Goal: Task Accomplishment & Management: Manage account settings

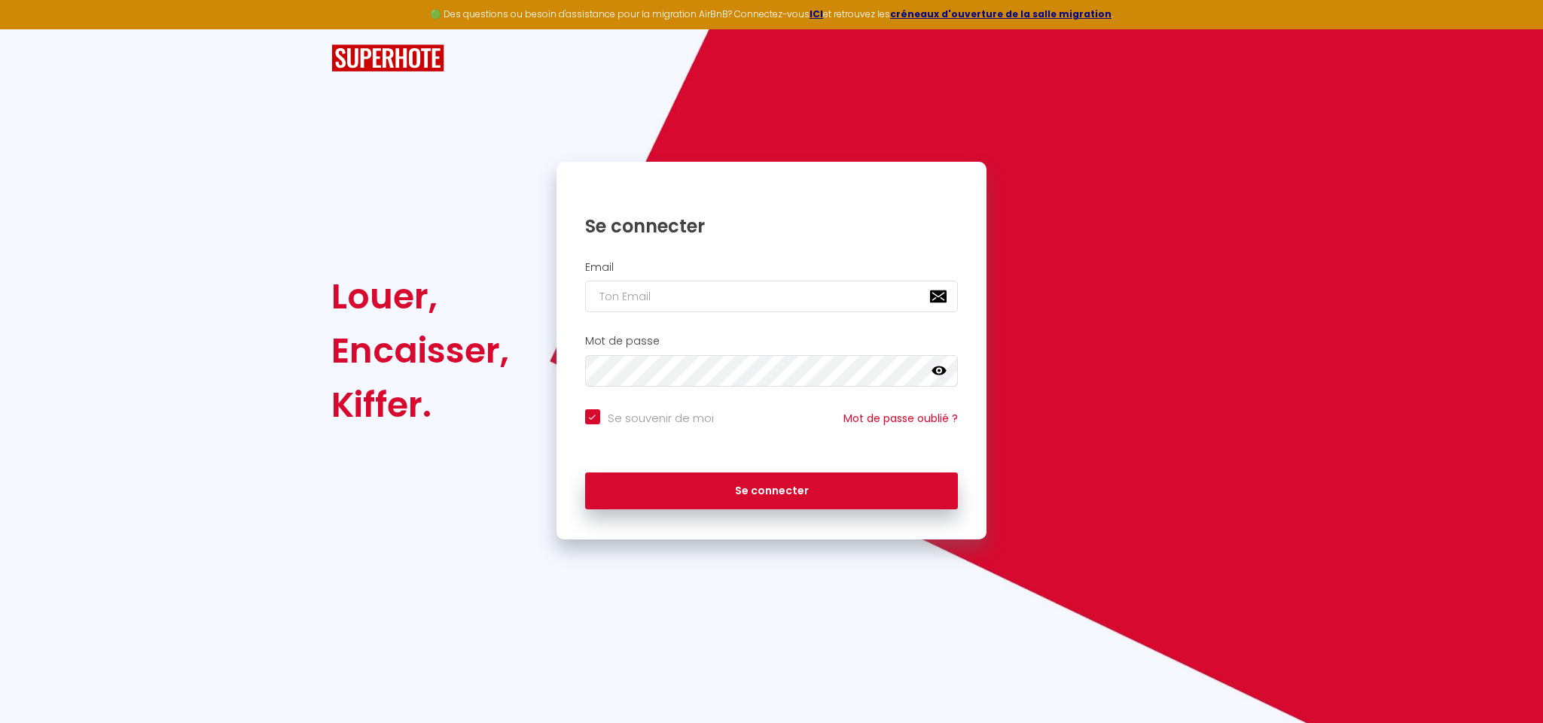
checkbox input "true"
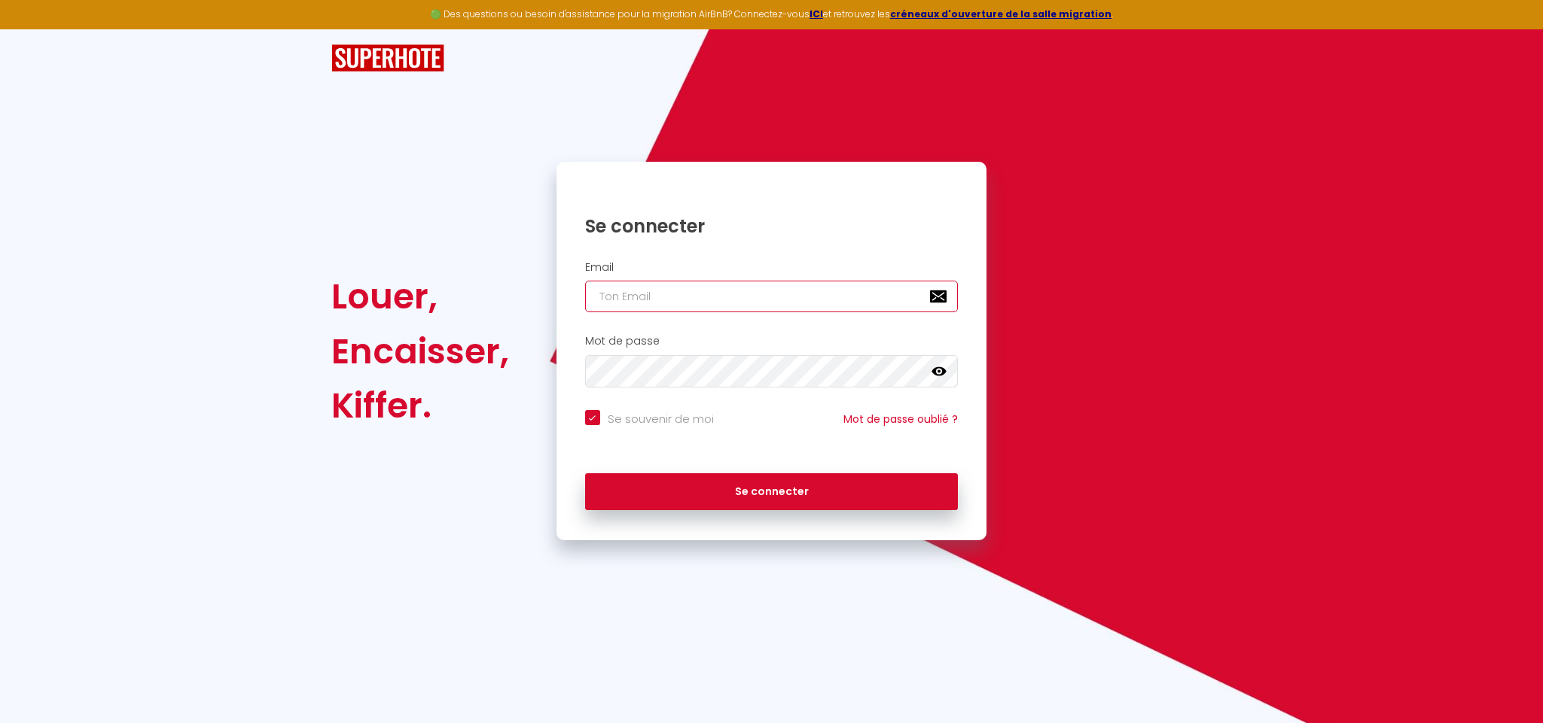
type input "[EMAIL_ADDRESS][DOMAIN_NAME]"
click at [682, 297] on input "[EMAIL_ADDRESS][DOMAIN_NAME]" at bounding box center [771, 297] width 373 height 32
click at [1074, 266] on div "Louer, Encaisser, Kiffer. Se connecter Email davancorp.officiel@gmail.com Mot d…" at bounding box center [771, 351] width 900 height 379
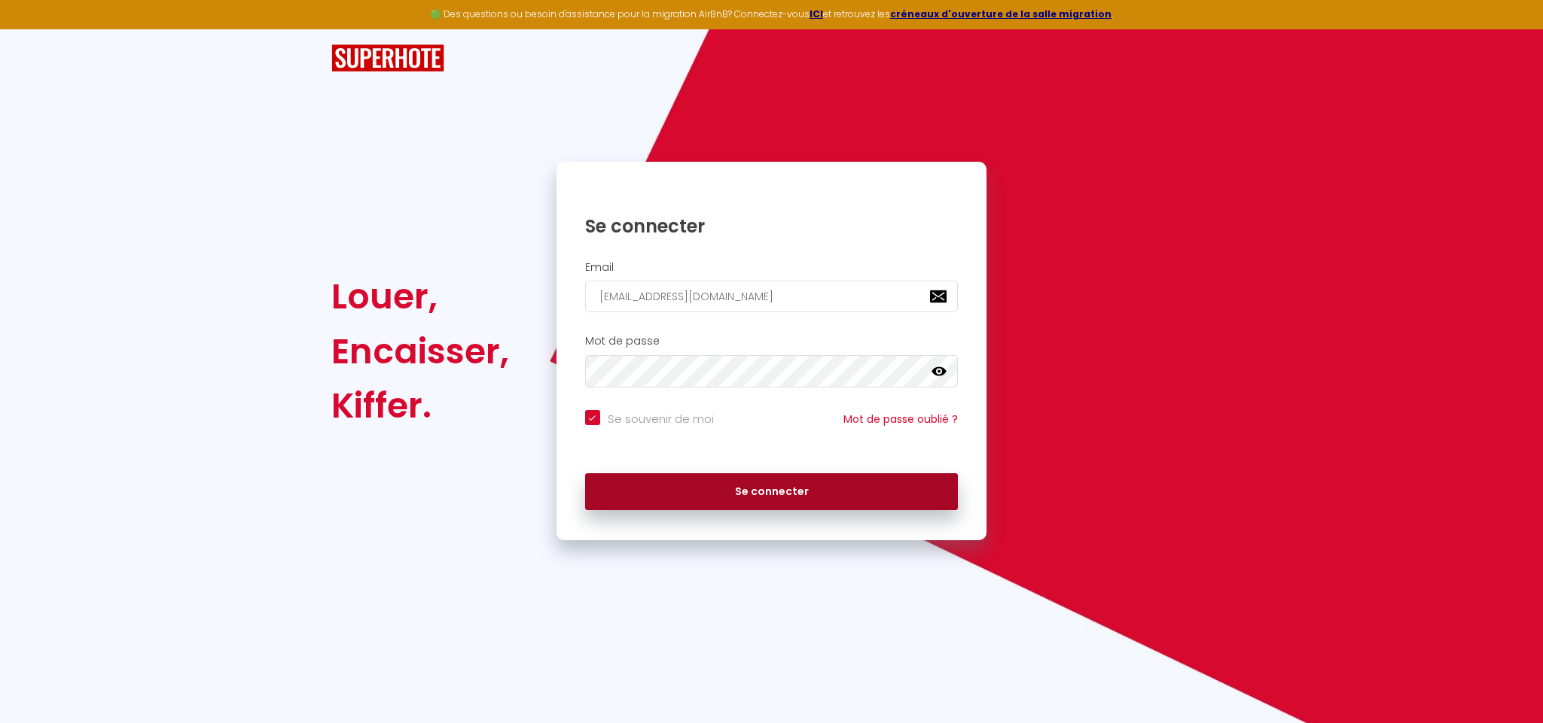
click at [798, 499] on button "Se connecter" at bounding box center [771, 493] width 373 height 38
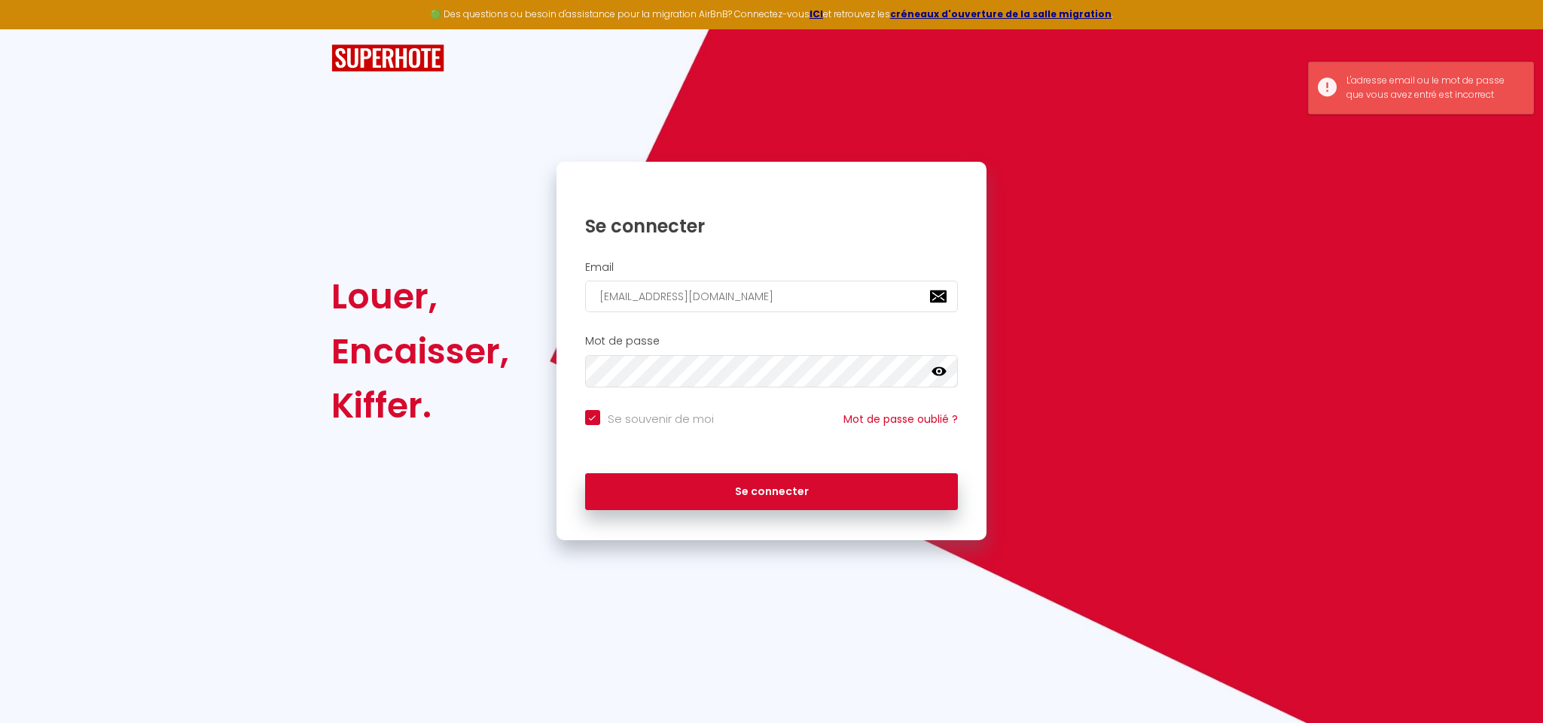
click at [727, 418] on div "Se souvenir de moi" at bounding box center [649, 419] width 166 height 18
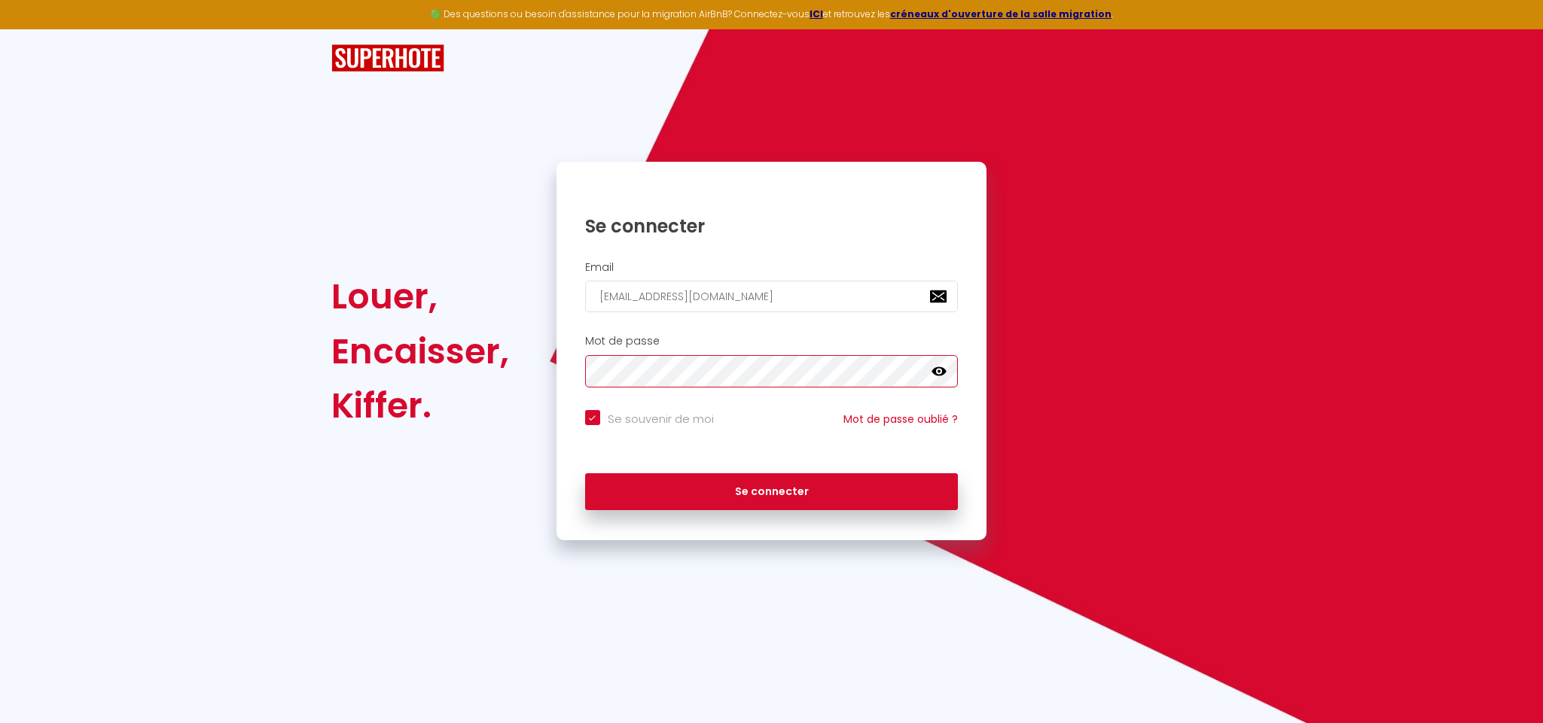
click at [585, 474] on button "Se connecter" at bounding box center [771, 493] width 373 height 38
checkbox input "true"
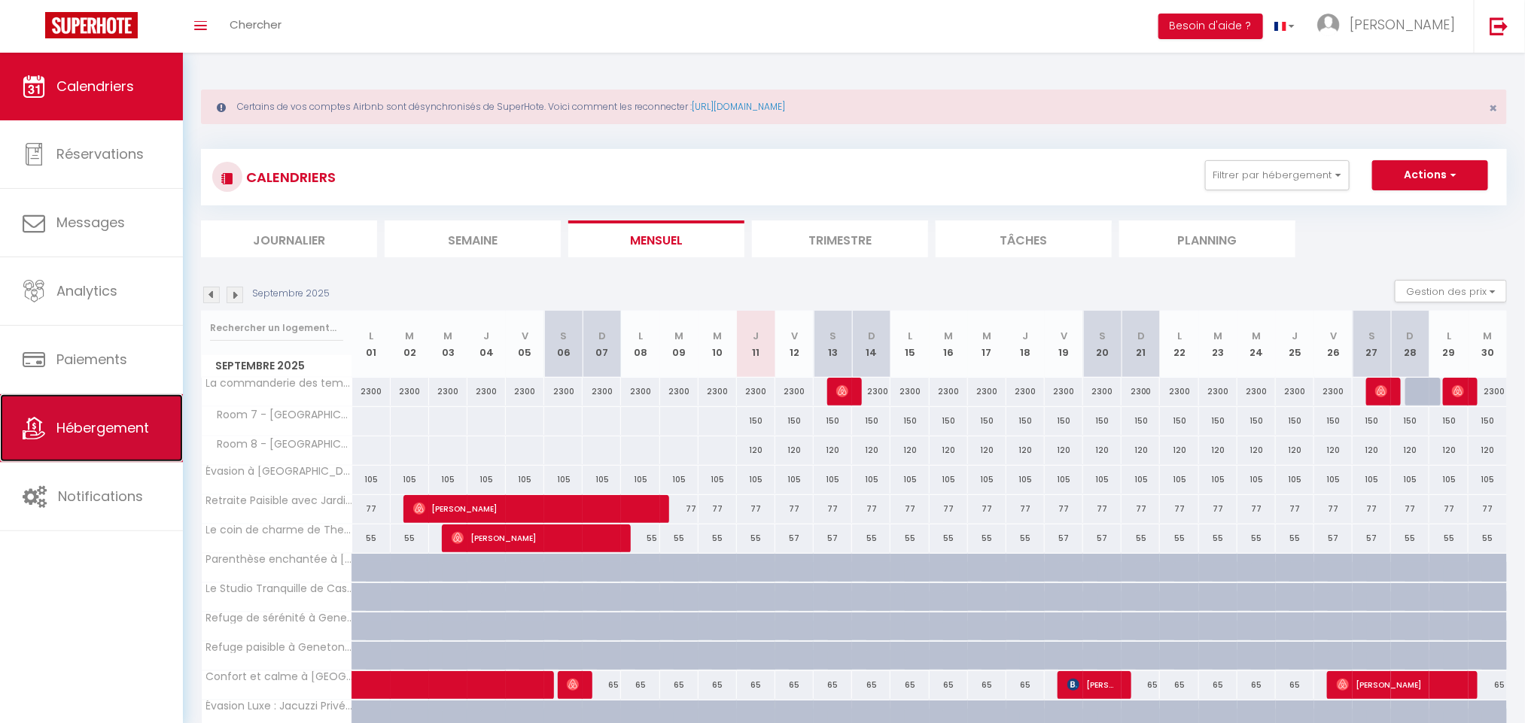
click at [139, 418] on link "Hébergement" at bounding box center [91, 428] width 183 height 68
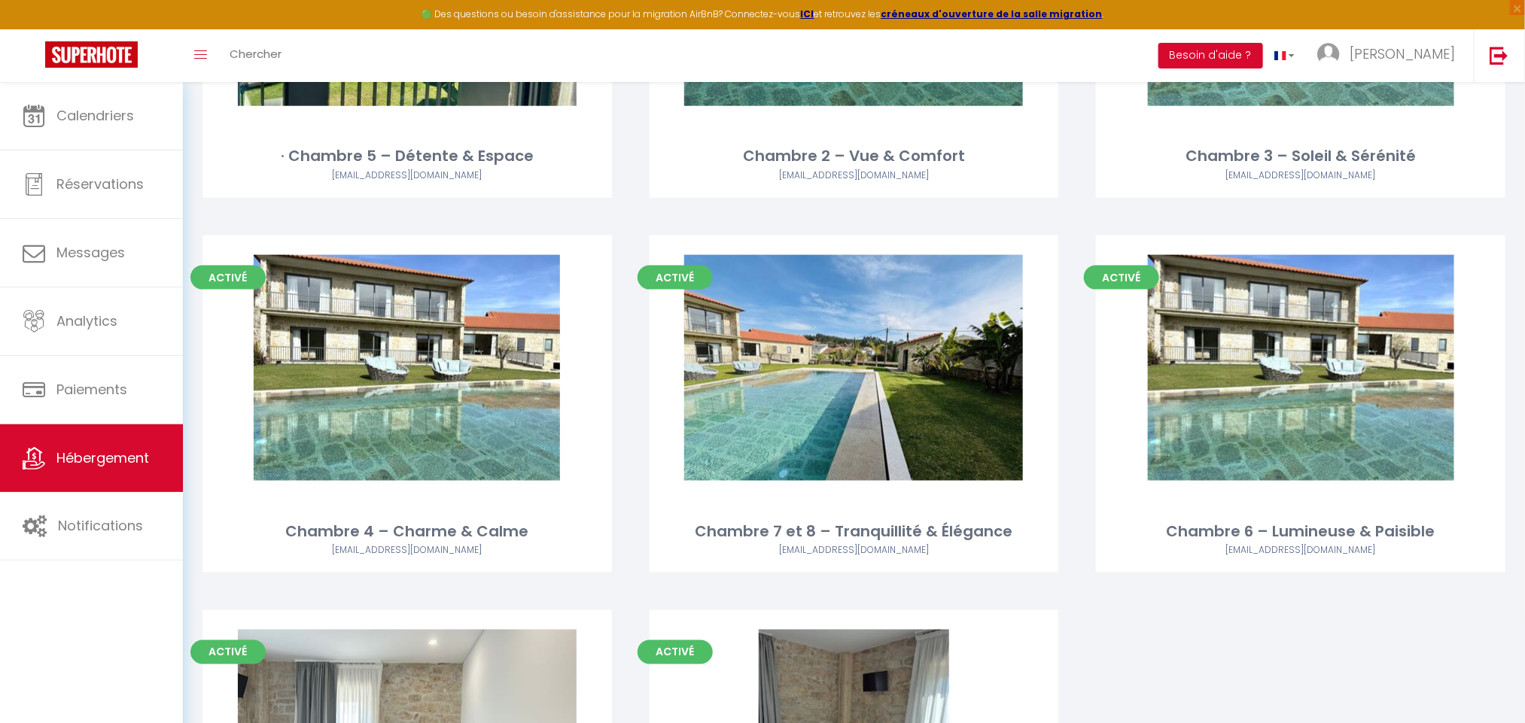
scroll to position [10121, 0]
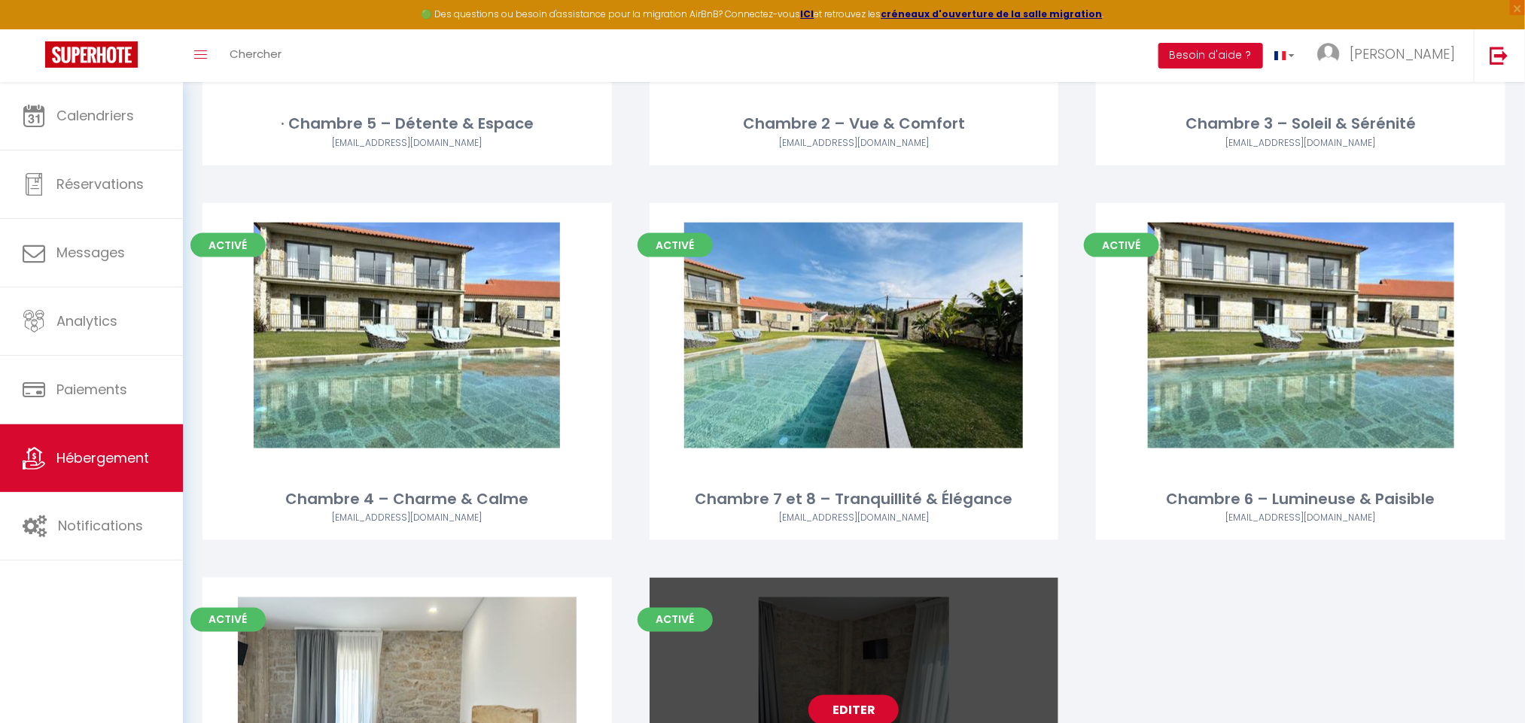
click at [865, 696] on link "Editer" at bounding box center [854, 711] width 90 height 30
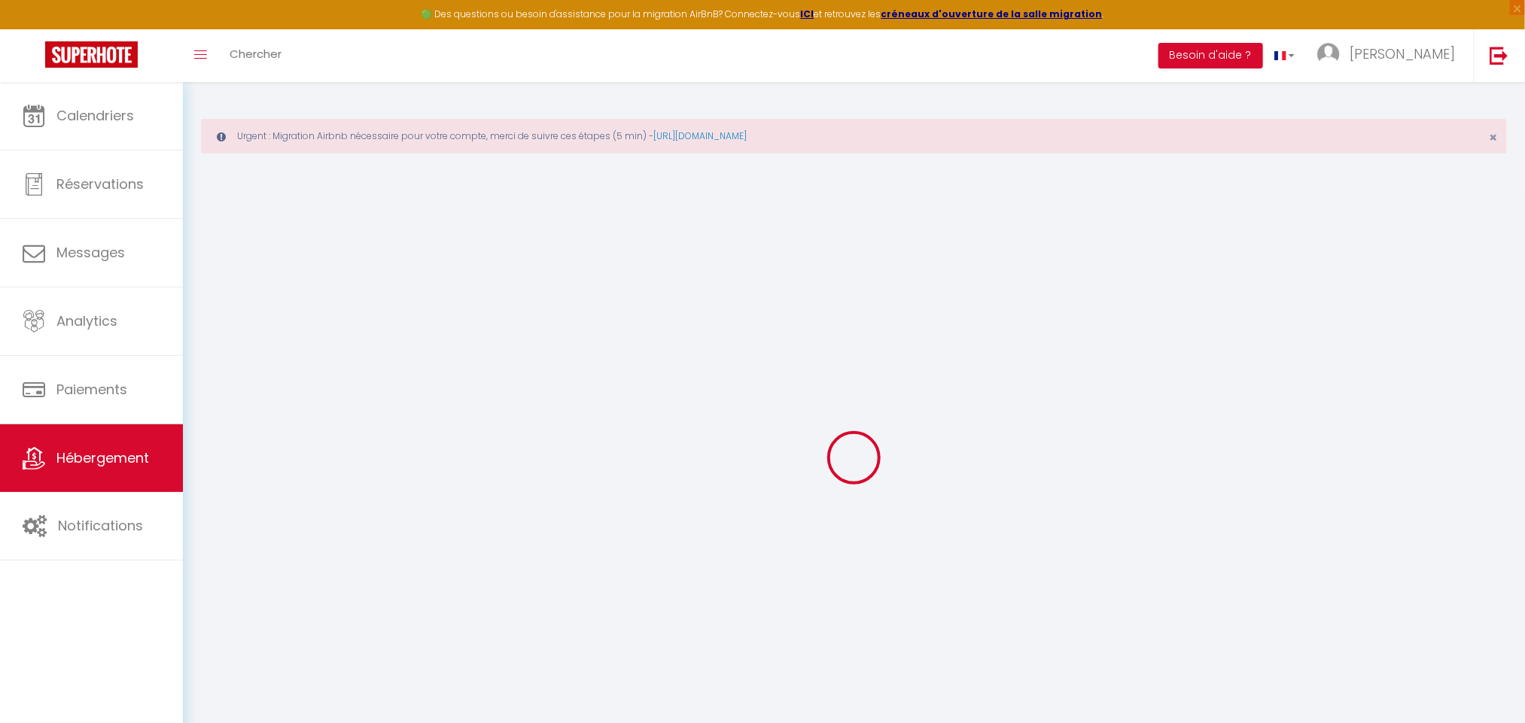
select select
checkbox input "false"
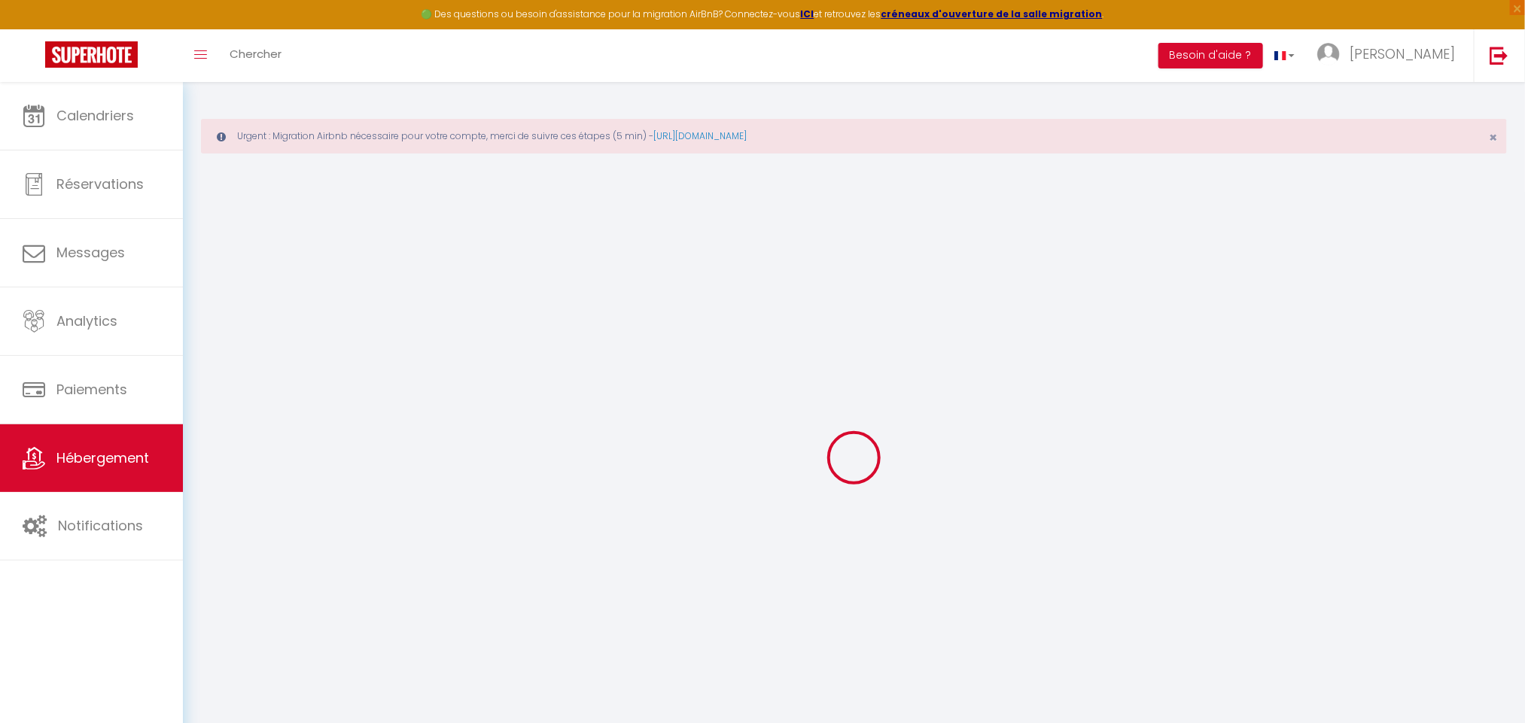
select select
checkbox input "false"
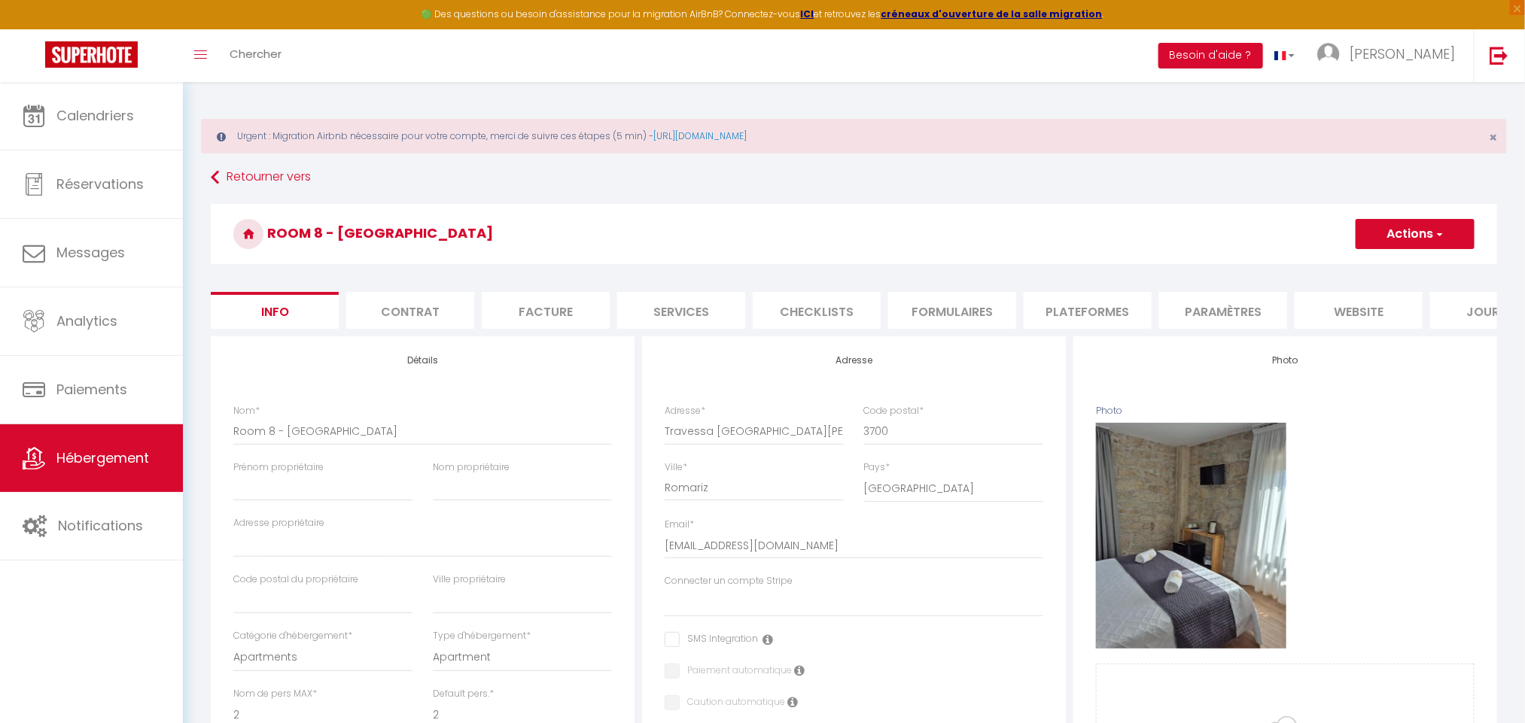
scroll to position [685, 0]
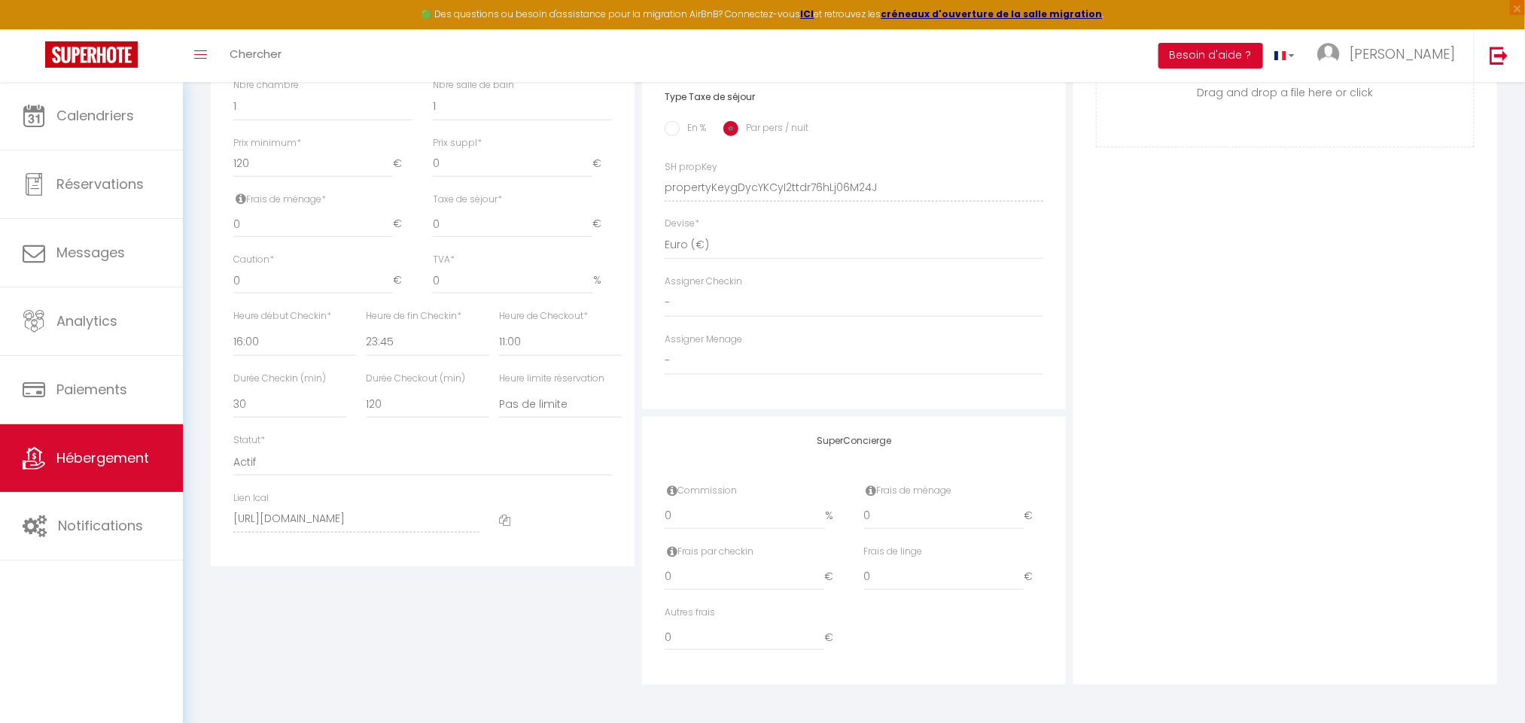
click at [499, 526] on icon at bounding box center [504, 520] width 11 height 11
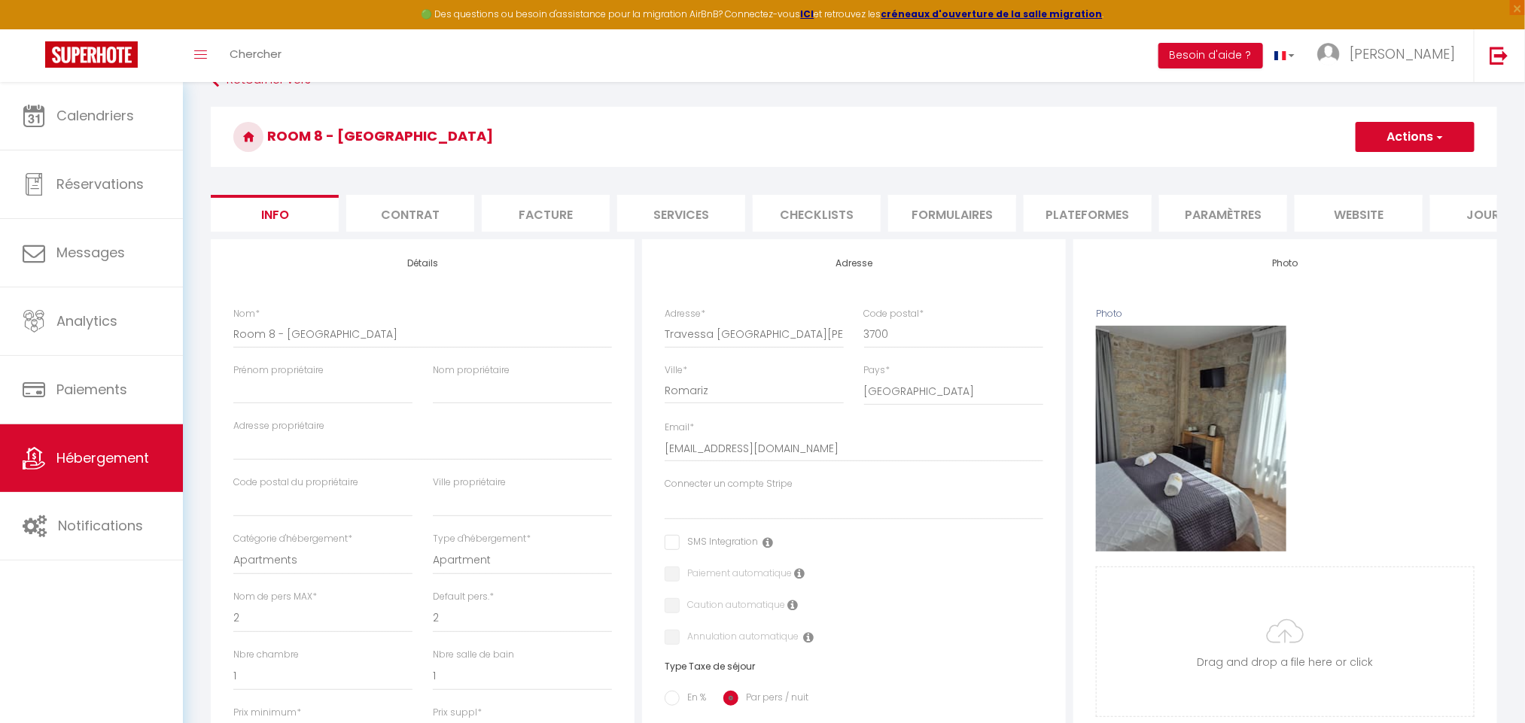
scroll to position [90, 0]
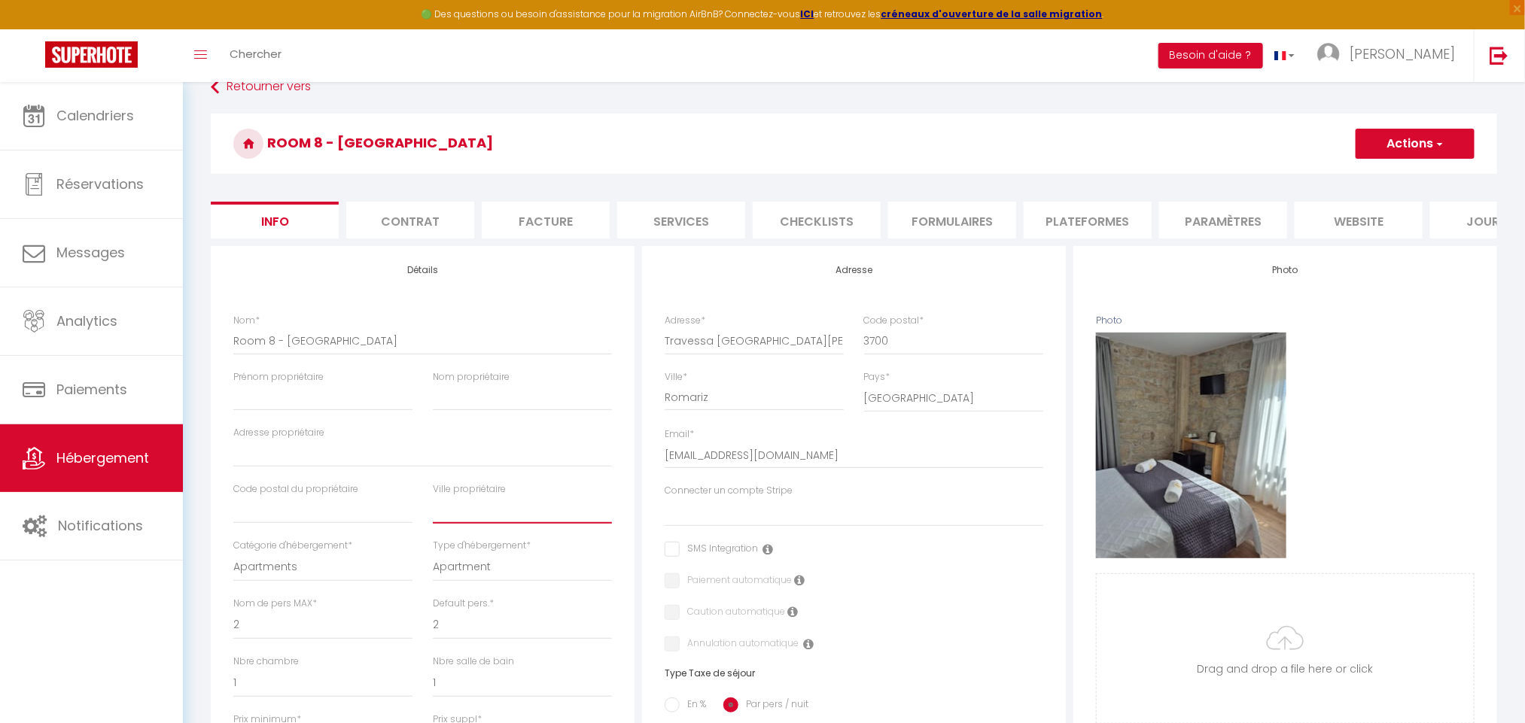
drag, startPoint x: 513, startPoint y: 522, endPoint x: 515, endPoint y: 540, distance: 18.1
click at [515, 540] on div "Nom * Room 8 - Paços do Douro Prénom propriétaire Nom propriétaire Adresse prop…" at bounding box center [423, 513] width 398 height 399
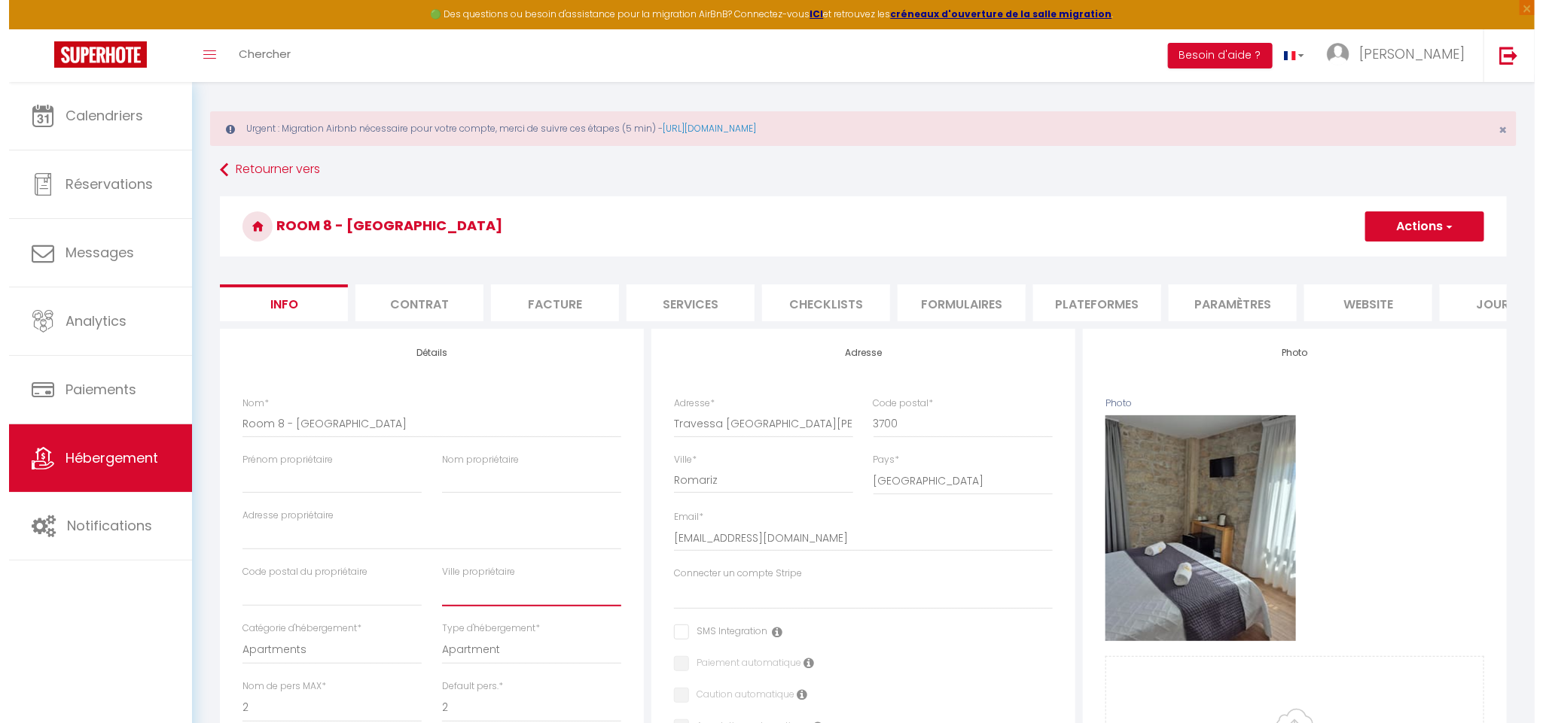
scroll to position [0, 0]
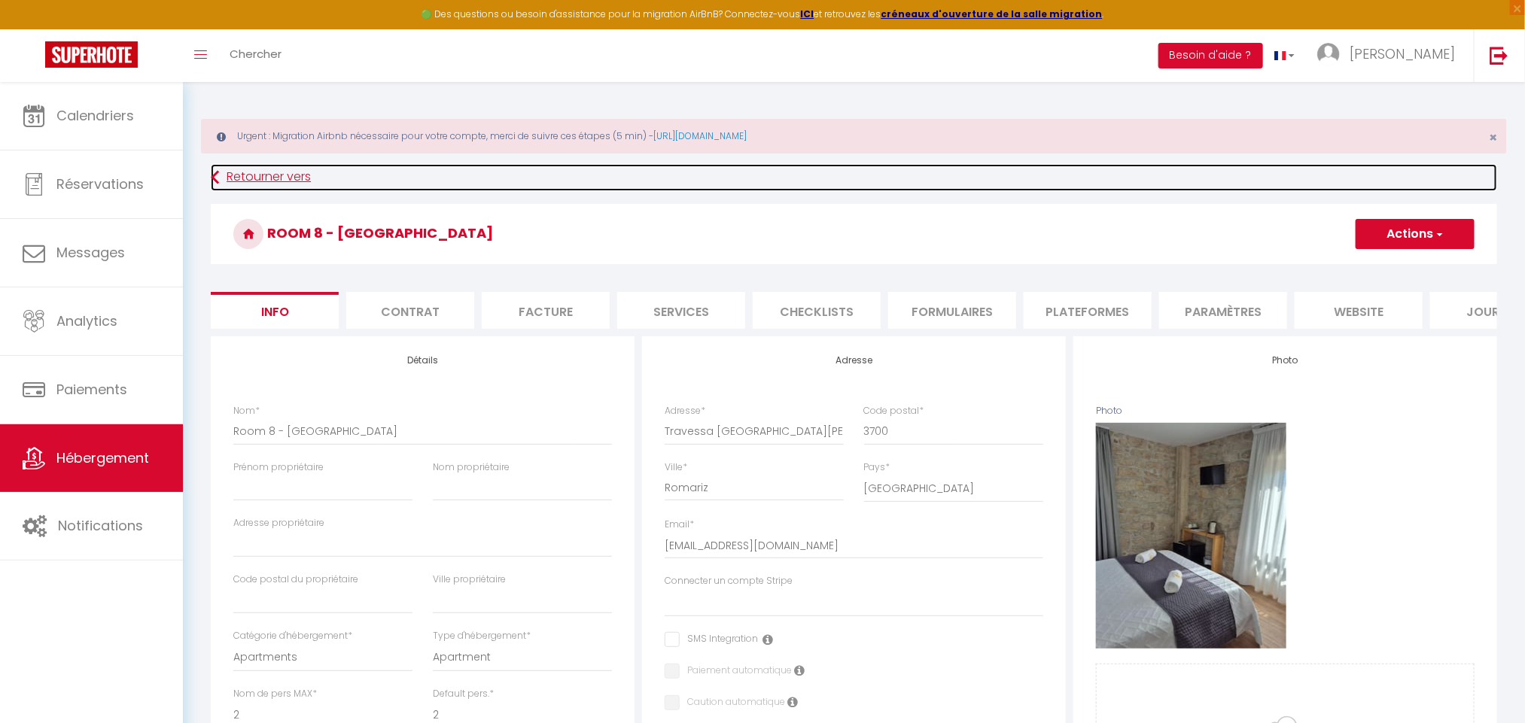
click at [285, 190] on link "Retourner vers" at bounding box center [854, 177] width 1287 height 27
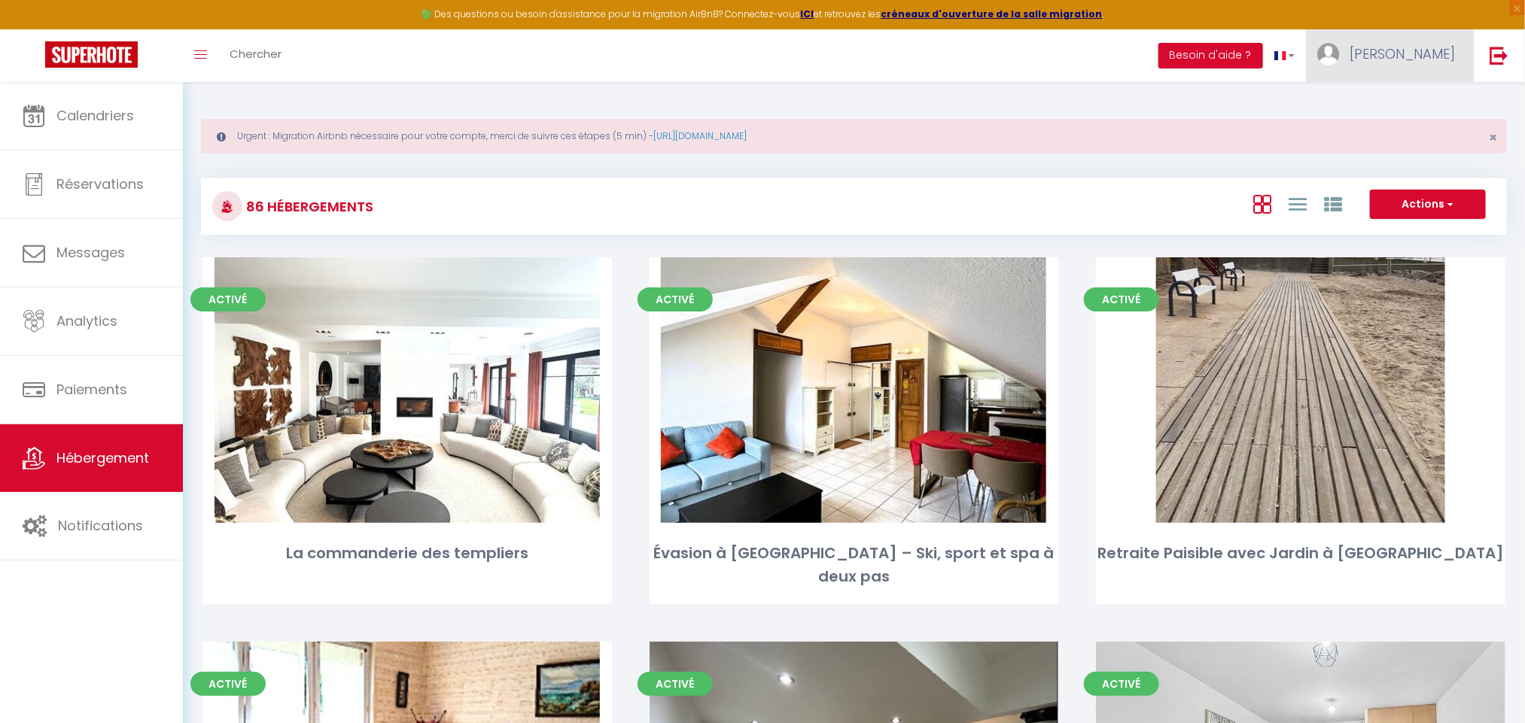
click at [1340, 47] on img at bounding box center [1328, 54] width 23 height 23
click at [1399, 95] on link "Paramètres" at bounding box center [1413, 105] width 111 height 26
select select "fr"
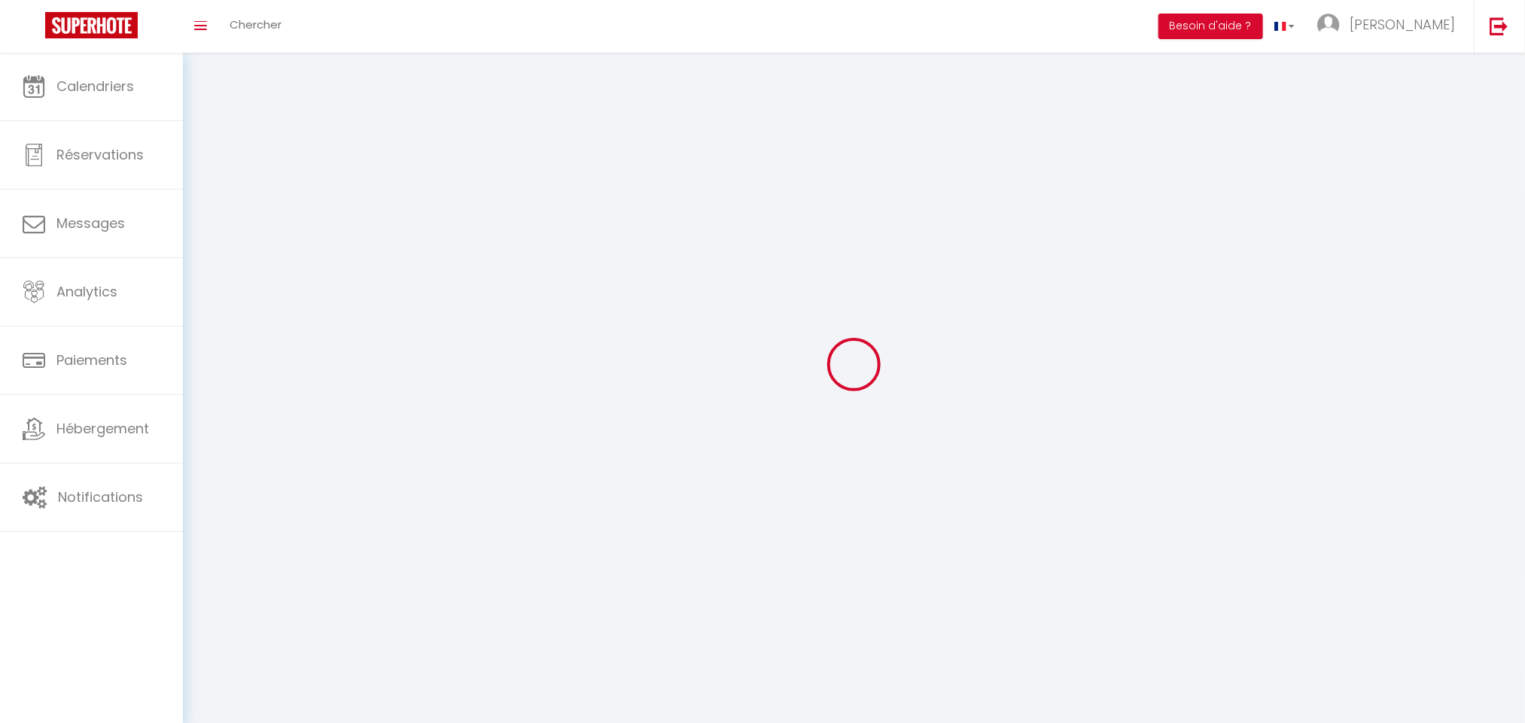
select select
type input "[PERSON_NAME]"
type input "Anliard"
type input "0685615716"
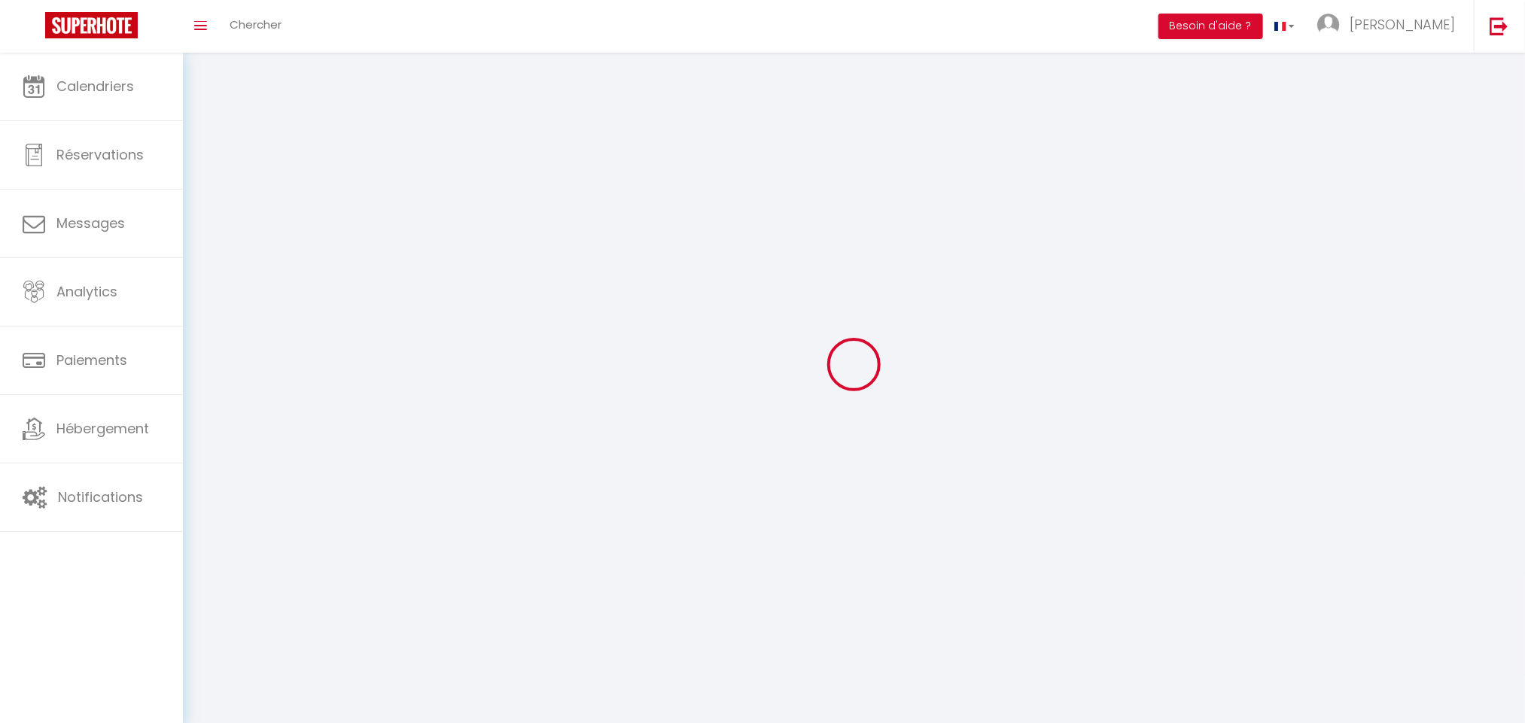
type input "102 Avenue des Champs Elysées"
type input "75008"
type input "Paris"
type input "j0pu2hqhY5QXCFZo8wDz28Leu"
type input "dtM70a4d7Nkumq00N0IRwBig7"
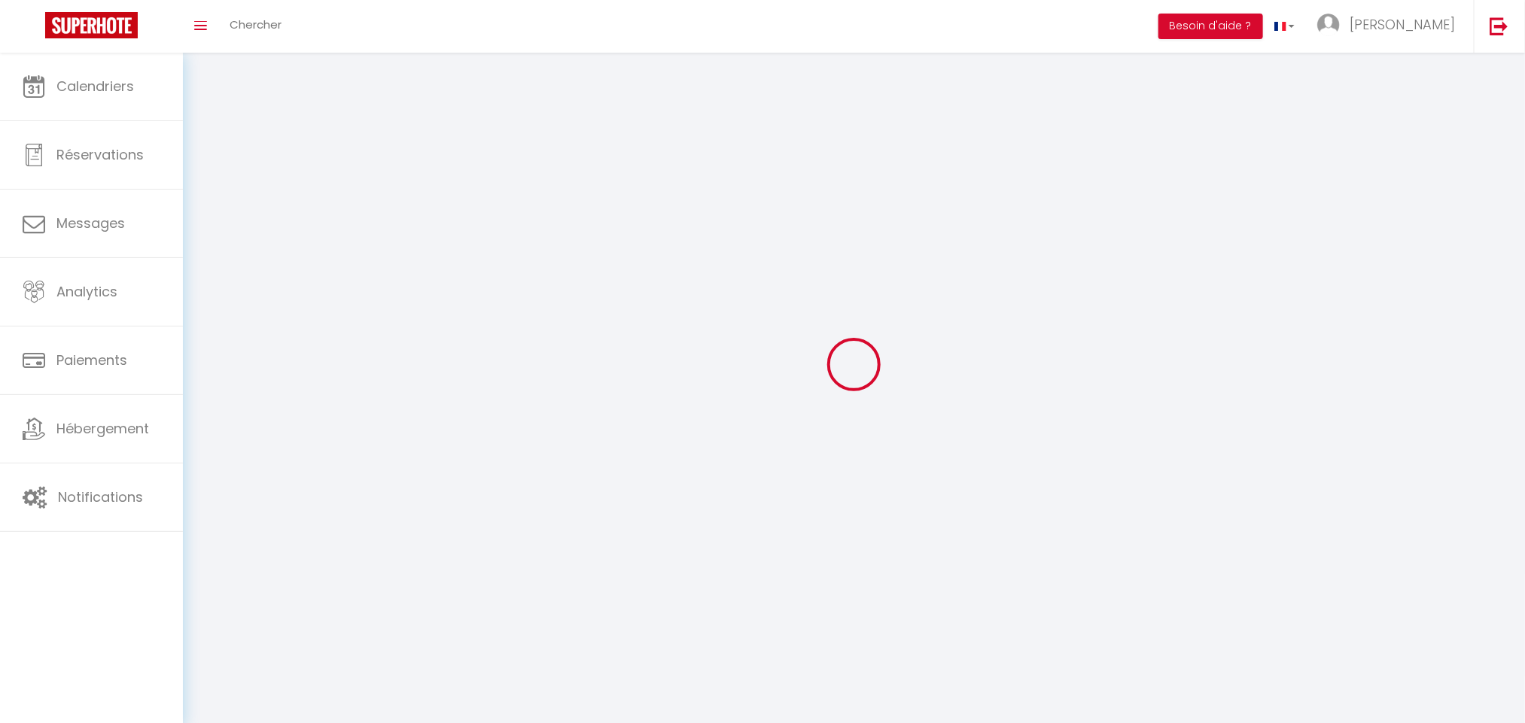
type input "https://app.superhote.com/#/get-available-rentals/dtM70a4d7Nkumq00N0IRwBig7"
select select "28"
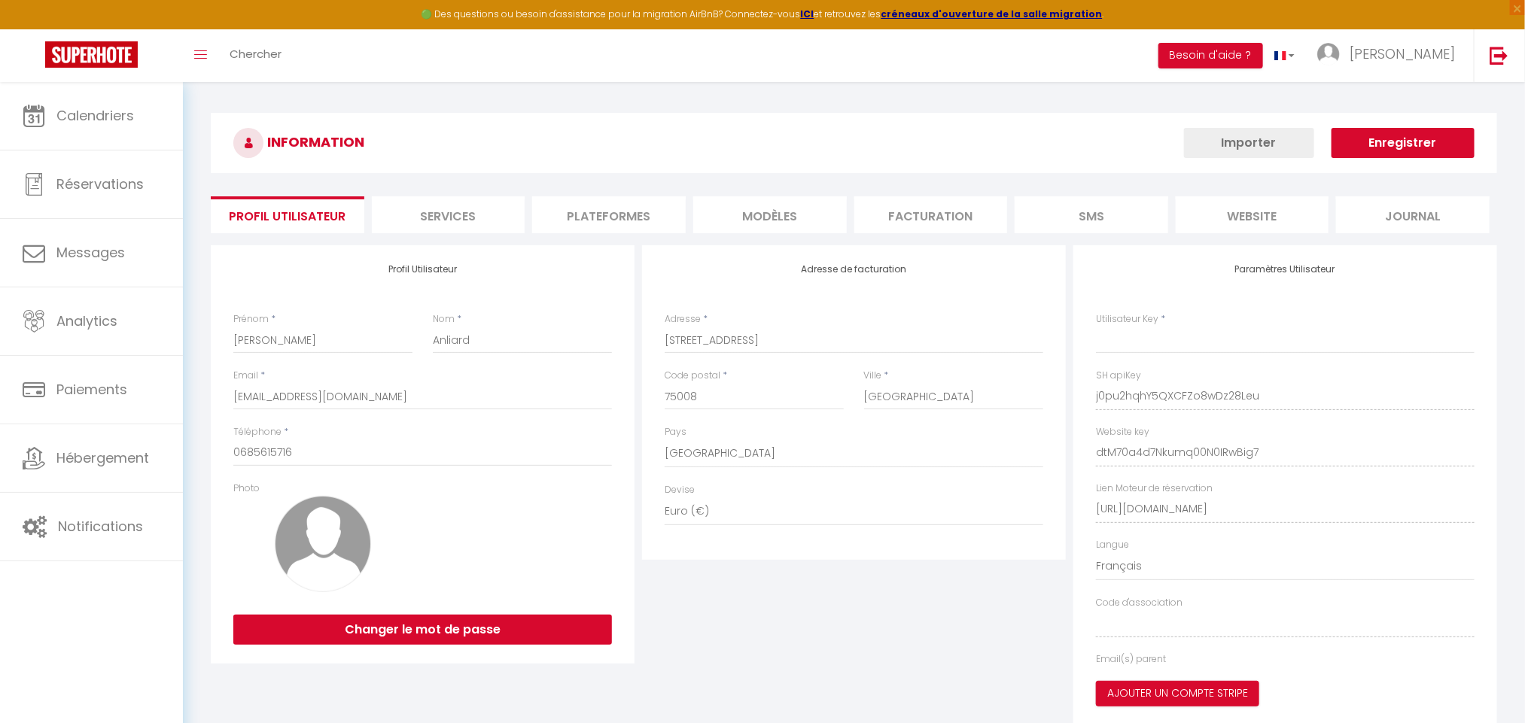
select select "fr"
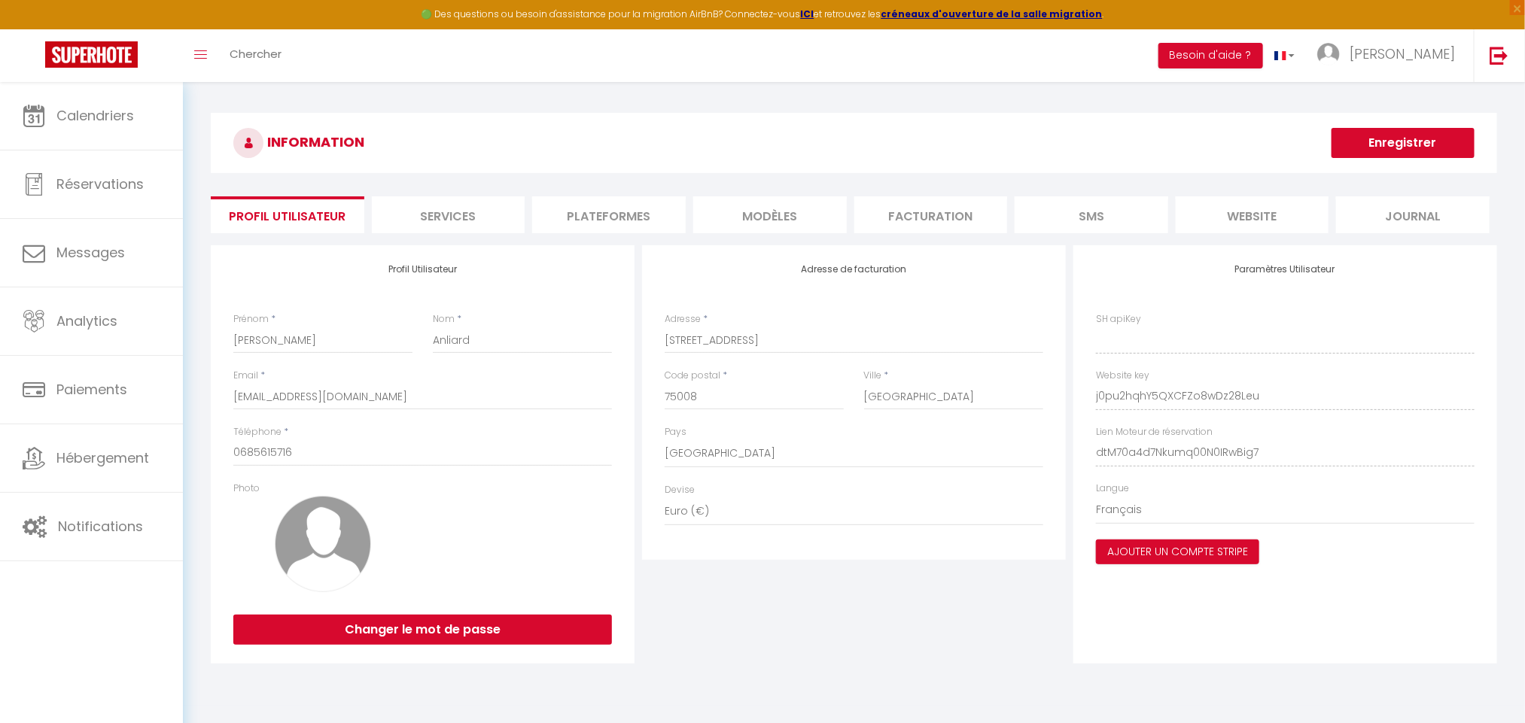
type input "j0pu2hqhY5QXCFZo8wDz28Leu"
type input "dtM70a4d7Nkumq00N0IRwBig7"
type input "https://app.superhote.com/#/get-available-rentals/dtM70a4d7Nkumq00N0IRwBig7"
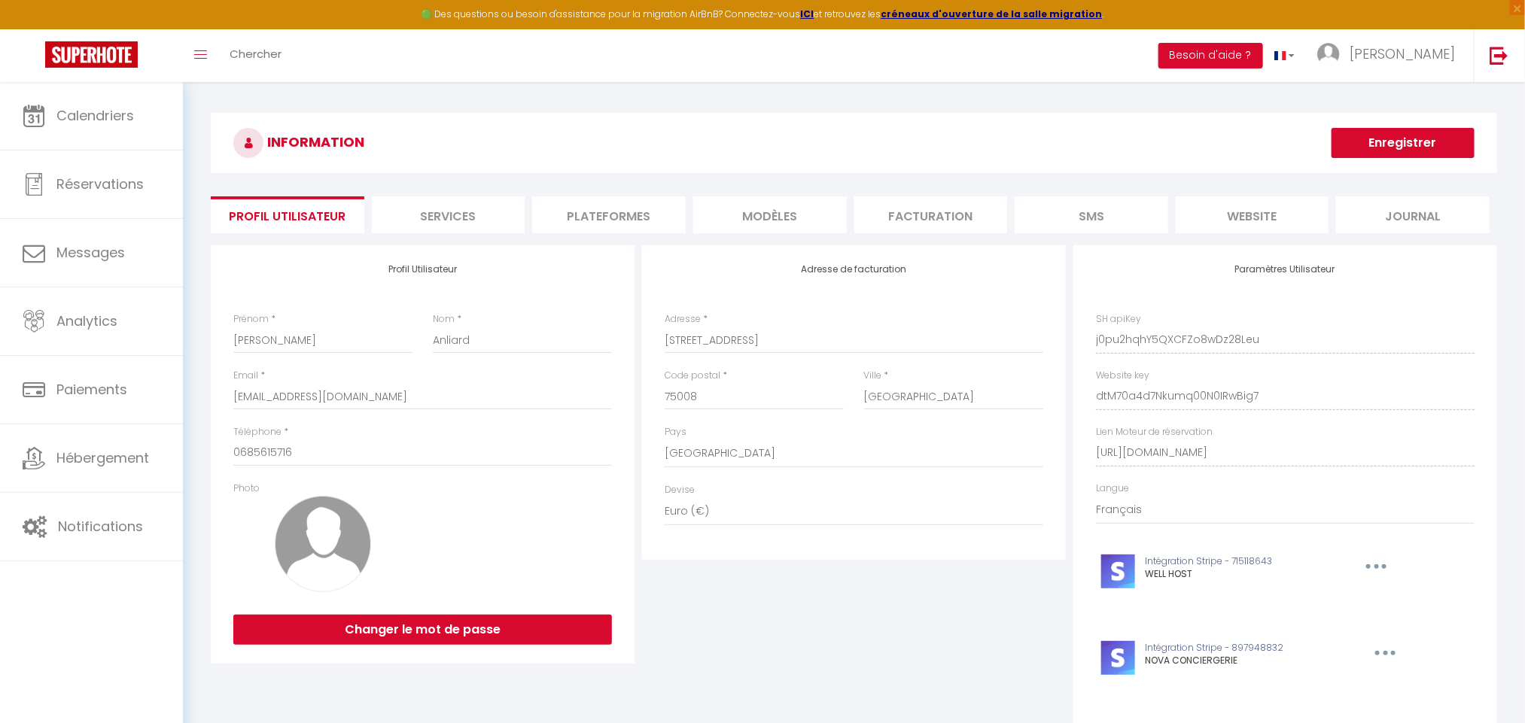
click at [644, 211] on li "Plateformes" at bounding box center [609, 214] width 154 height 37
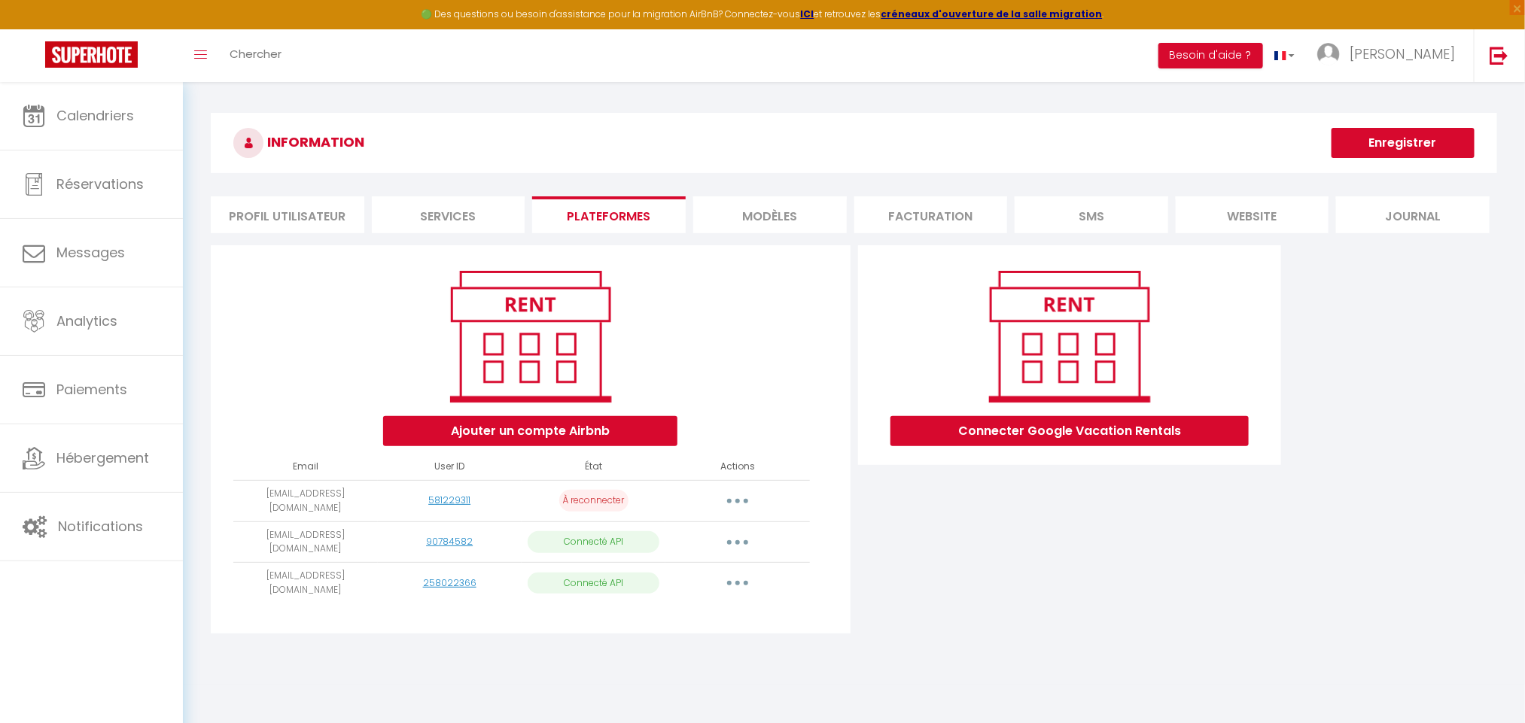
click at [720, 574] on button "button" at bounding box center [738, 583] width 42 height 24
click at [728, 605] on link "Importer les appartements" at bounding box center [671, 618] width 166 height 26
select select "75786"
select select "75767"
select select "75768"
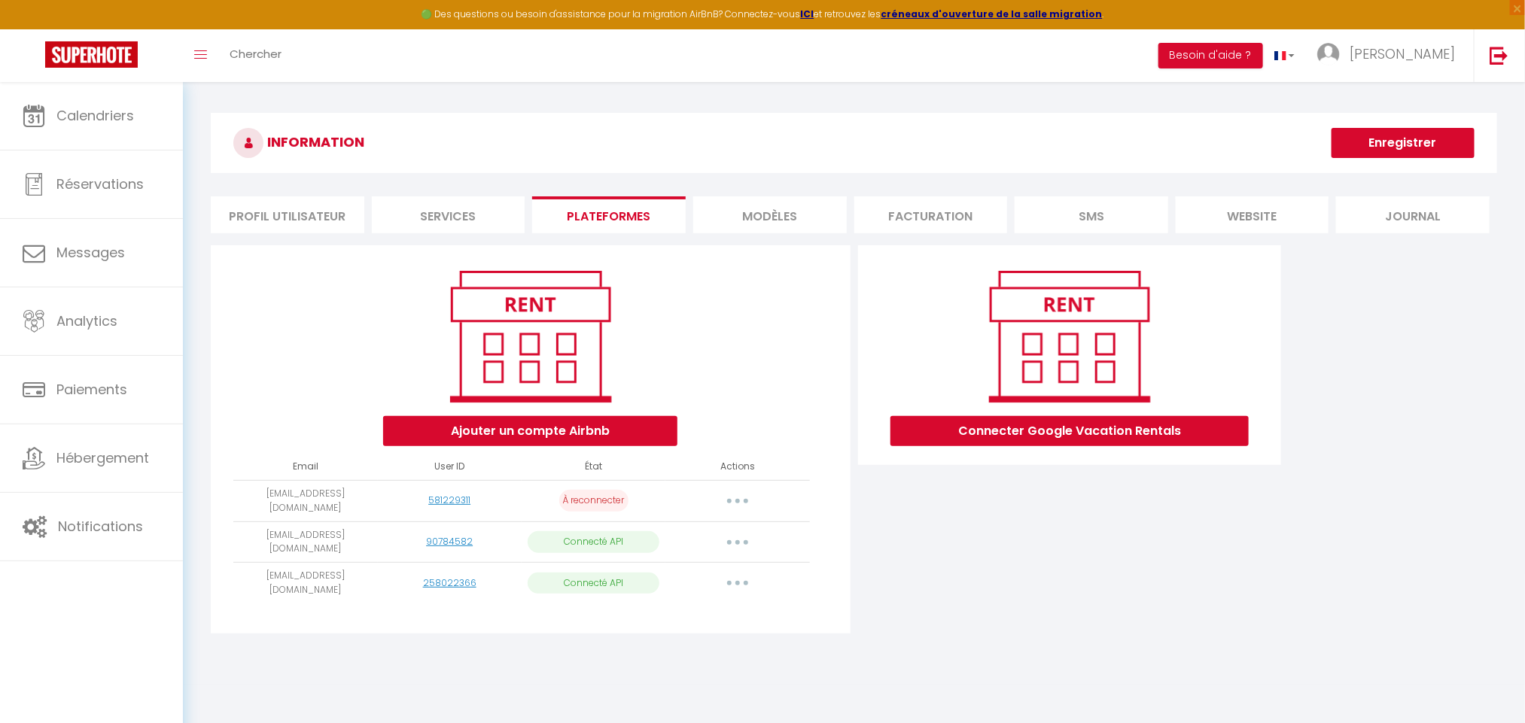
select select "75769"
select select "75770"
select select "75771"
select select "75772"
select select "76955"
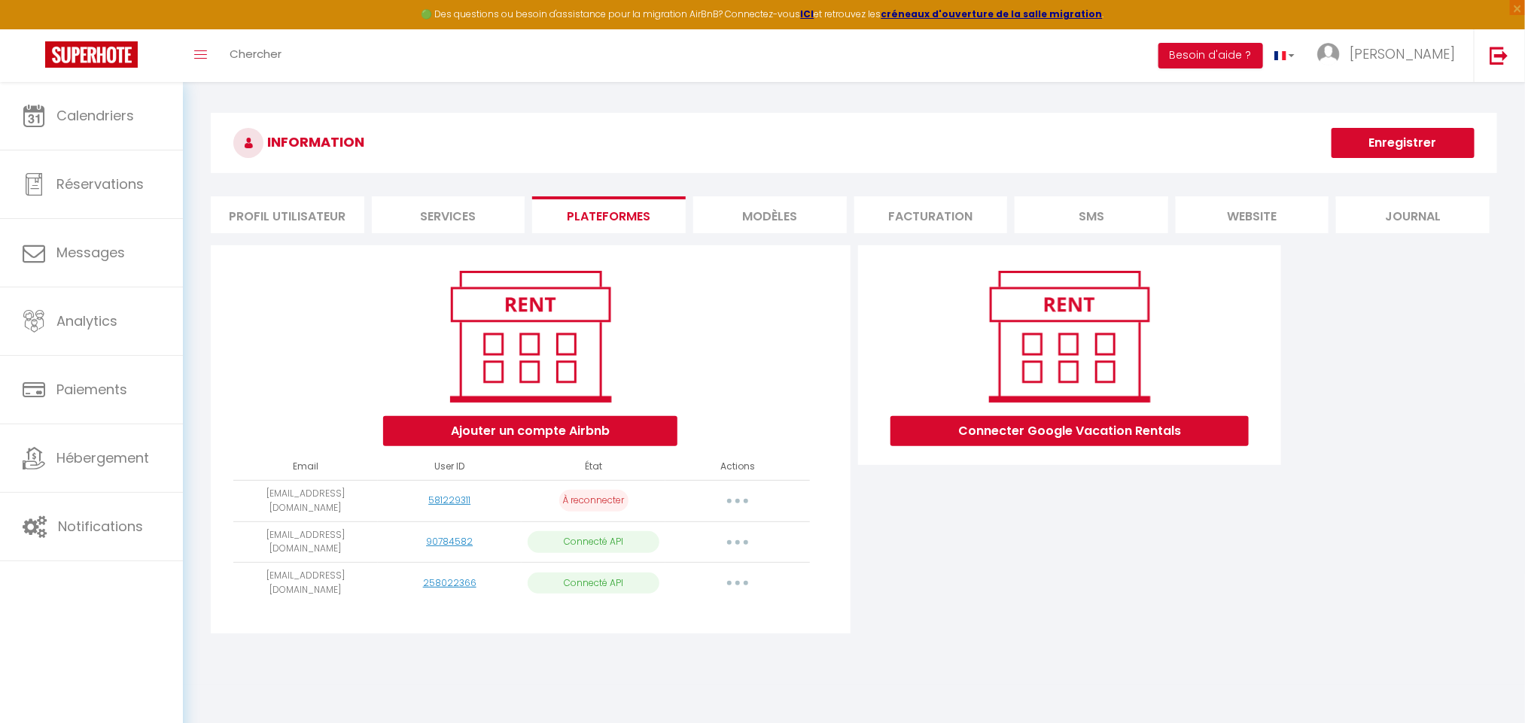
select select "76956"
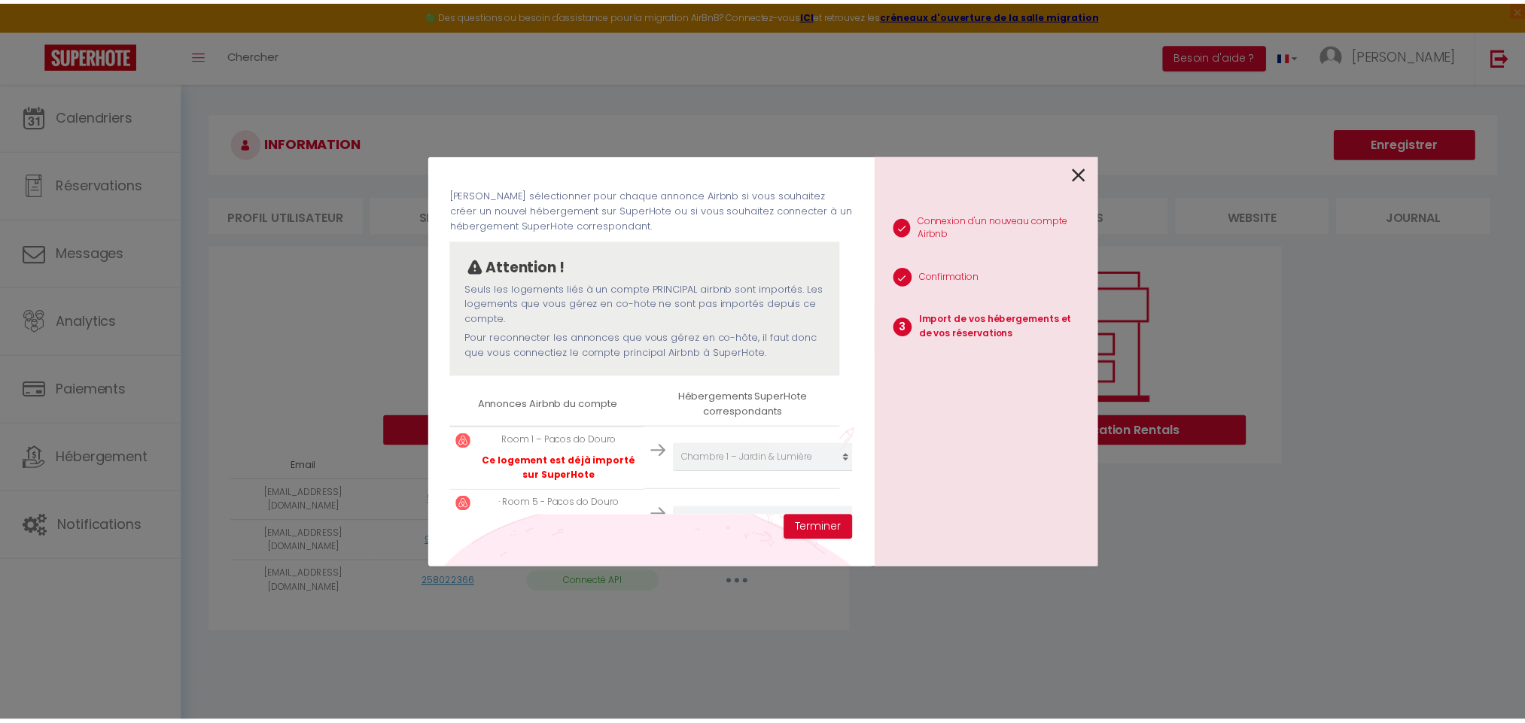
scroll to position [233, 0]
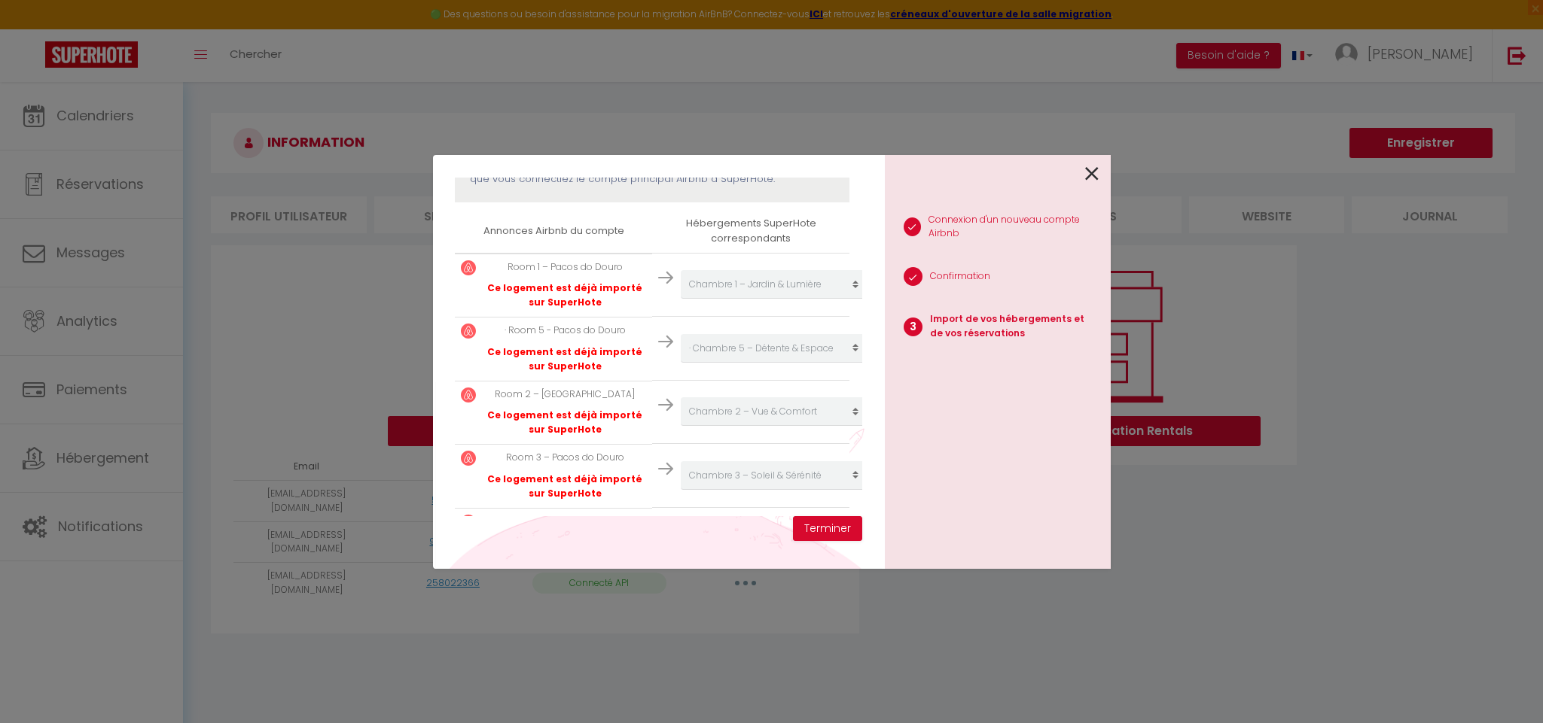
click at [652, 352] on td "Créer un nouvel hébergement Ne rien faire La commanderie des templiers Évasion …" at bounding box center [750, 349] width 197 height 64
click at [1101, 183] on div "1 Connexion d'un nouveau compte Airbnb 2 Confirmation 3 Import de vos hébergeme…" at bounding box center [998, 362] width 226 height 414
click at [1087, 176] on icon at bounding box center [1092, 174] width 14 height 23
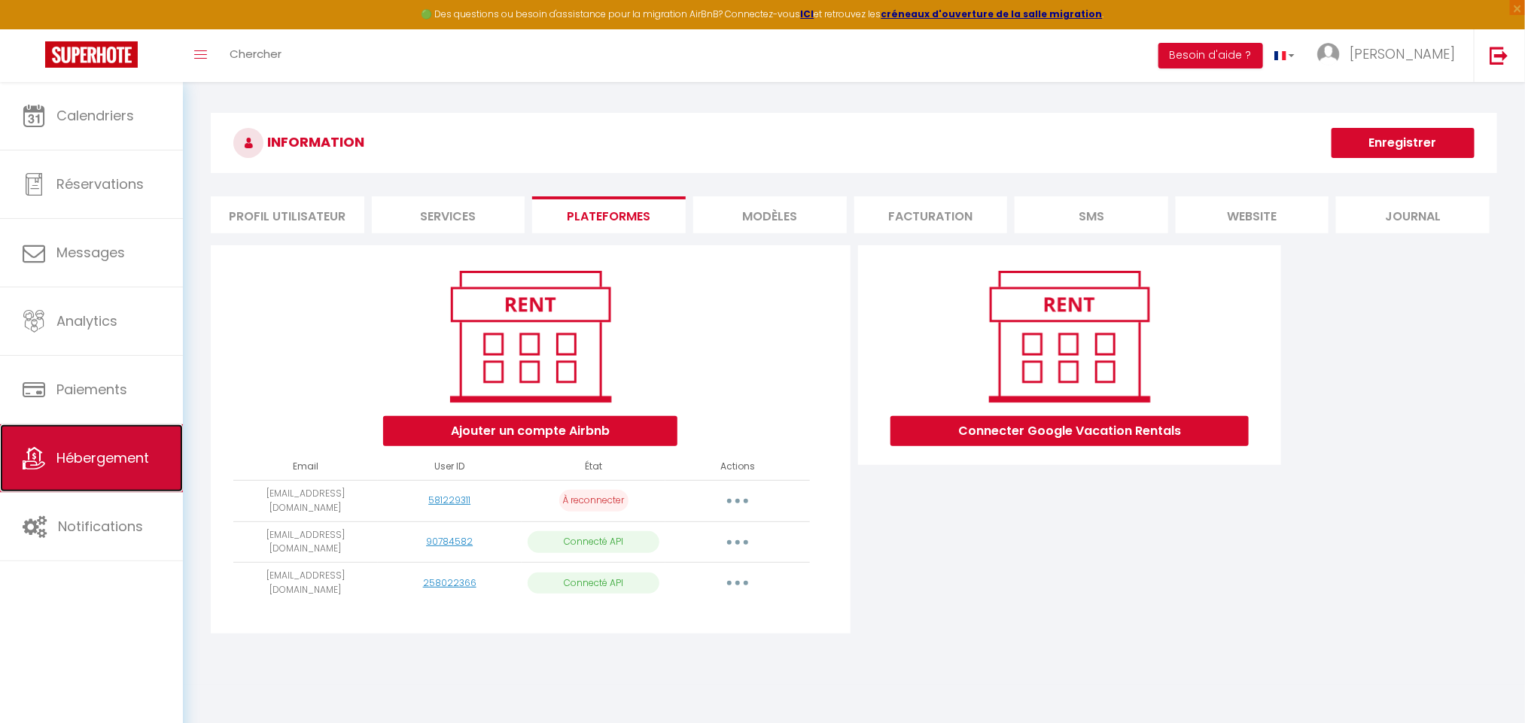
click at [116, 458] on span "Hébergement" at bounding box center [102, 458] width 93 height 19
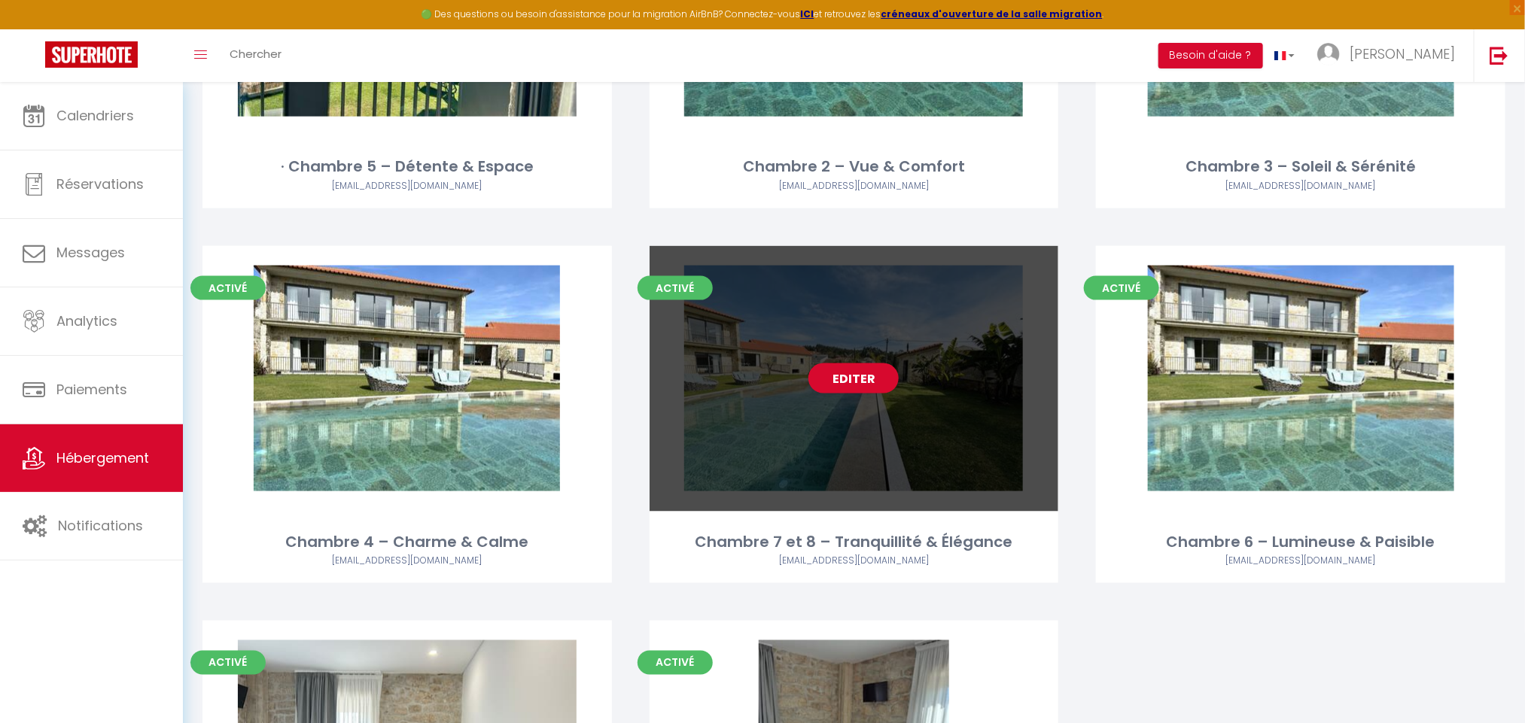
scroll to position [10121, 0]
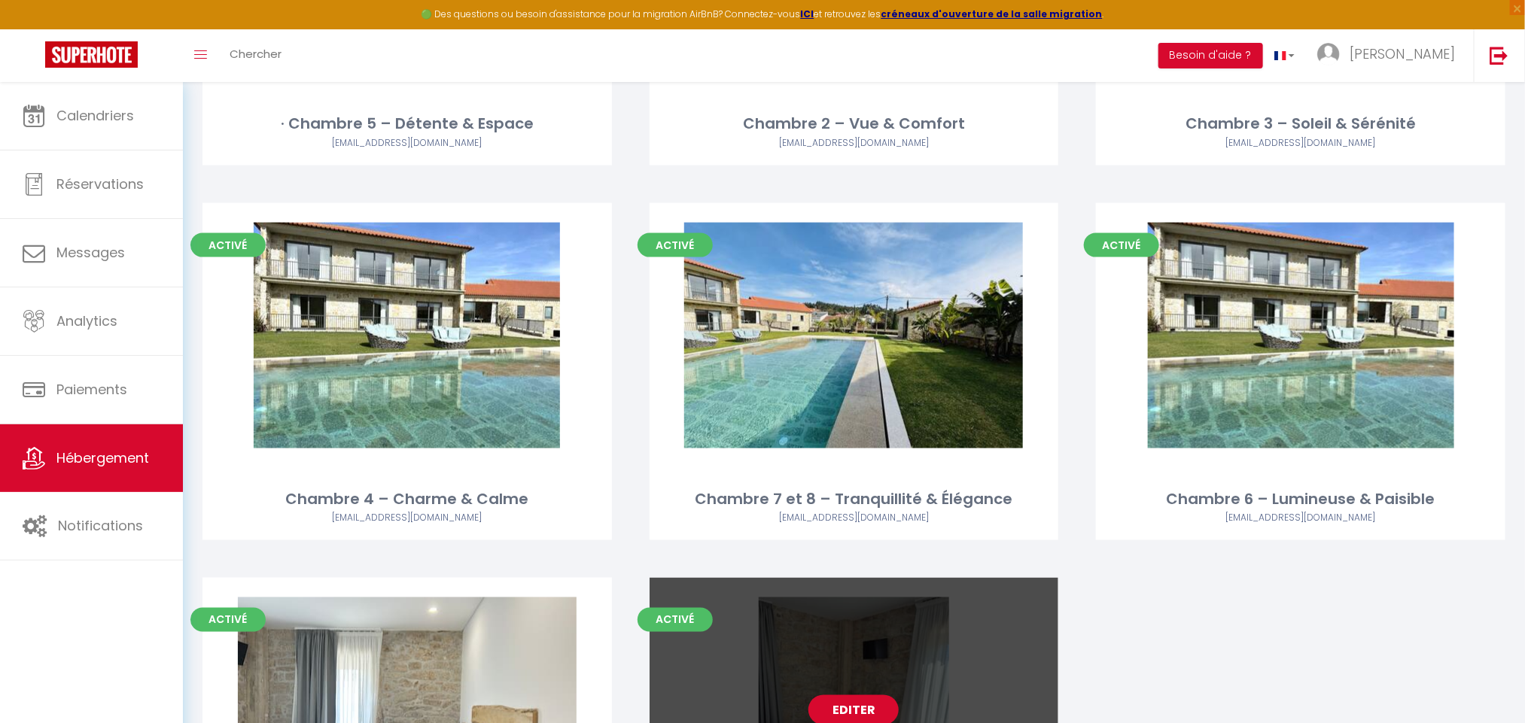
click at [854, 696] on link "Editer" at bounding box center [854, 711] width 90 height 30
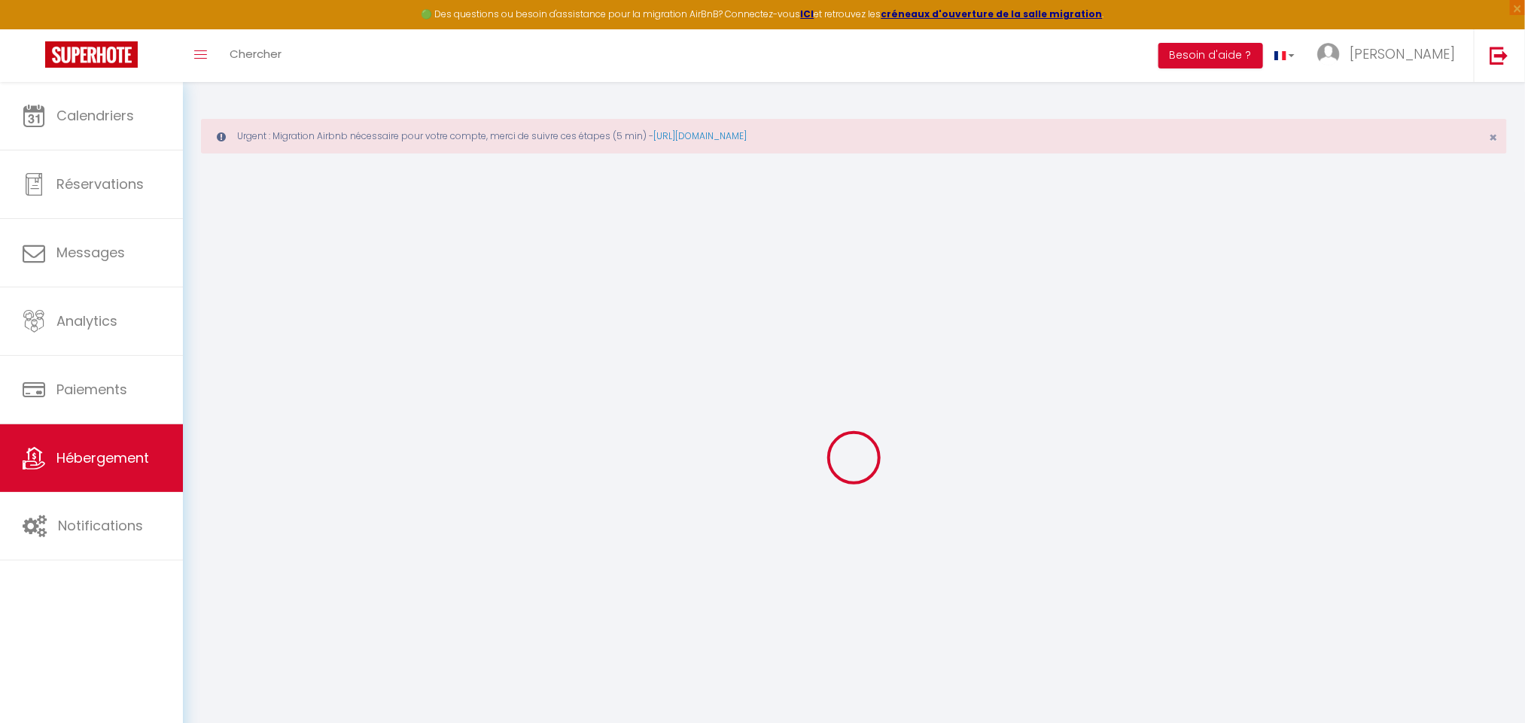
select select
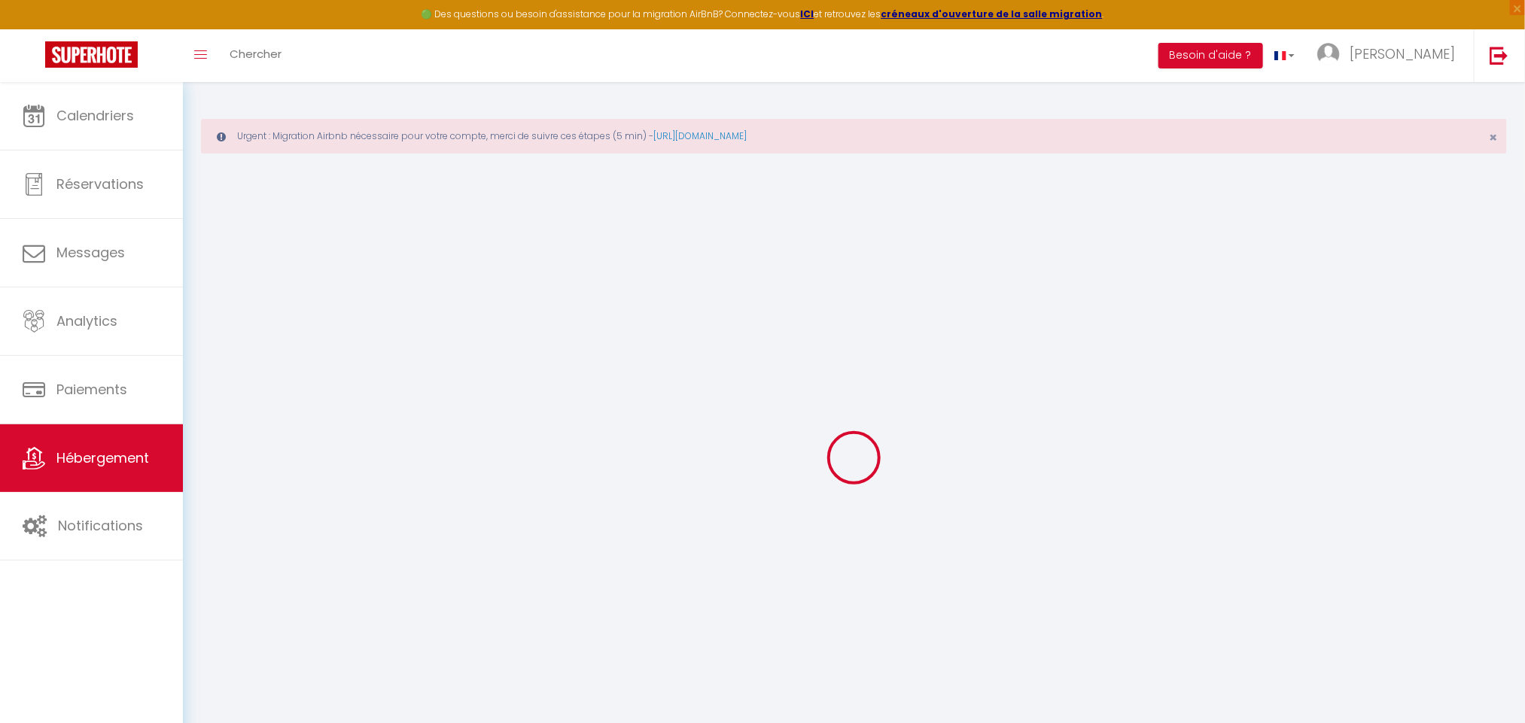
select select
checkbox input "false"
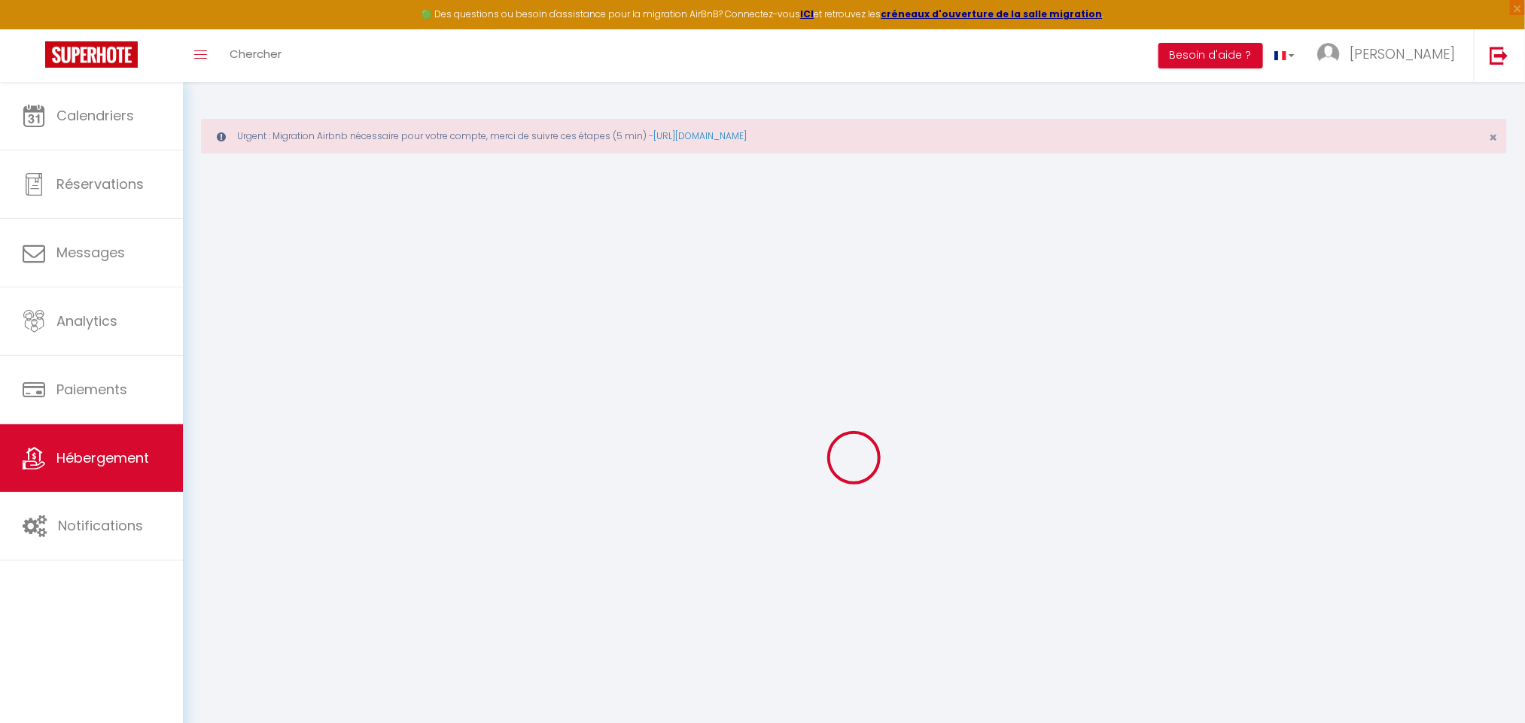
select select
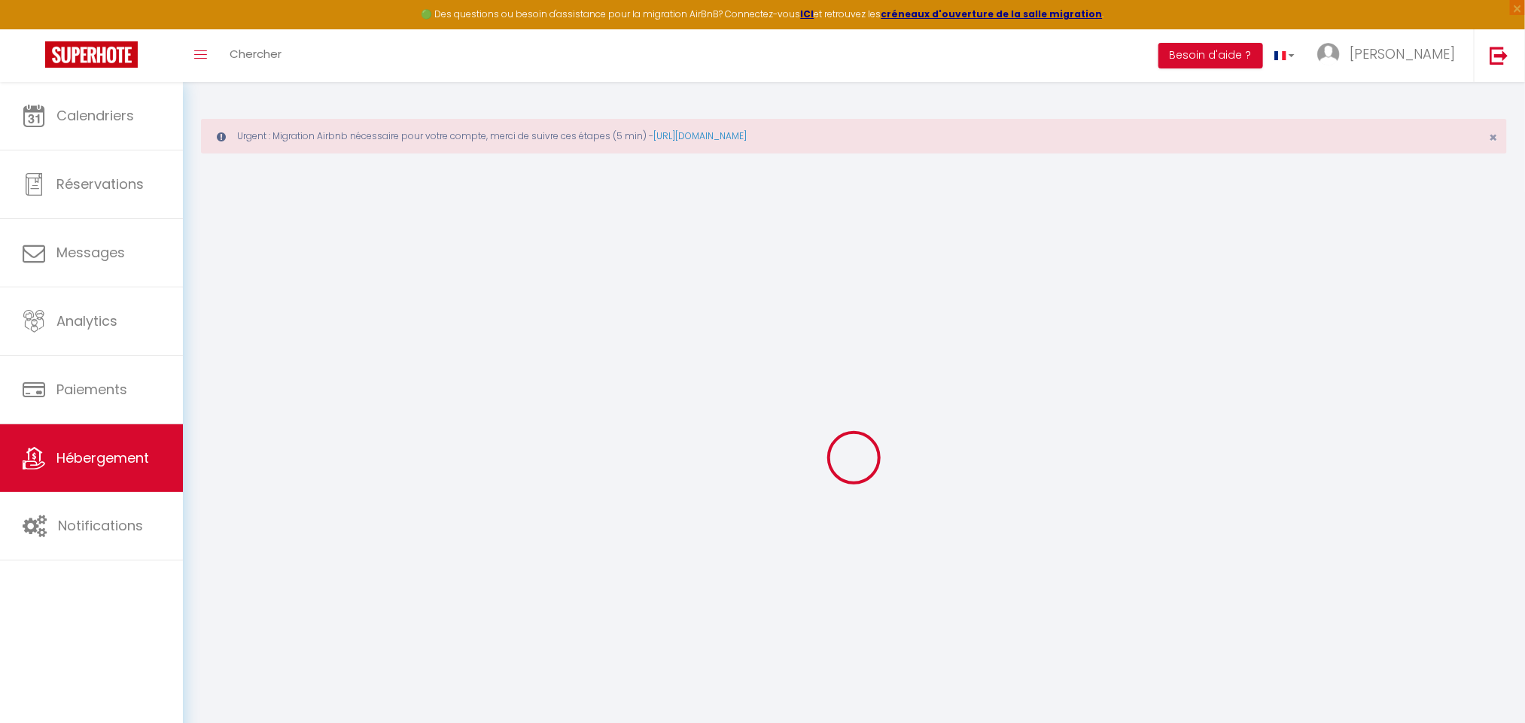
select select
checkbox input "false"
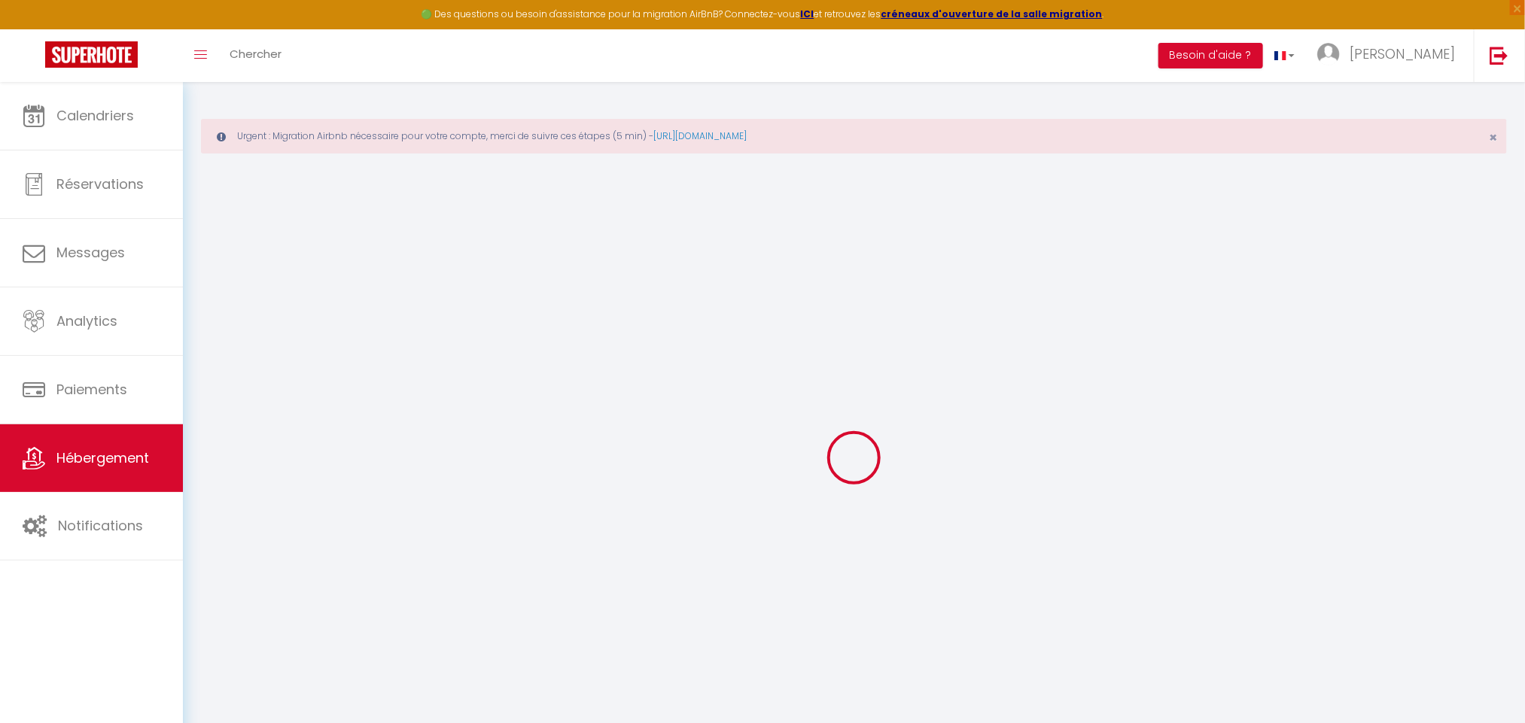
checkbox input "false"
select select
type input "Room 8 - [GEOGRAPHIC_DATA]"
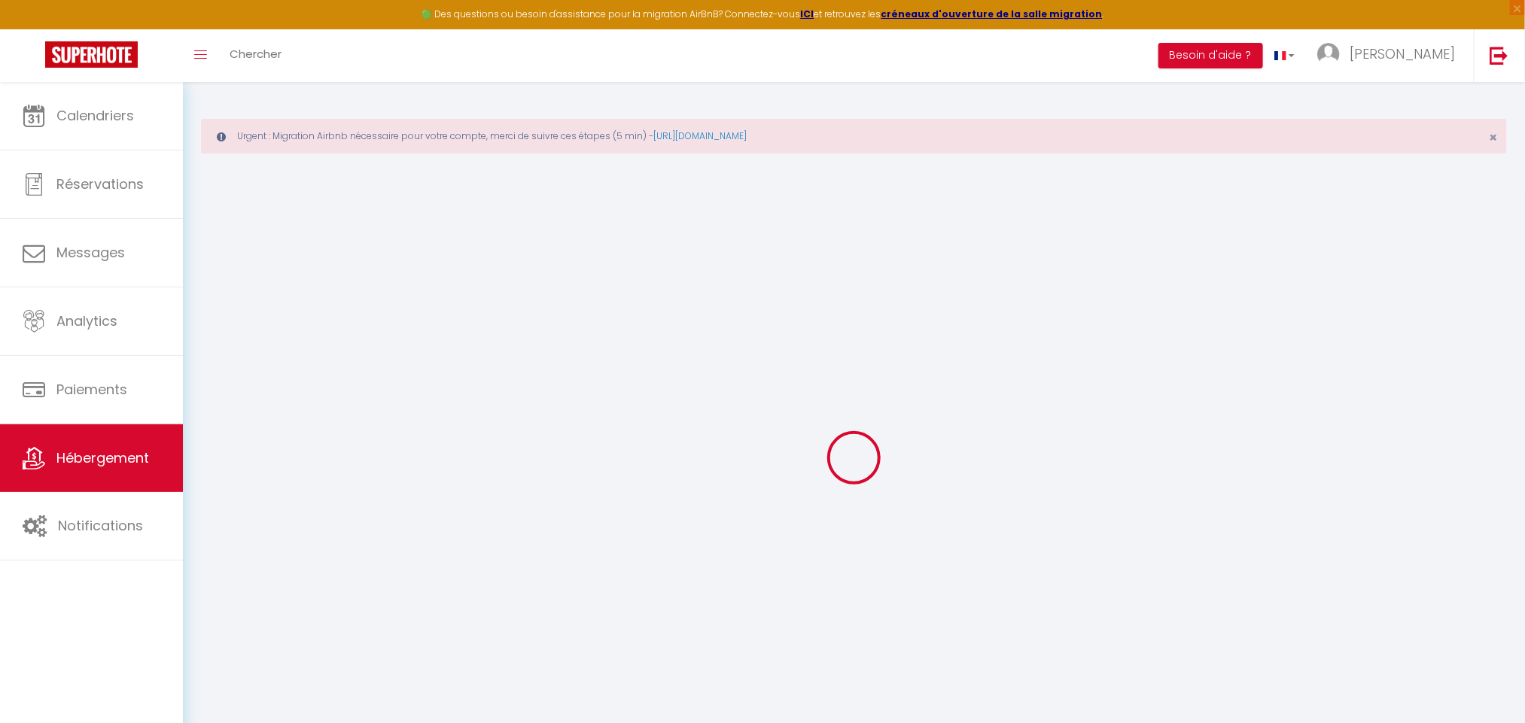
select select "2"
type input "120"
select select
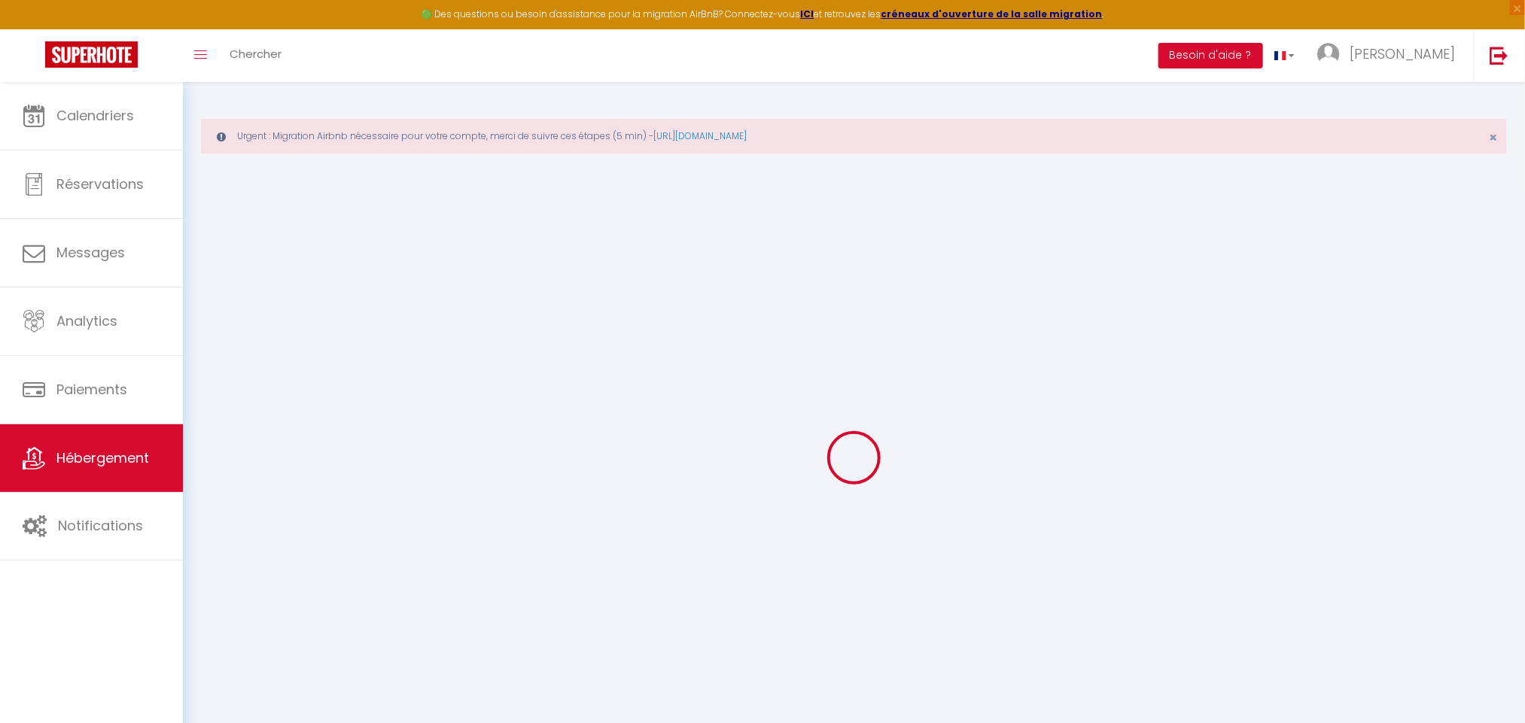
select select
type input "Travessa [GEOGRAPHIC_DATA][PERSON_NAME]"
type input "3700"
type input "Romariz"
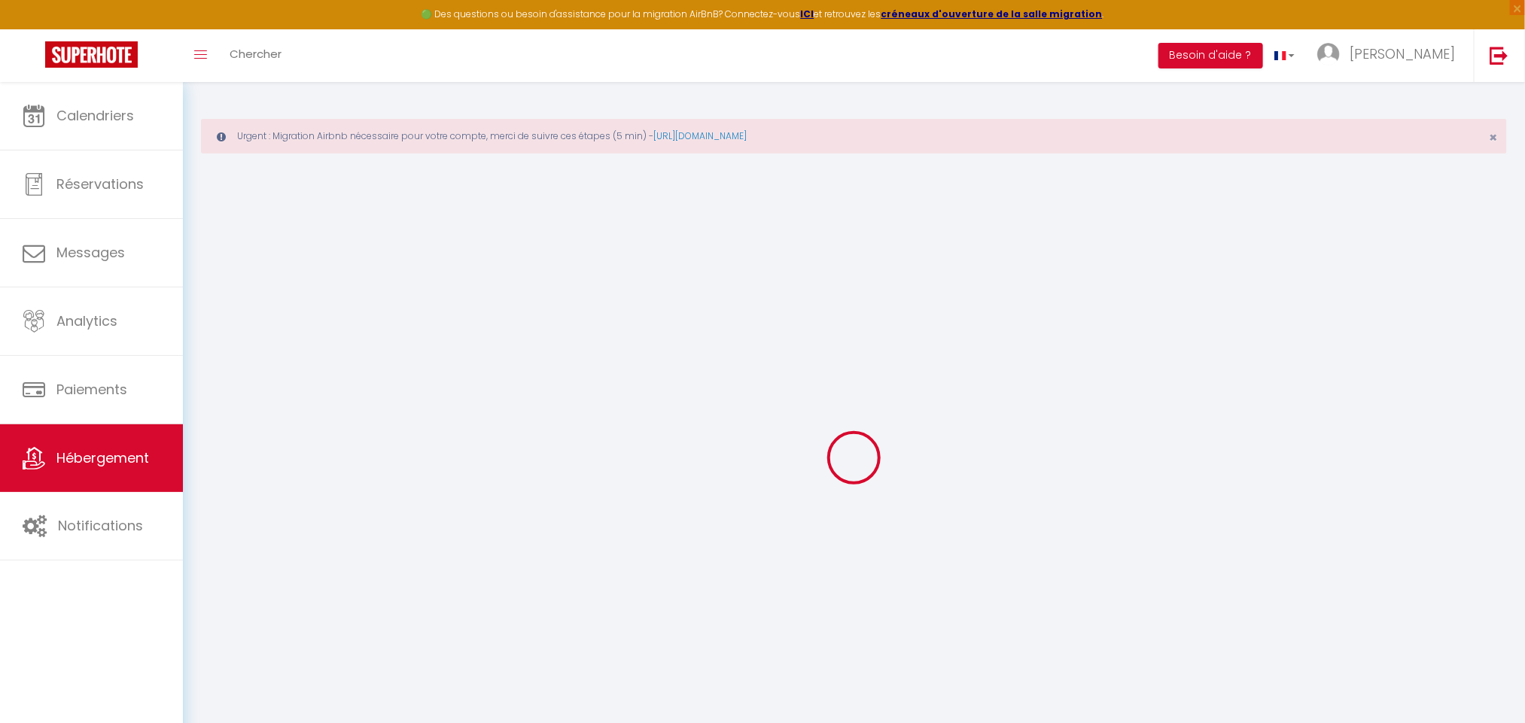
select select "2"
type input "[EMAIL_ADDRESS][DOMAIN_NAME]"
select select
checkbox input "false"
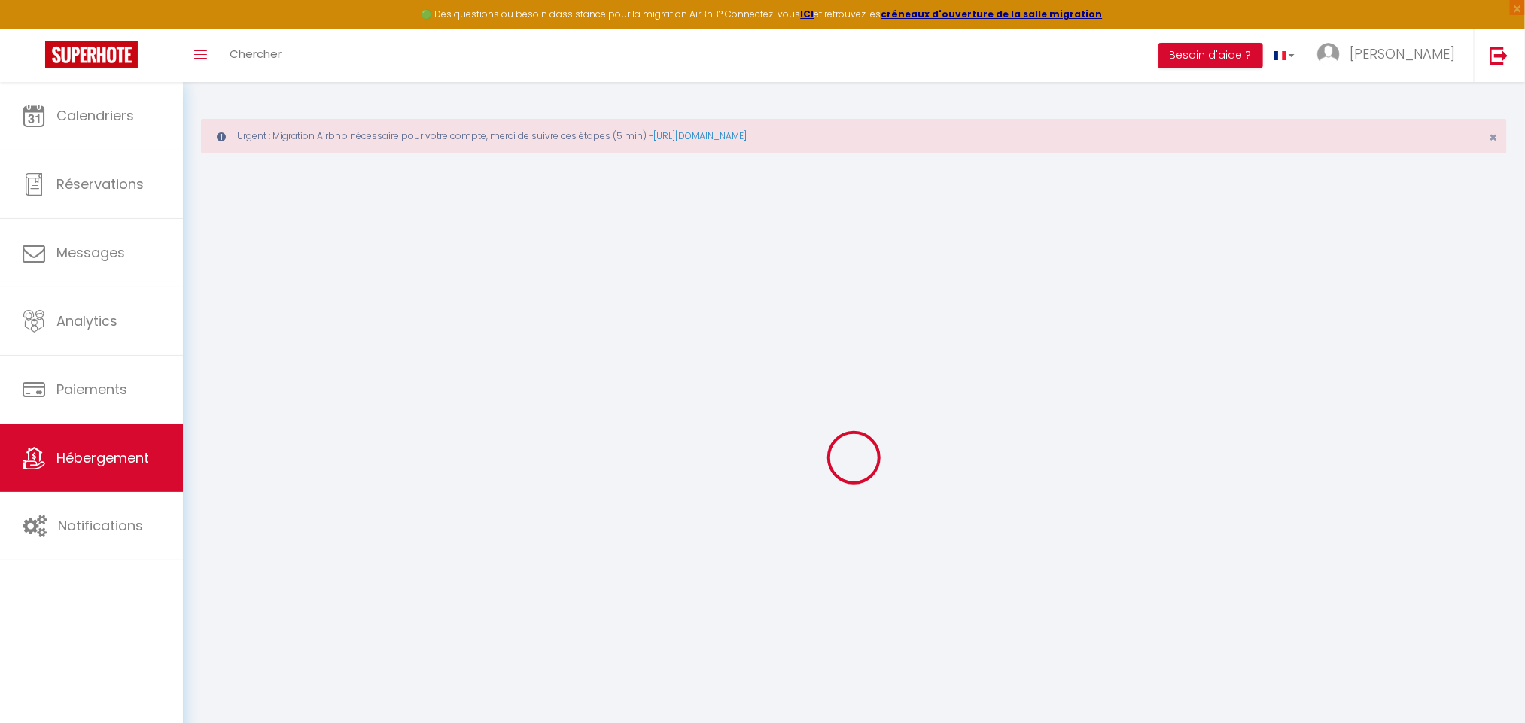
checkbox input "false"
type input "0"
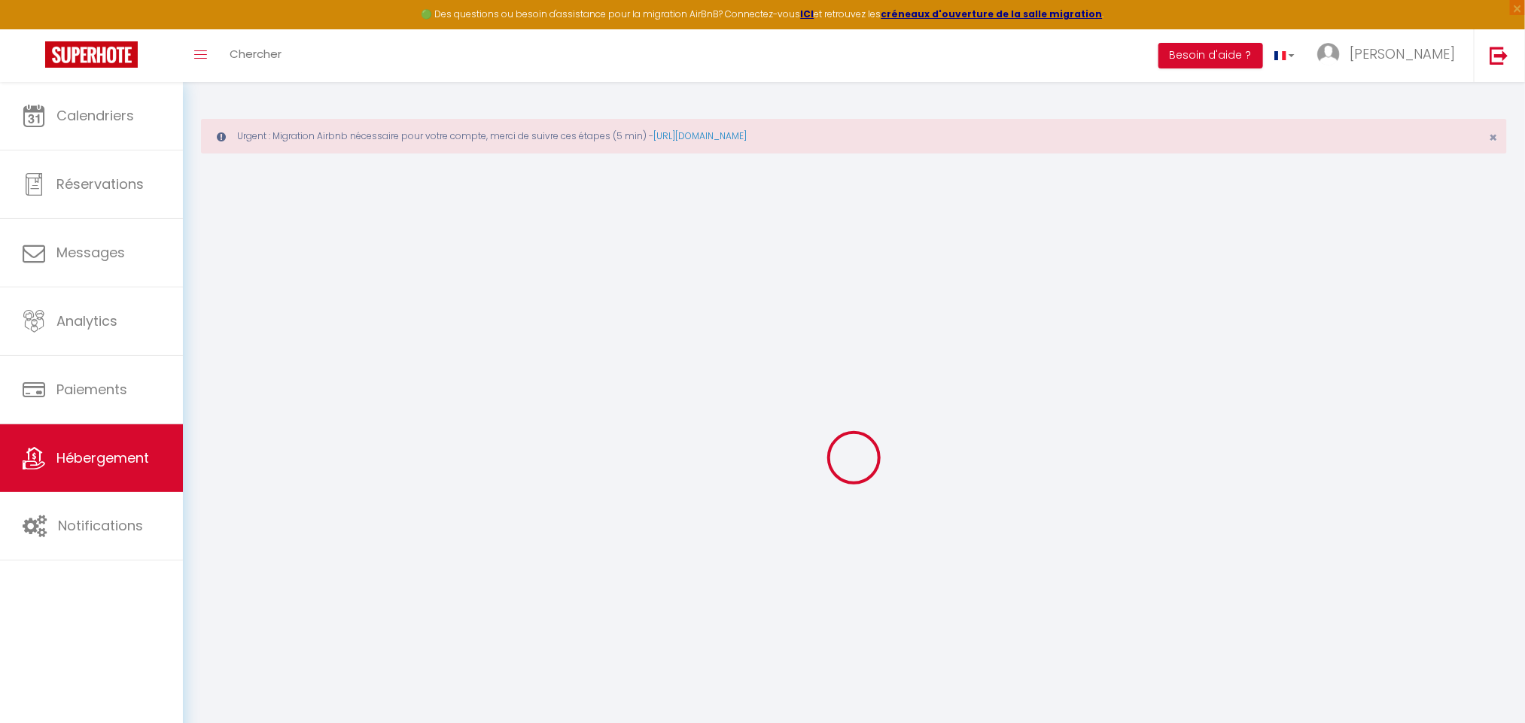
type input "0"
select select
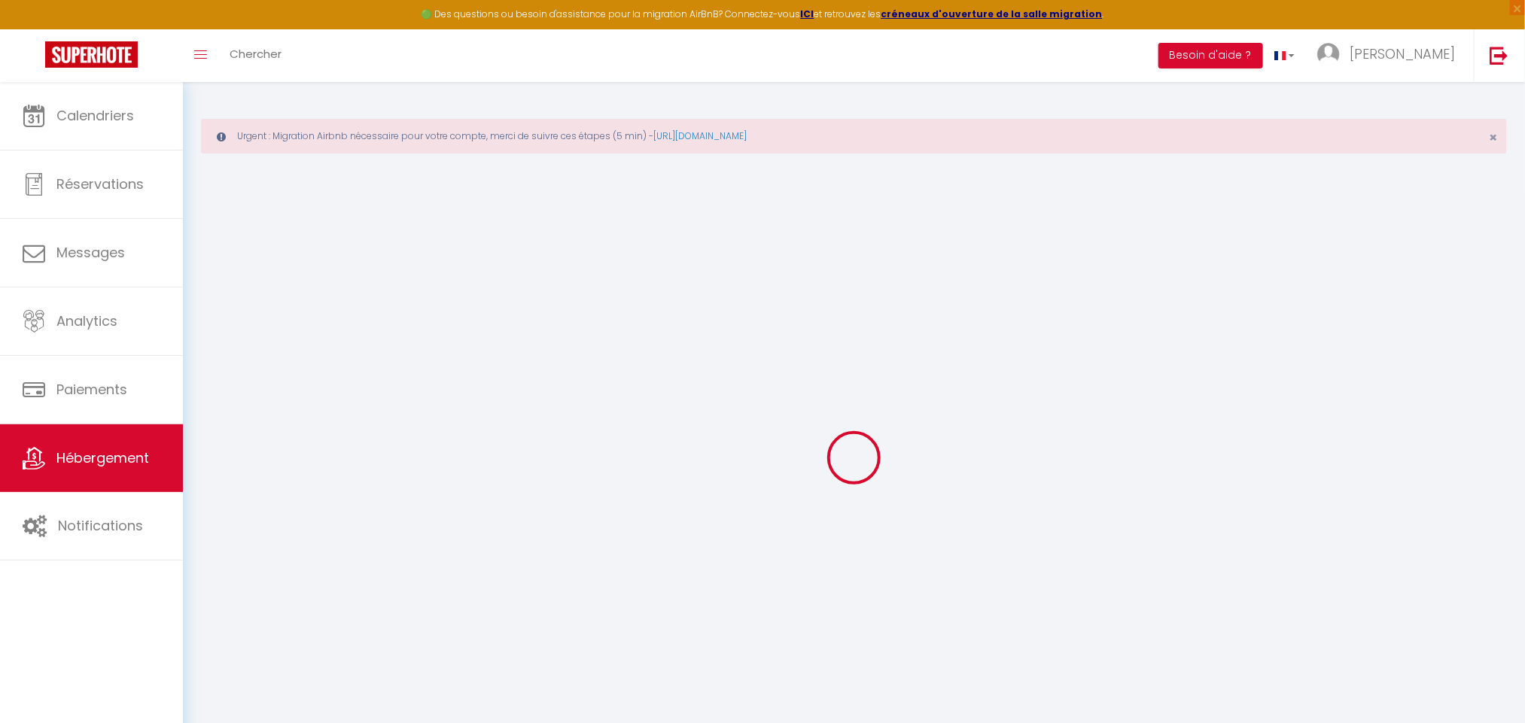
select select
checkbox input "false"
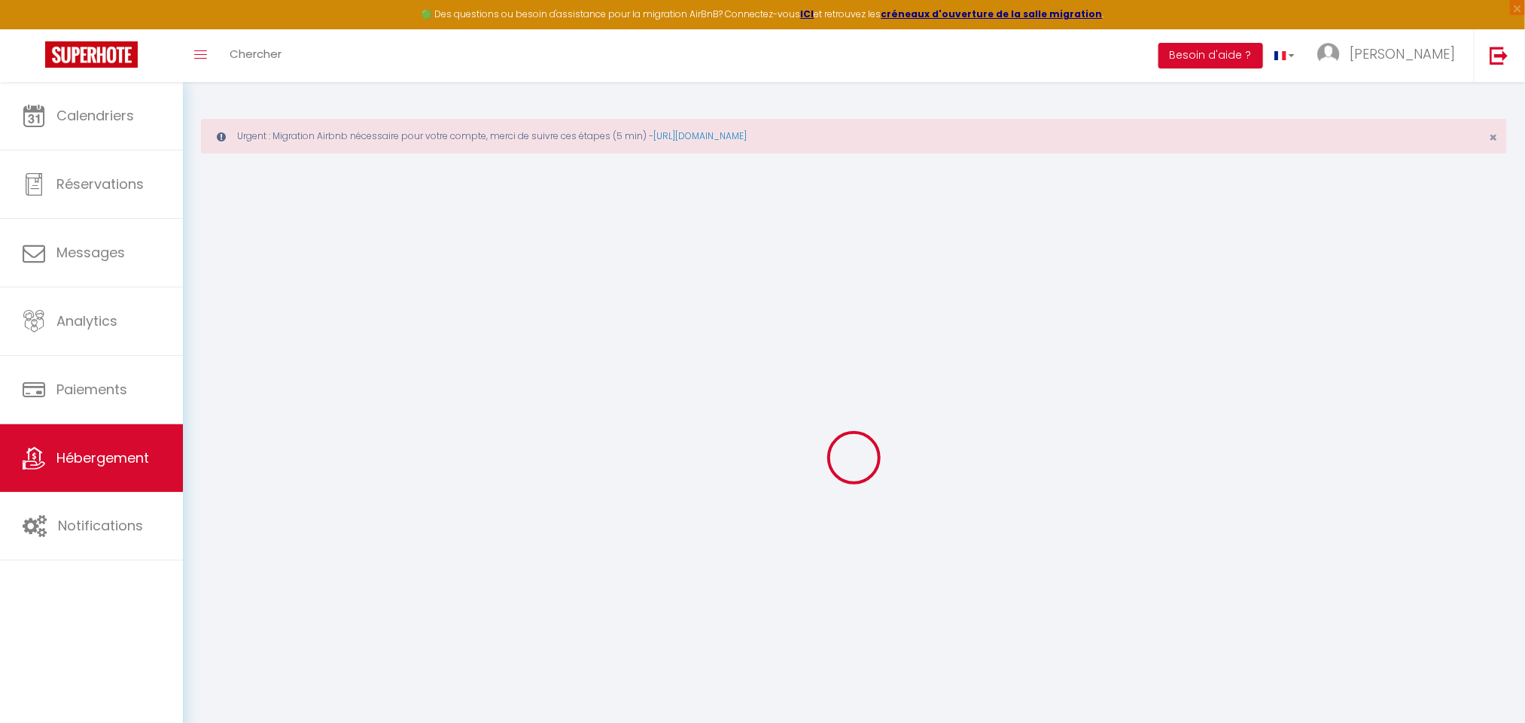
checkbox input "false"
select select
checkbox input "false"
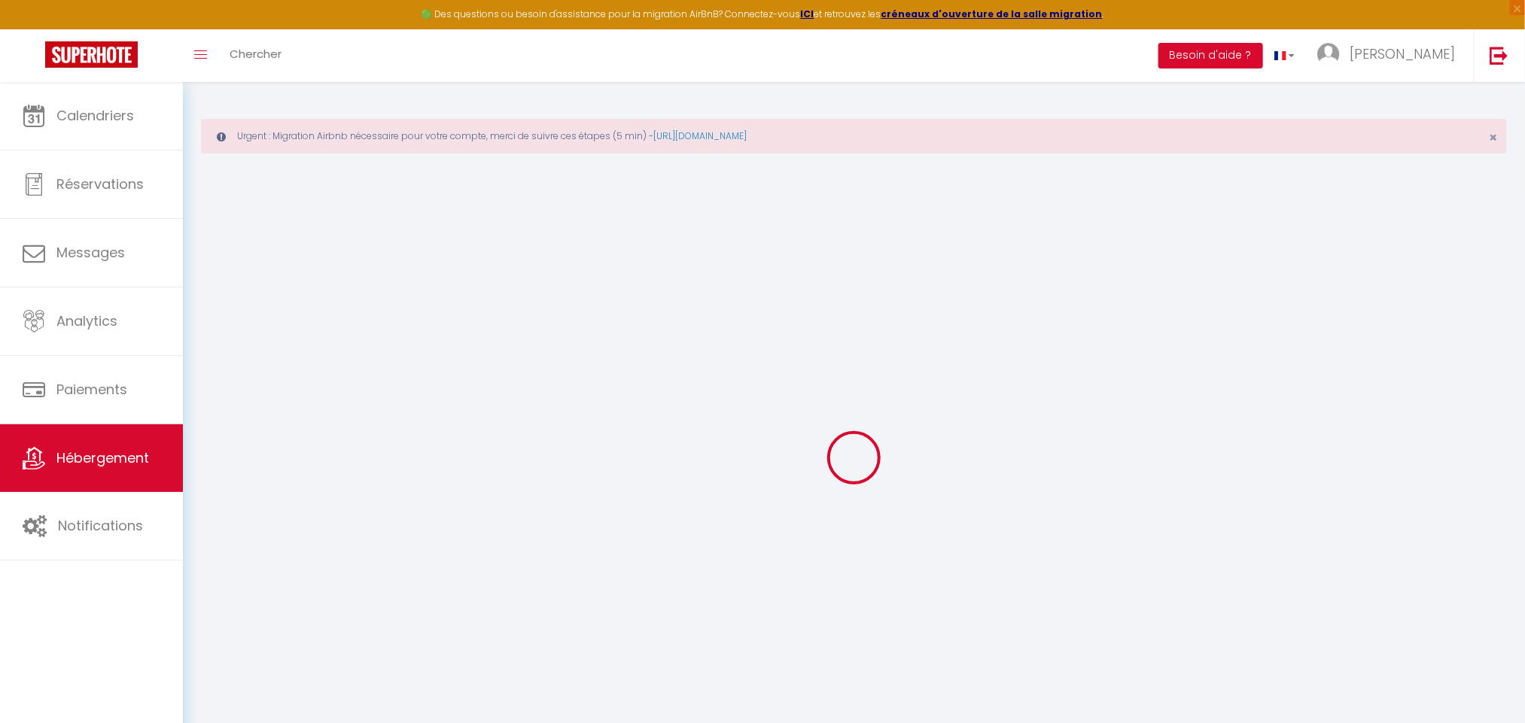
checkbox input "false"
select select "16:00"
select select "23:45"
select select "11:00"
select select "30"
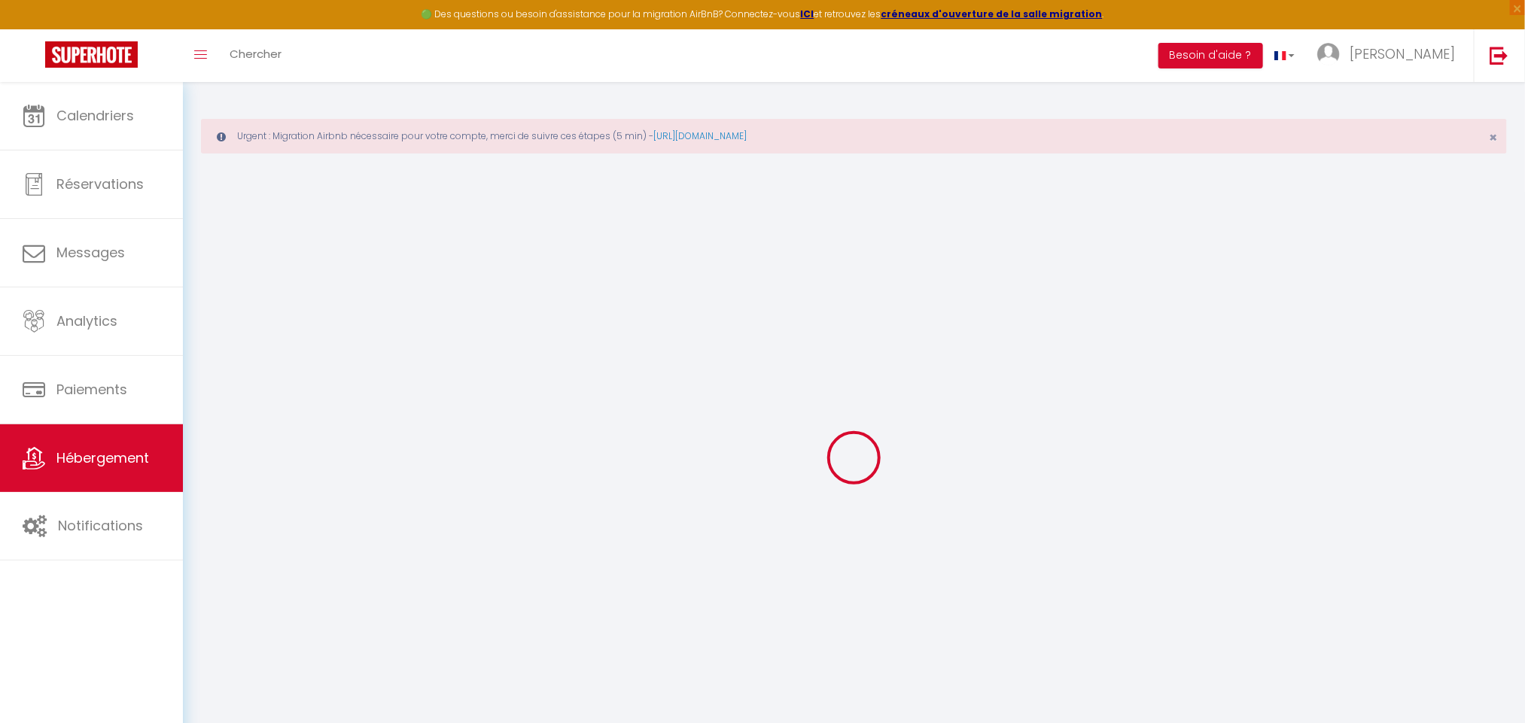
select select "120"
select select
checkbox input "false"
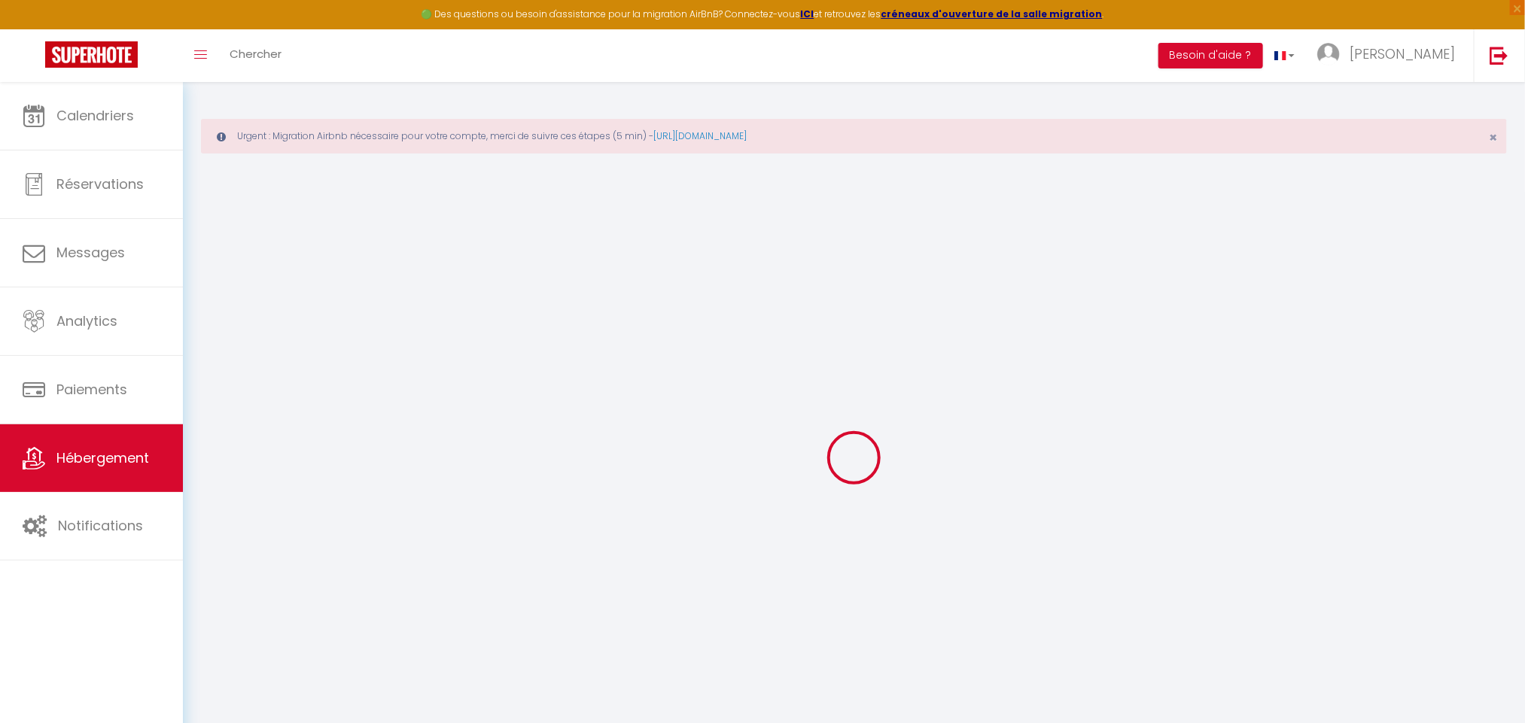
checkbox input "false"
select select
checkbox input "false"
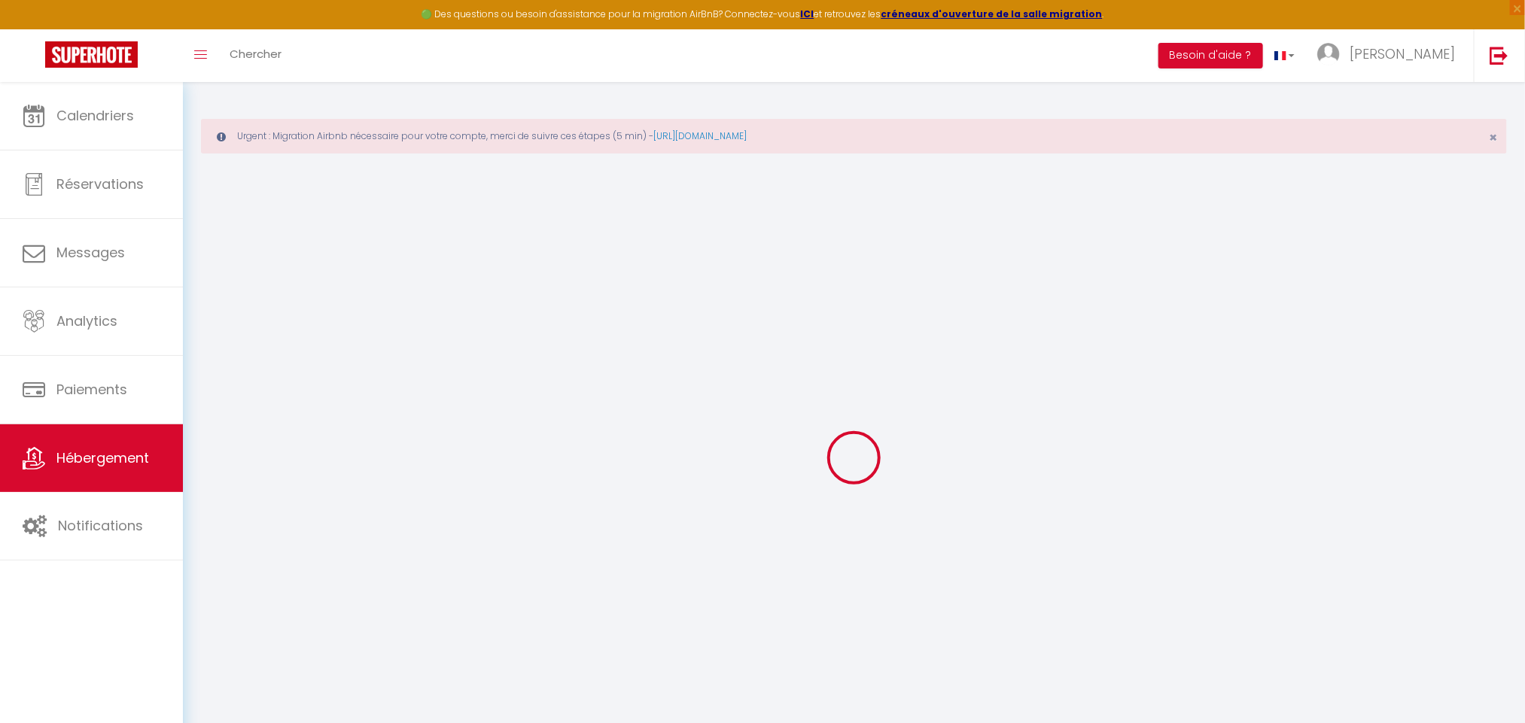
checkbox input "false"
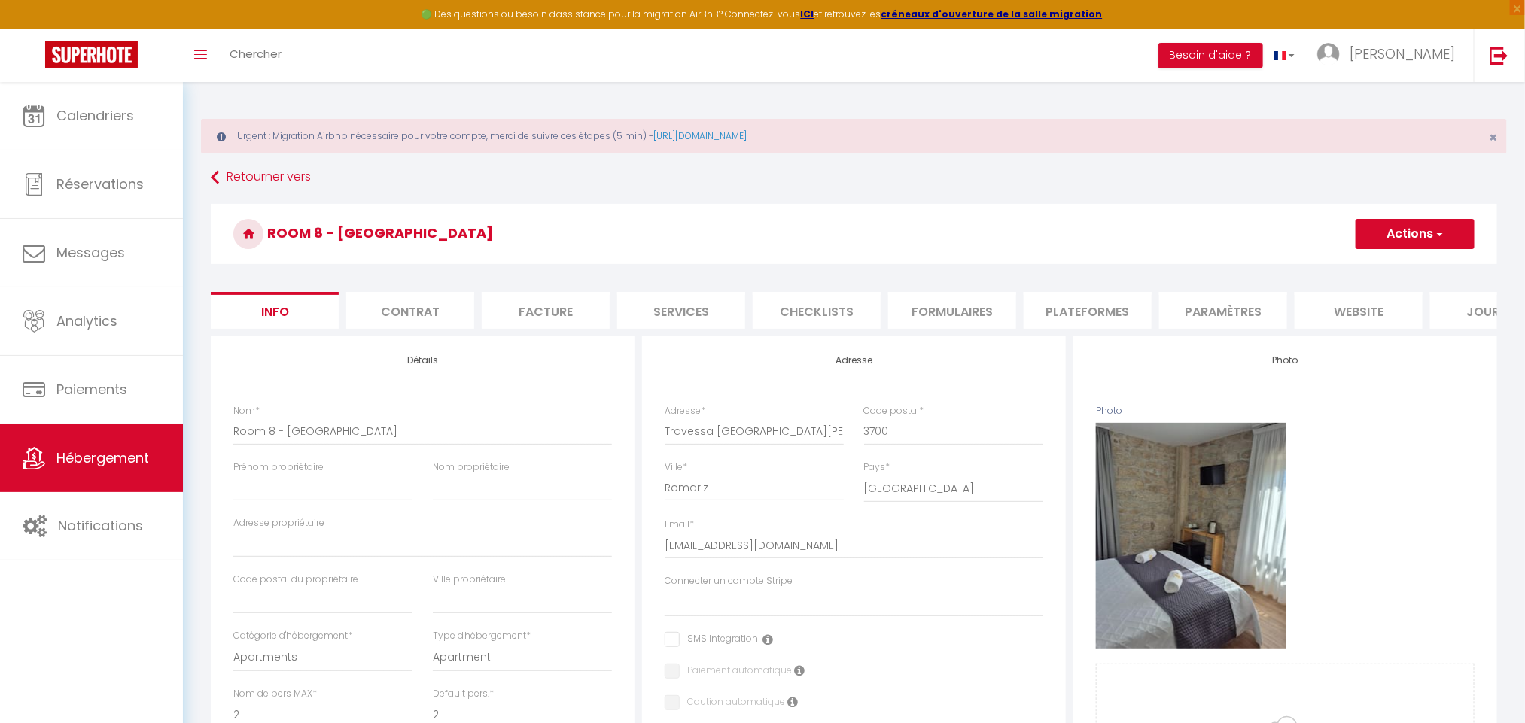
click at [1373, 235] on button "Actions" at bounding box center [1415, 234] width 119 height 30
click at [1393, 297] on link "Supprimer" at bounding box center [1393, 307] width 161 height 20
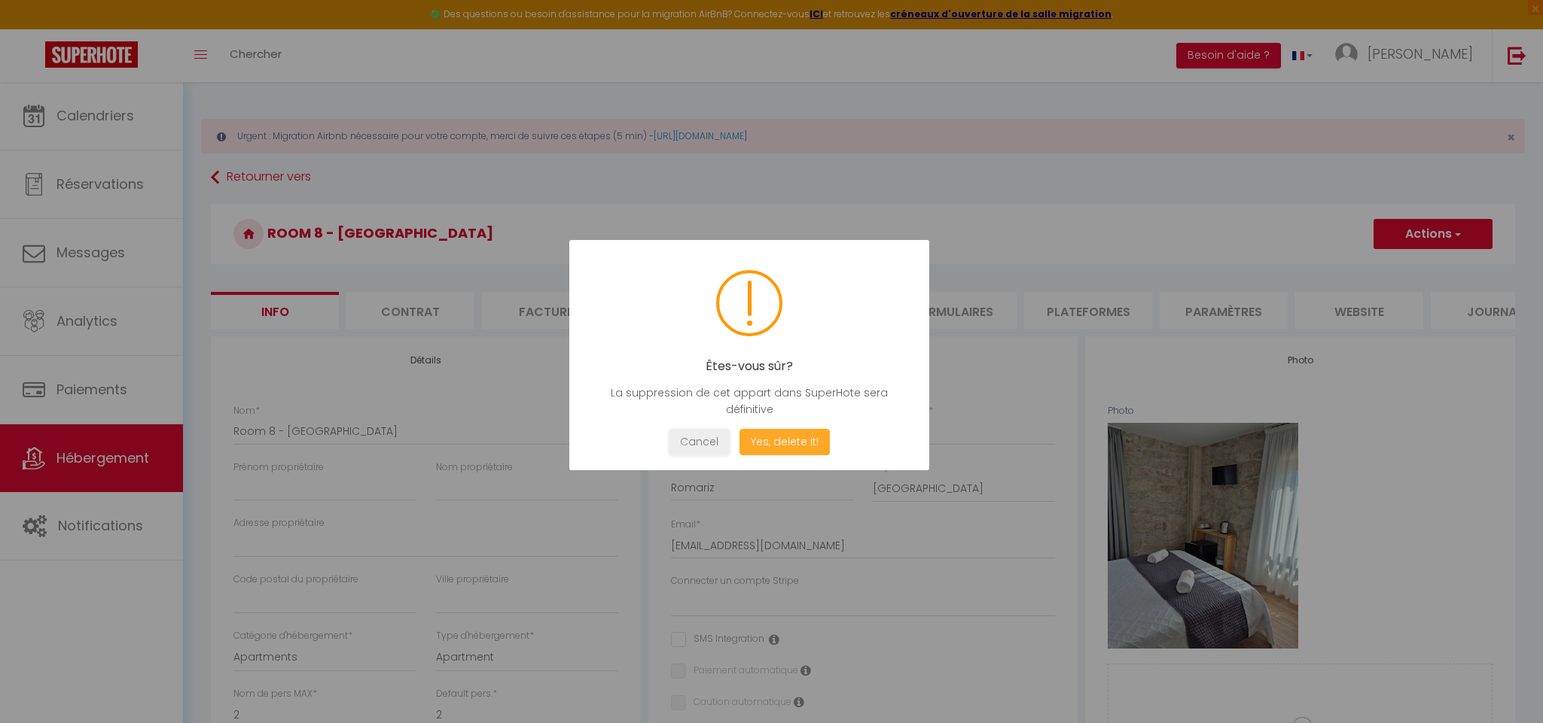
click at [814, 446] on button "Yes, delete it!" at bounding box center [784, 442] width 90 height 26
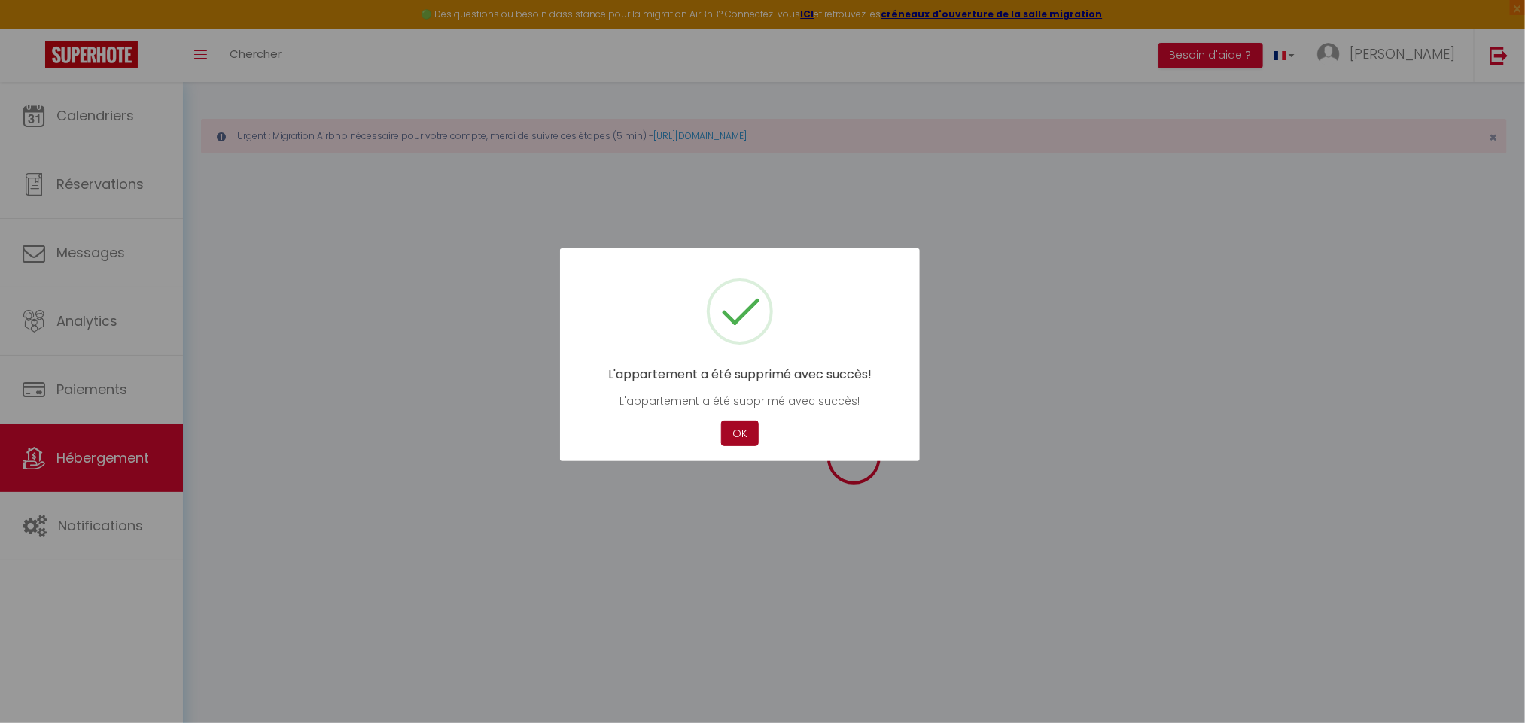
click at [729, 427] on button "OK" at bounding box center [740, 434] width 38 height 26
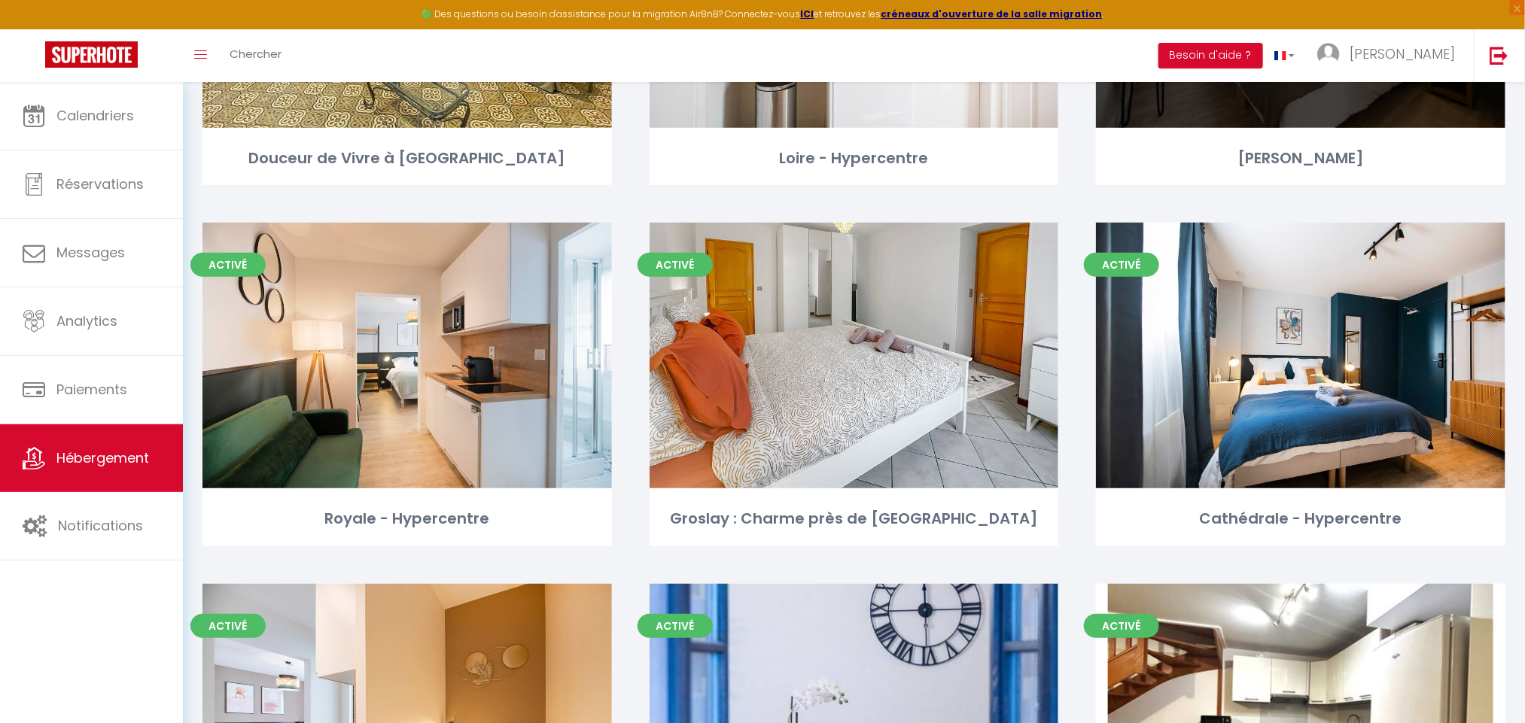
scroll to position [3374, 0]
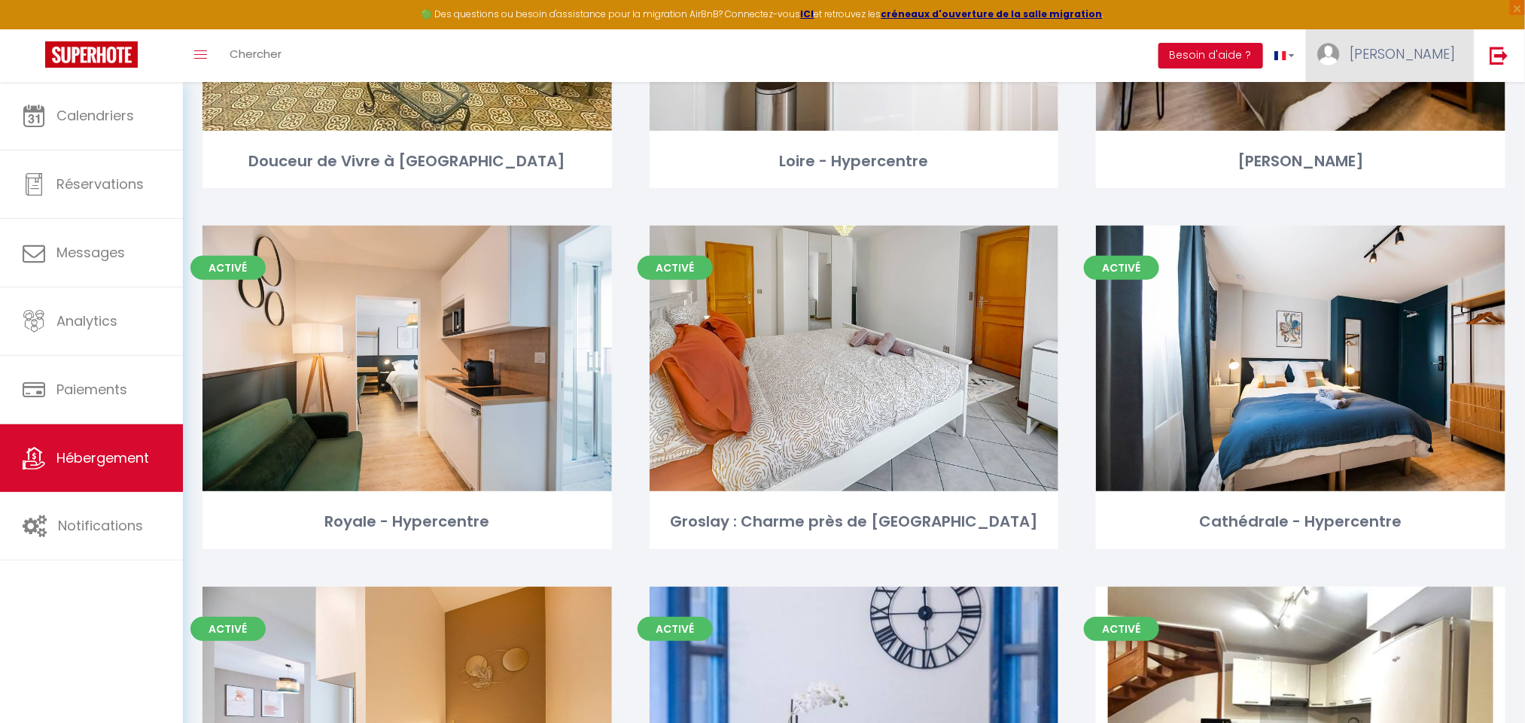
click at [1430, 61] on span "[PERSON_NAME]" at bounding box center [1402, 53] width 105 height 19
click at [1418, 99] on link "Paramètres" at bounding box center [1413, 105] width 111 height 26
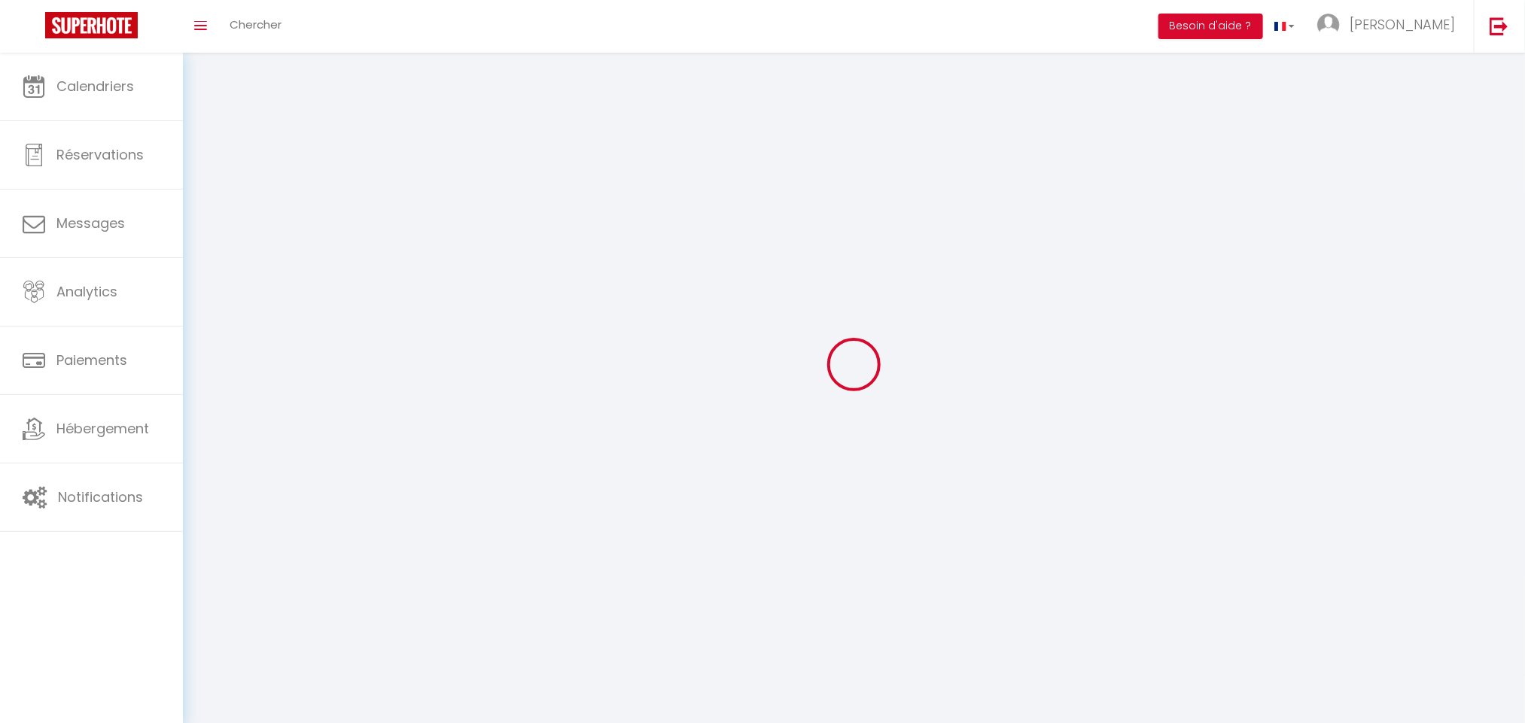
select select "28"
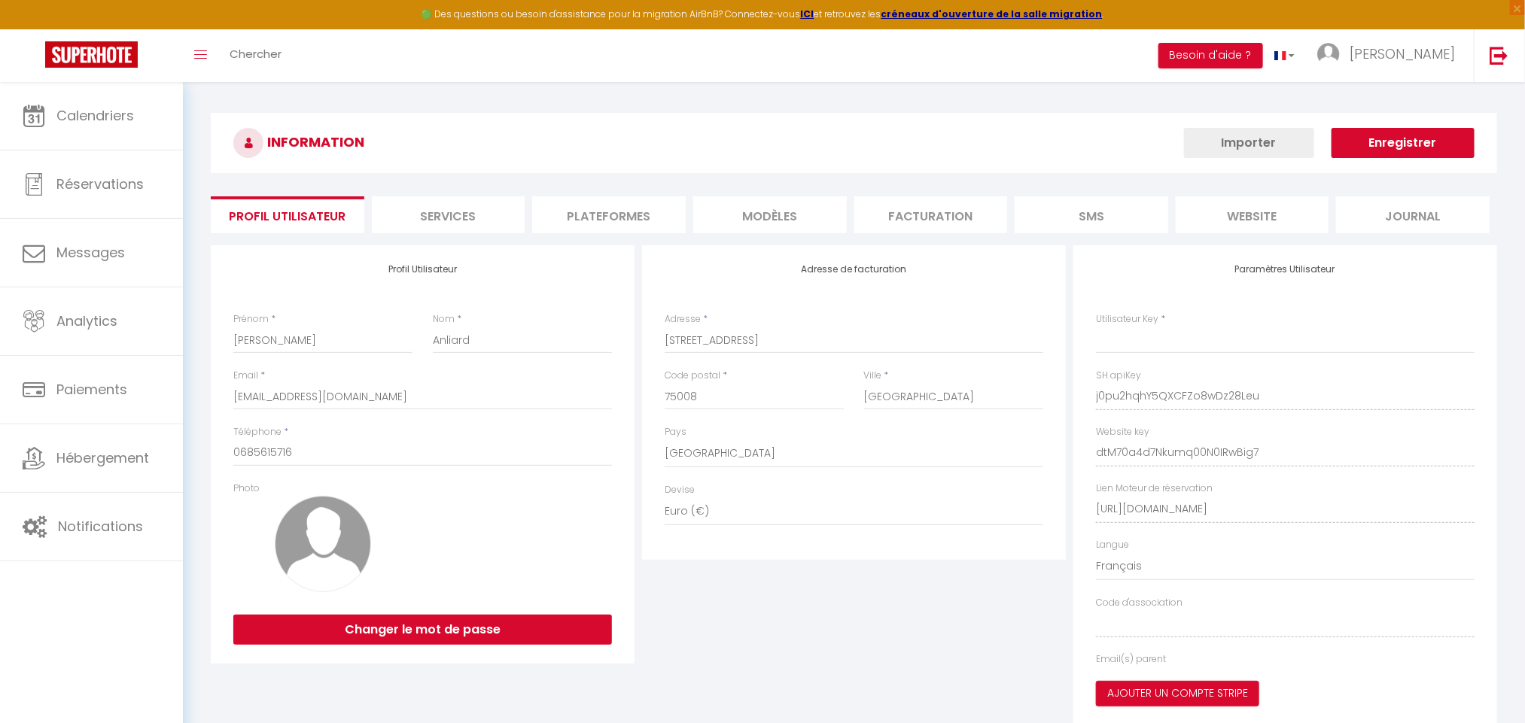
type input "j0pu2hqhY5QXCFZo8wDz28Leu"
type input "dtM70a4d7Nkumq00N0IRwBig7"
type input "https://app.superhote.com/#/get-available-rentals/dtM70a4d7Nkumq00N0IRwBig7"
select select "fr"
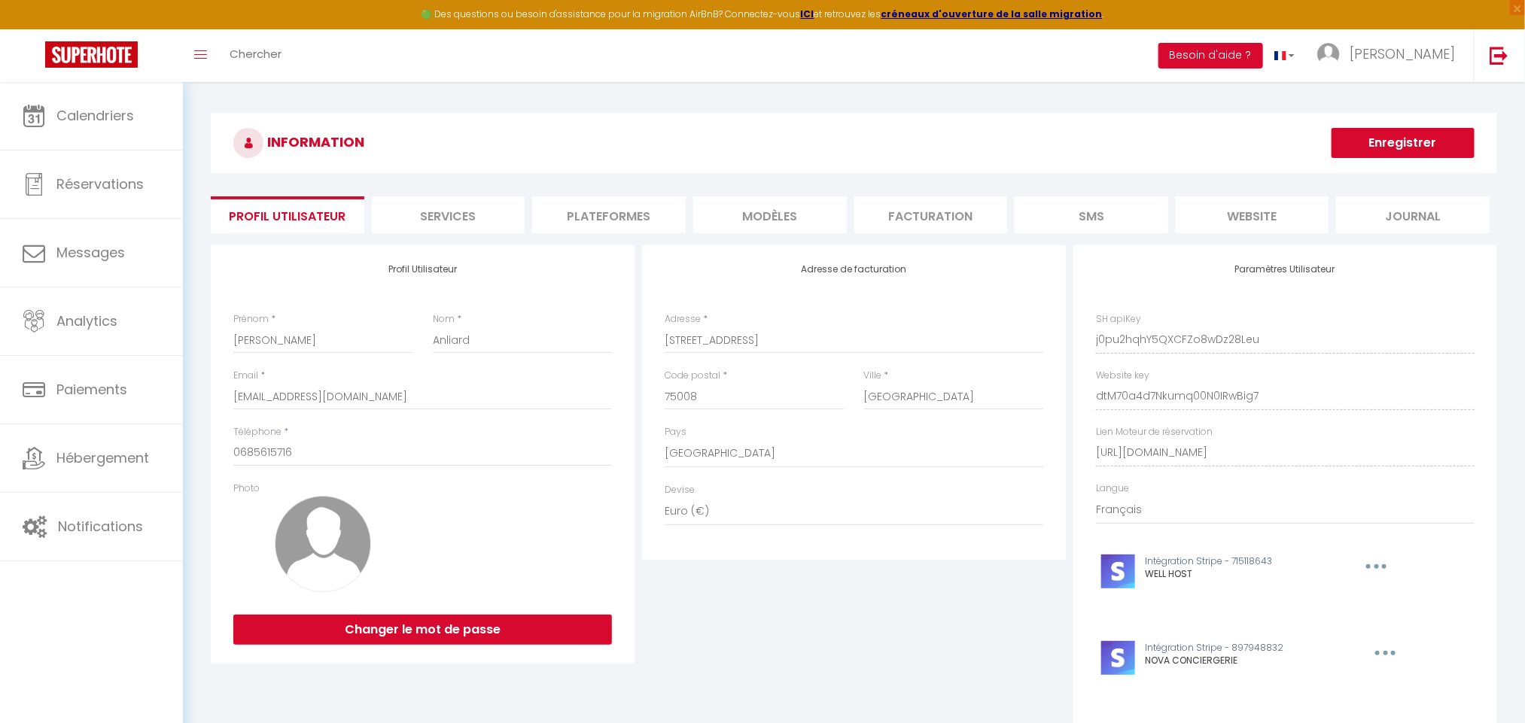
click at [622, 224] on li "Plateformes" at bounding box center [609, 214] width 154 height 37
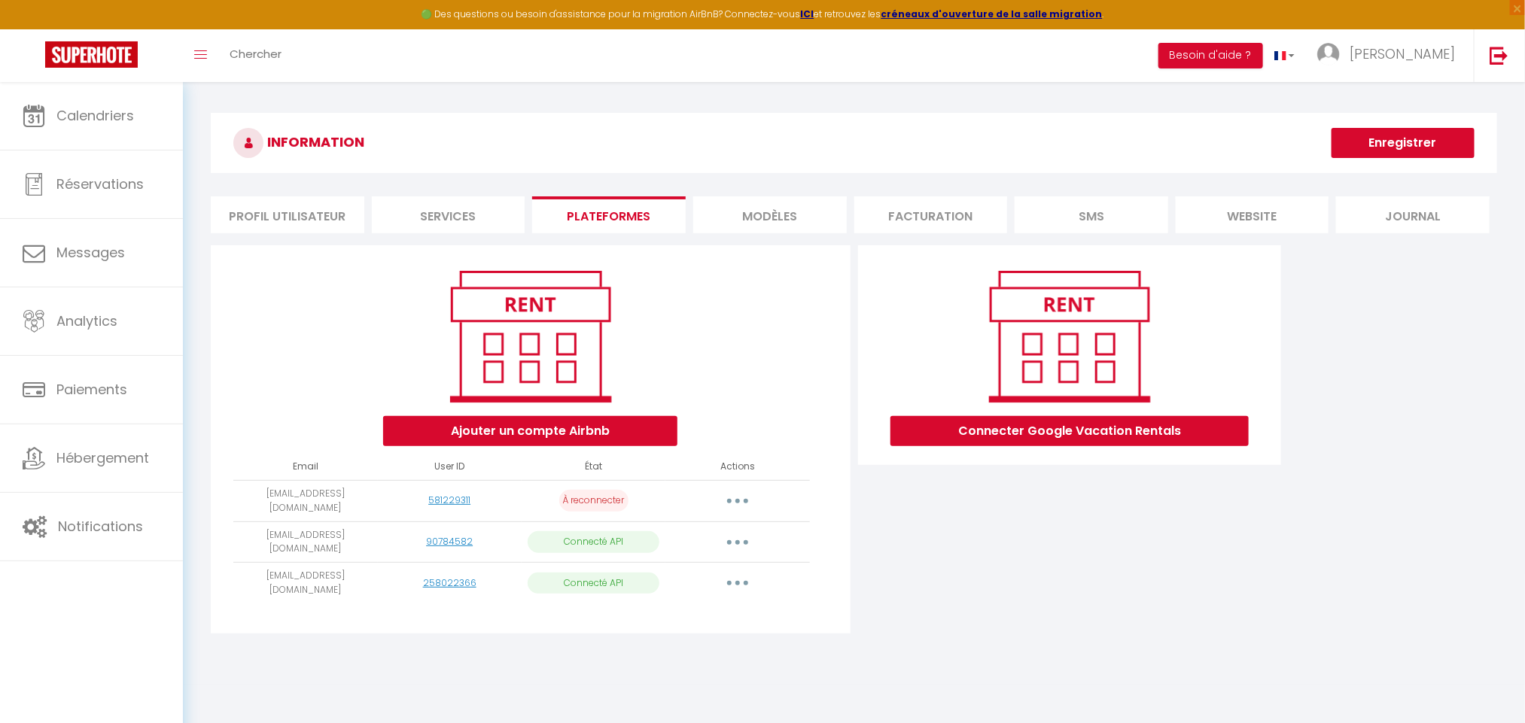
click at [736, 578] on button "button" at bounding box center [738, 583] width 42 height 24
click at [742, 610] on link "Importer les appartements" at bounding box center [671, 618] width 166 height 26
select select "75786"
select select "75767"
select select "75768"
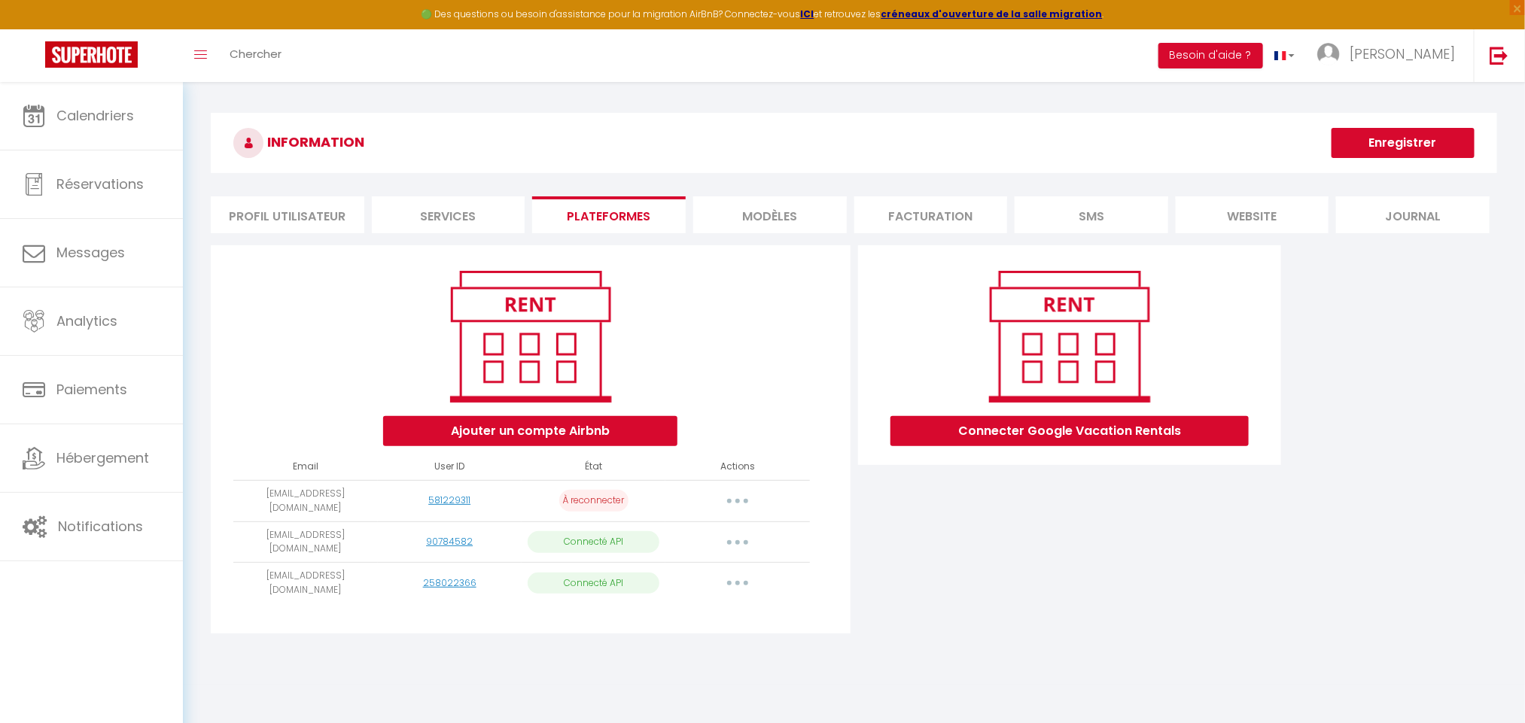
select select "75769"
select select "75770"
select select "75771"
select select "75772"
select select "76955"
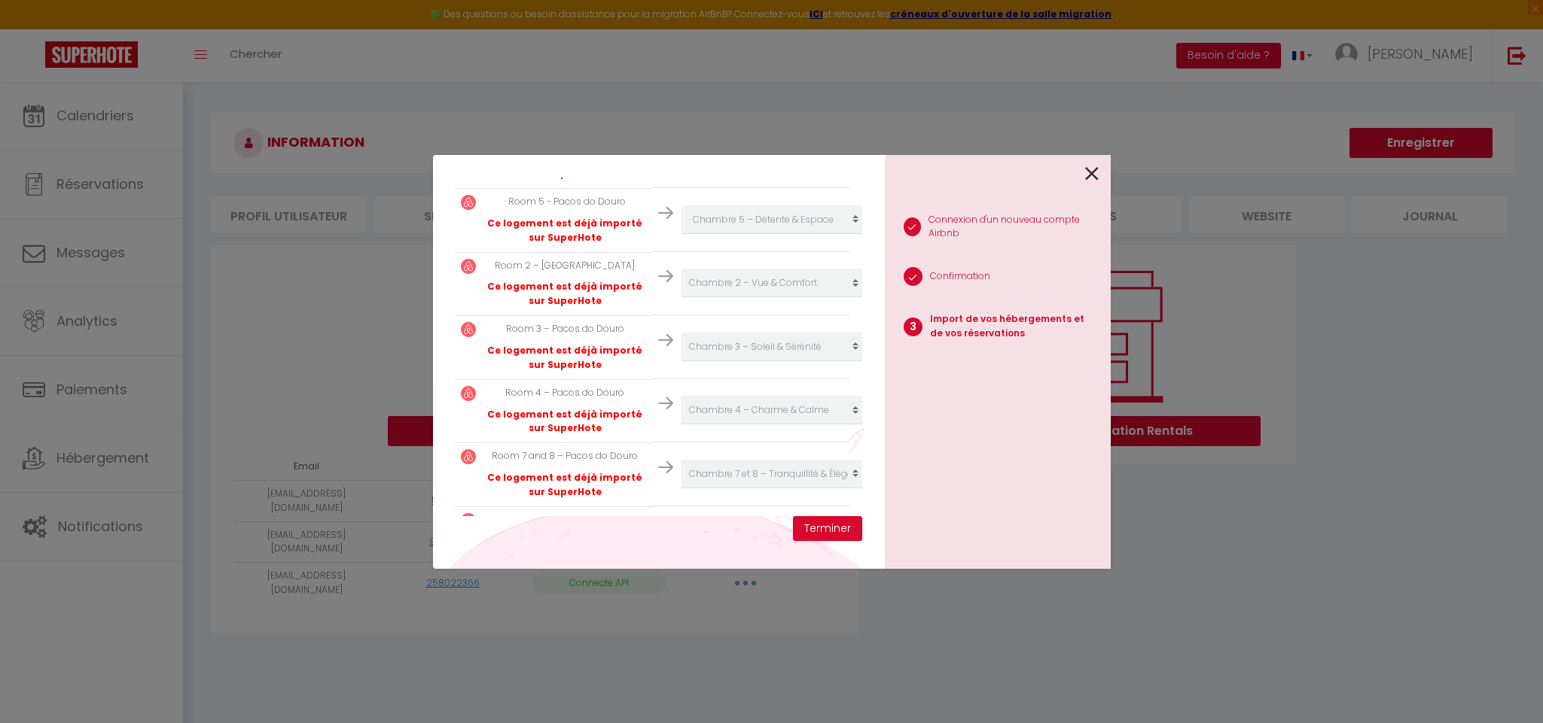
scroll to position [556, 0]
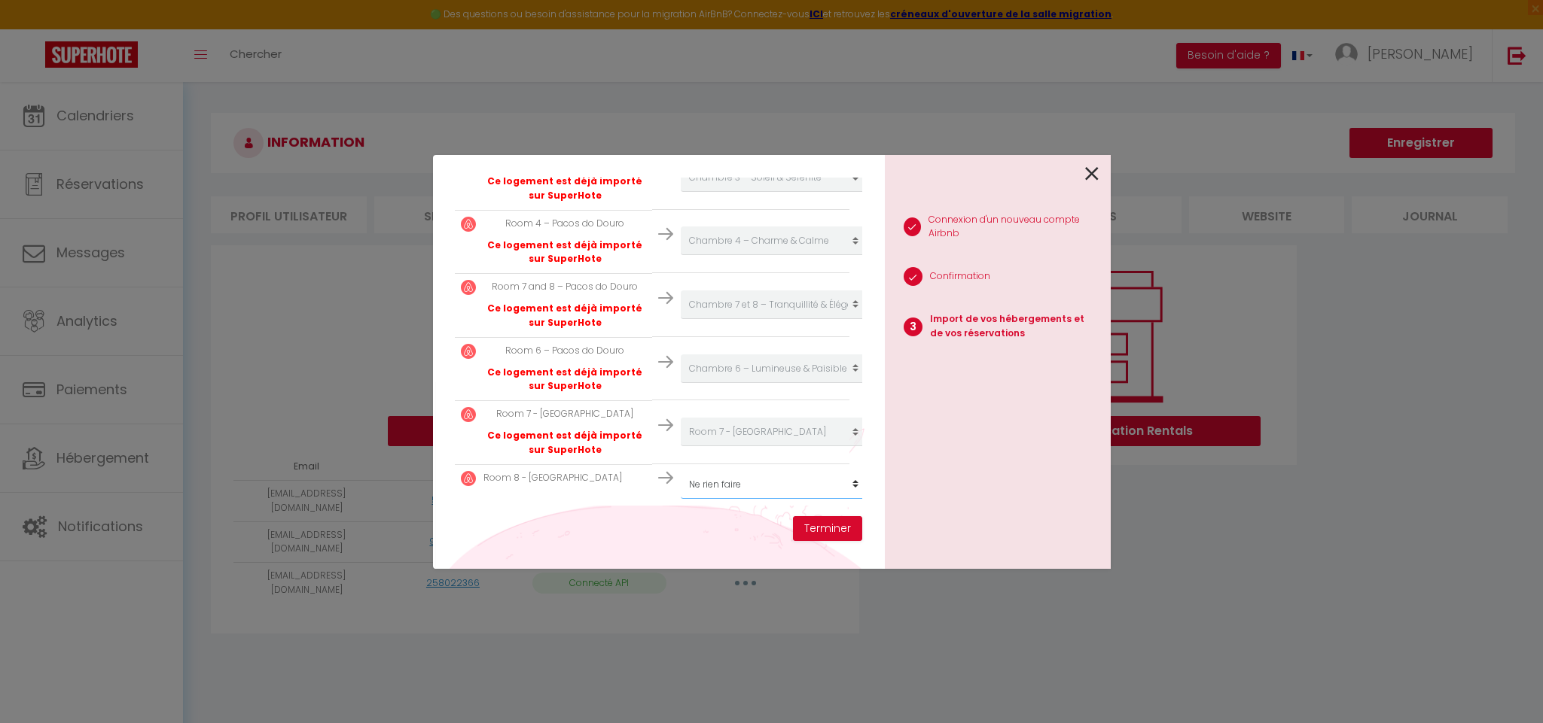
click at [745, 471] on select "Créer un nouvel hébergement Ne rien faire La commanderie des templiers Évasion …" at bounding box center [773, 485] width 185 height 29
select select "create_new"
click at [681, 471] on select "Créer un nouvel hébergement Ne rien faire La commanderie des templiers Évasion …" at bounding box center [773, 485] width 185 height 29
click at [838, 526] on button "Terminer" at bounding box center [827, 529] width 69 height 26
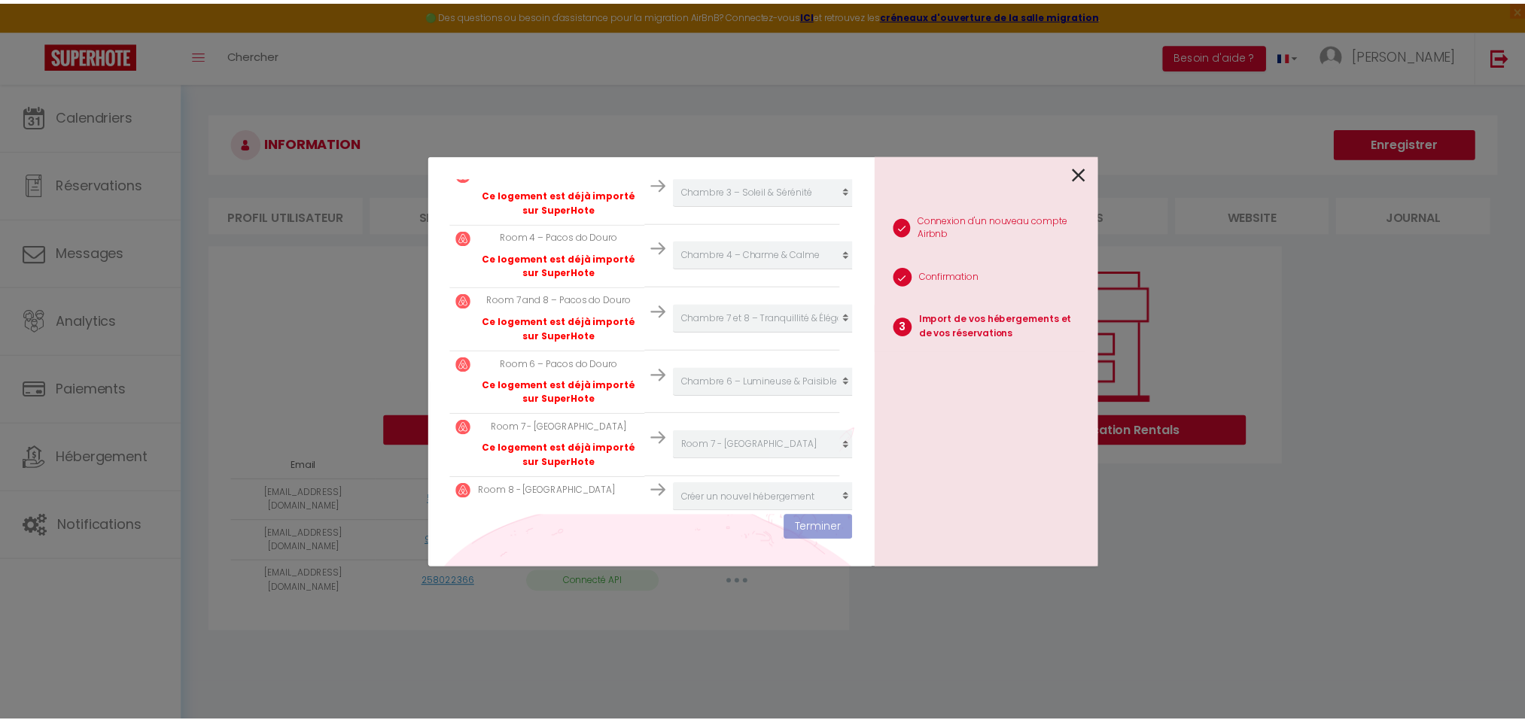
scroll to position [592, 0]
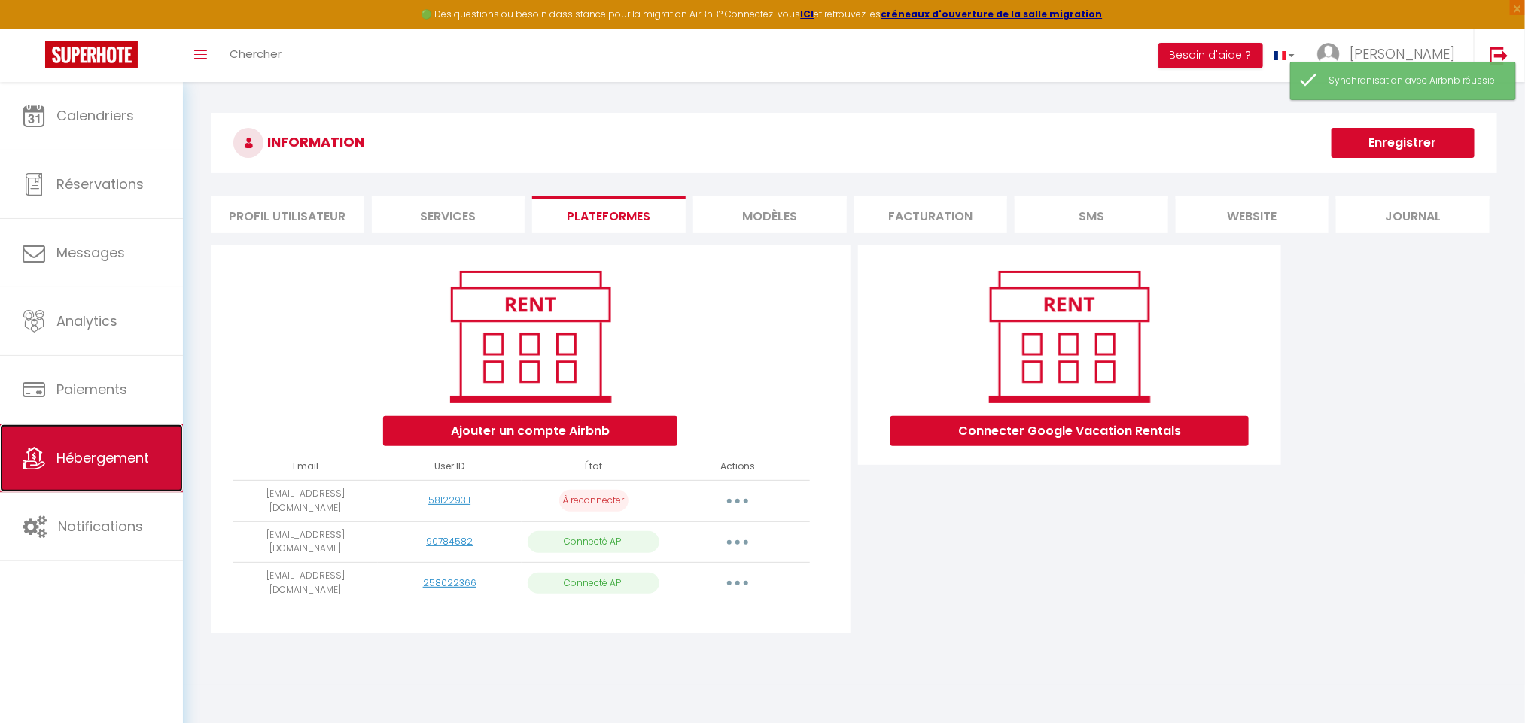
click at [139, 471] on link "Hébergement" at bounding box center [91, 459] width 183 height 68
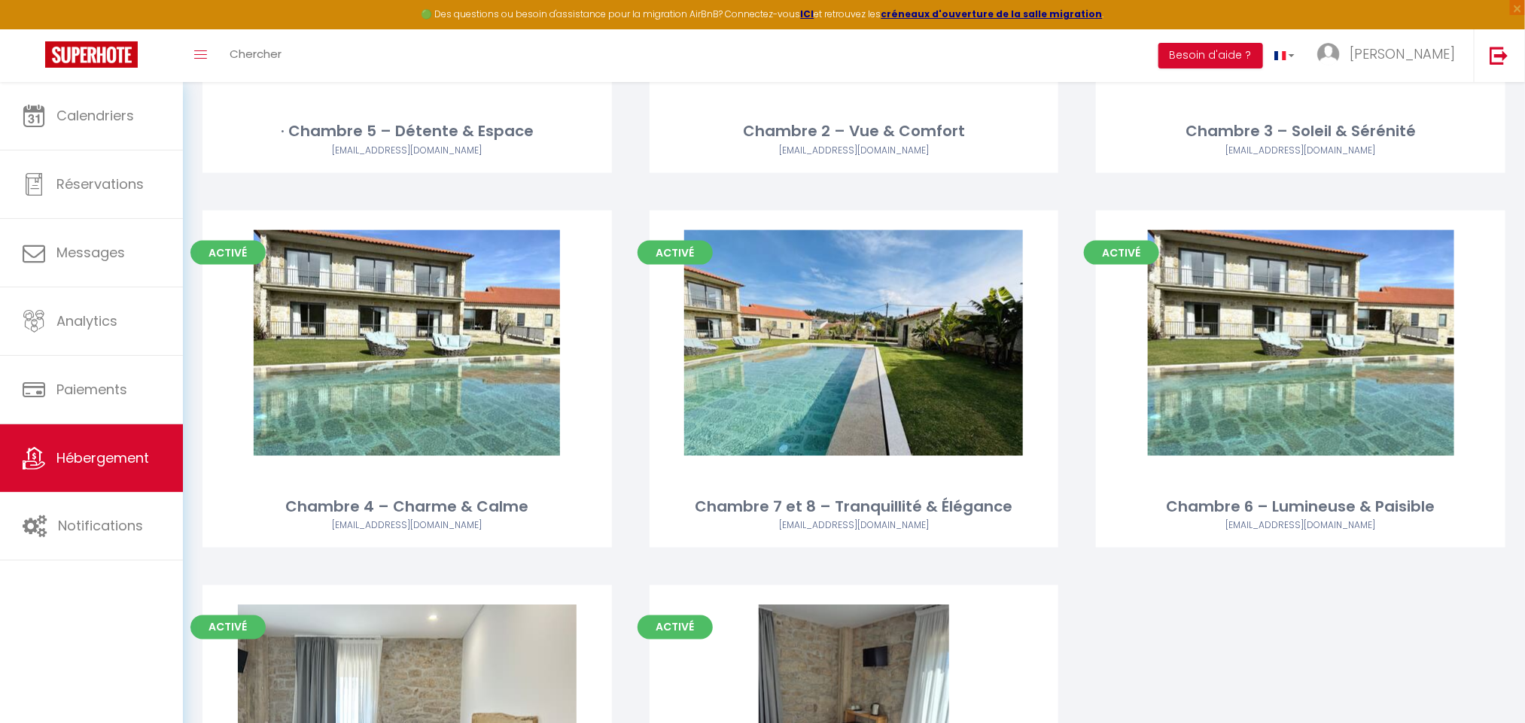
scroll to position [10121, 0]
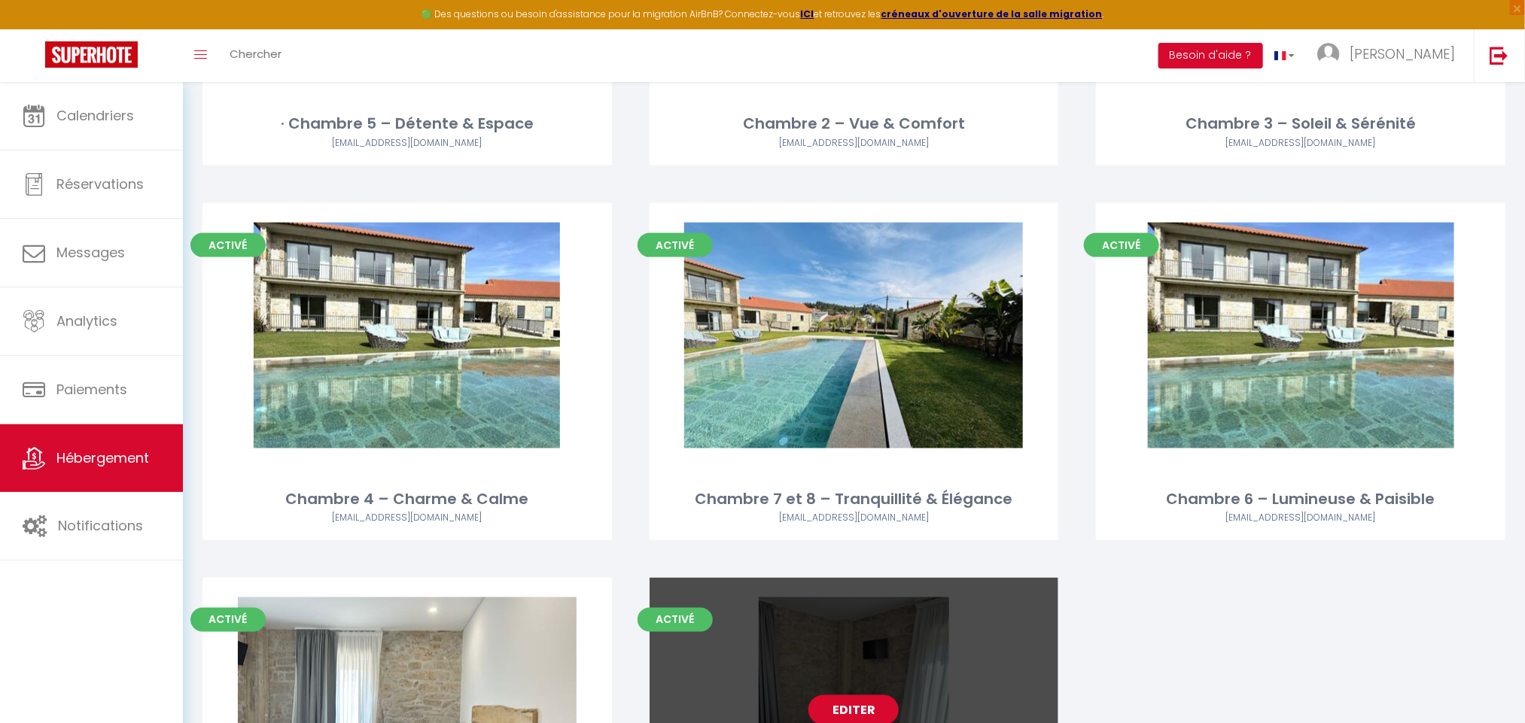
click at [859, 696] on link "Editer" at bounding box center [854, 711] width 90 height 30
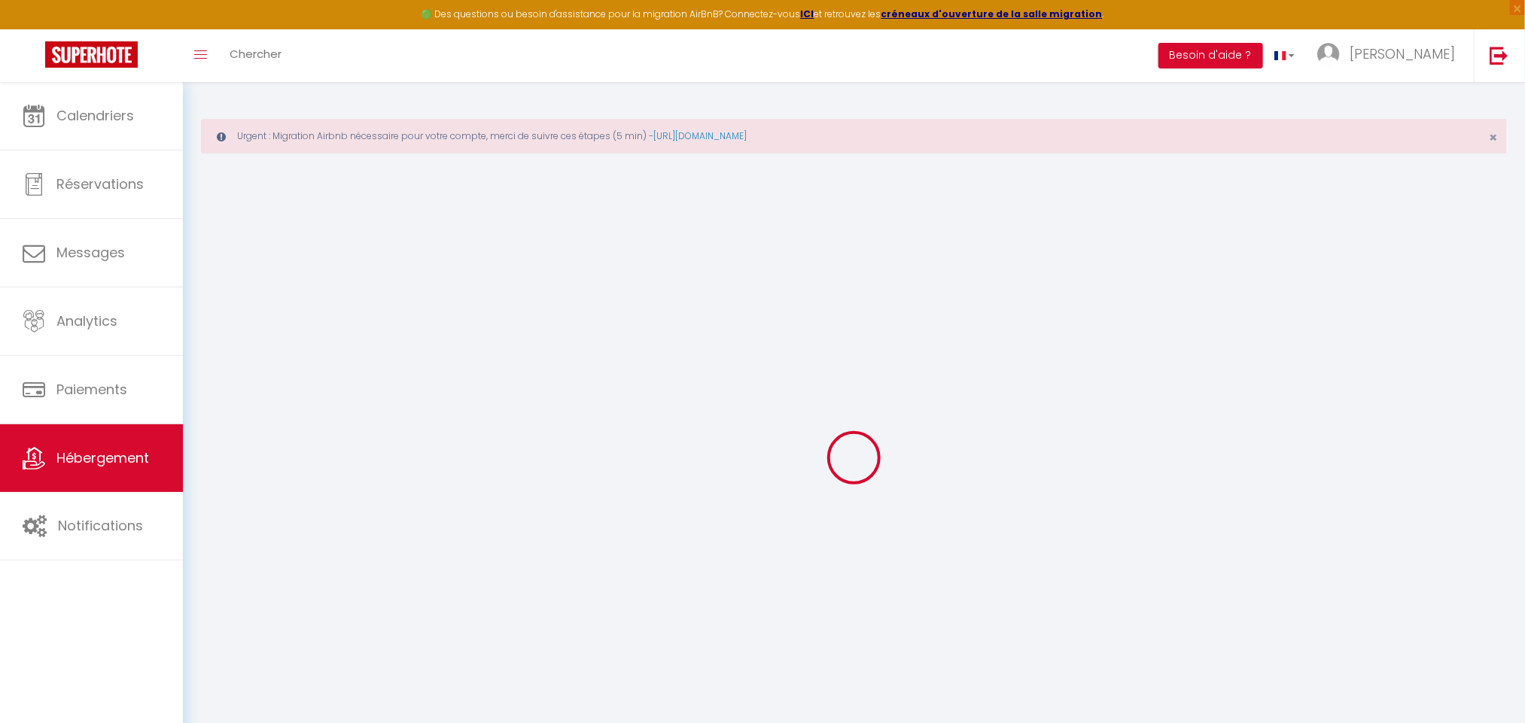
select select
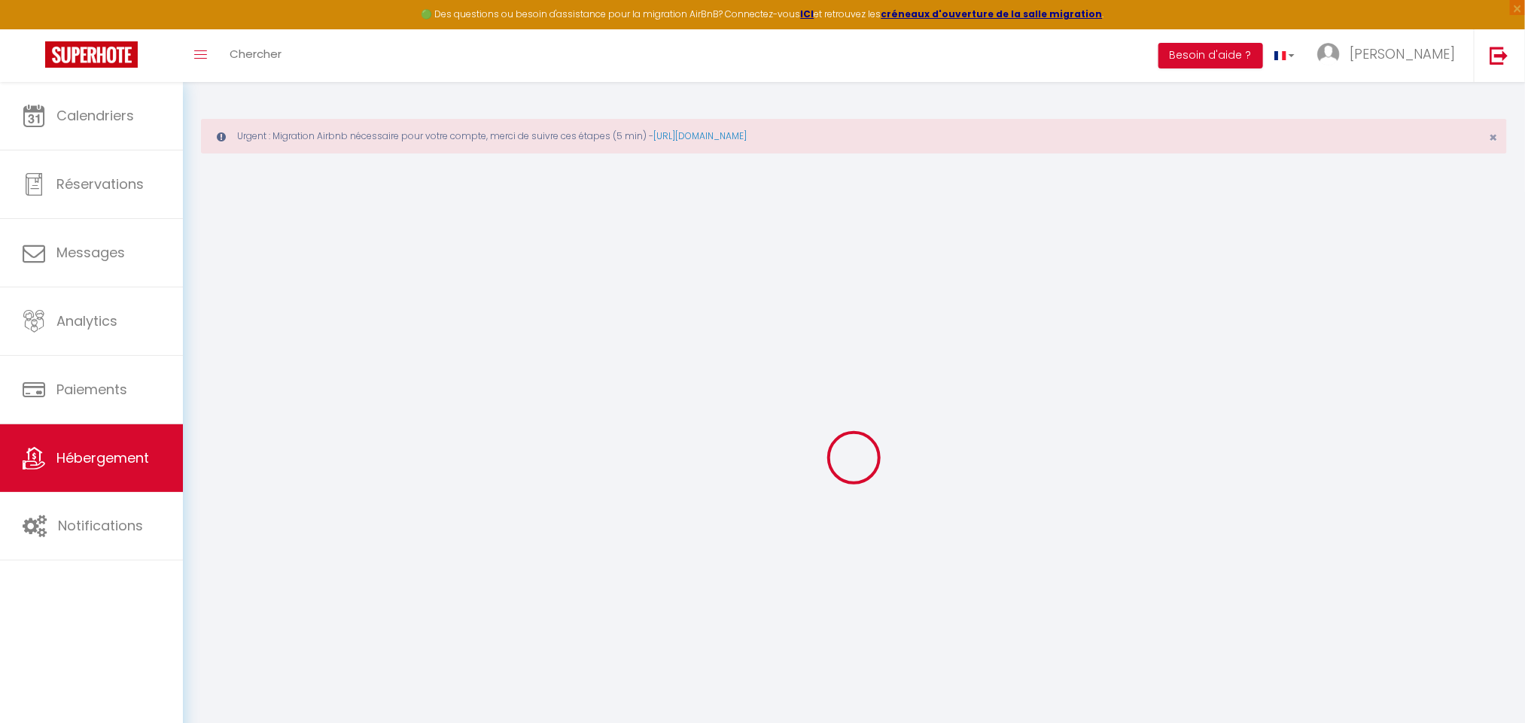
select select
checkbox input "false"
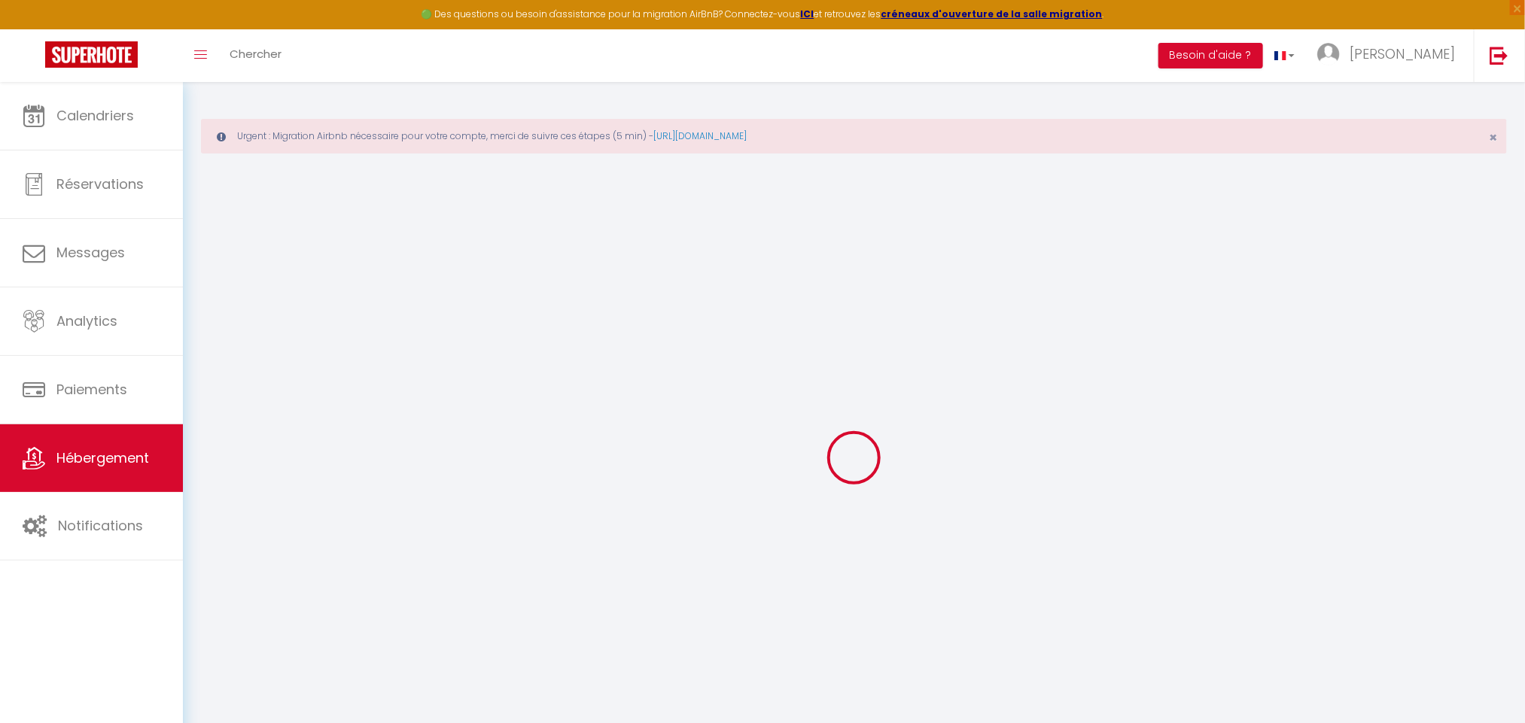
select select
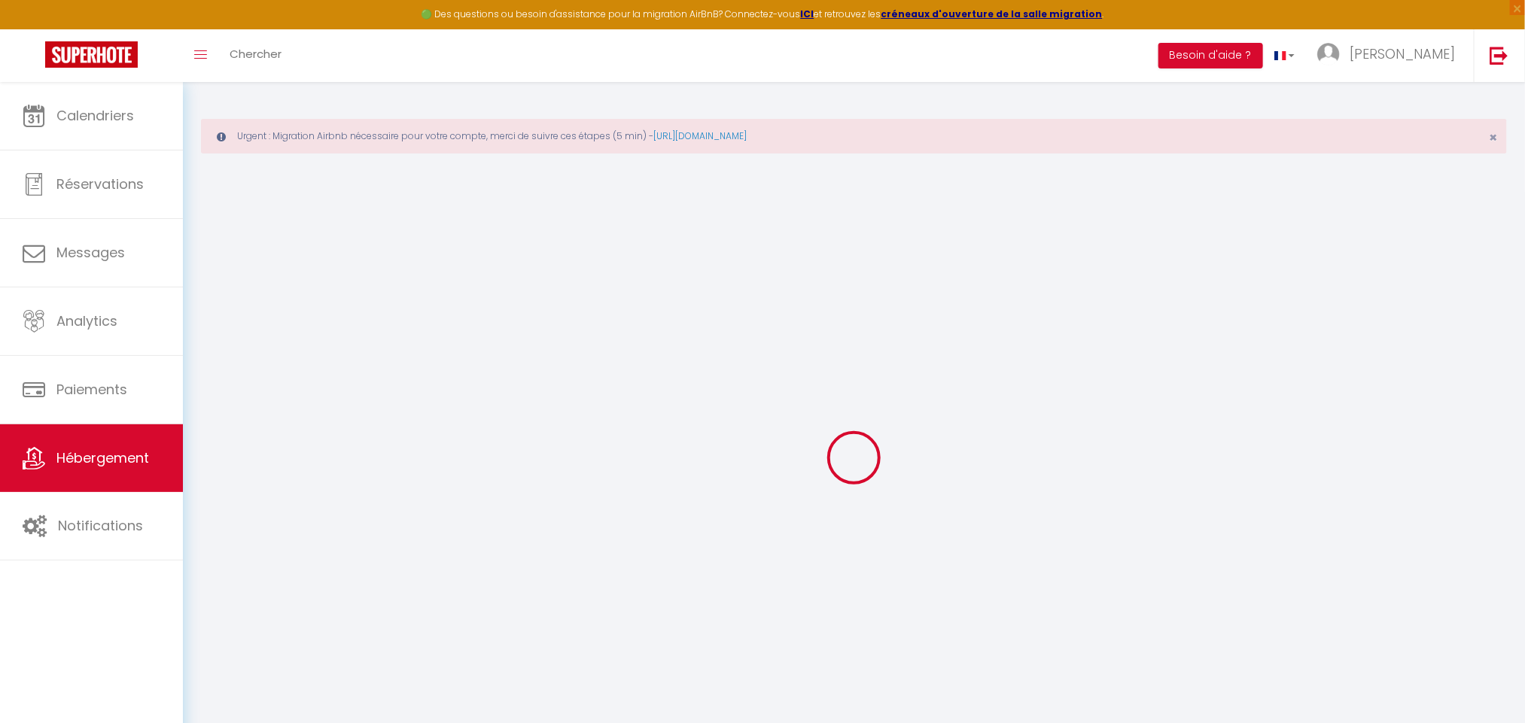
select select
checkbox input "false"
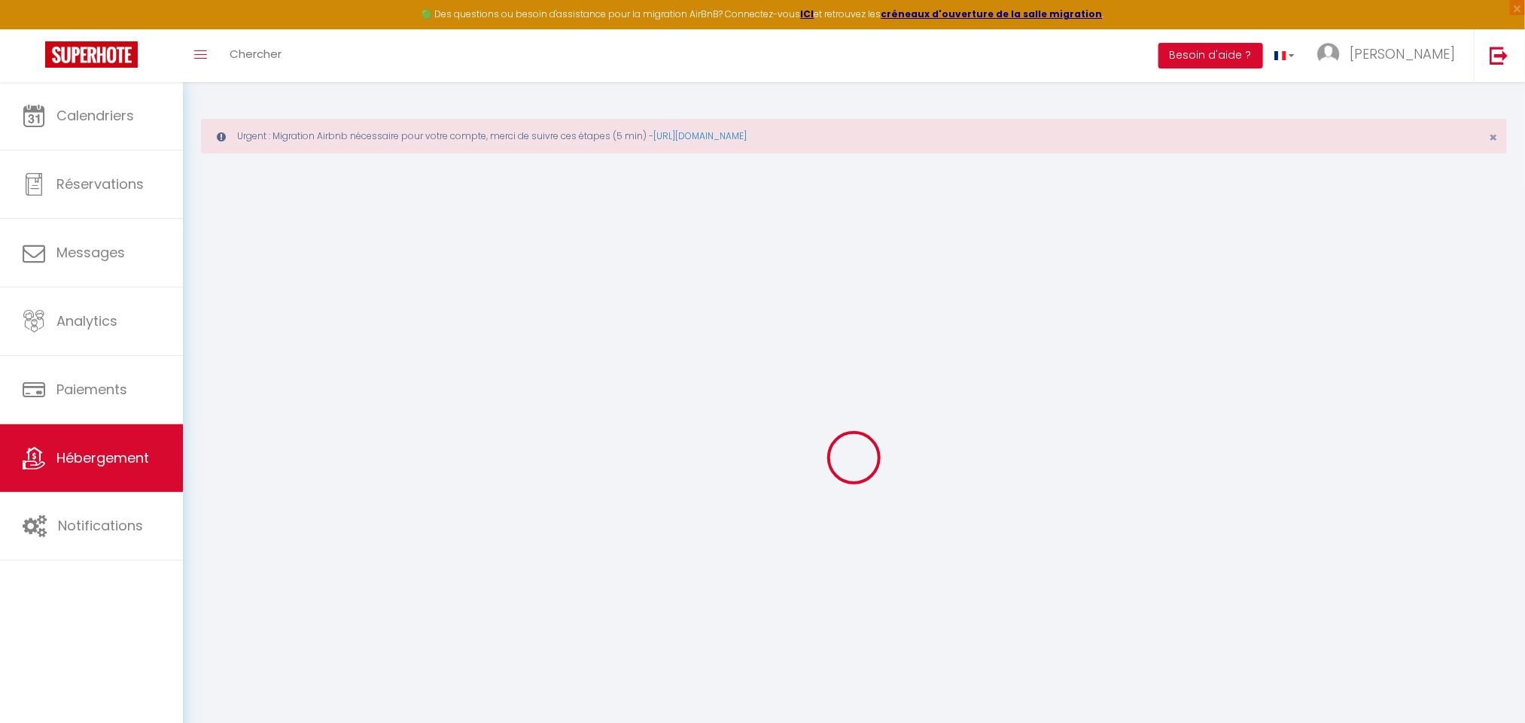
select select
checkbox input "false"
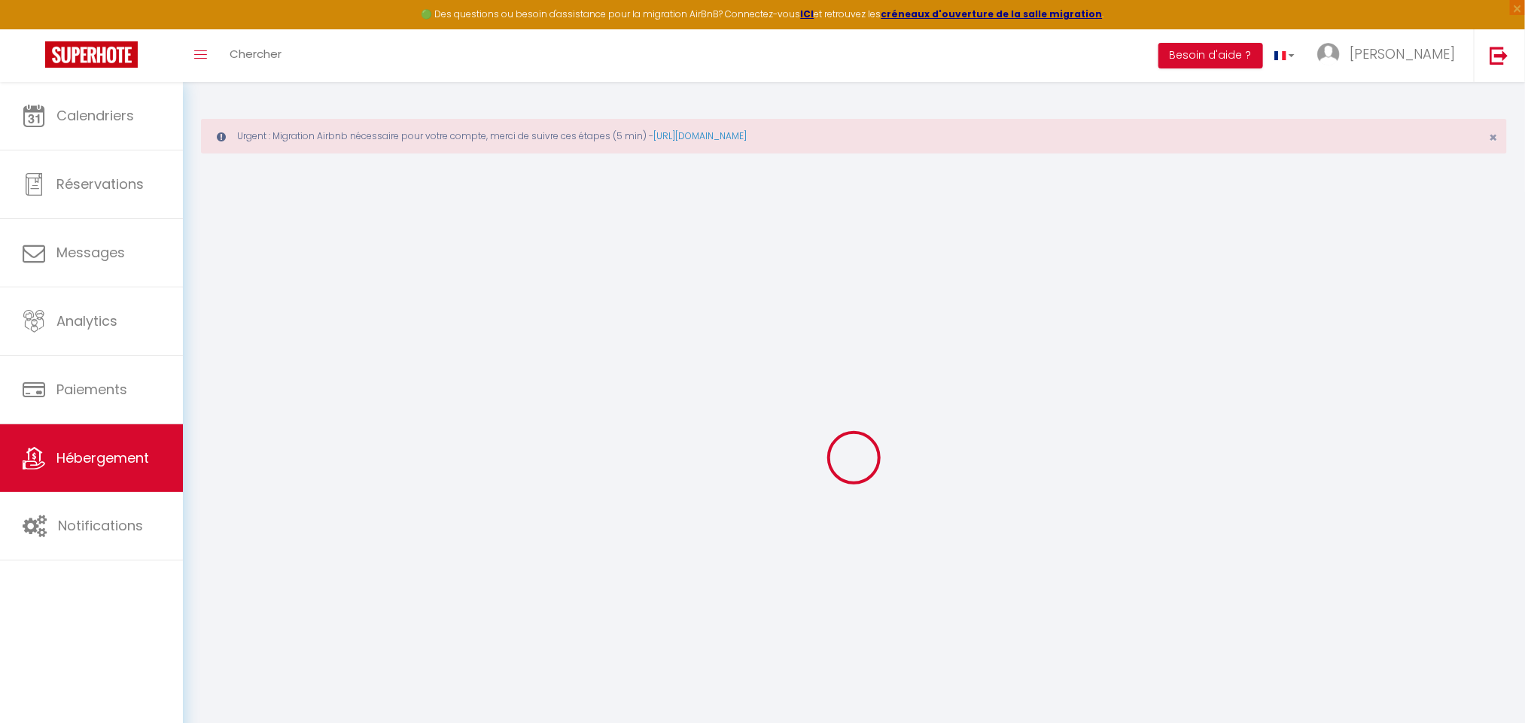
select select "16:00"
select select "23:45"
select select "11:00"
select select "30"
select select "120"
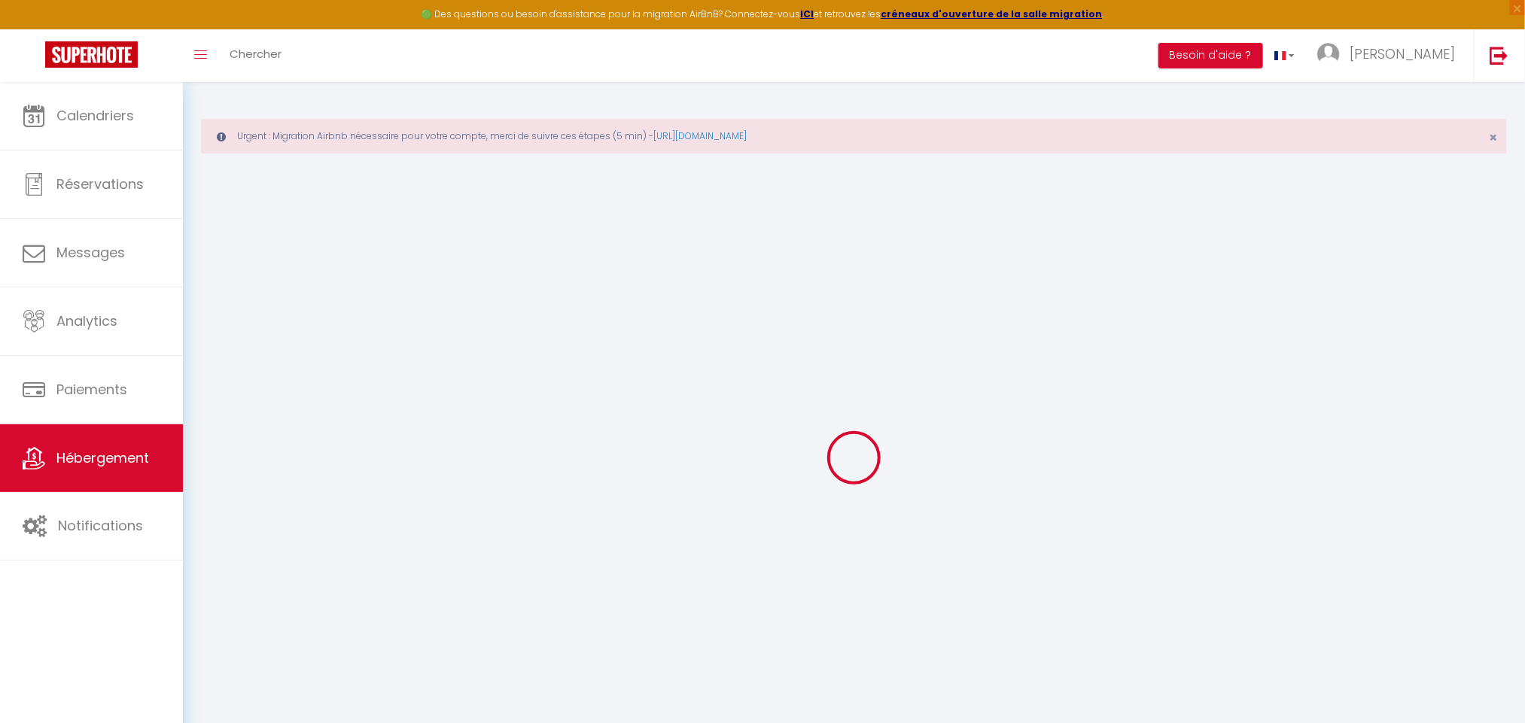
select select
checkbox input "false"
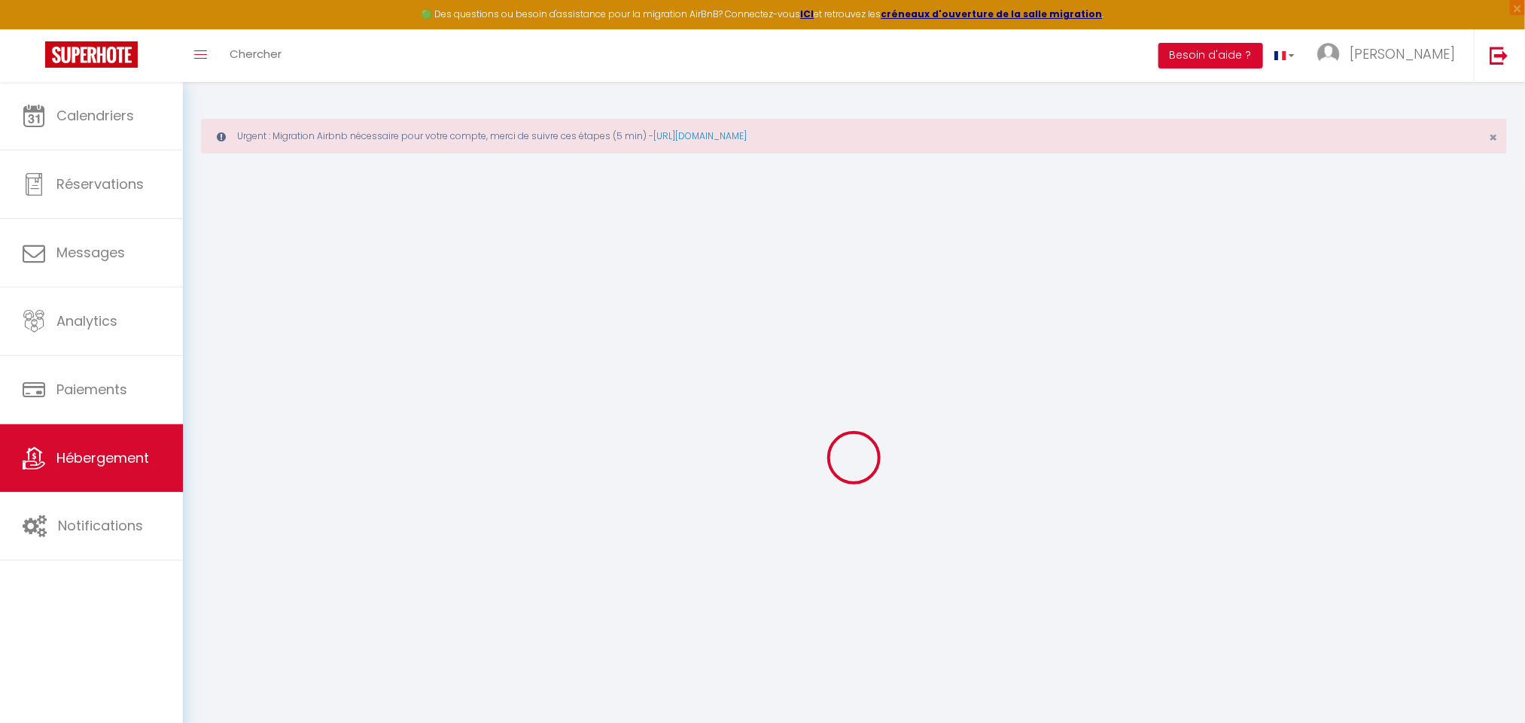
select select
checkbox input "false"
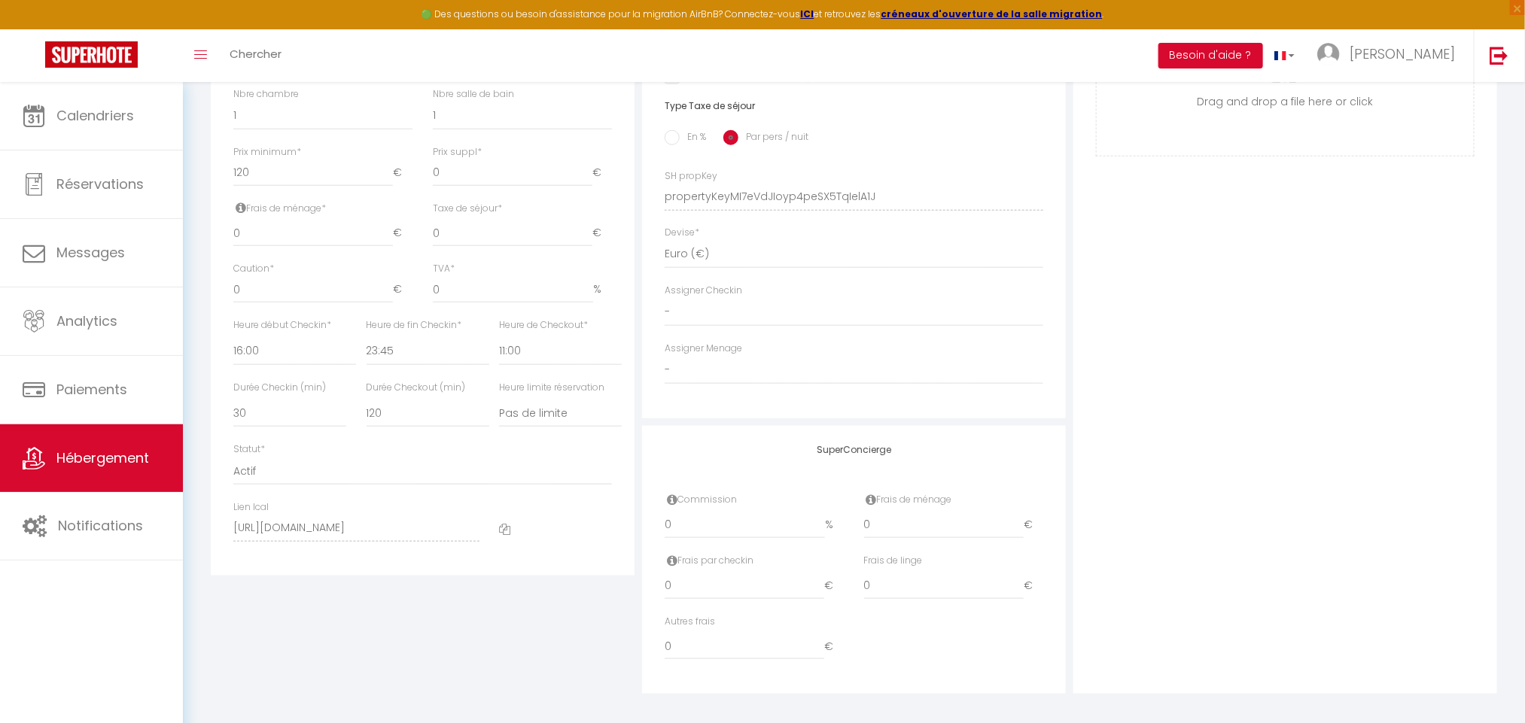
scroll to position [685, 0]
click at [500, 520] on icon at bounding box center [504, 520] width 11 height 11
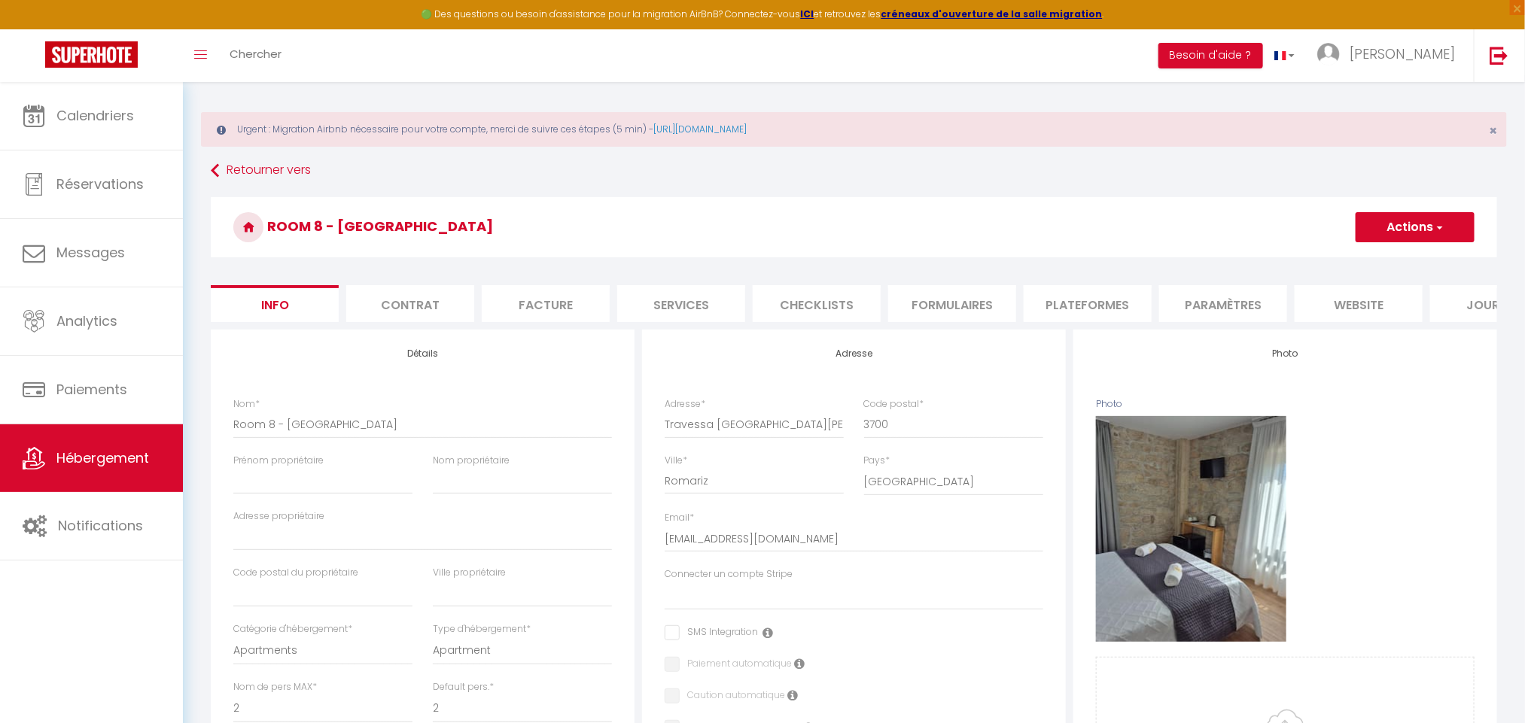
scroll to position [0, 0]
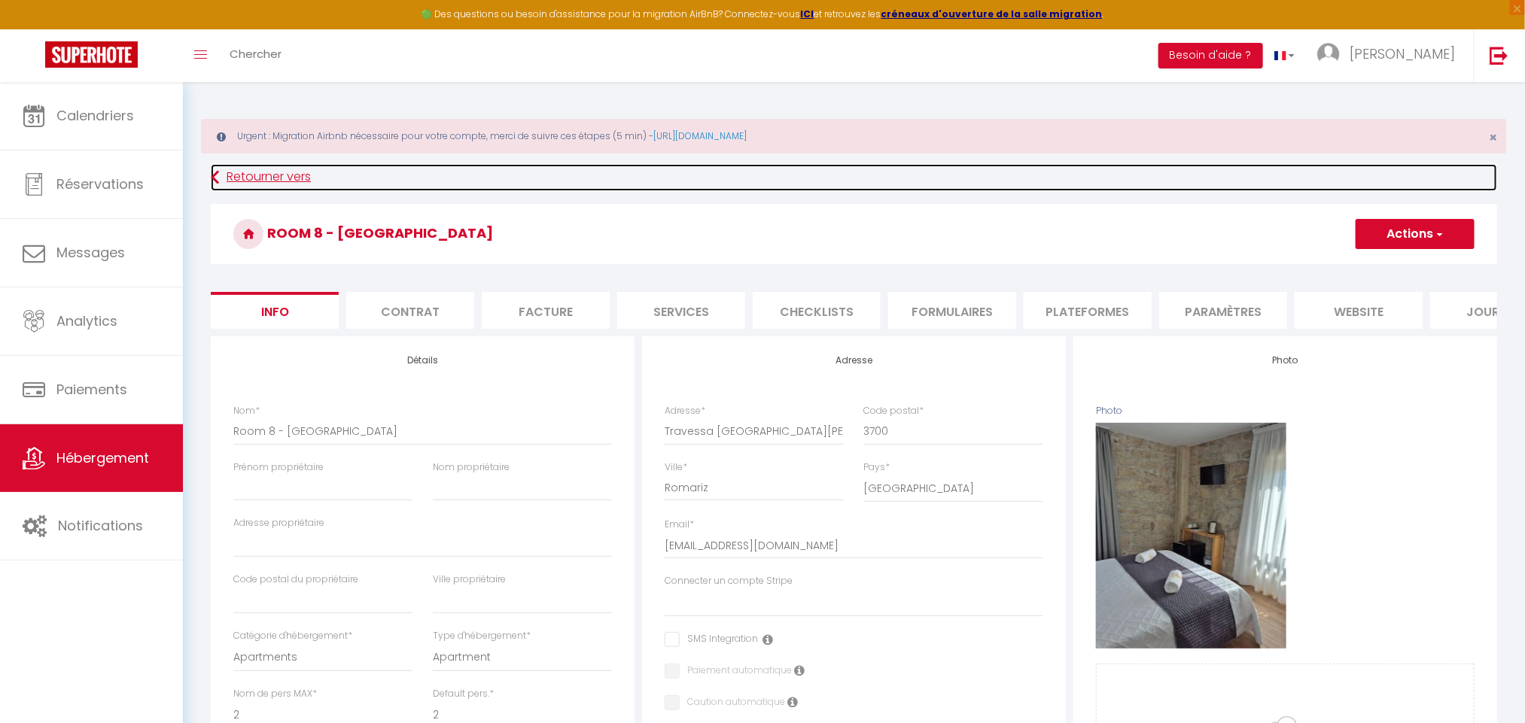
click at [294, 179] on link "Retourner vers" at bounding box center [854, 177] width 1287 height 27
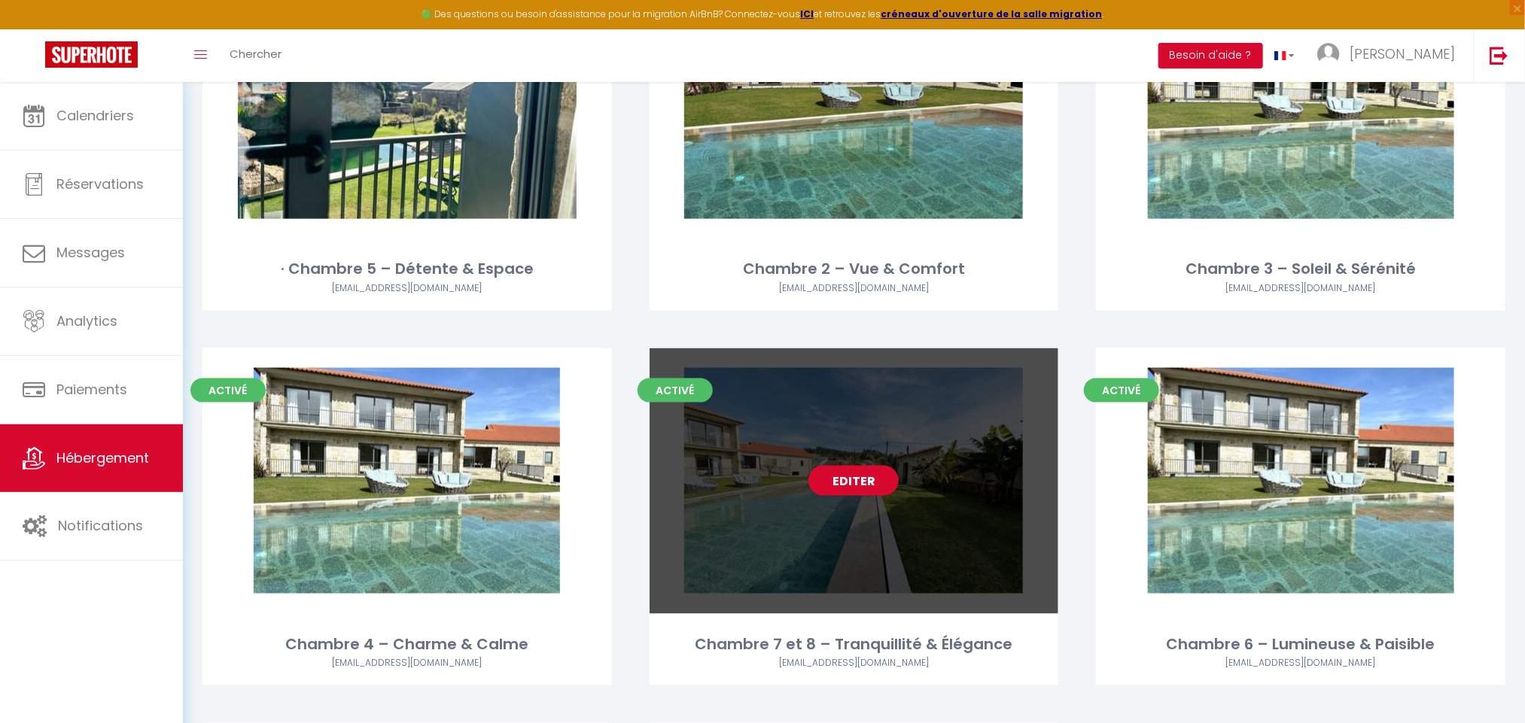
scroll to position [10121, 0]
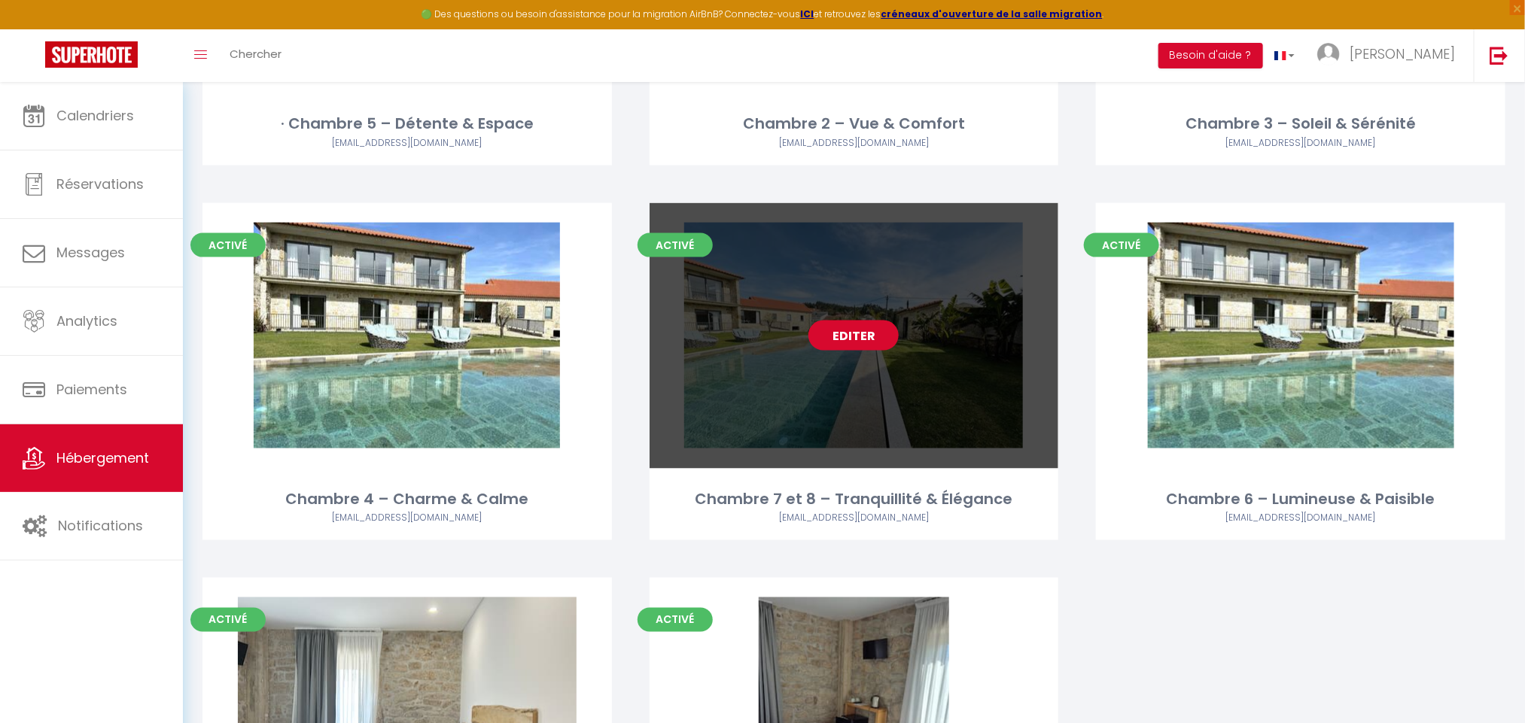
click at [873, 321] on link "Editer" at bounding box center [854, 336] width 90 height 30
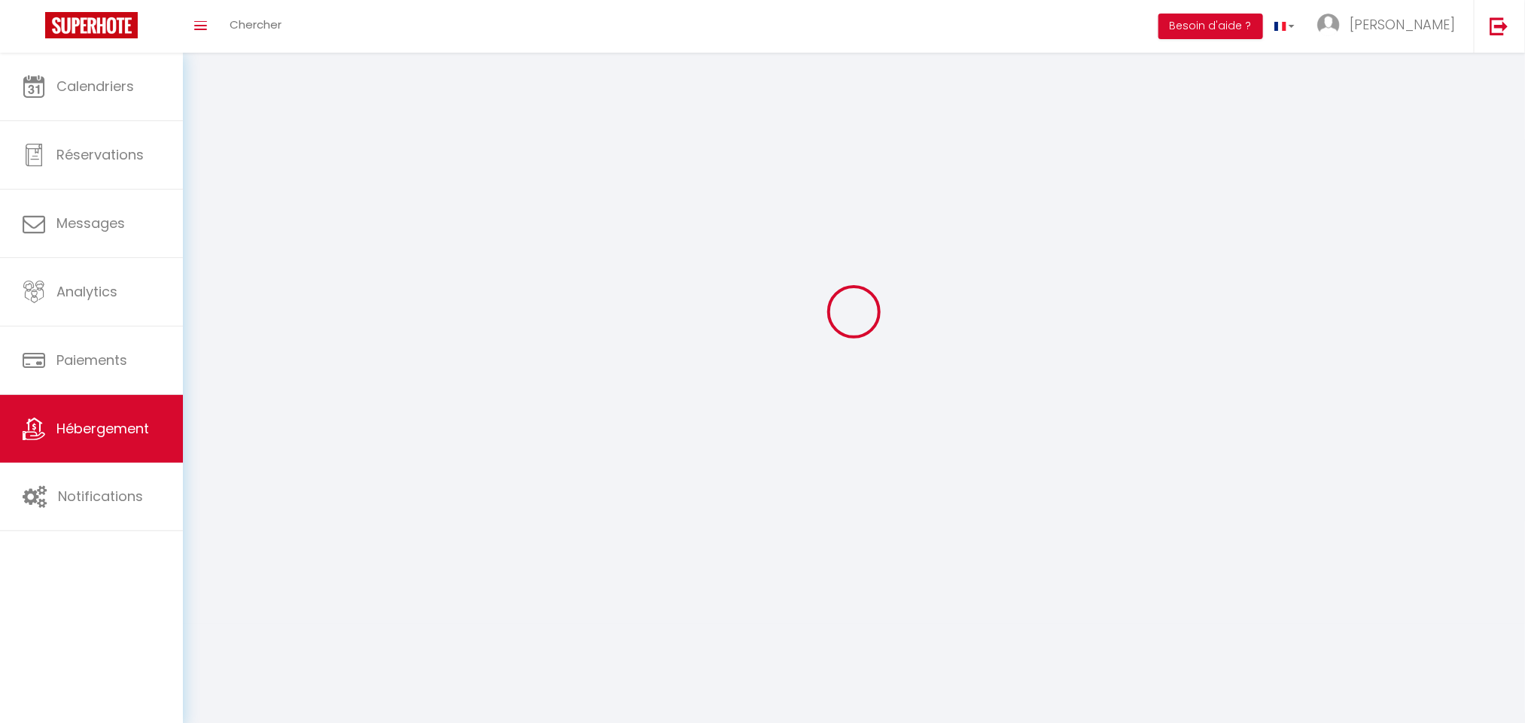
click at [849, 147] on div at bounding box center [854, 312] width 1306 height 588
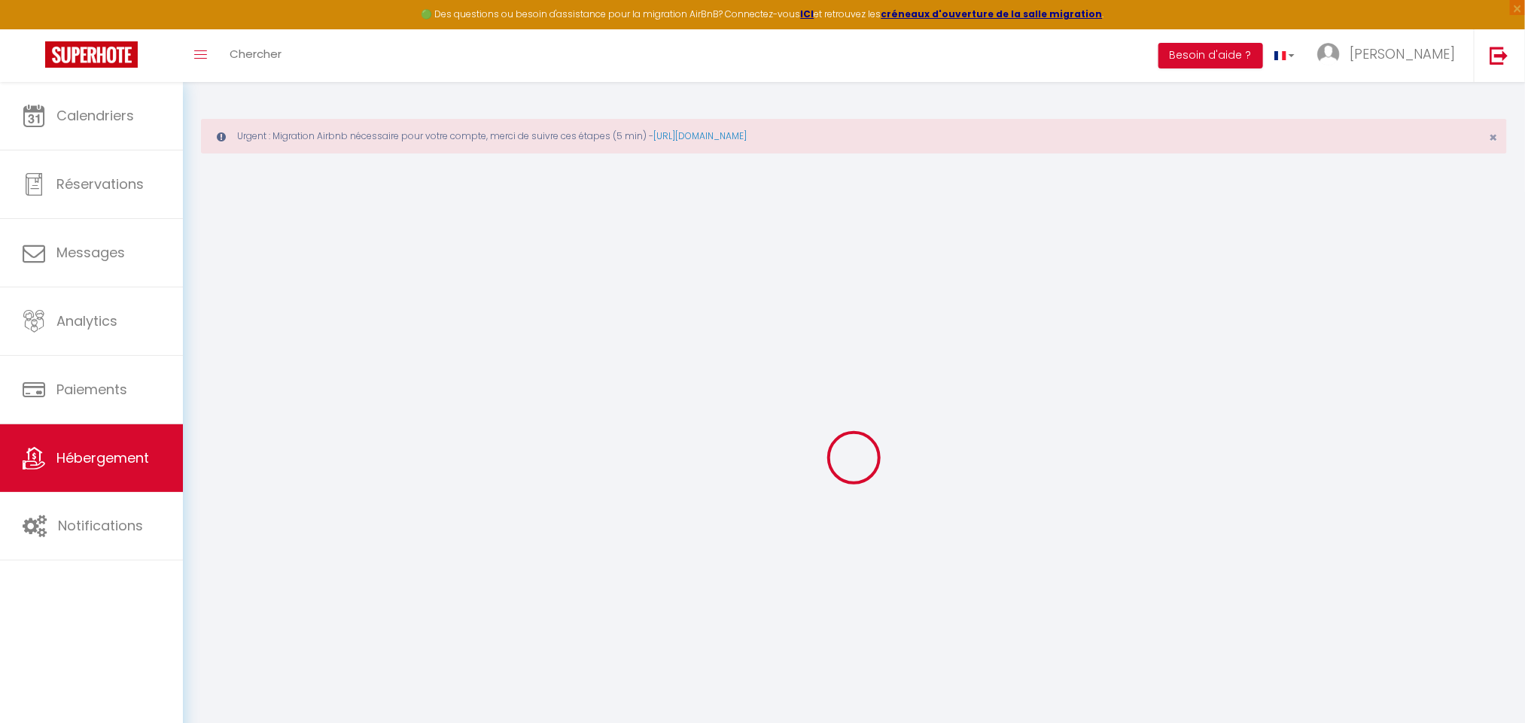
type input "Chambre 7 et 8 – Tranquillité & Élégance"
select select "bnb"
select select "2"
type input "98"
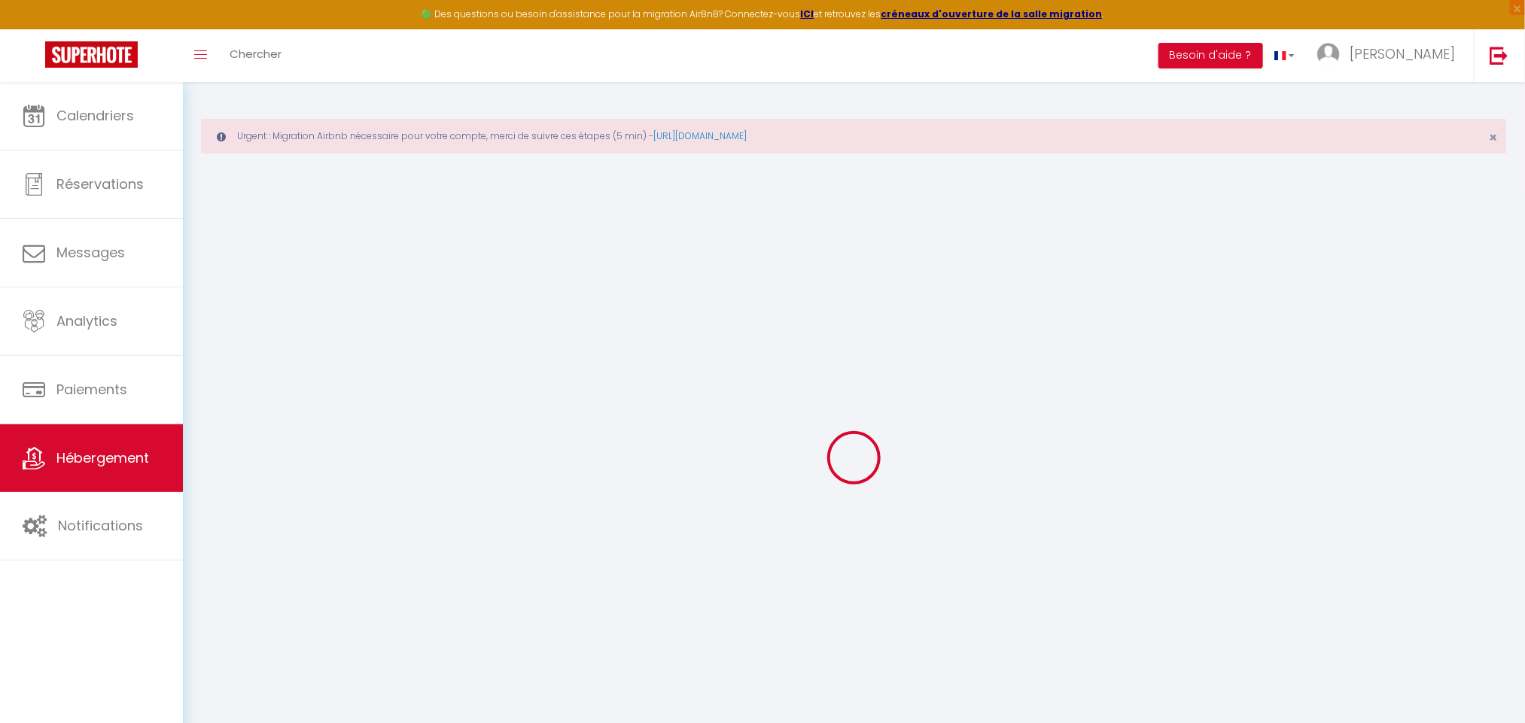
select select
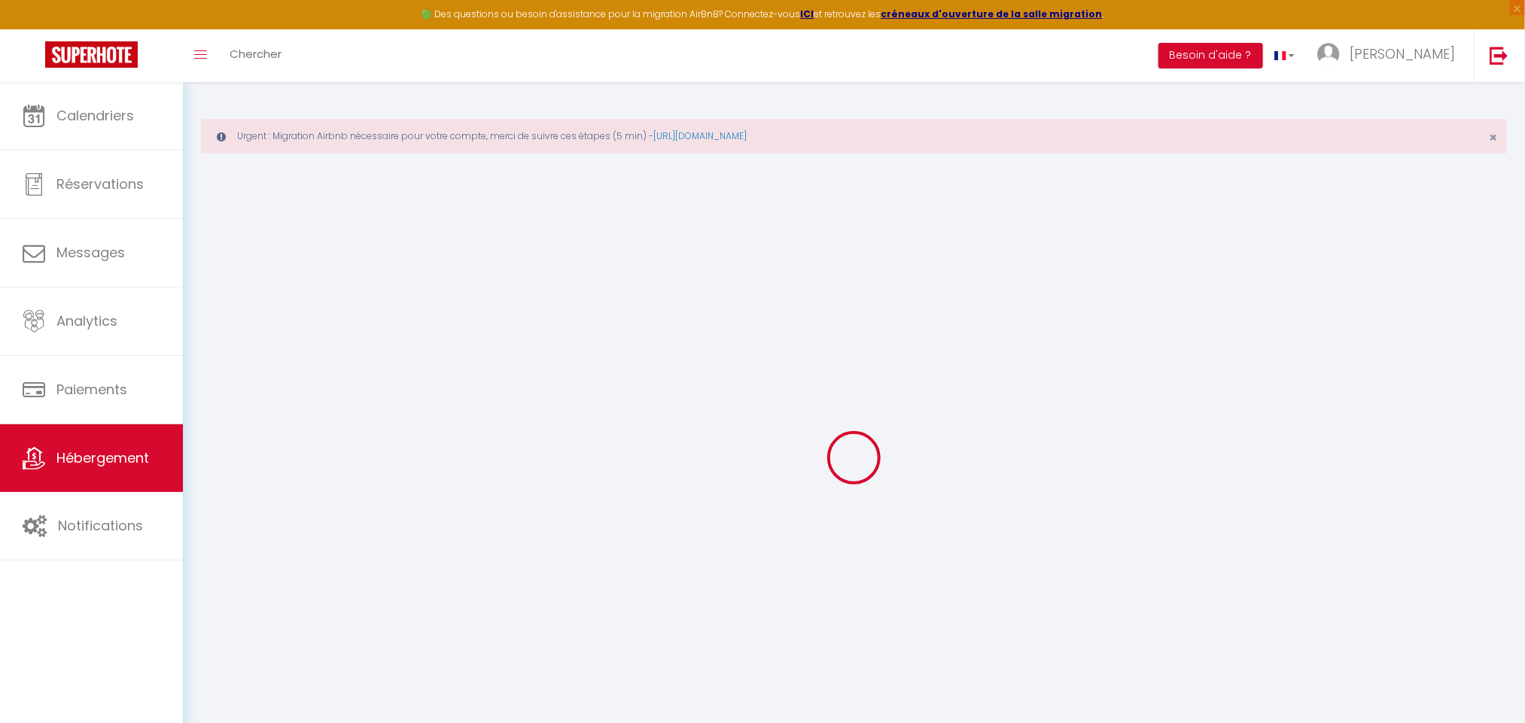
type input "Travessa [GEOGRAPHIC_DATA][PERSON_NAME]"
type input "3700-879"
type input "N°82 Portela Romariz"
type input "[EMAIL_ADDRESS][DOMAIN_NAME]"
select select
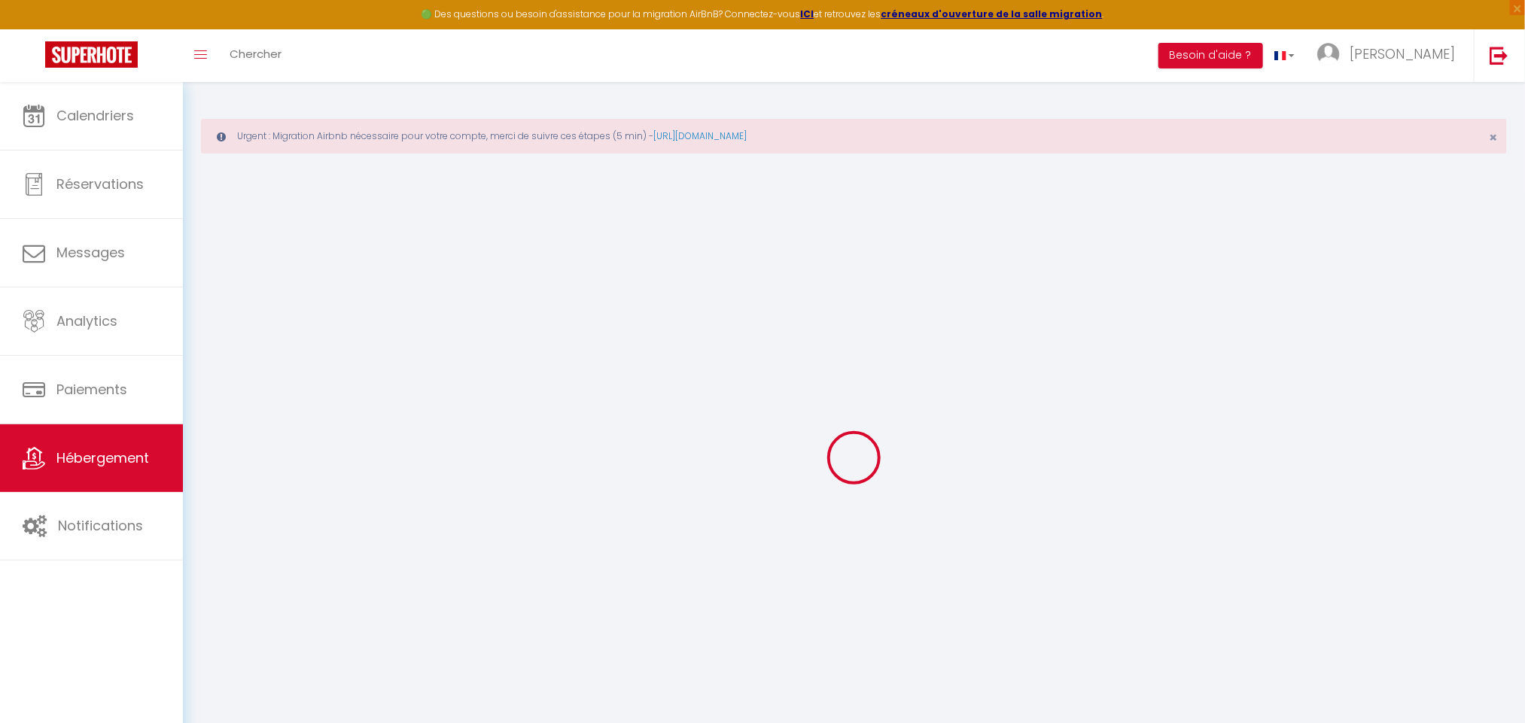
checkbox input "false"
select select
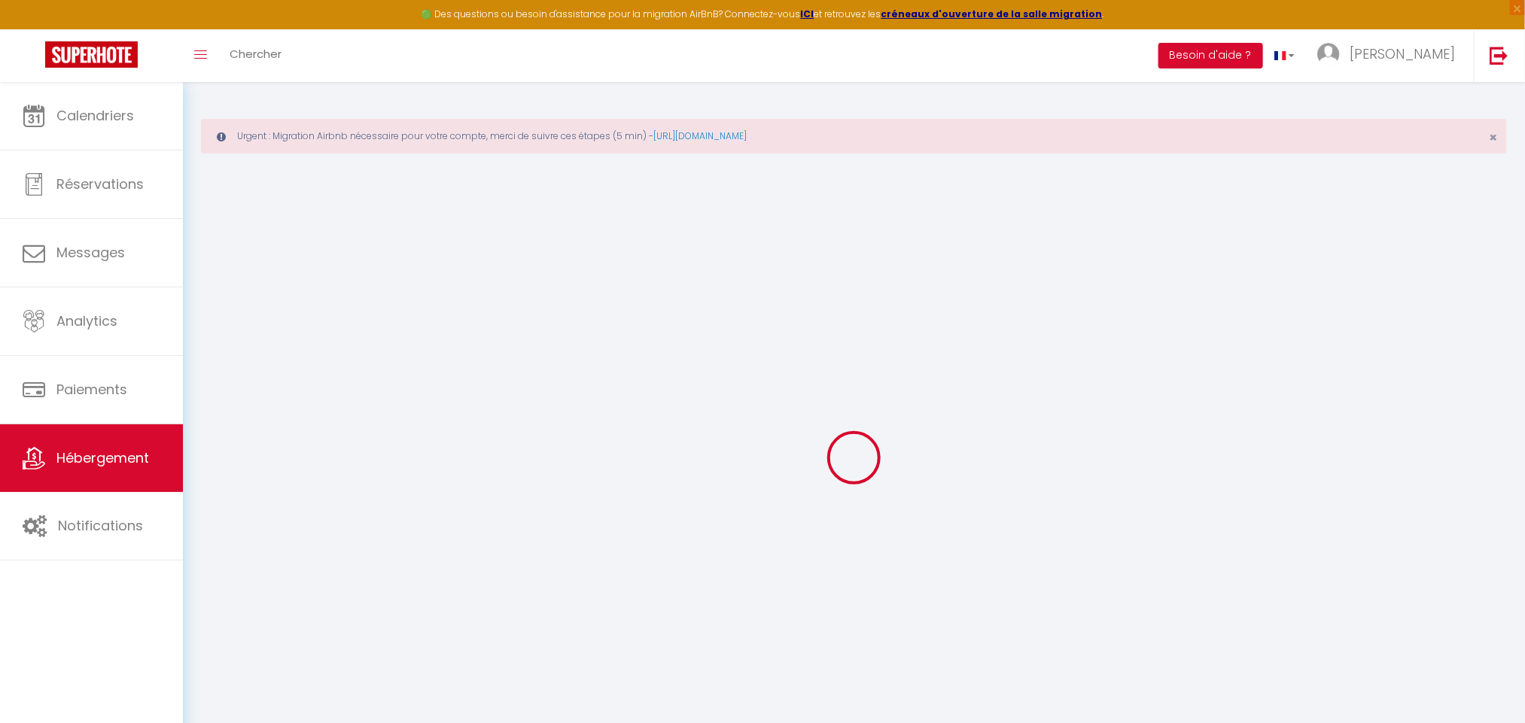
select select
type input "0"
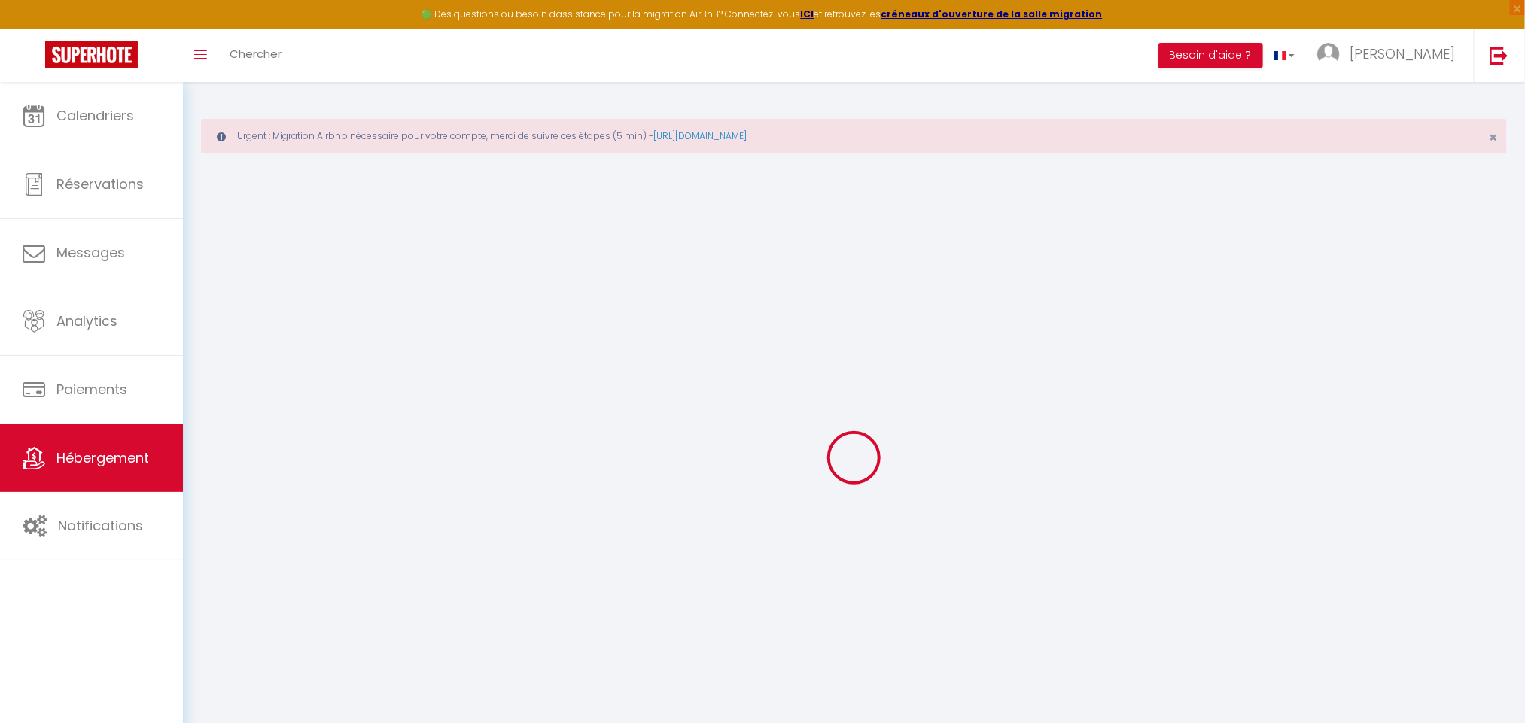
select select
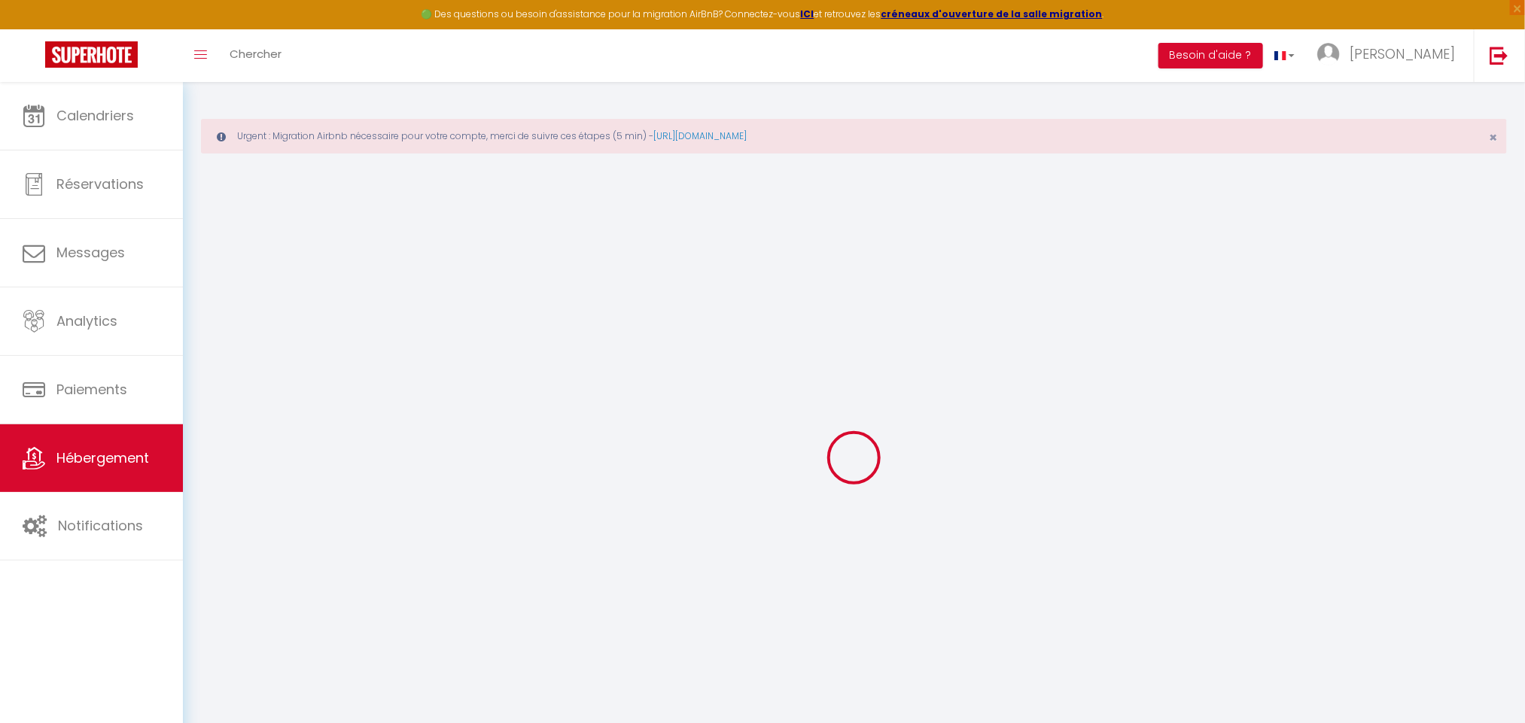
select select
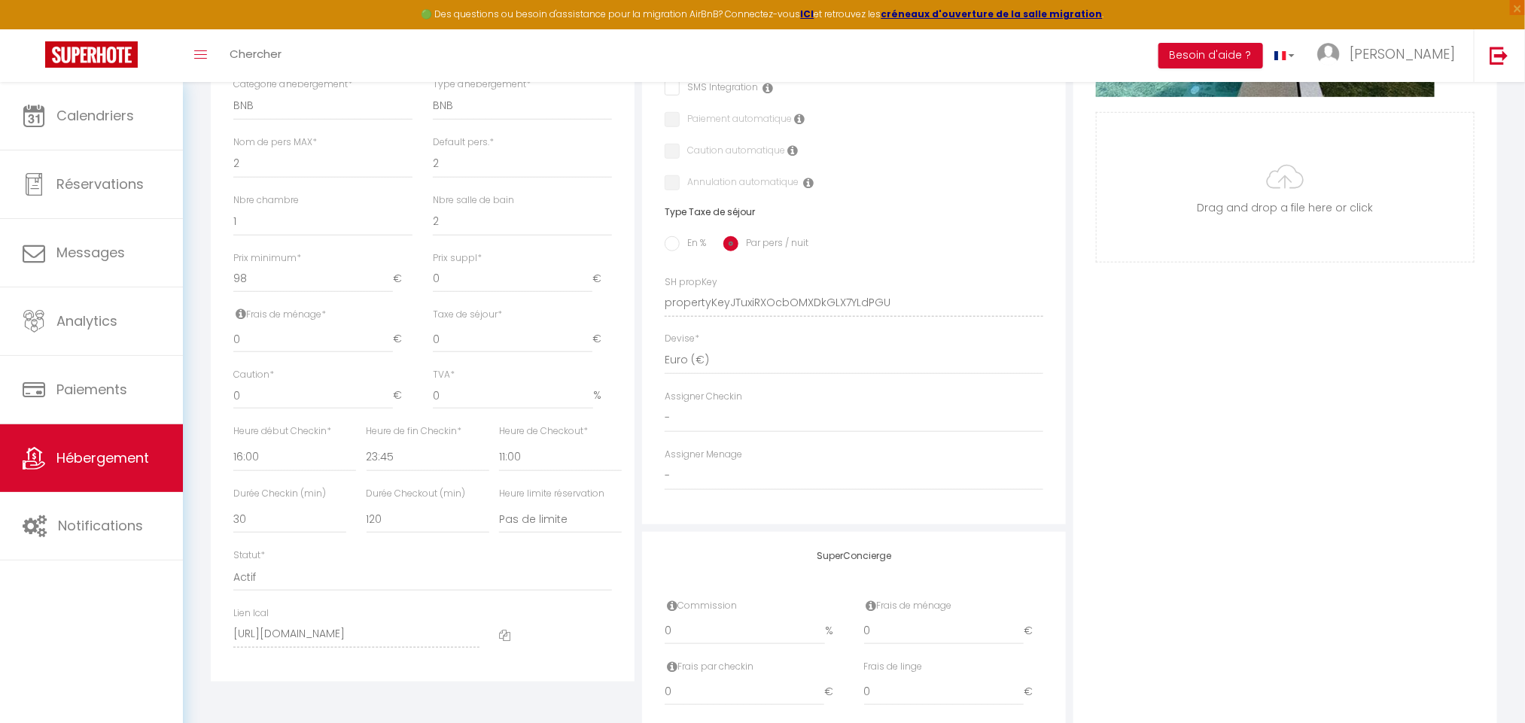
scroll to position [685, 0]
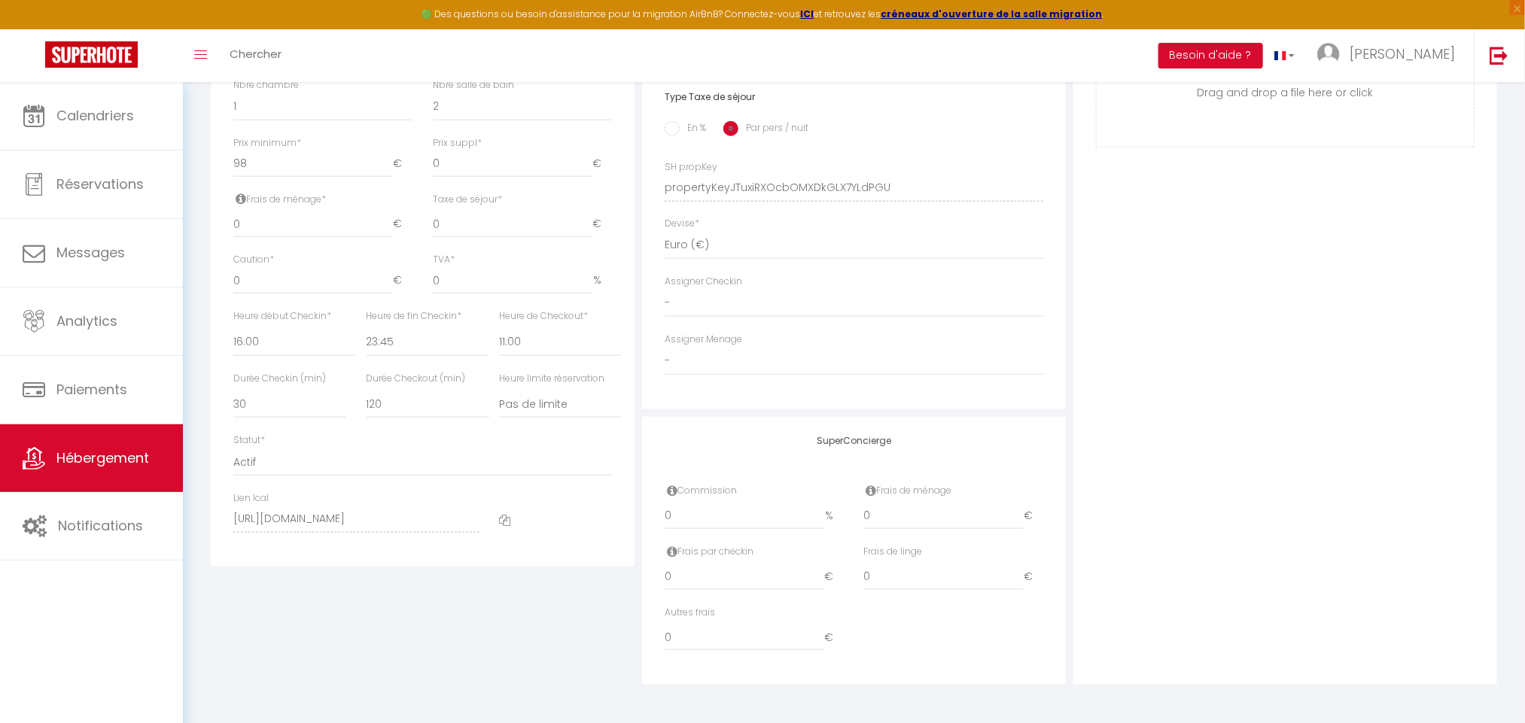
click at [501, 519] on icon at bounding box center [504, 520] width 11 height 11
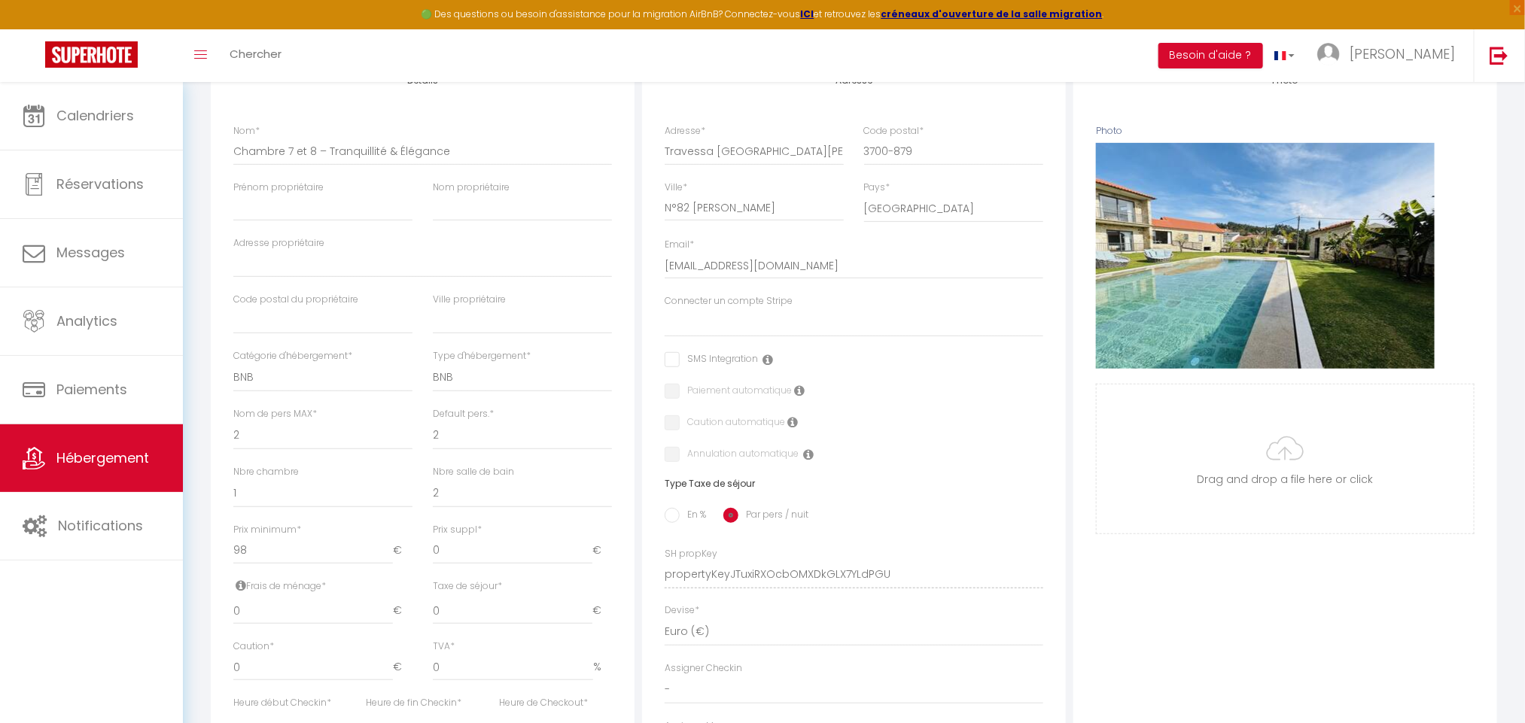
scroll to position [0, 0]
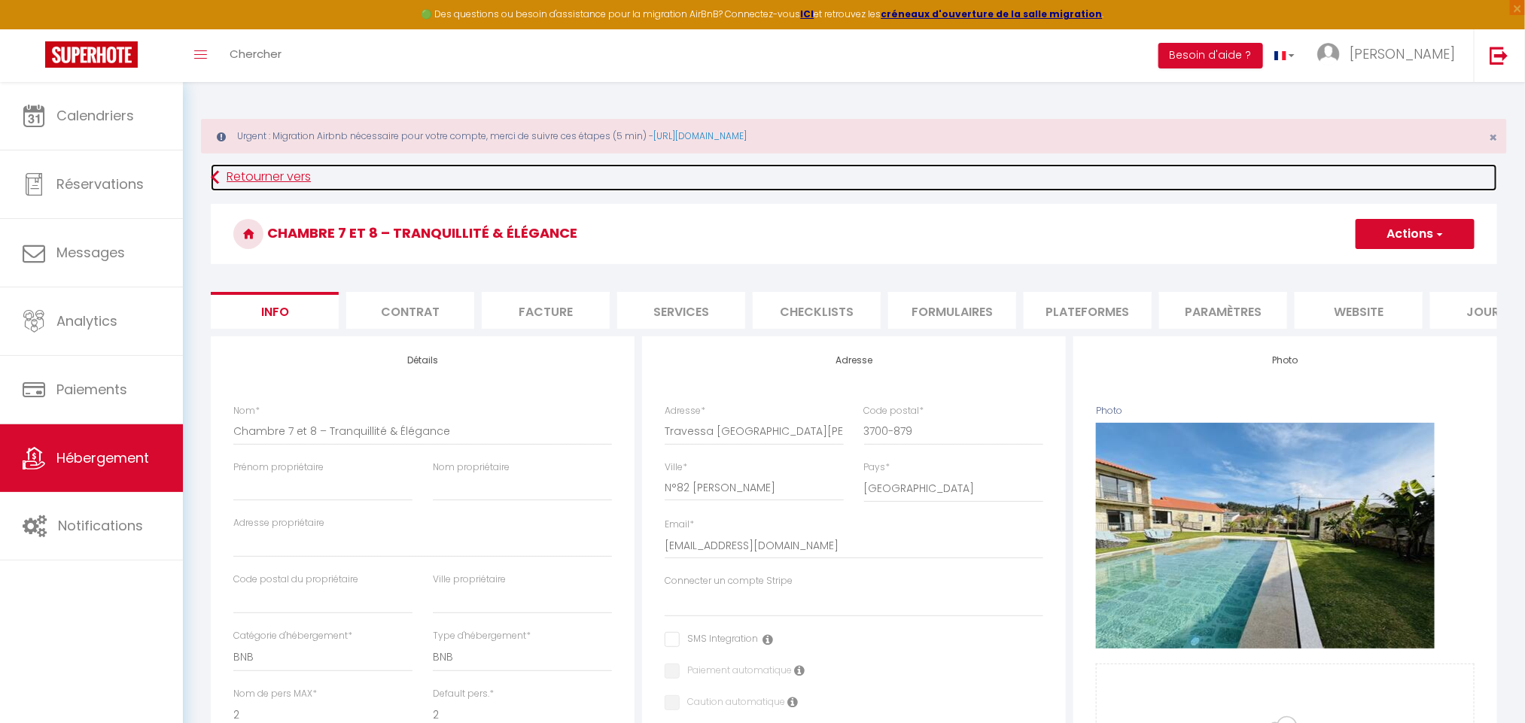
click at [245, 181] on link "Retourner vers" at bounding box center [854, 177] width 1287 height 27
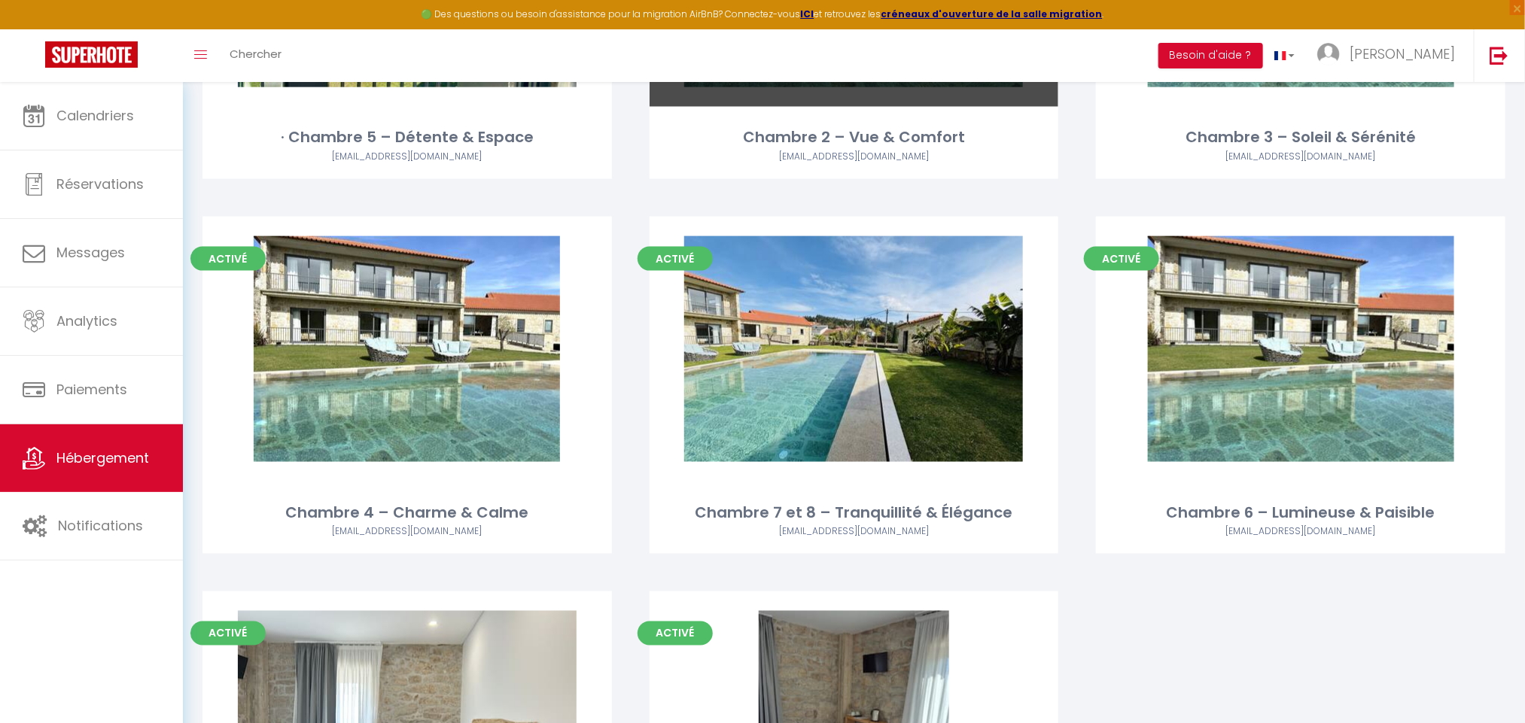
scroll to position [10121, 0]
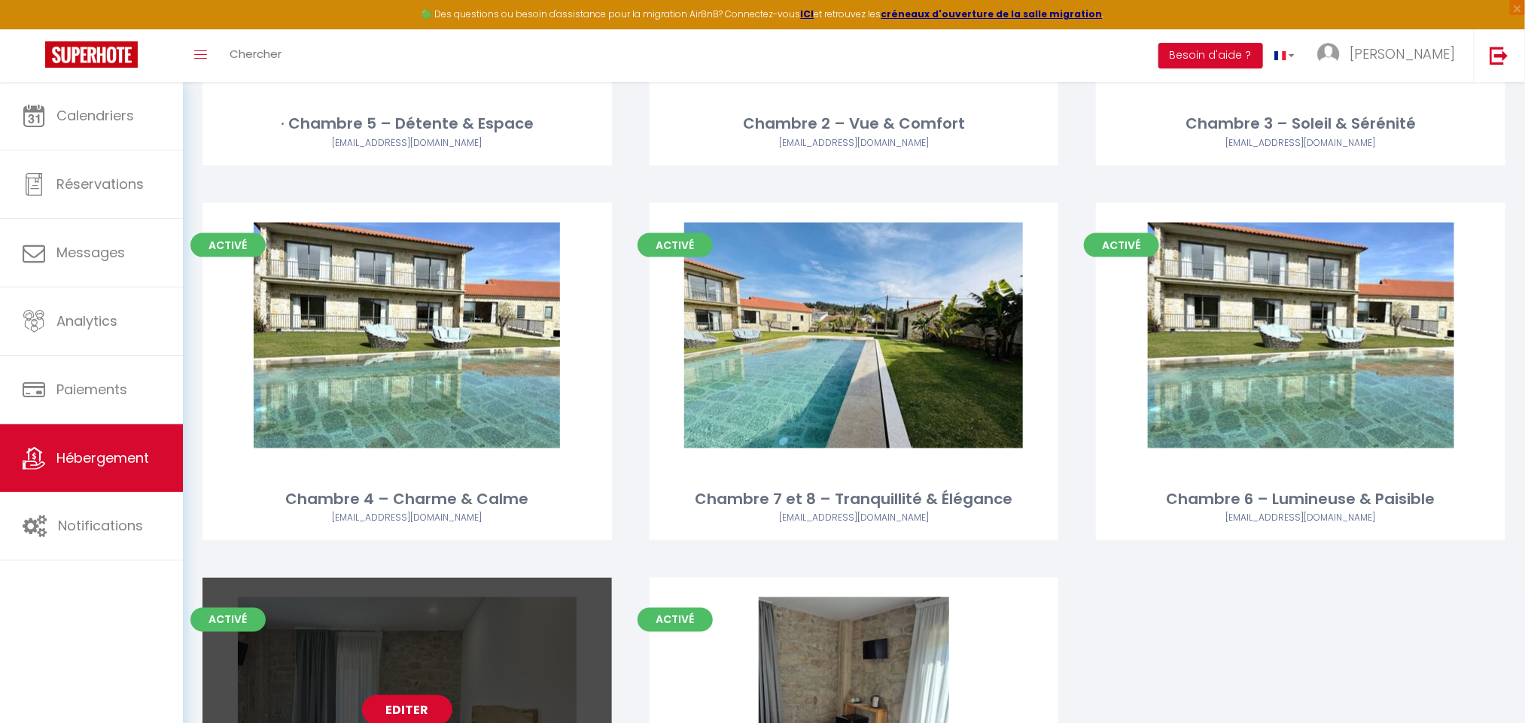
click at [421, 696] on link "Editer" at bounding box center [407, 711] width 90 height 30
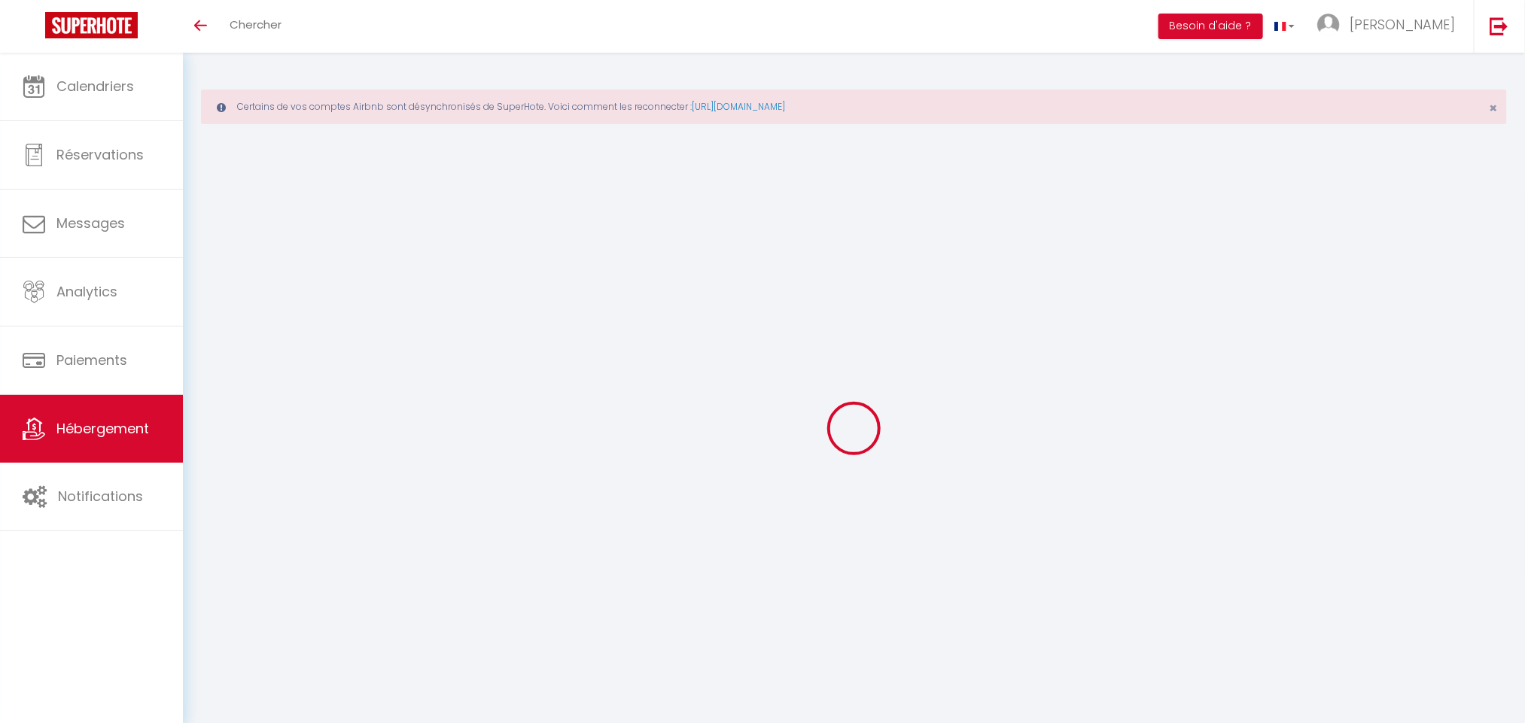
type input "Room 7 - [GEOGRAPHIC_DATA]"
select select "bnb"
select select "2"
type input "120"
select select
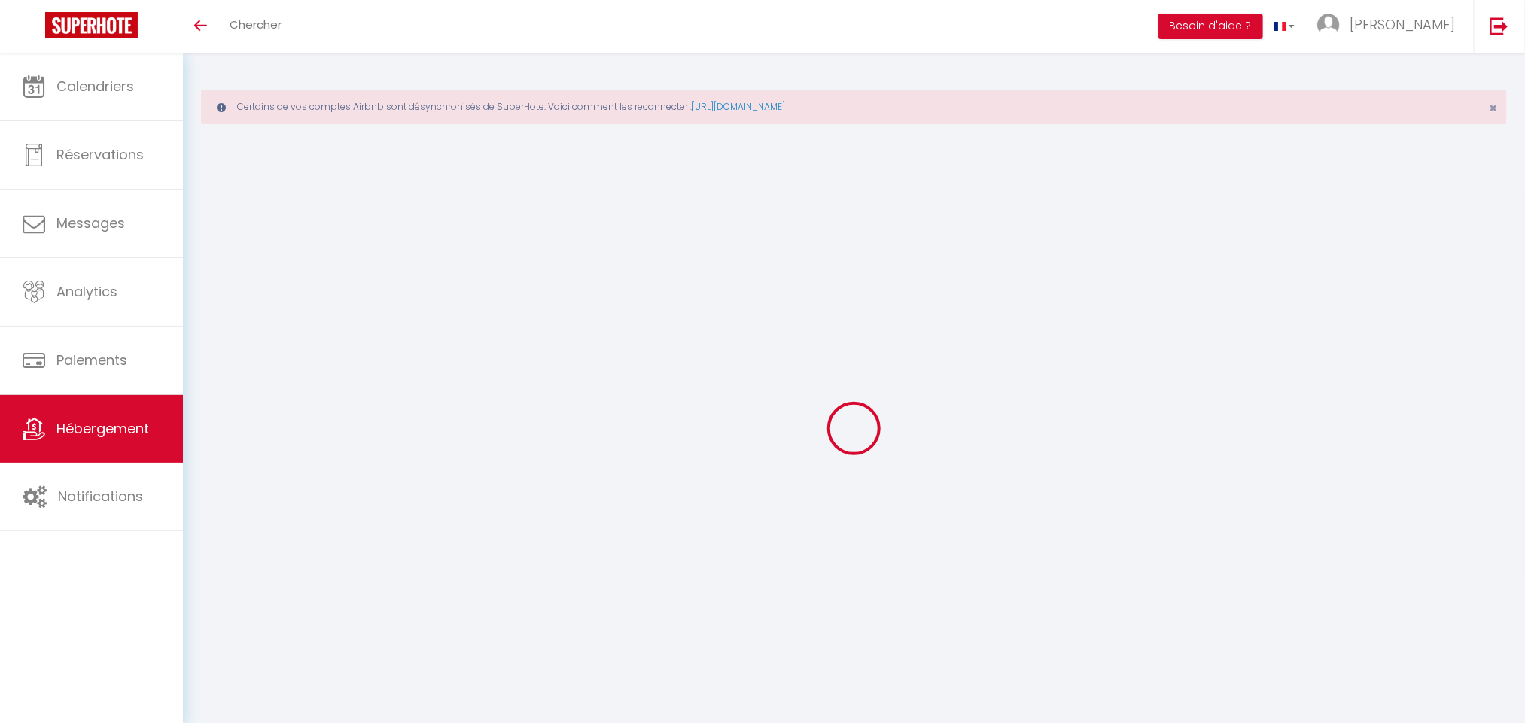
select select
type input "Travessa [GEOGRAPHIC_DATA][PERSON_NAME]"
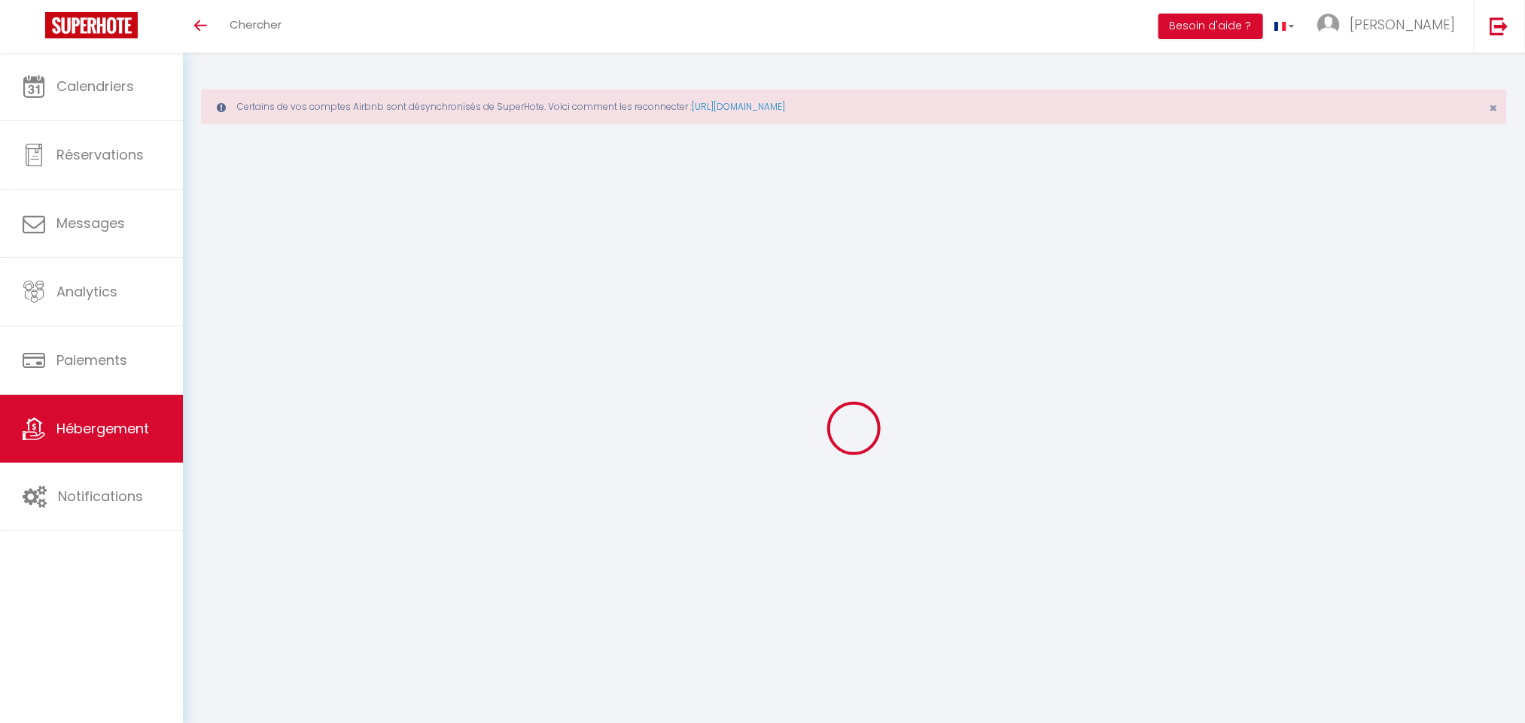
type input "3700"
type input "Romariz"
type input "[EMAIL_ADDRESS][DOMAIN_NAME]"
select select
checkbox input "false"
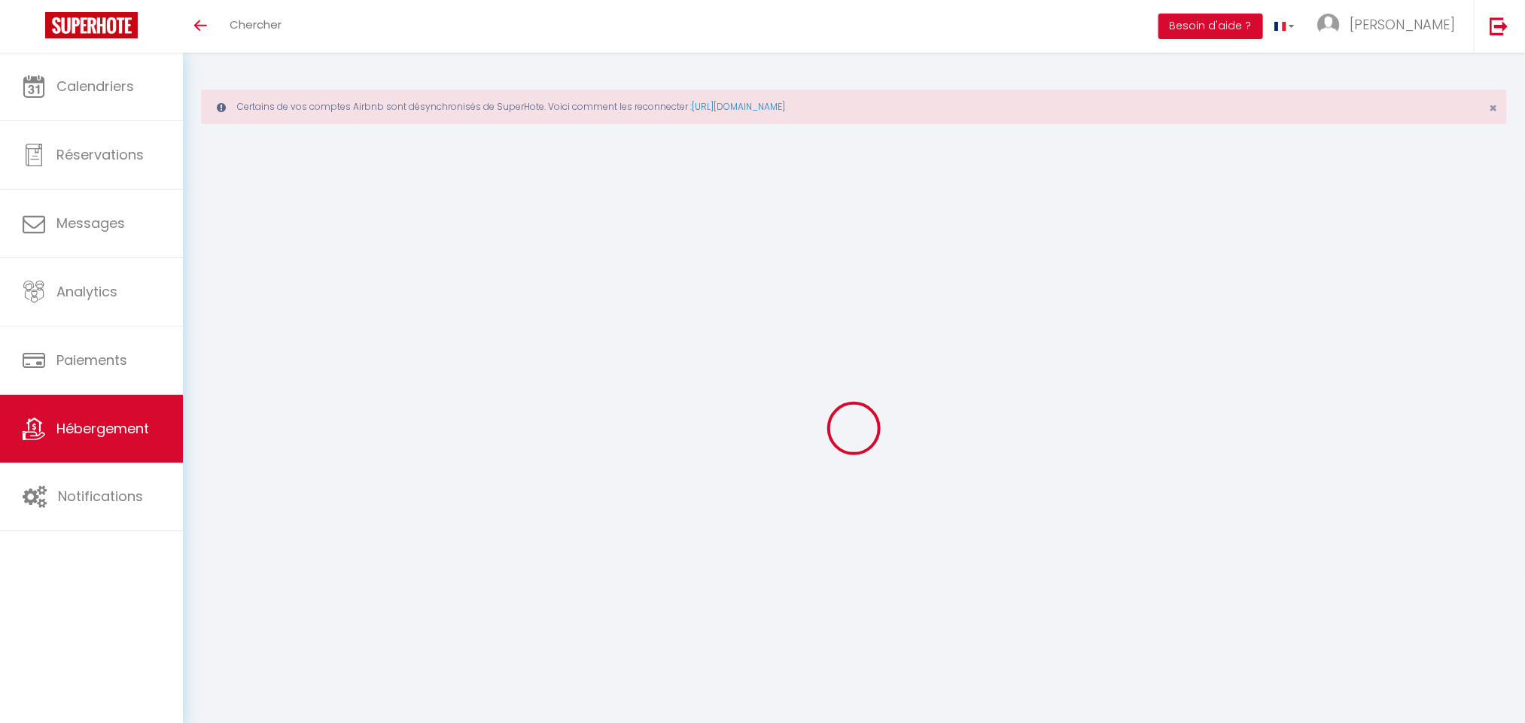
checkbox input "false"
type input "0"
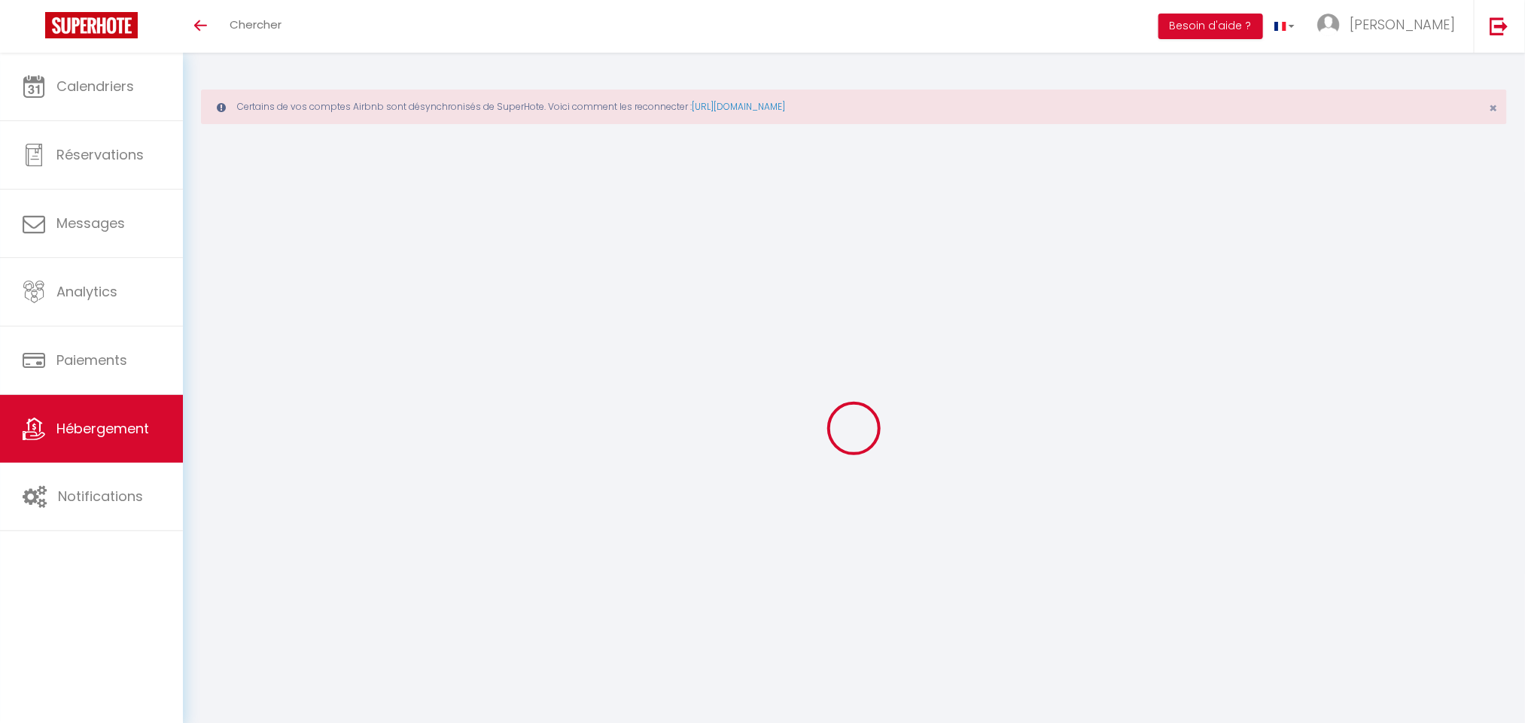
type input "0"
select select
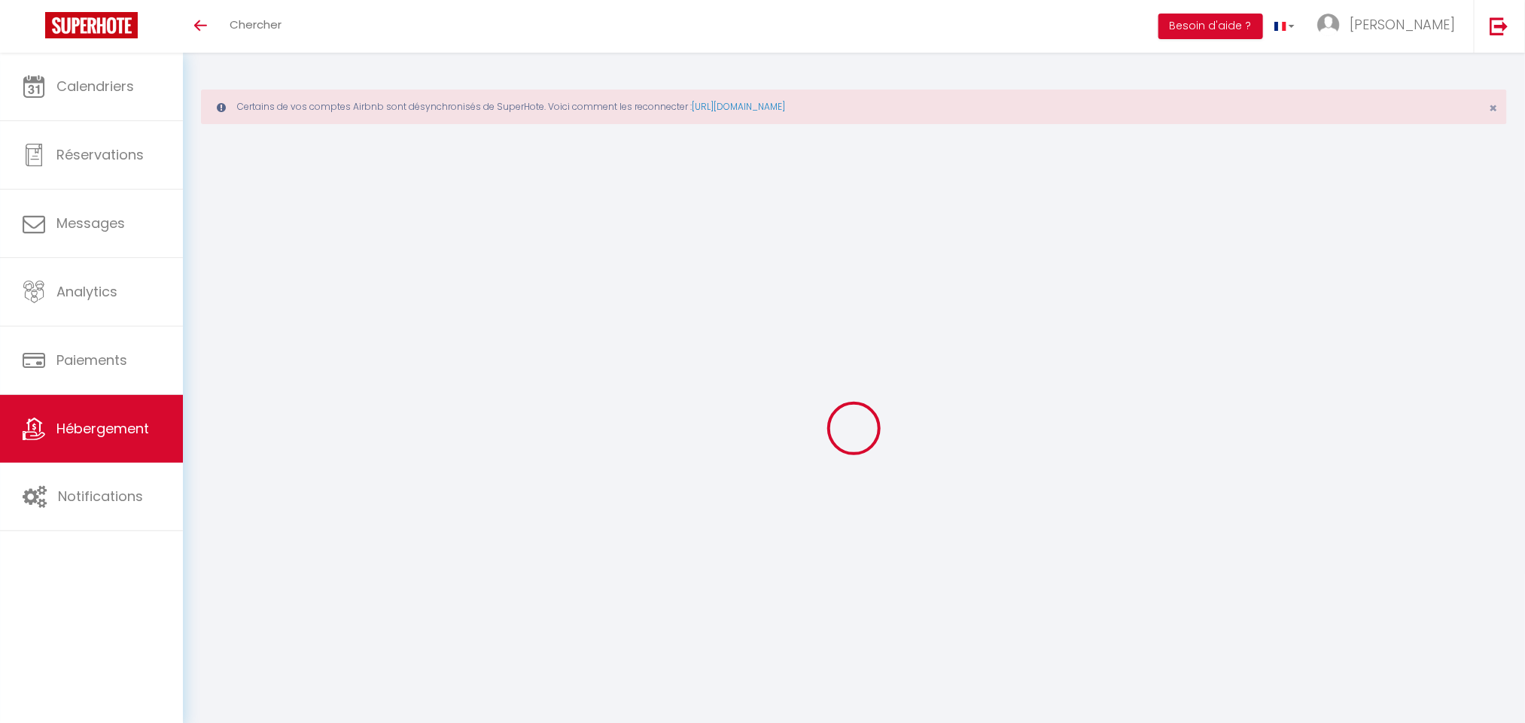
select select
checkbox input "false"
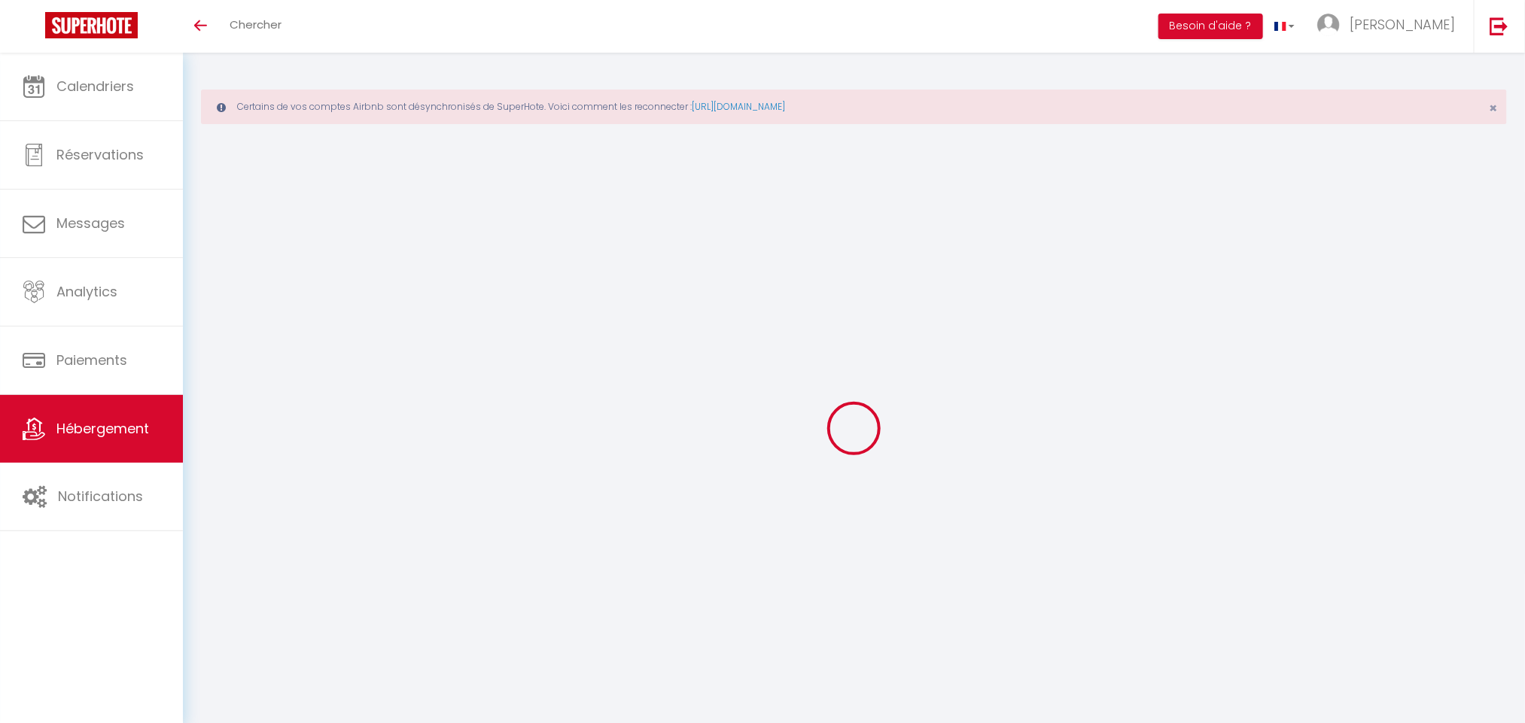
checkbox input "false"
select select "16:00"
select select "23:45"
select select "11:00"
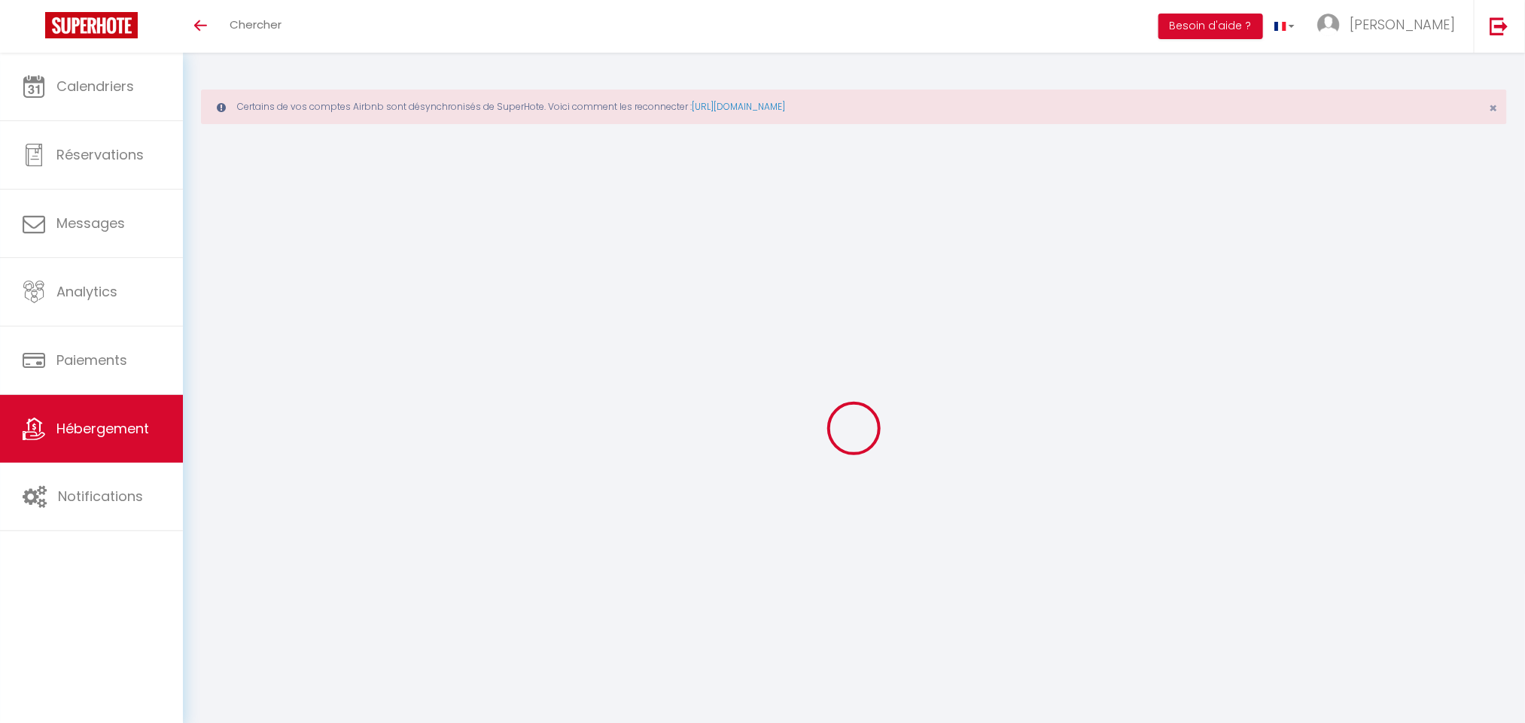
select select "30"
select select "120"
select select
checkbox input "false"
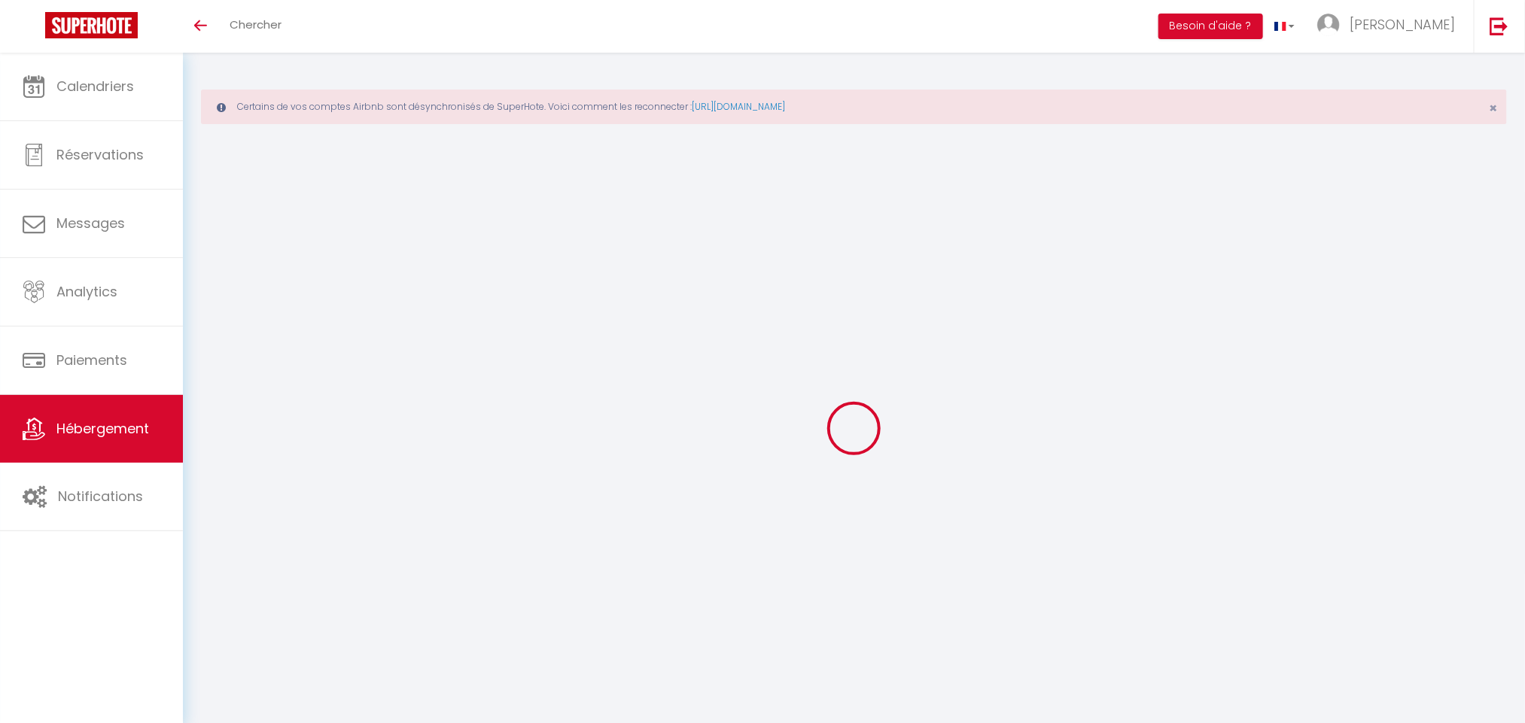
checkbox input "false"
select select
checkbox input "false"
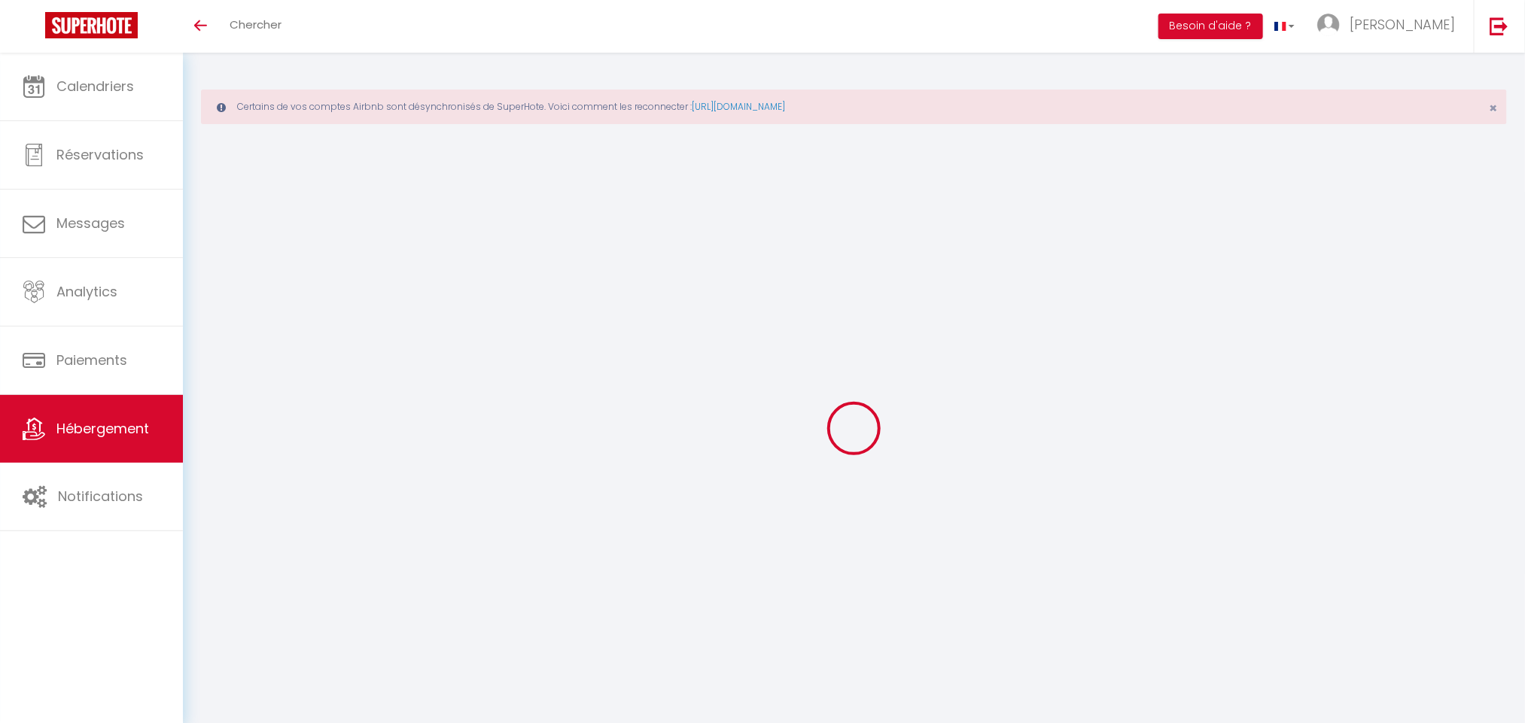
checkbox input "false"
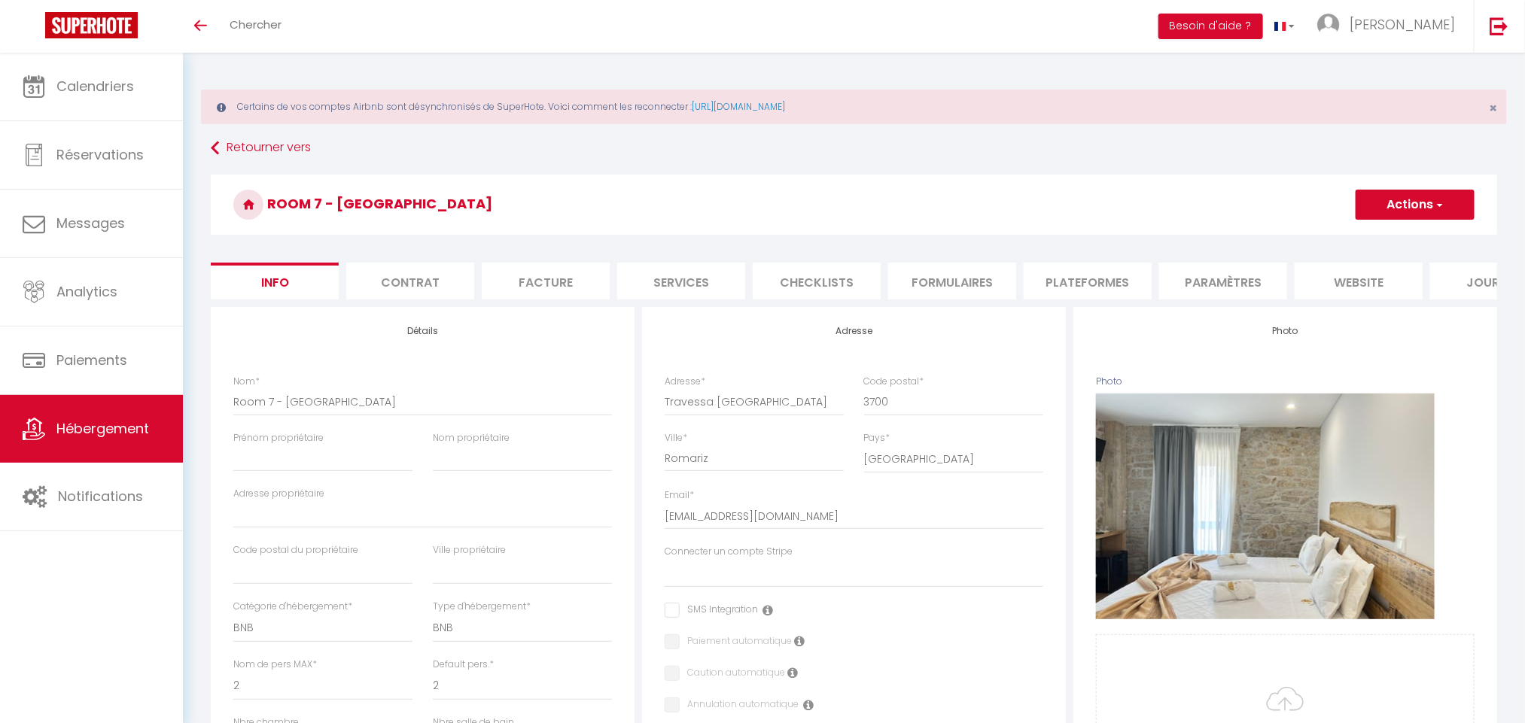
select select
checkbox input "false"
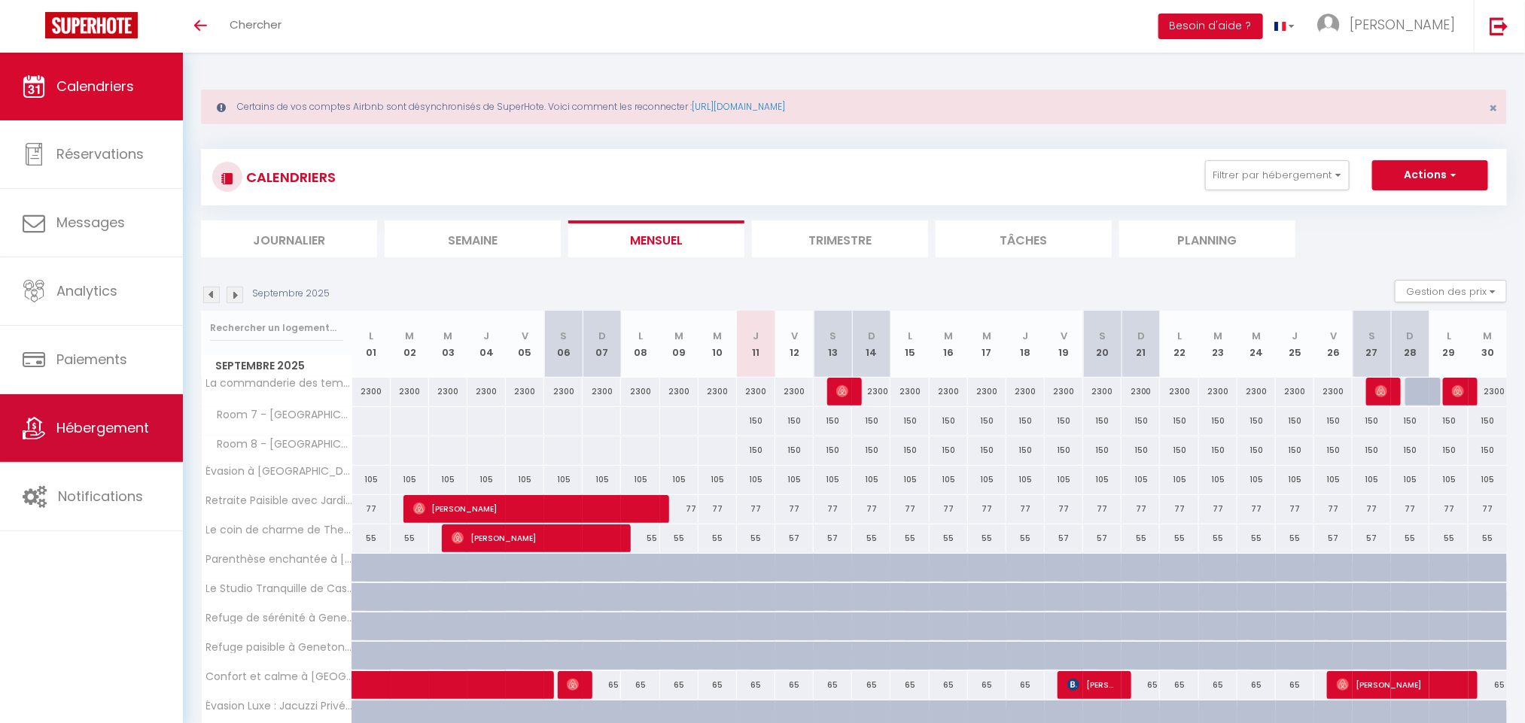
click at [129, 437] on span "Hébergement" at bounding box center [102, 428] width 93 height 19
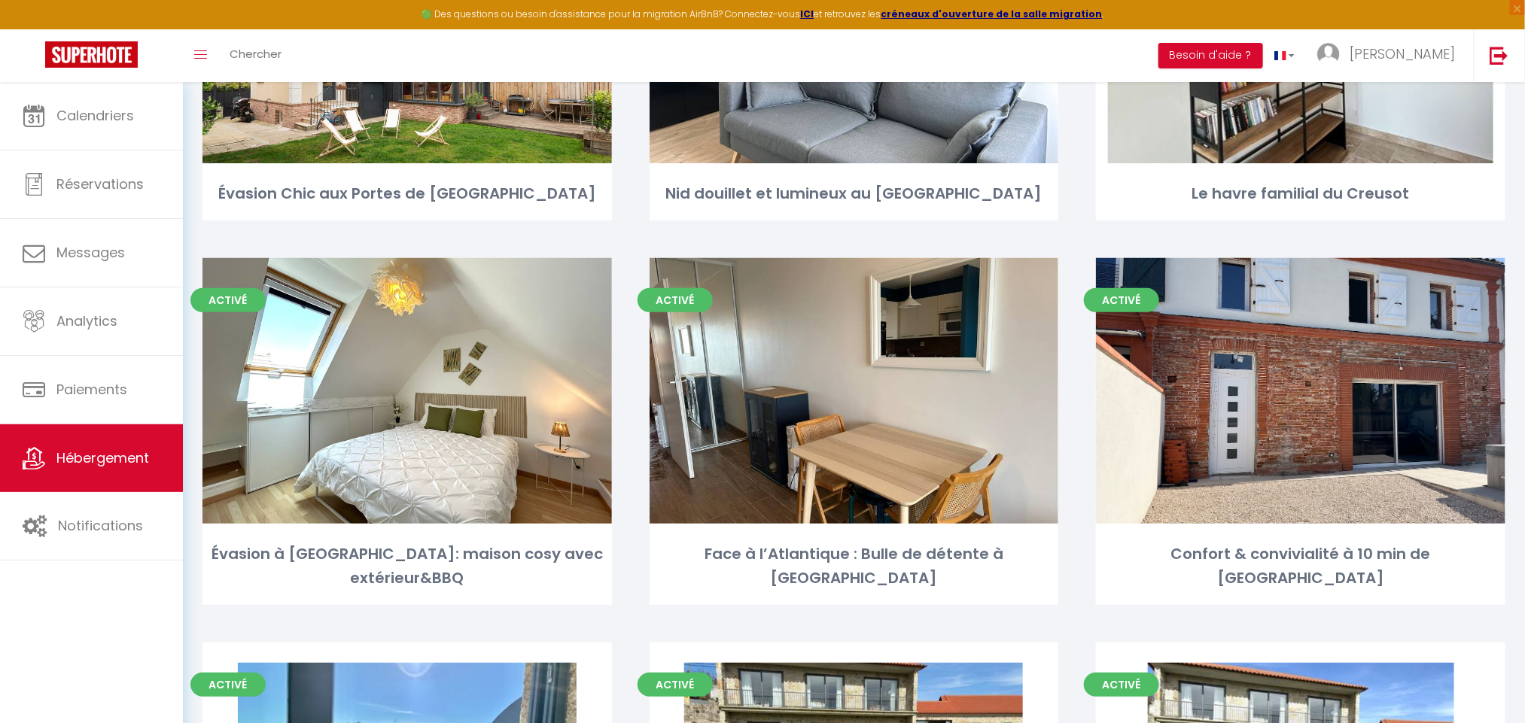
scroll to position [10121, 0]
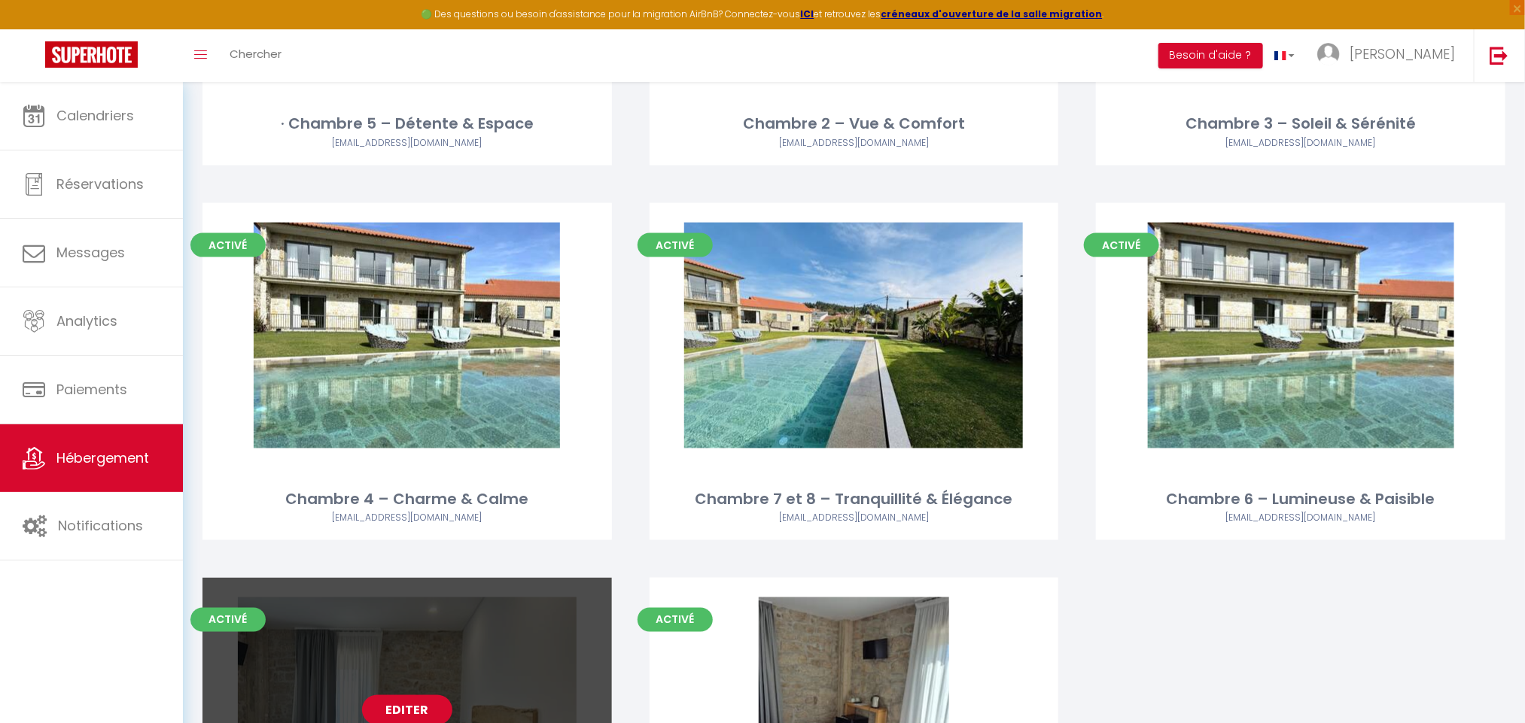
click at [411, 696] on link "Editer" at bounding box center [407, 711] width 90 height 30
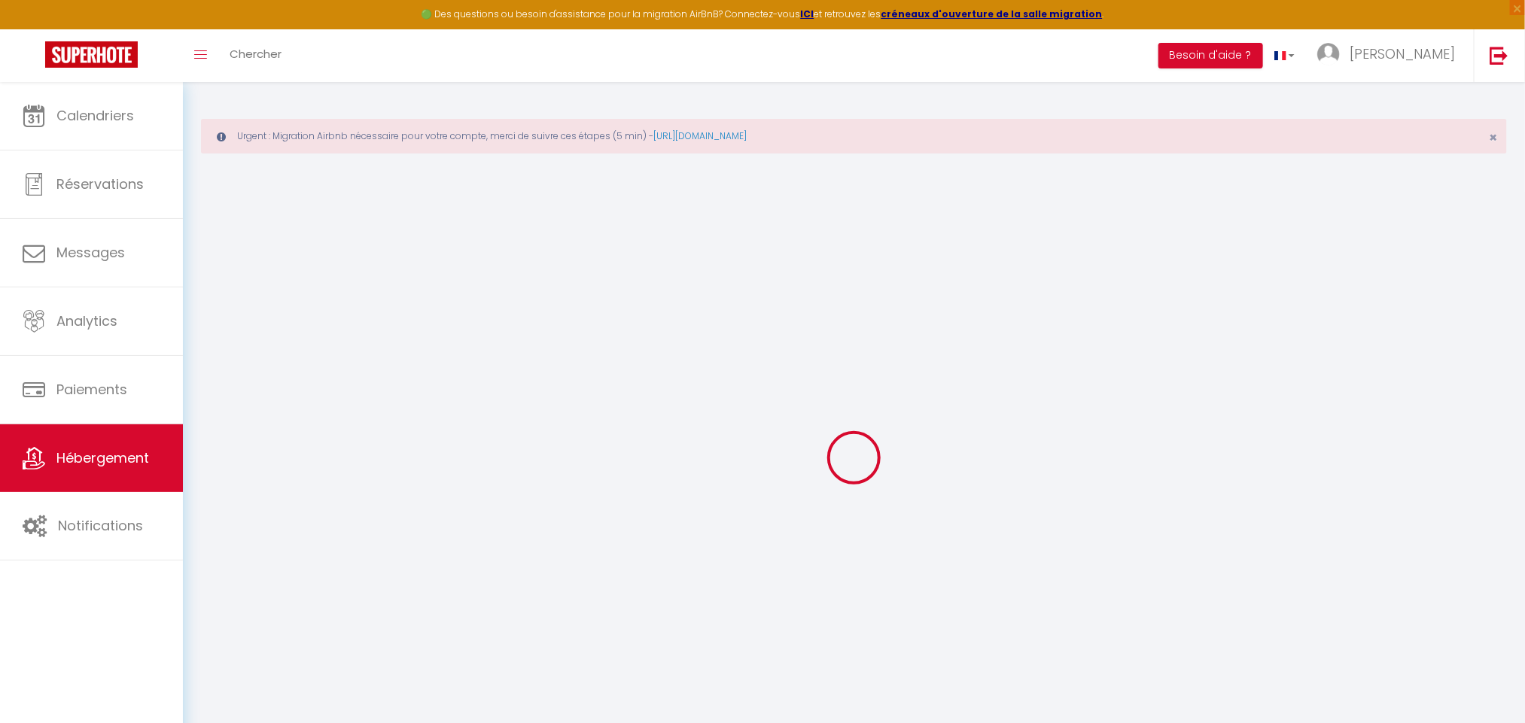
select select
checkbox input "false"
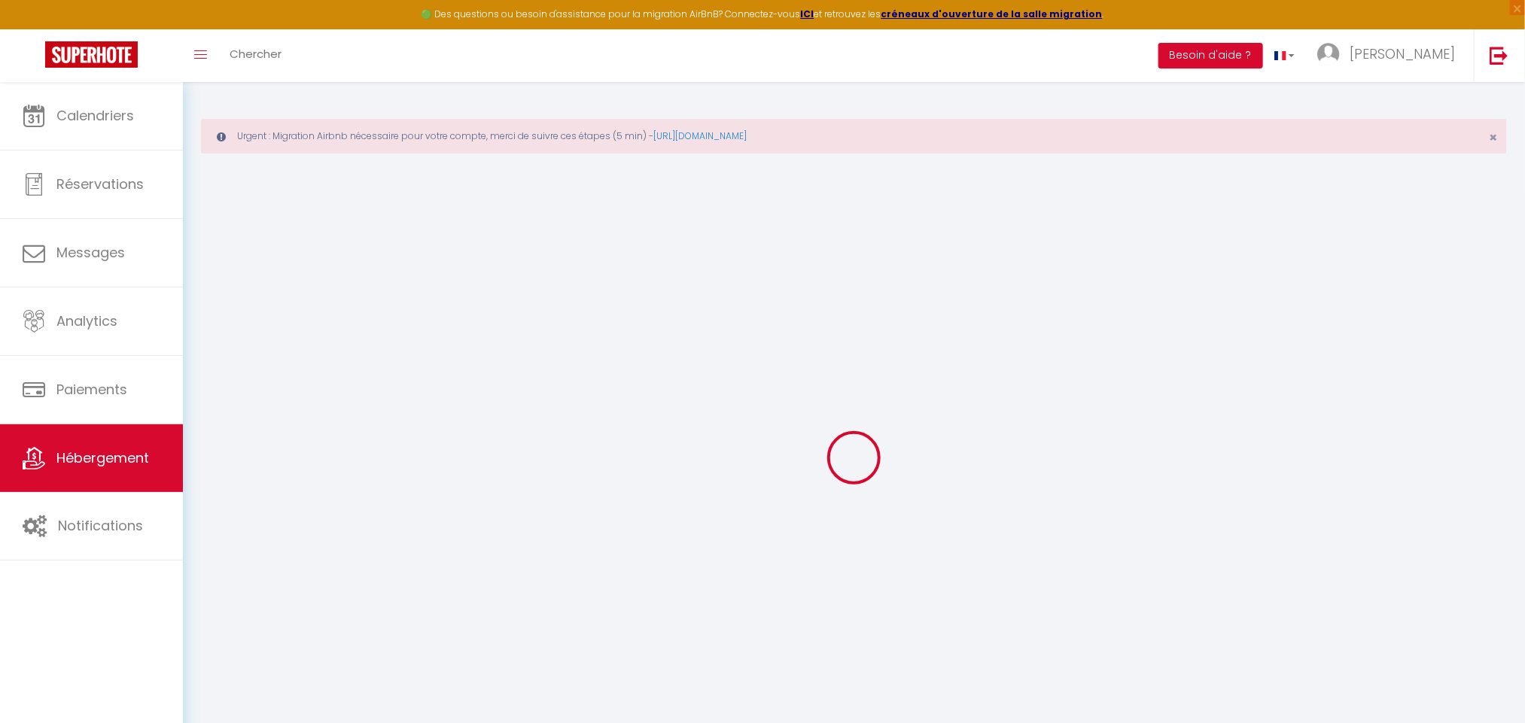
click at [0, 0] on div "Nom propriétaire" at bounding box center [0, 0] width 0 height 0
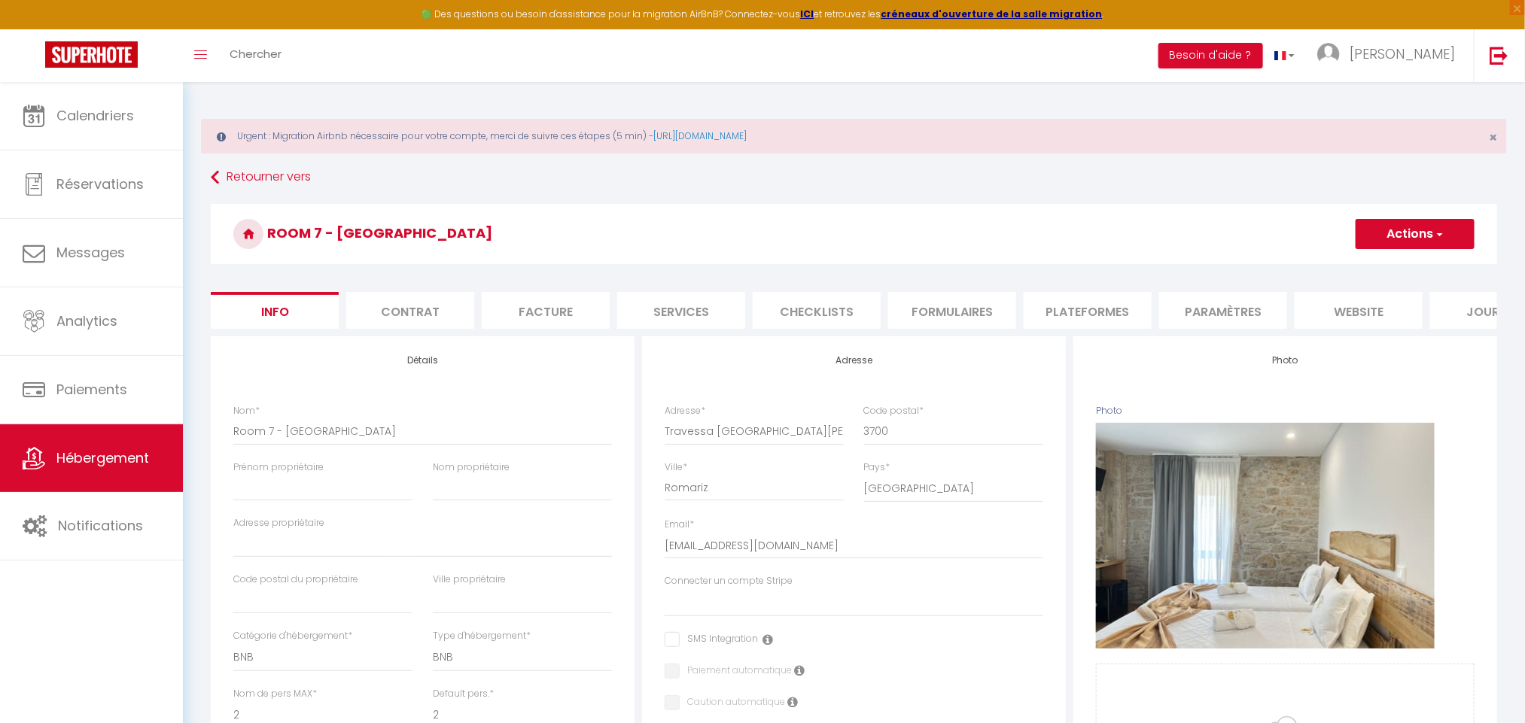
select select
checkbox input "false"
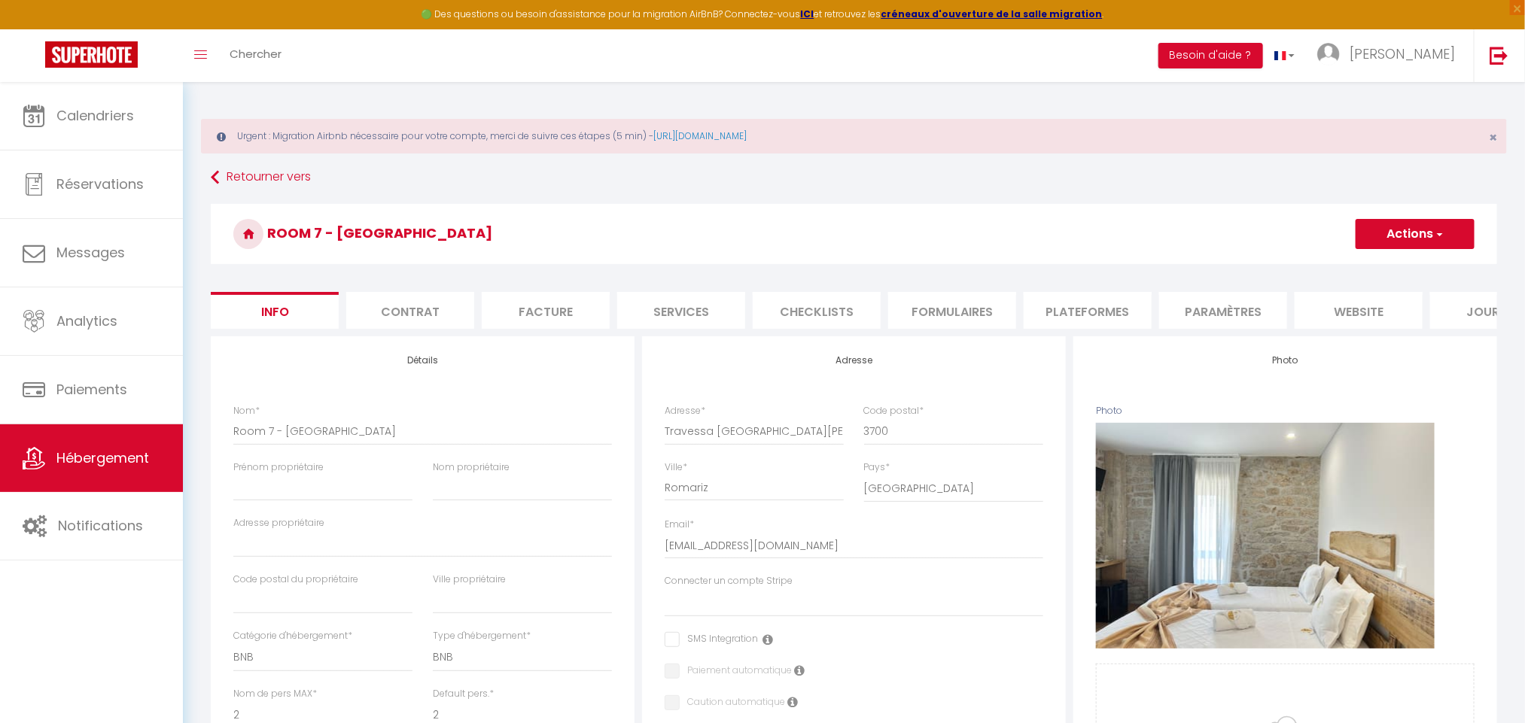
scroll to position [685, 0]
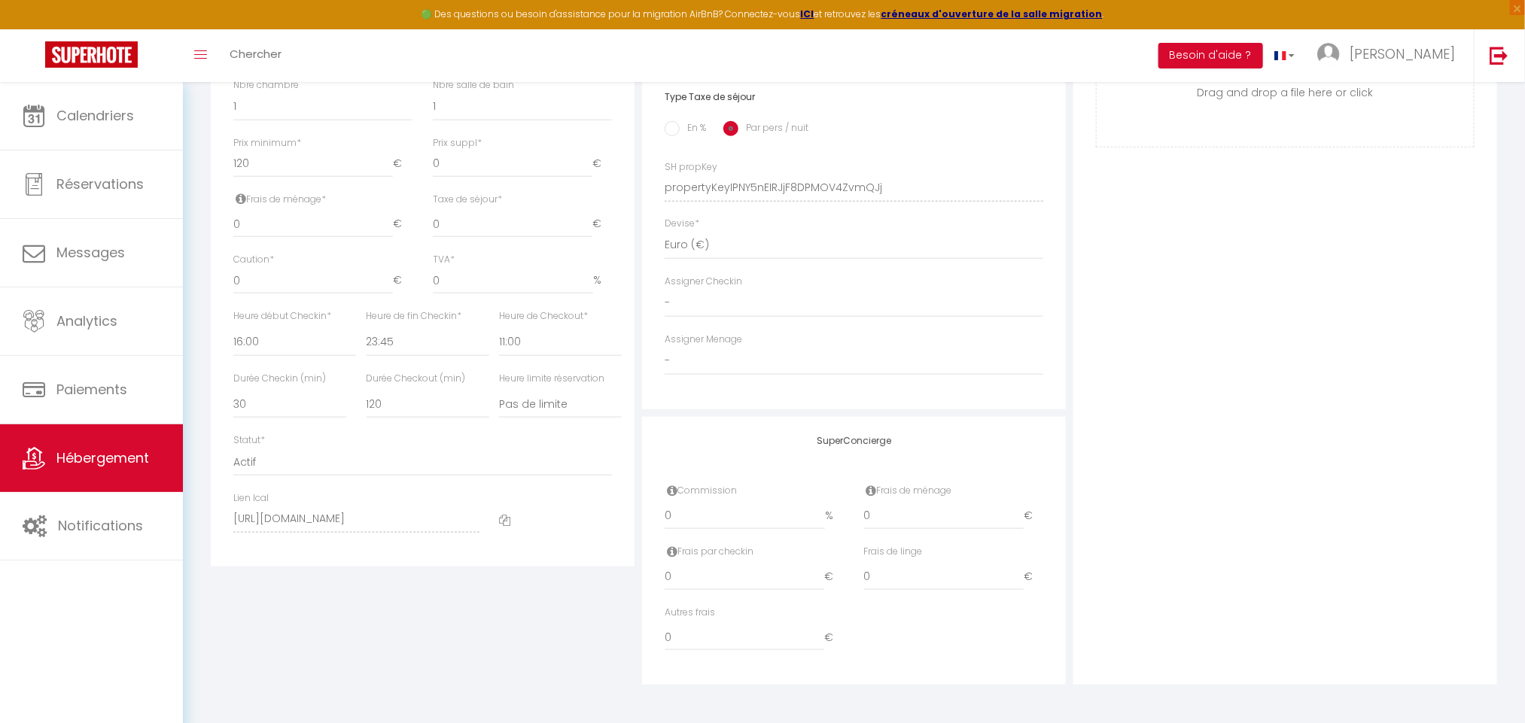
click at [495, 519] on div at bounding box center [555, 520] width 132 height 56
click at [508, 526] on icon at bounding box center [504, 520] width 11 height 11
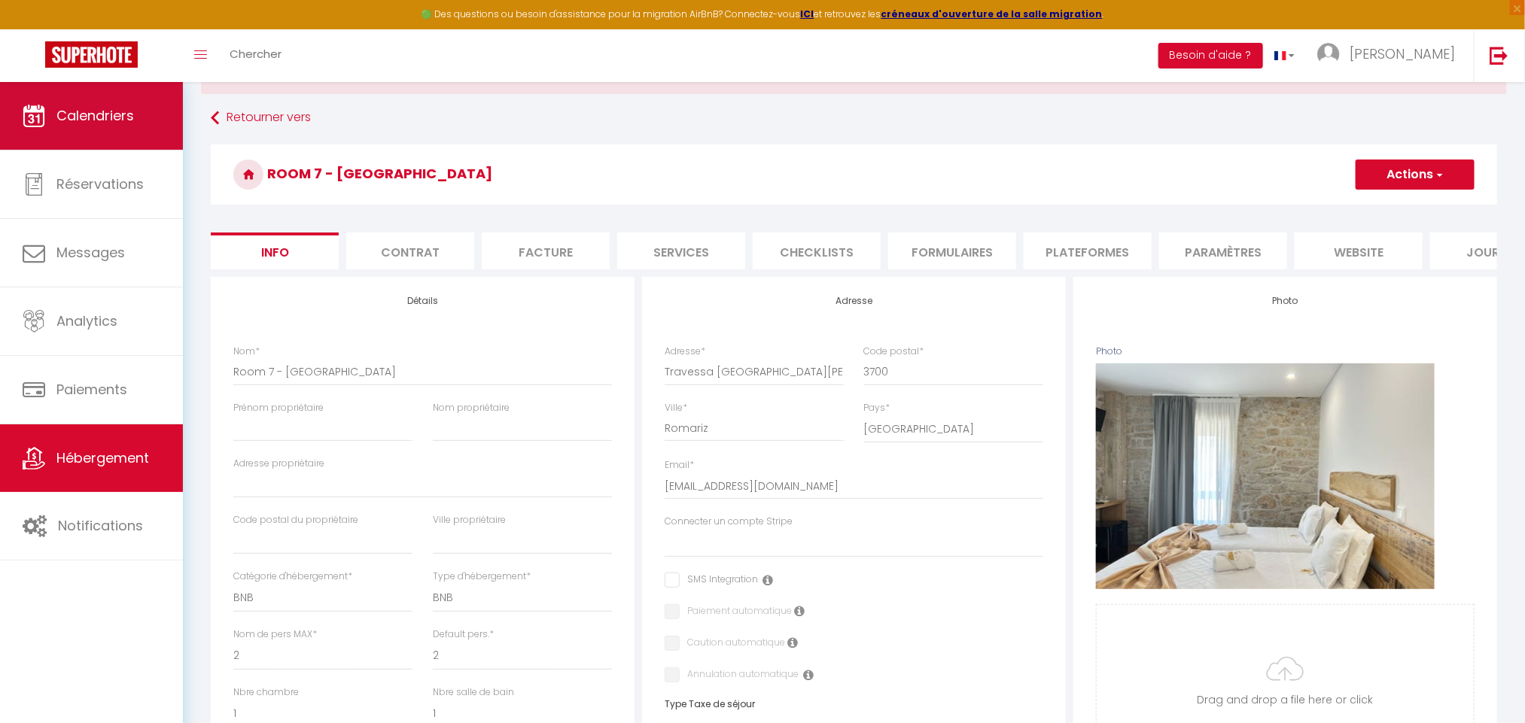
scroll to position [0, 0]
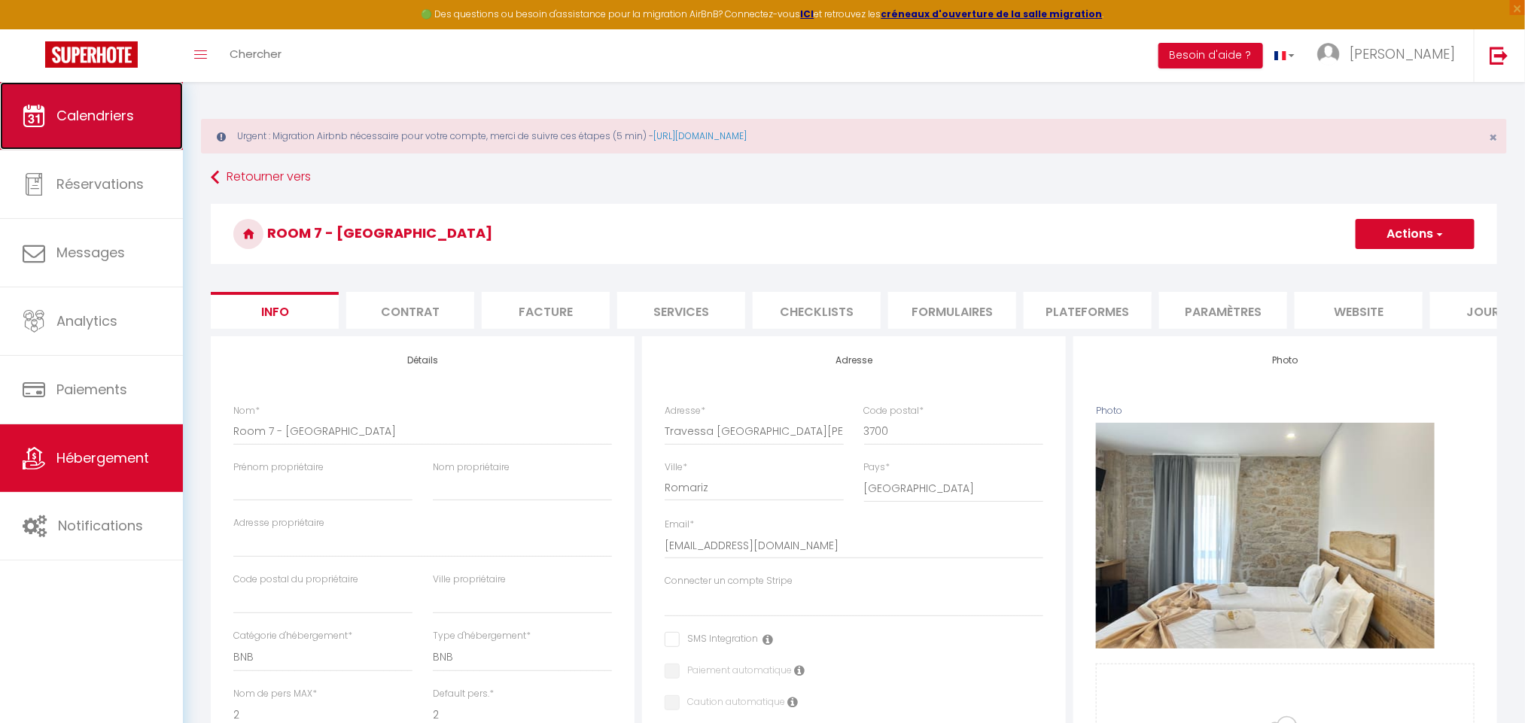
click at [115, 98] on link "Calendriers" at bounding box center [91, 116] width 183 height 68
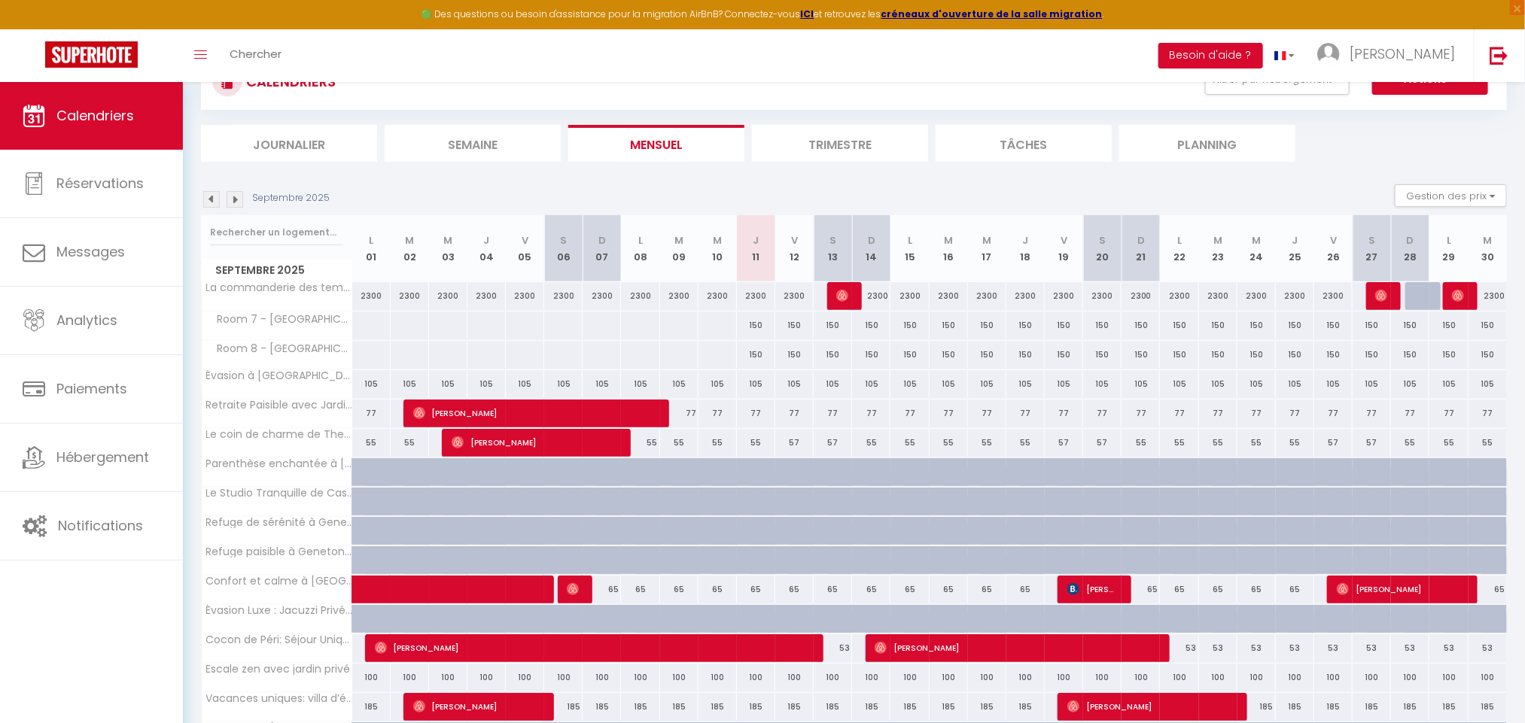
scroll to position [66, 0]
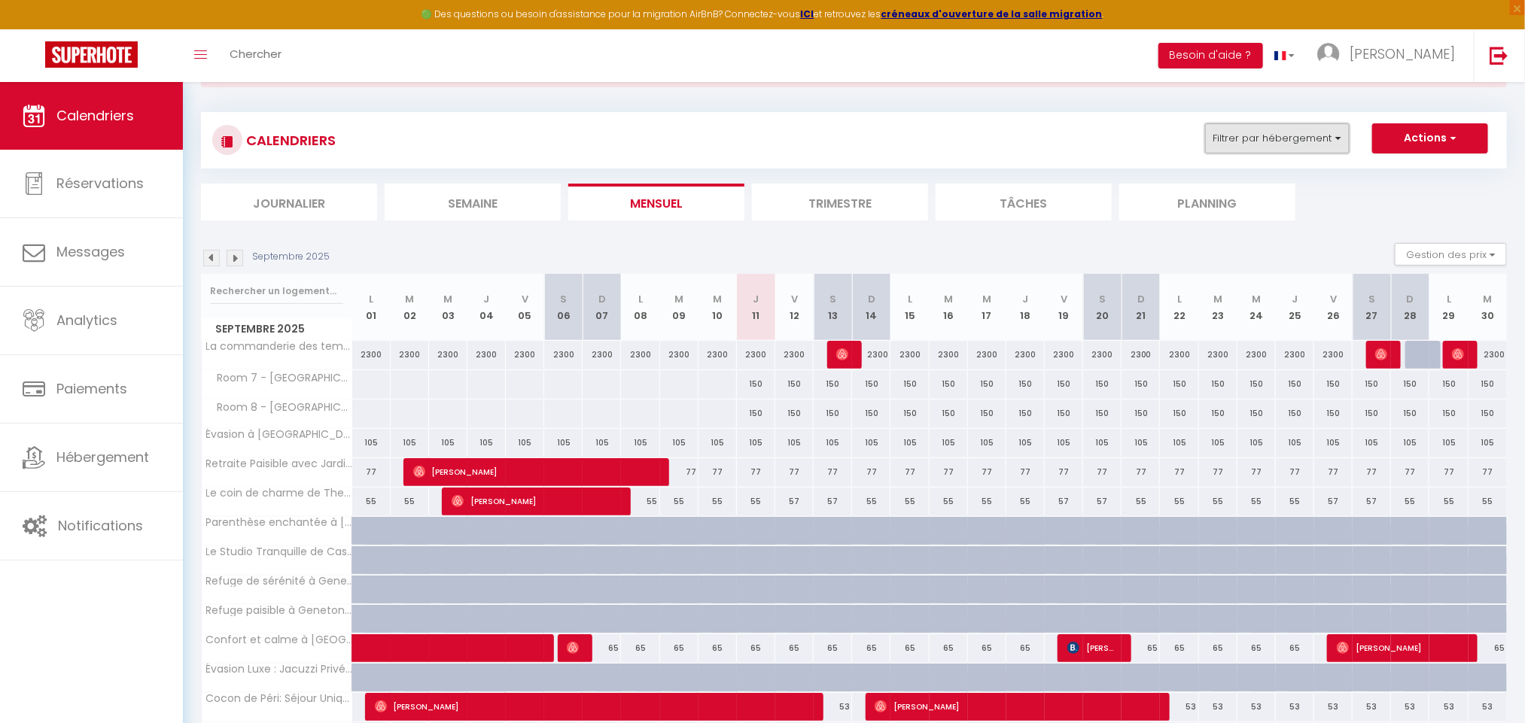
click at [1285, 140] on button "Filtrer par hébergement" at bounding box center [1277, 138] width 145 height 30
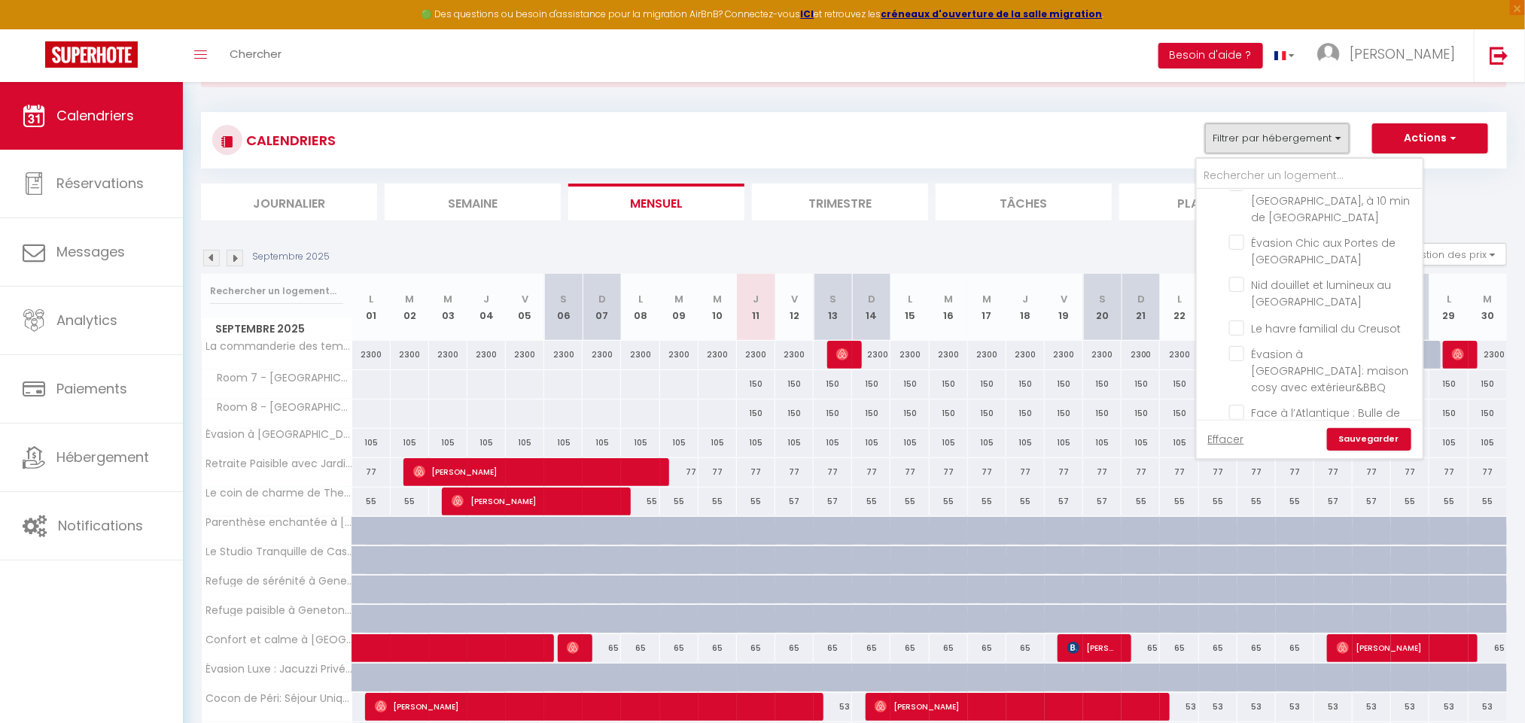
scroll to position [3286, 0]
click at [1244, 702] on input "Room 7 - [GEOGRAPHIC_DATA]" at bounding box center [1323, 709] width 188 height 15
checkbox input "true"
checkbox input "false"
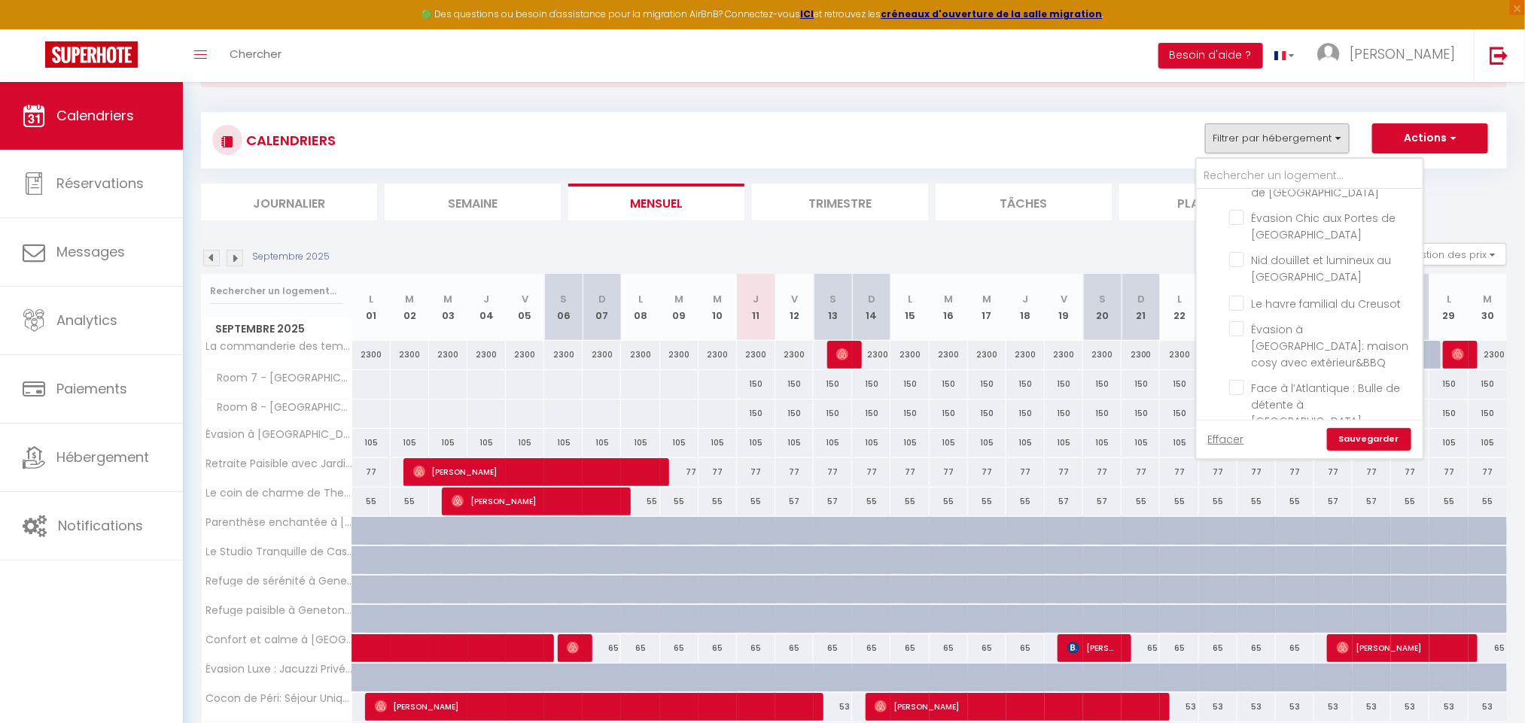
checkbox input "false"
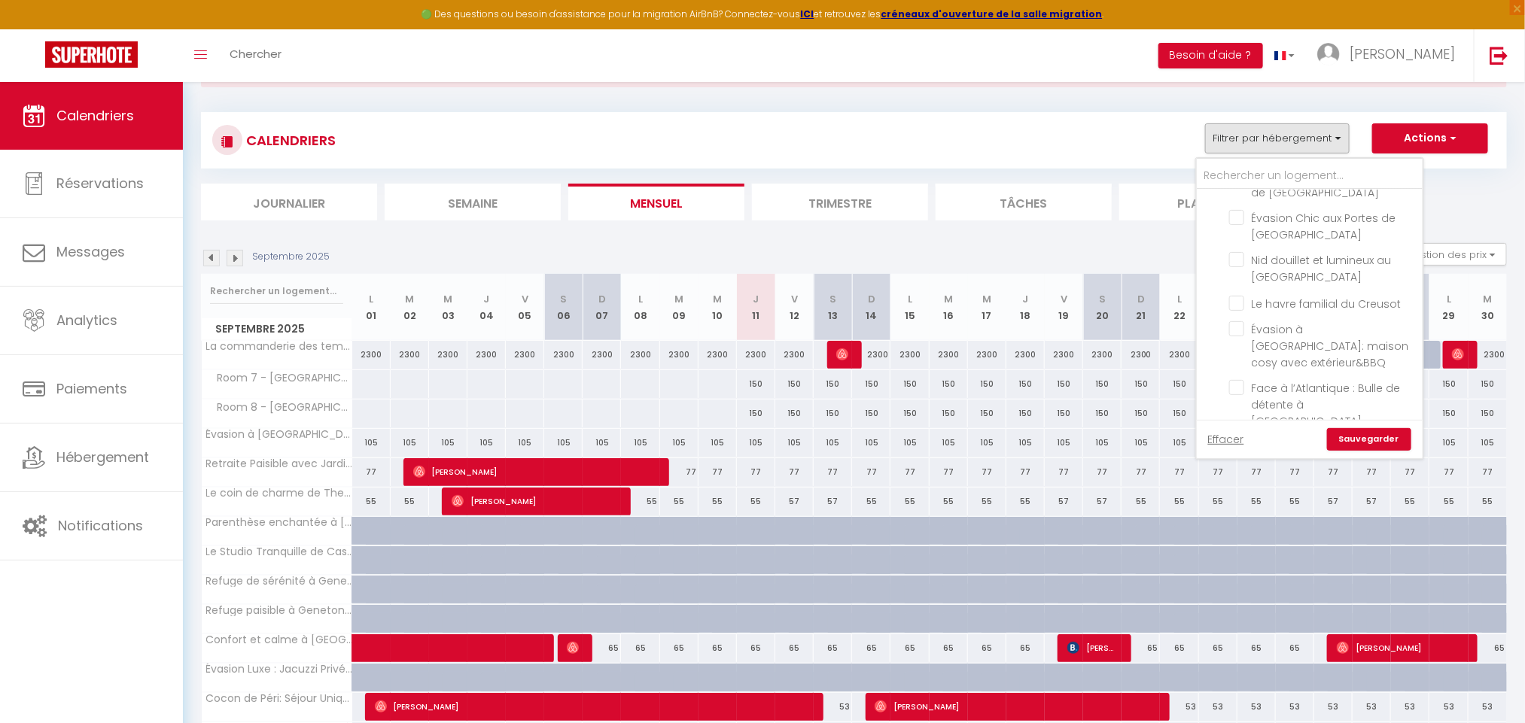
checkbox input "false"
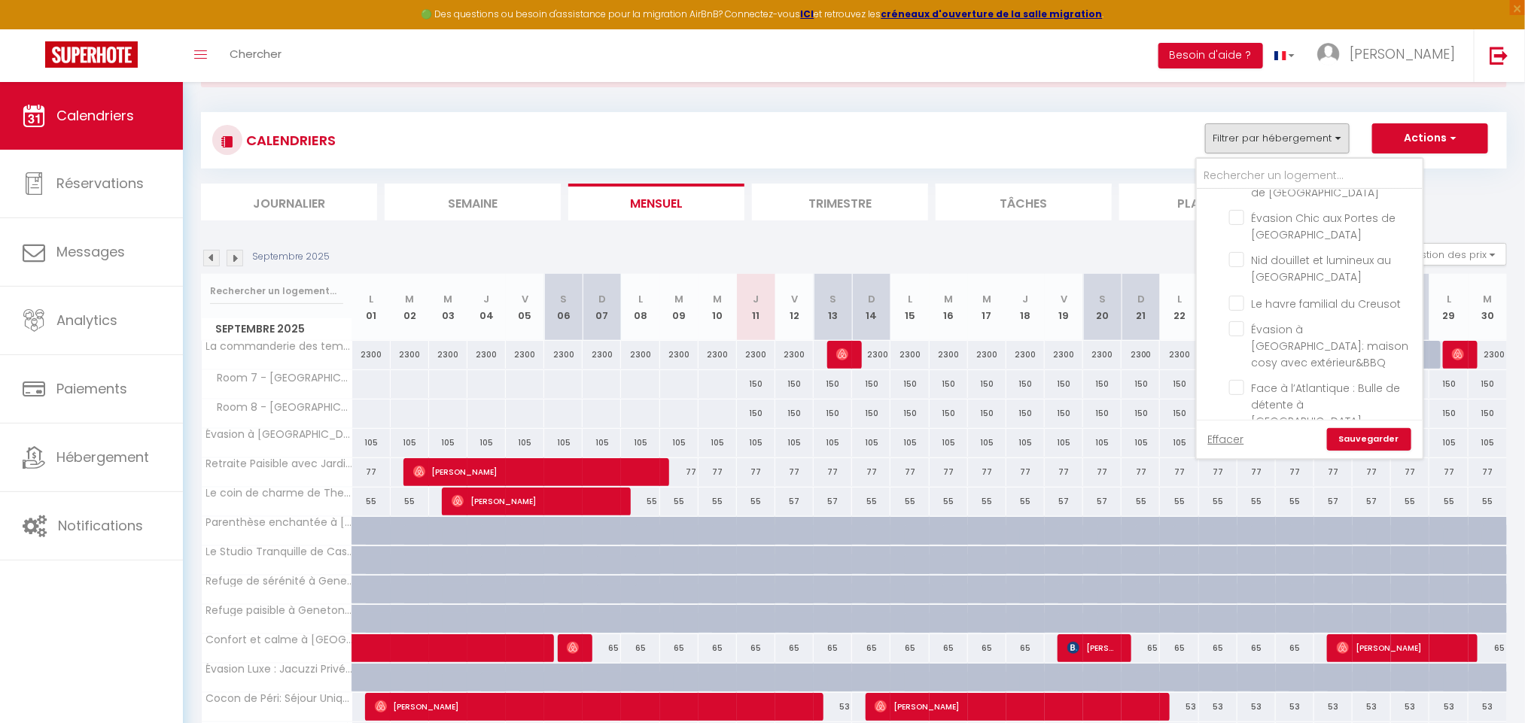
checkbox input "false"
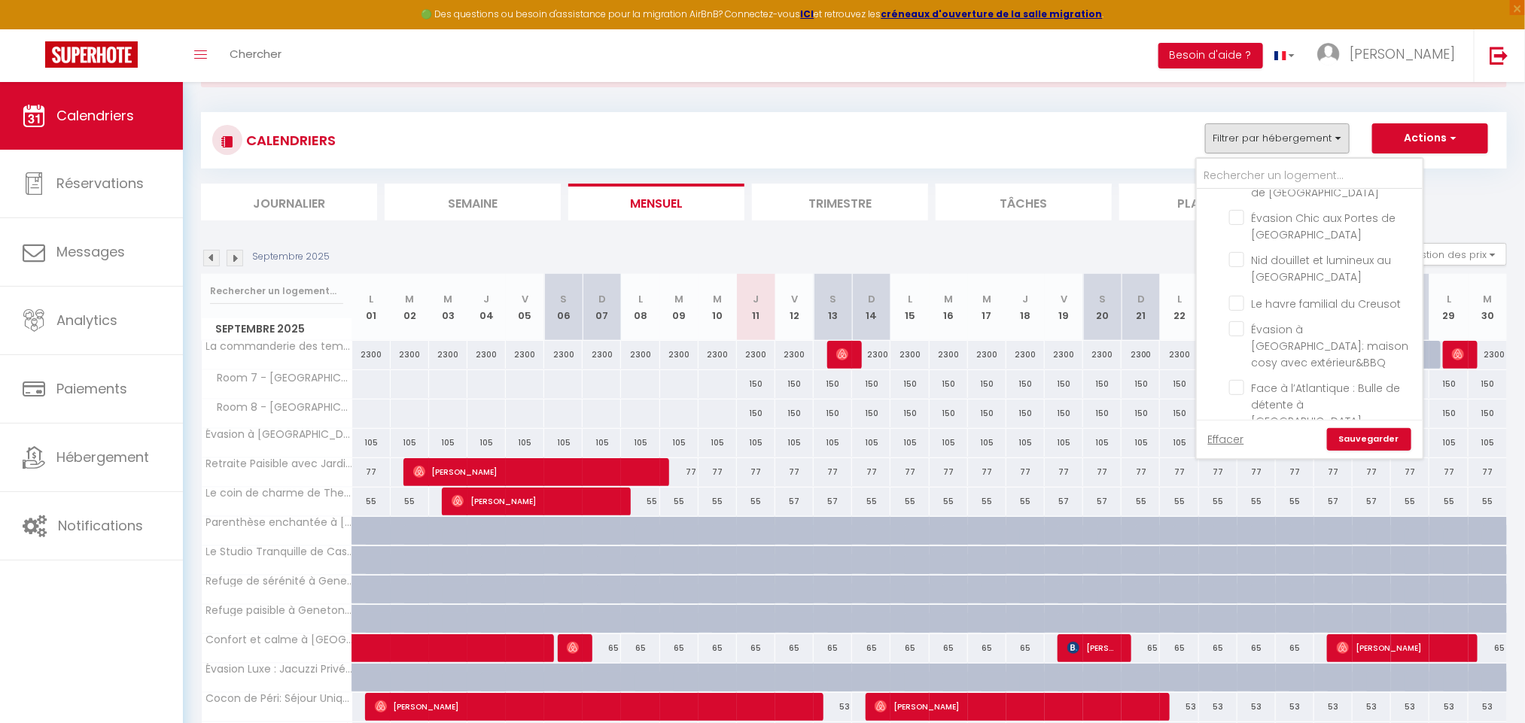
checkbox input "false"
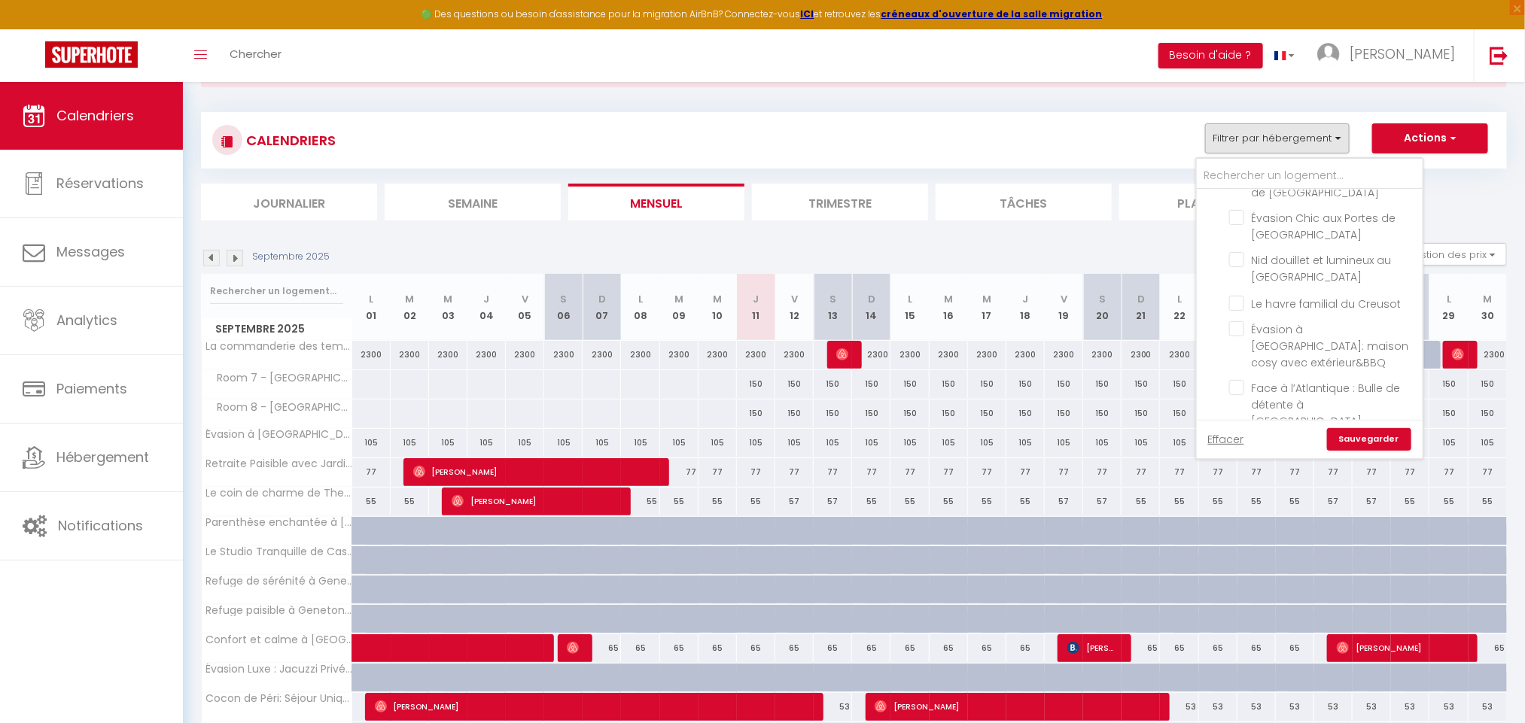
checkbox input "false"
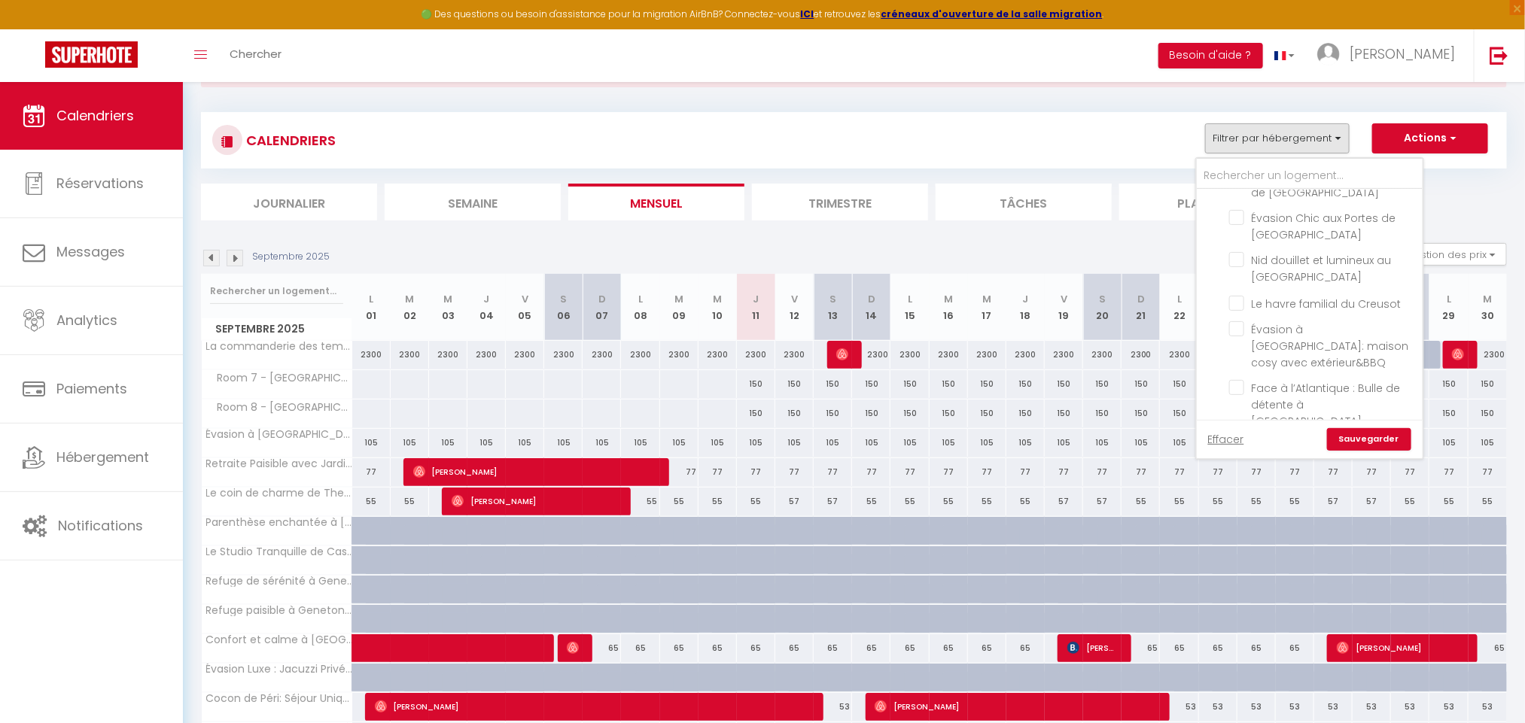
checkbox input "false"
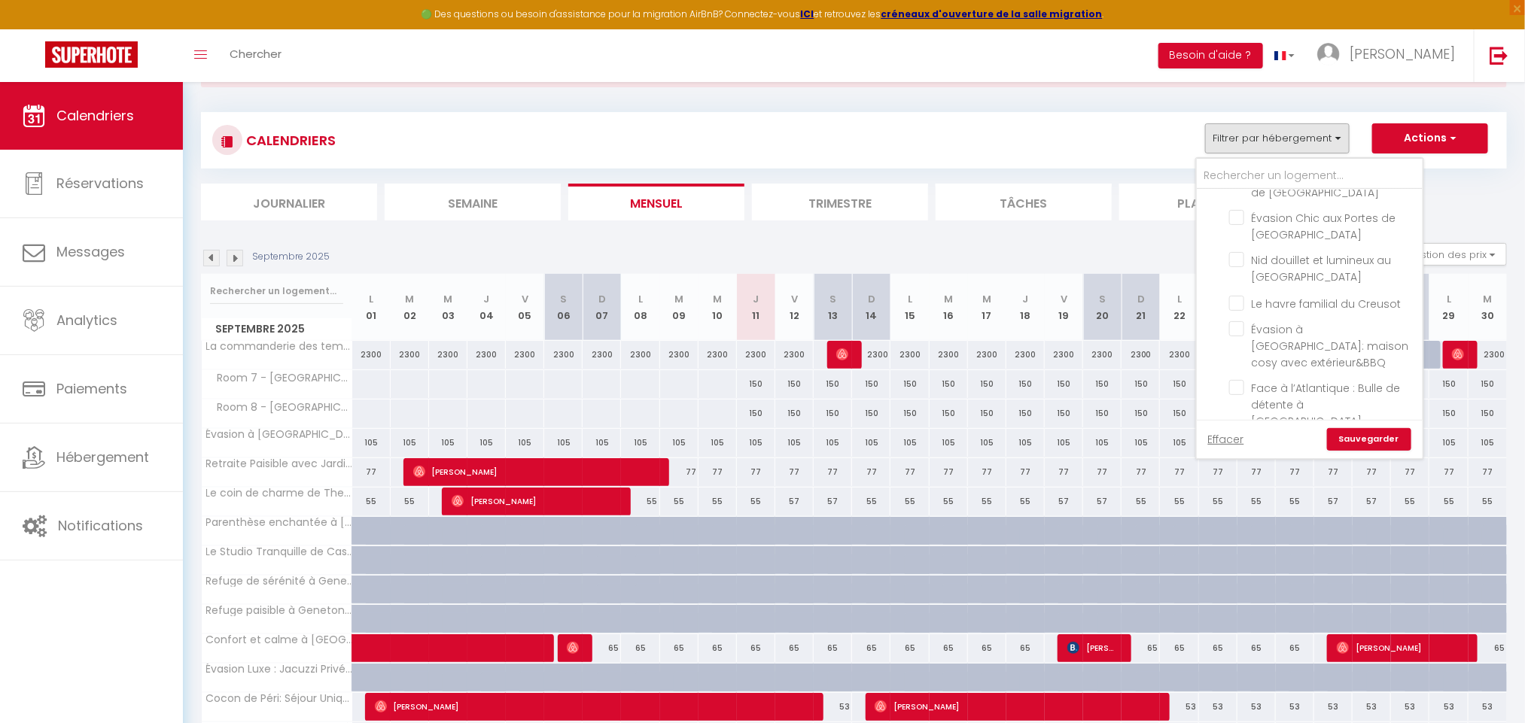
checkbox input "false"
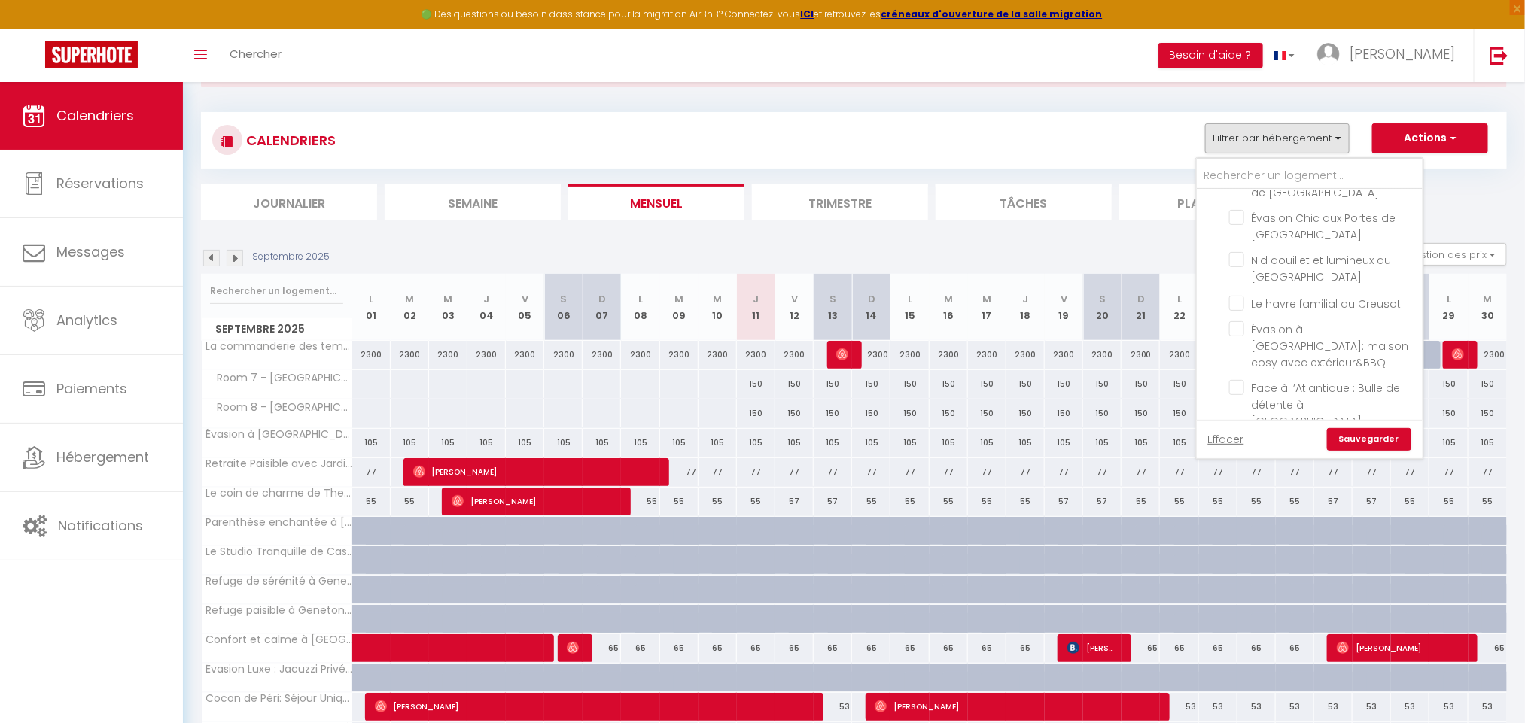
checkbox input "false"
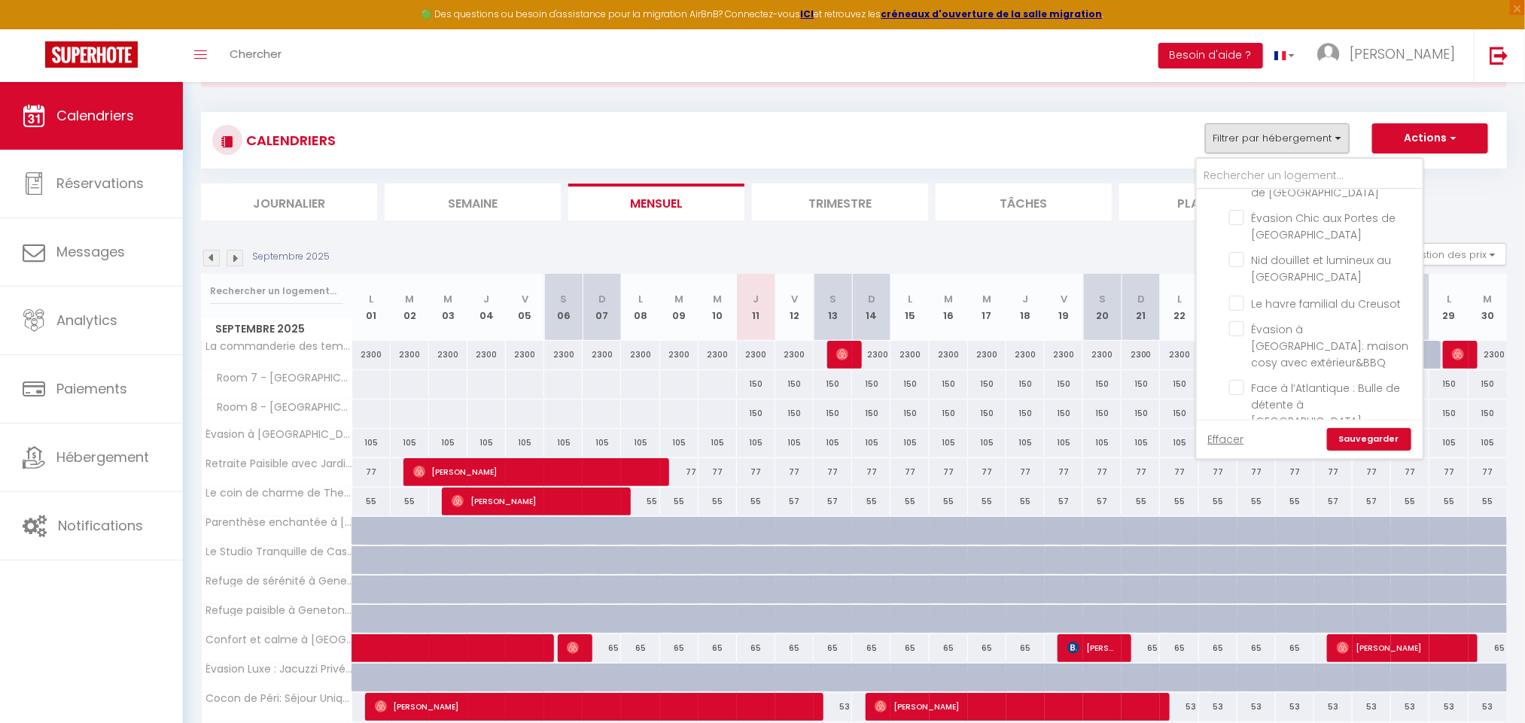
checkbox input "false"
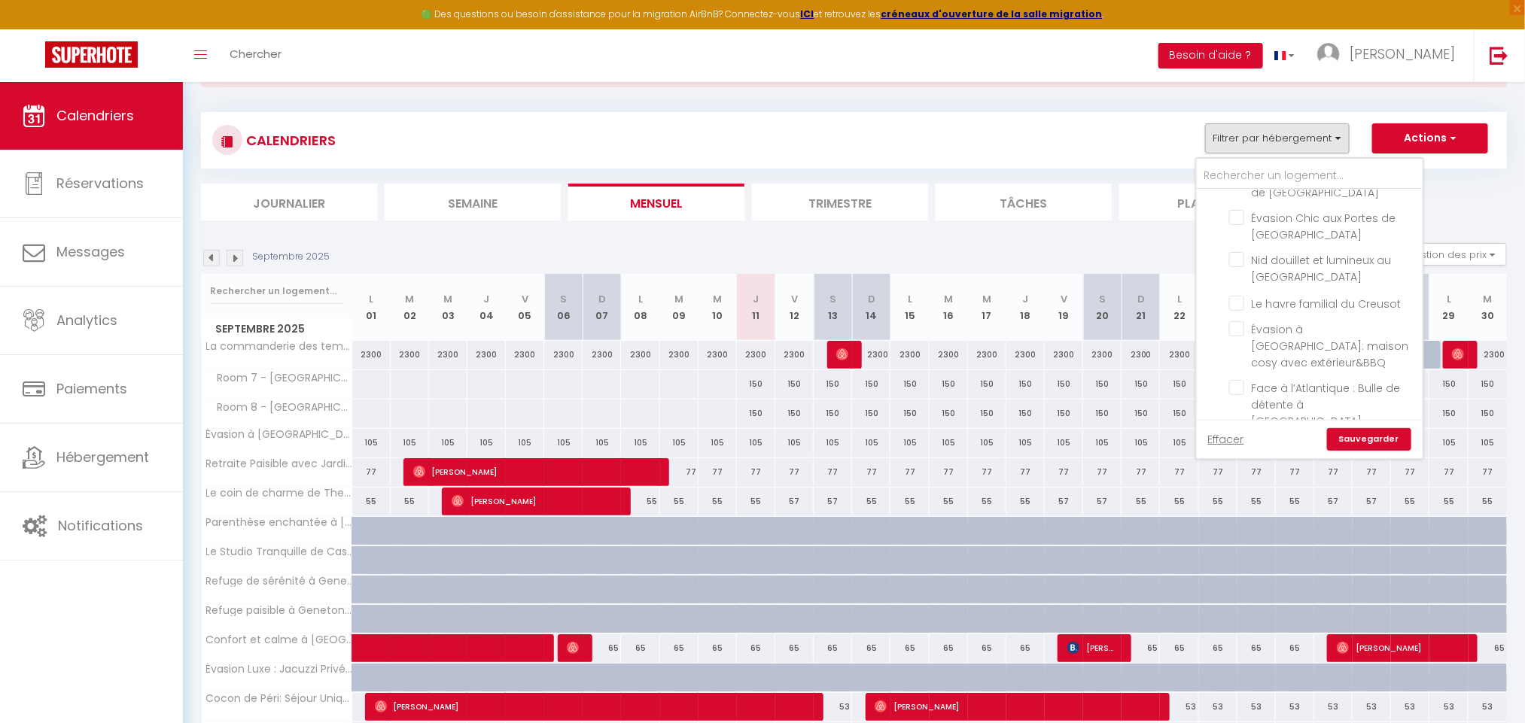
checkbox input "false"
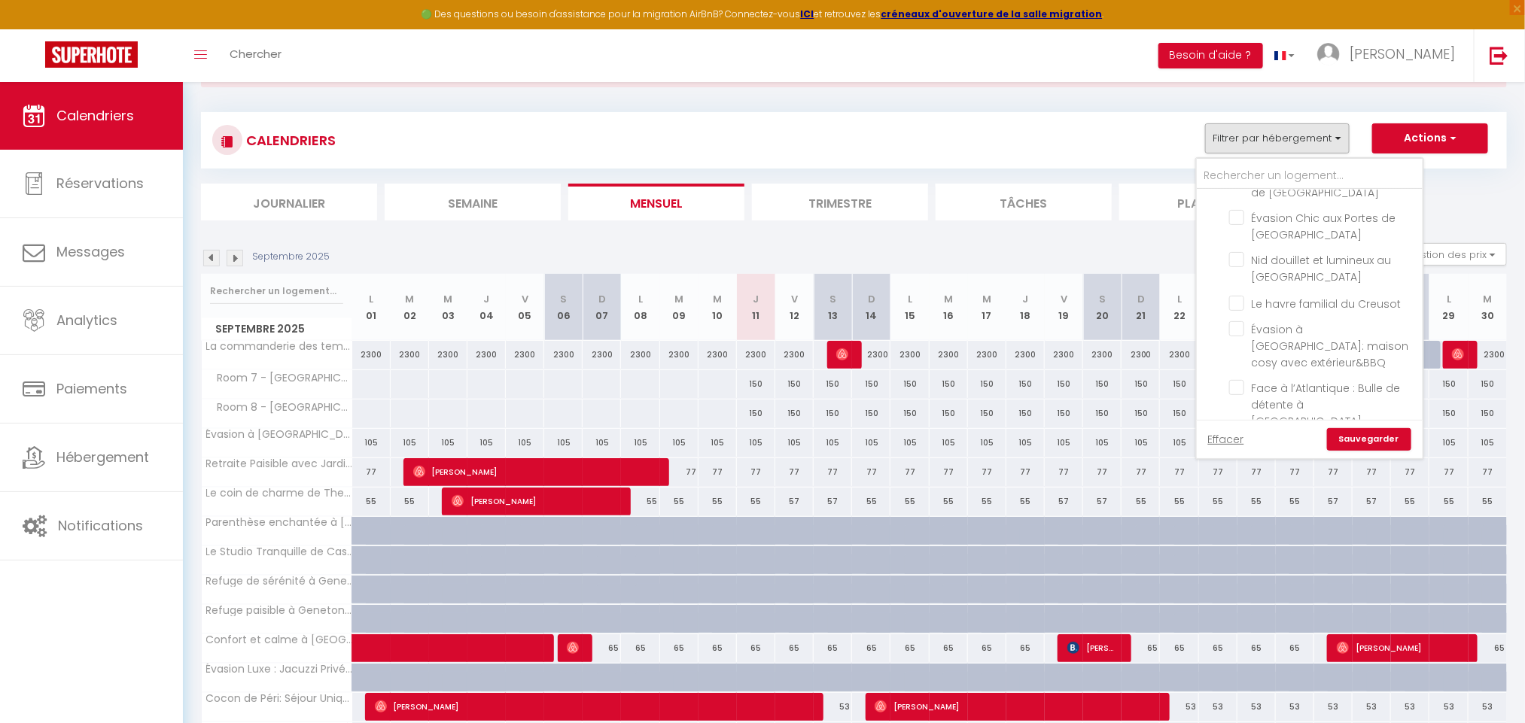
checkbox input "false"
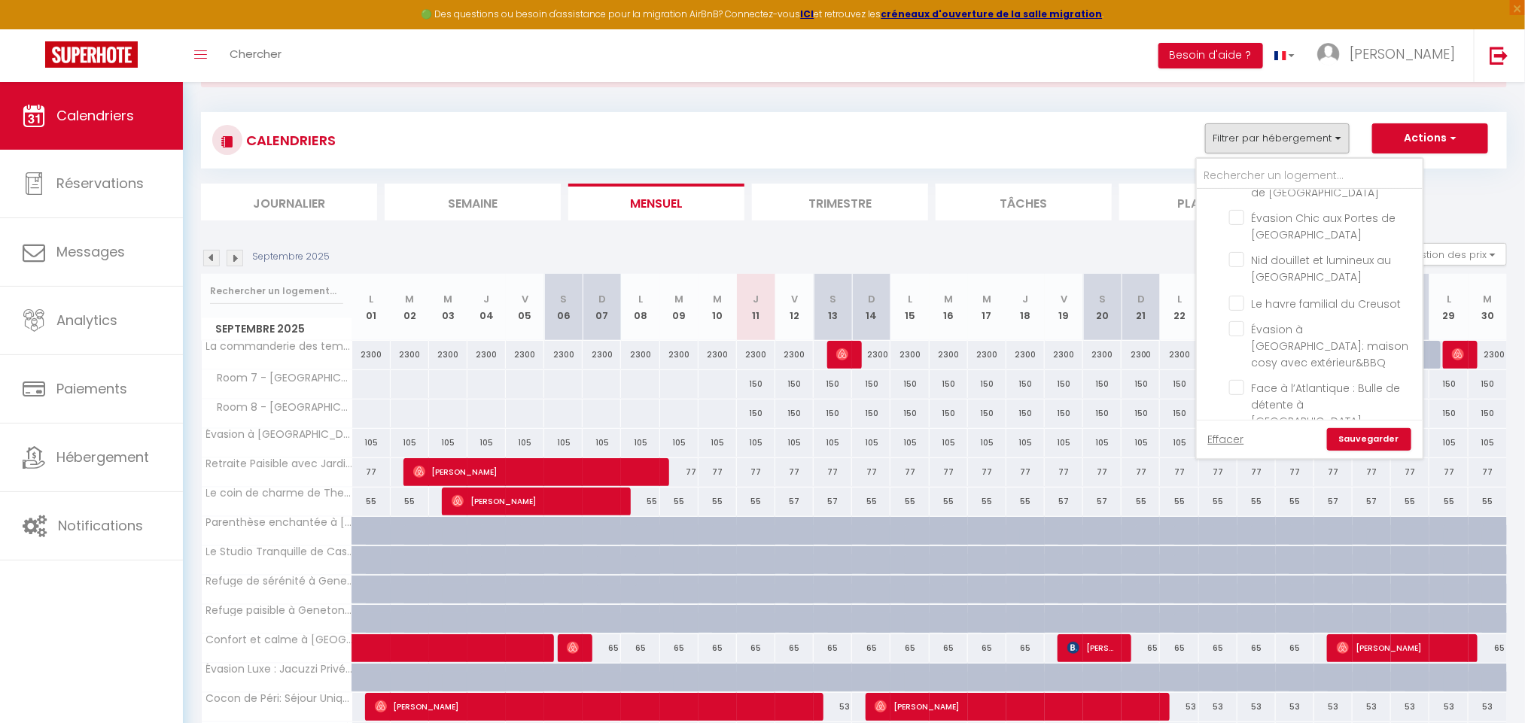
checkbox input "false"
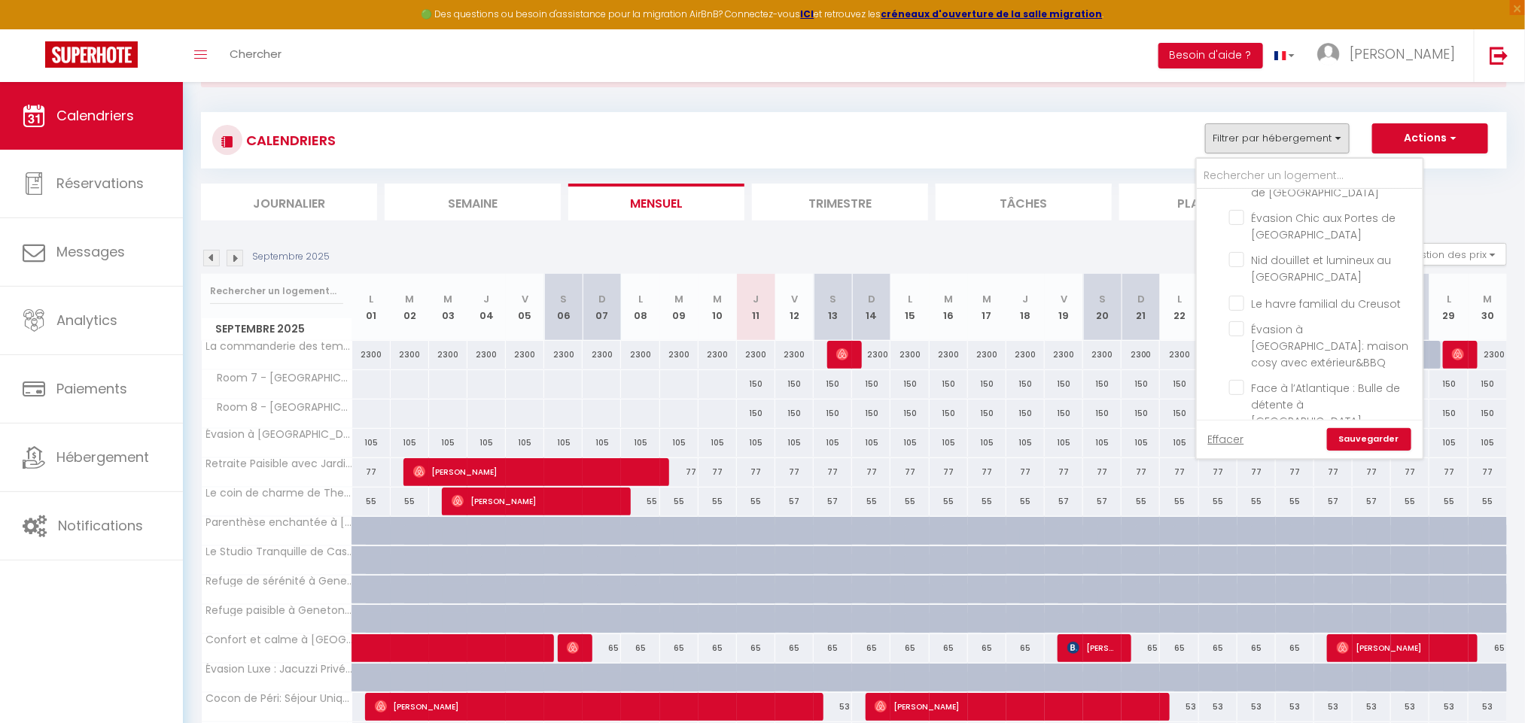
checkbox input "false"
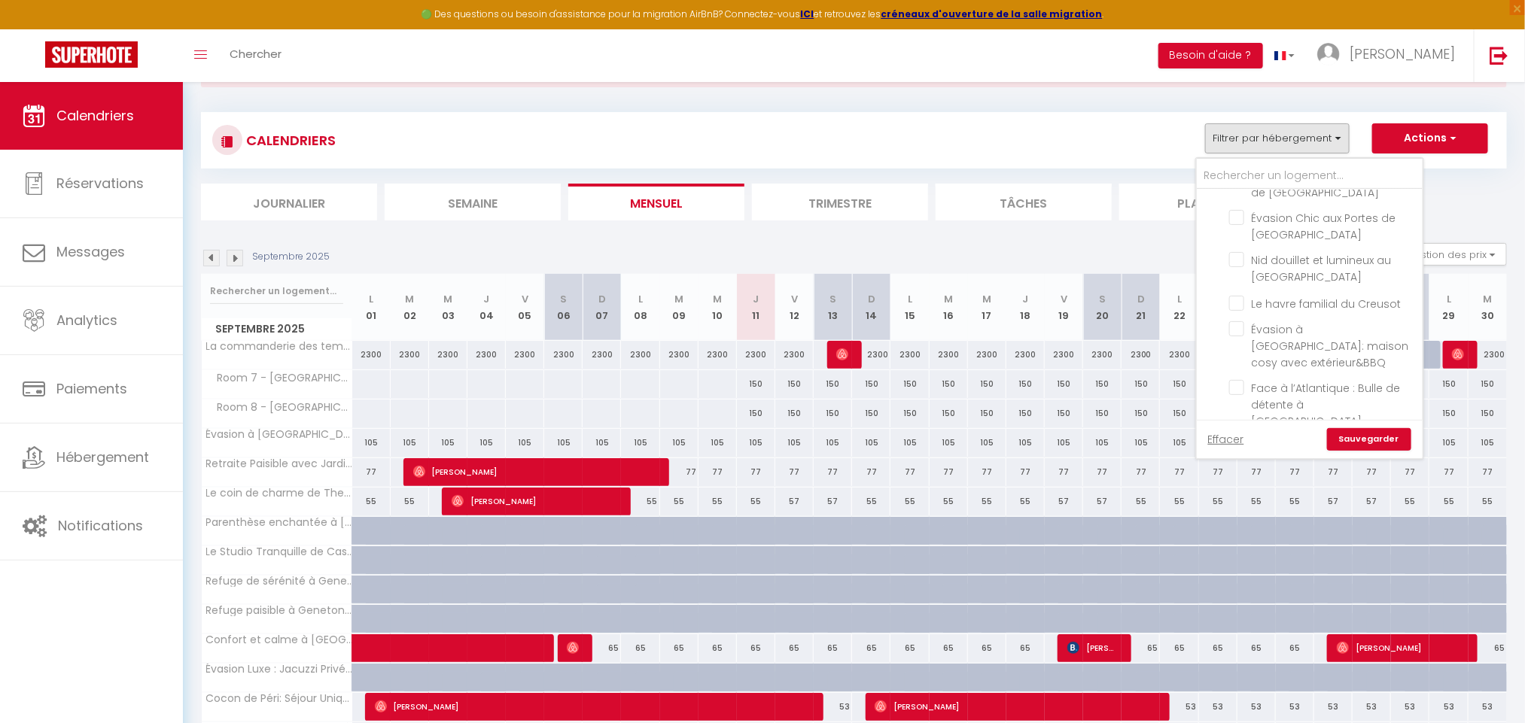
checkbox input "false"
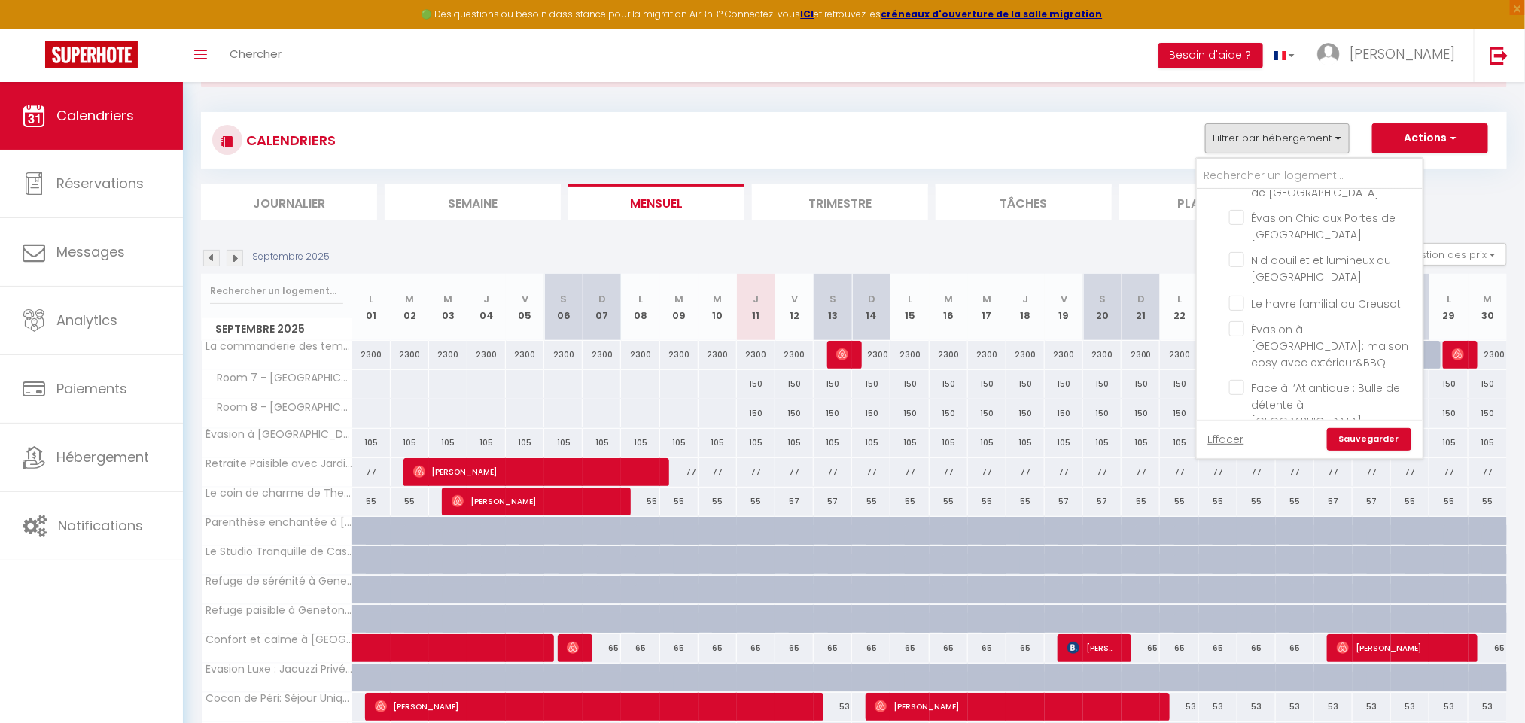
checkbox input "false"
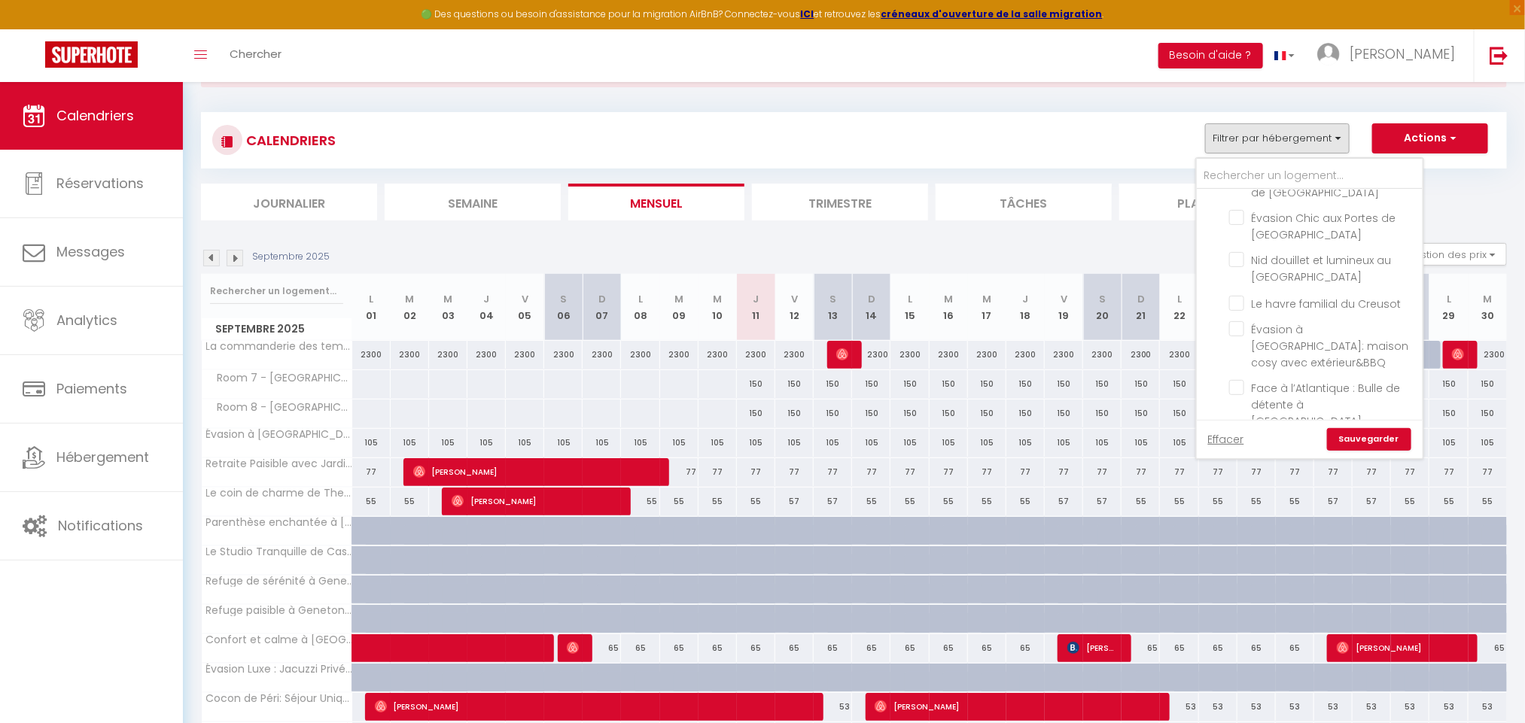
checkbox input "false"
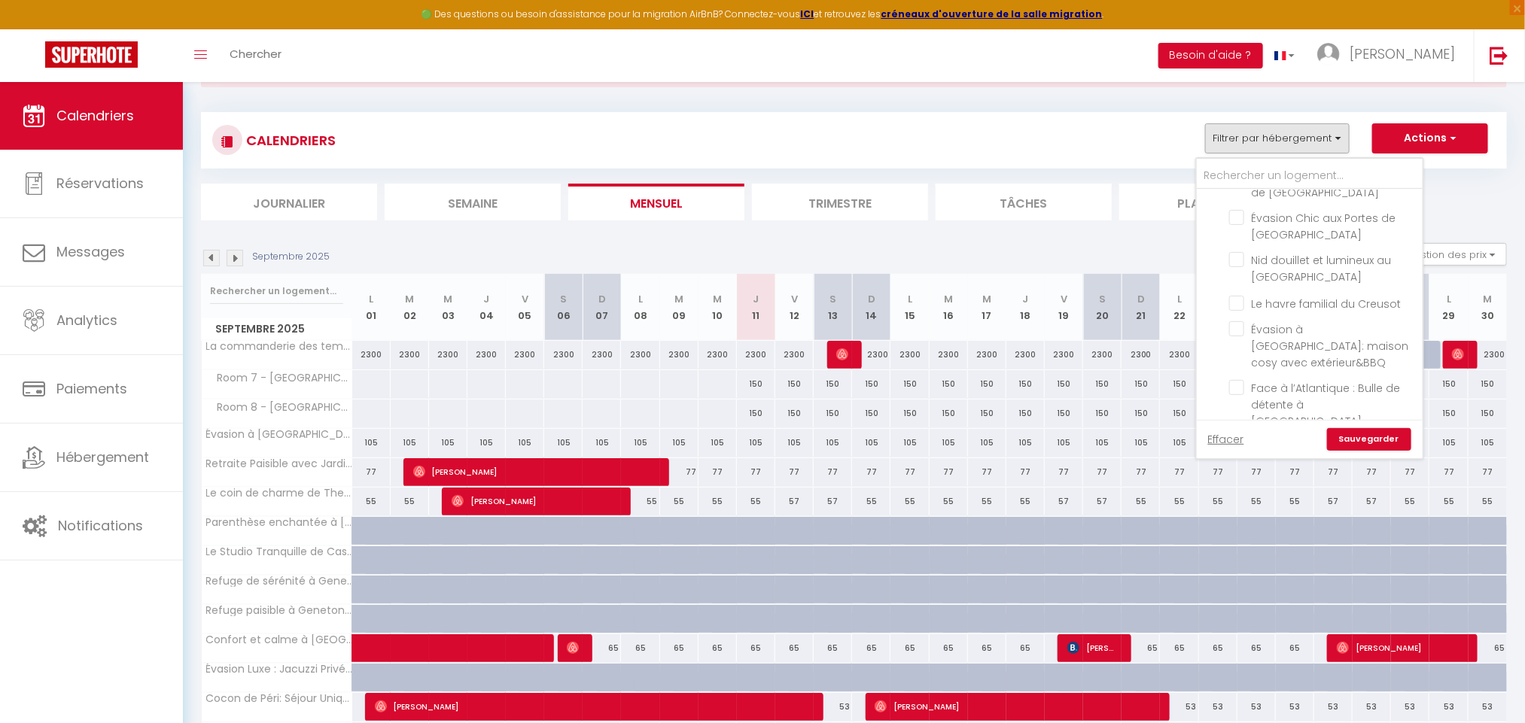
checkbox input "false"
checkbox input "true"
checkbox input "false"
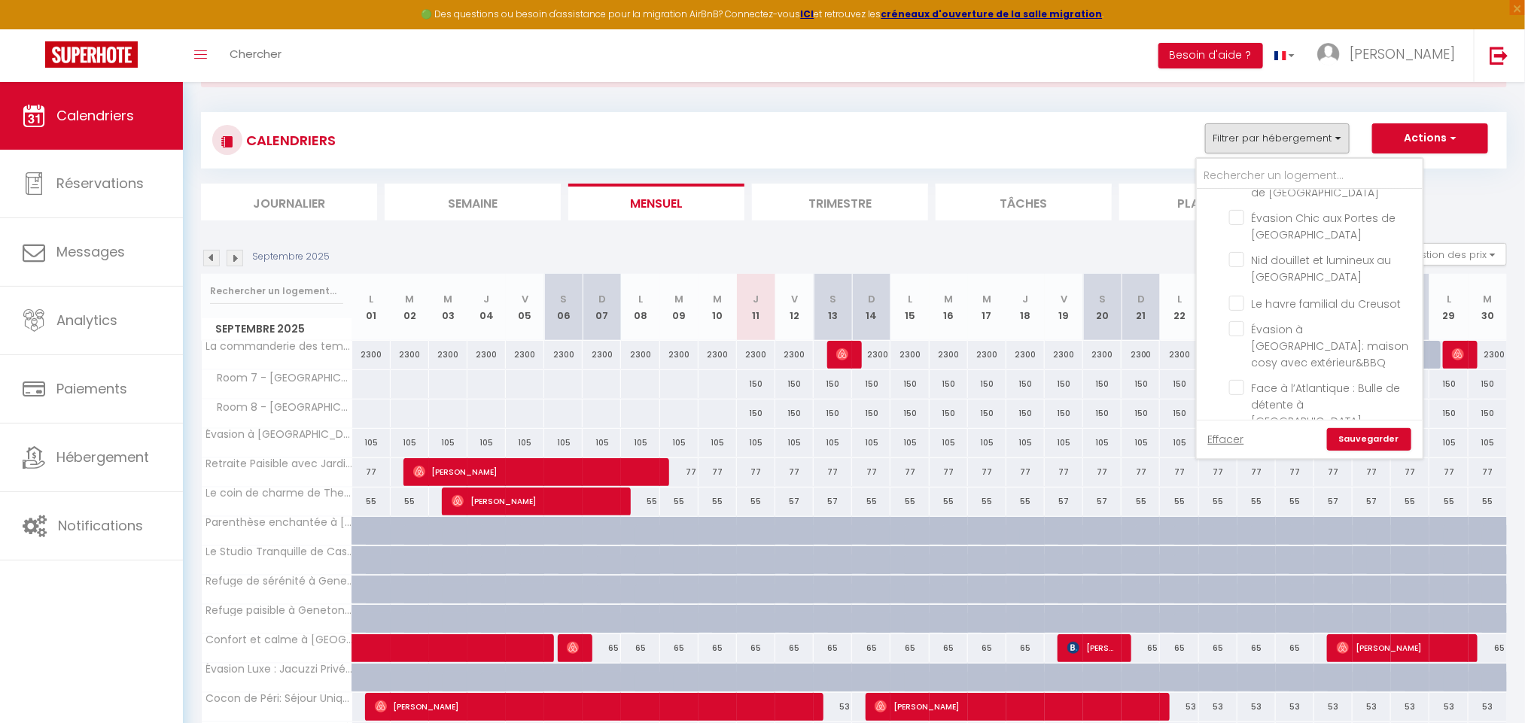
checkbox input "false"
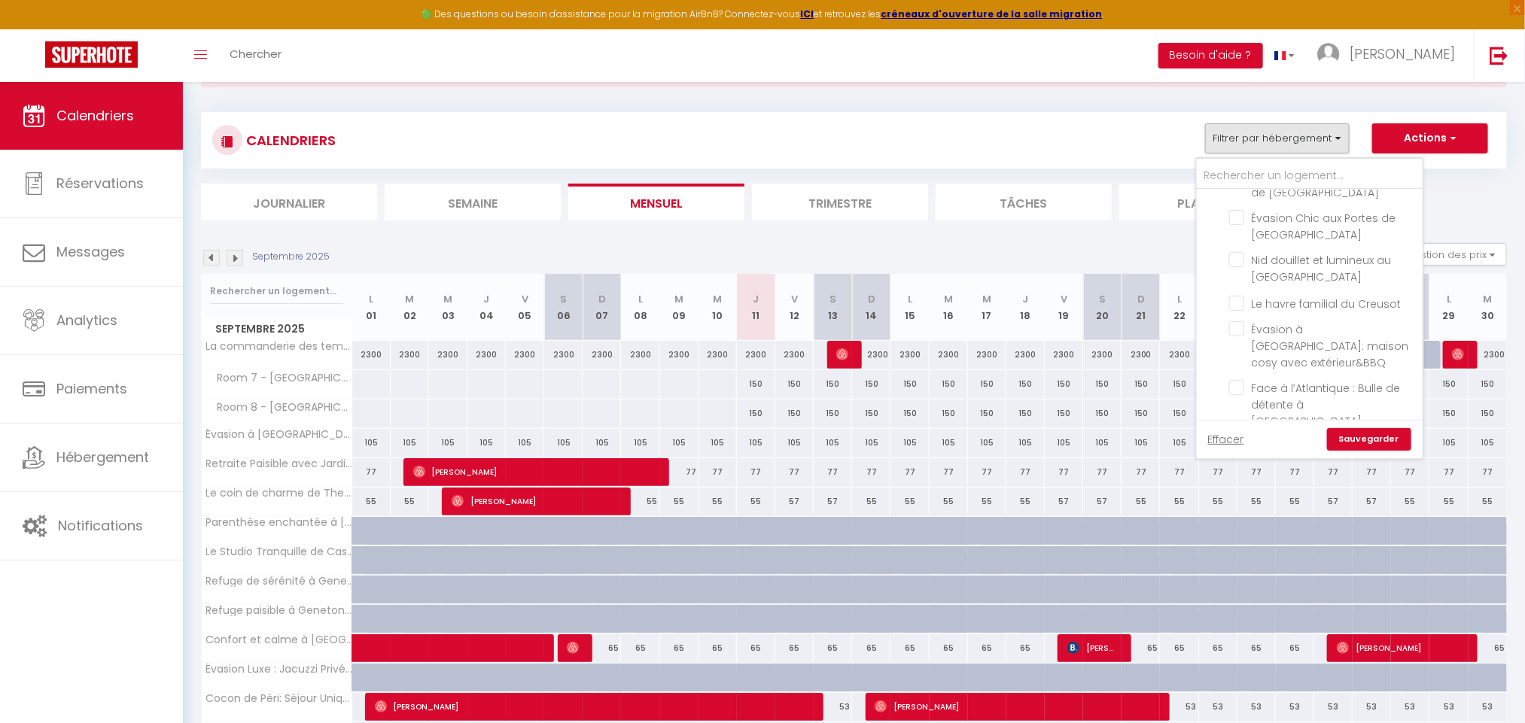
checkbox input "false"
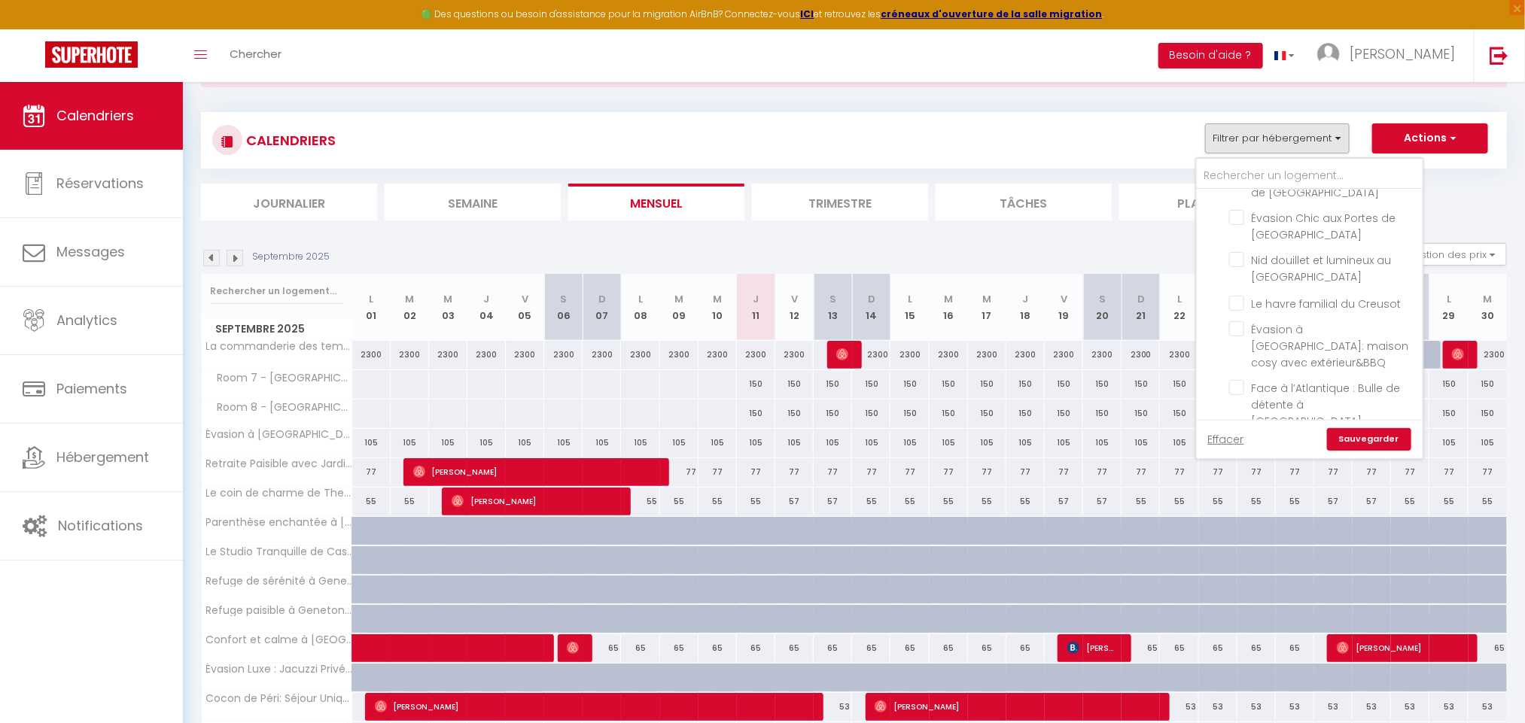
checkbox input "false"
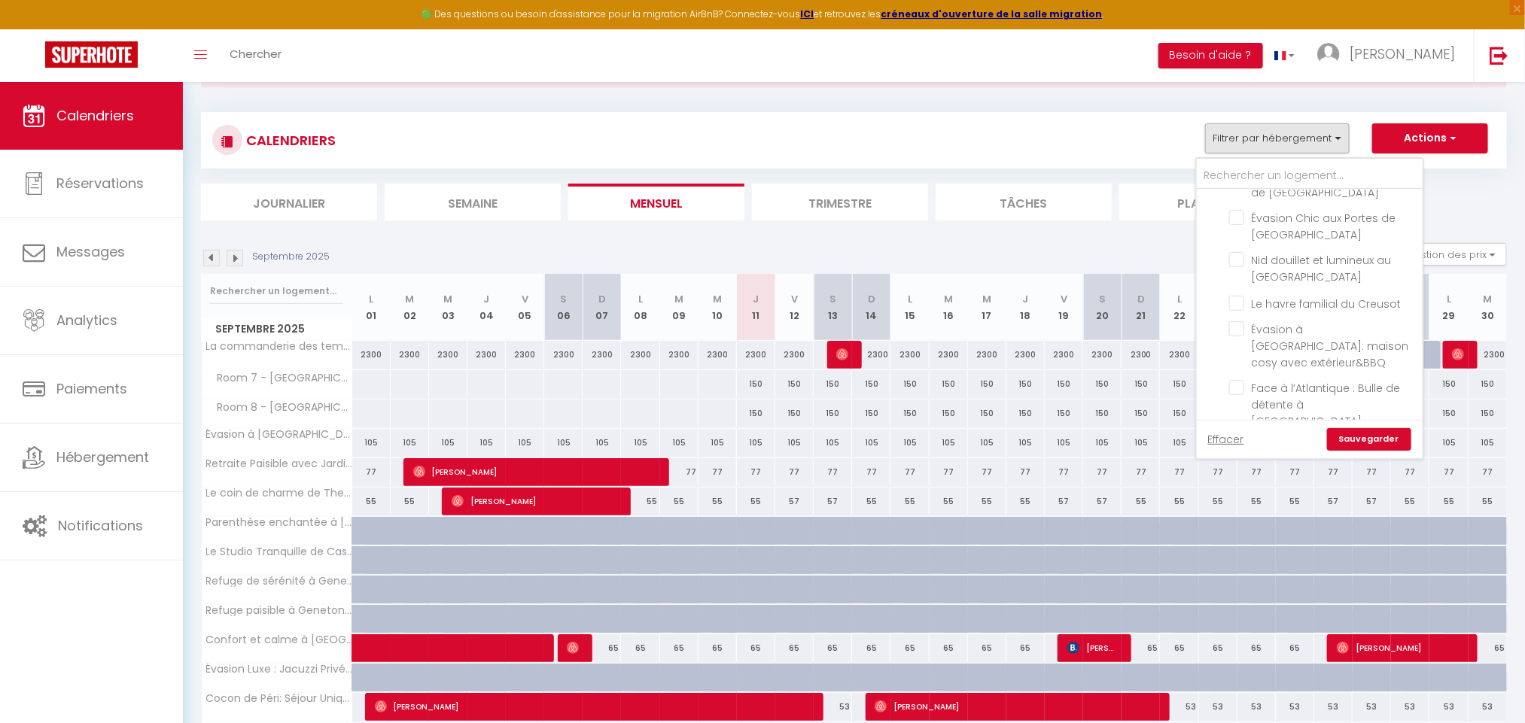
checkbox input "false"
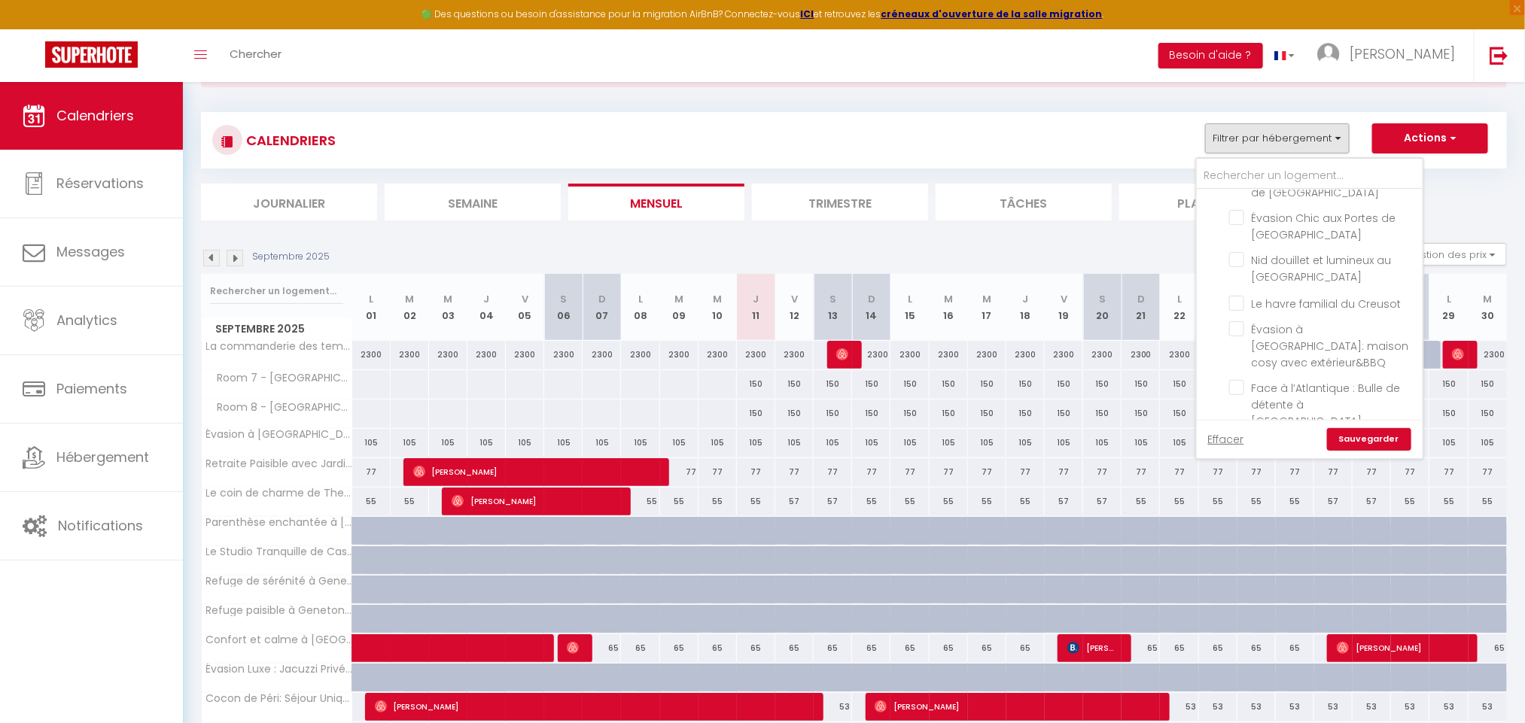
checkbox input "false"
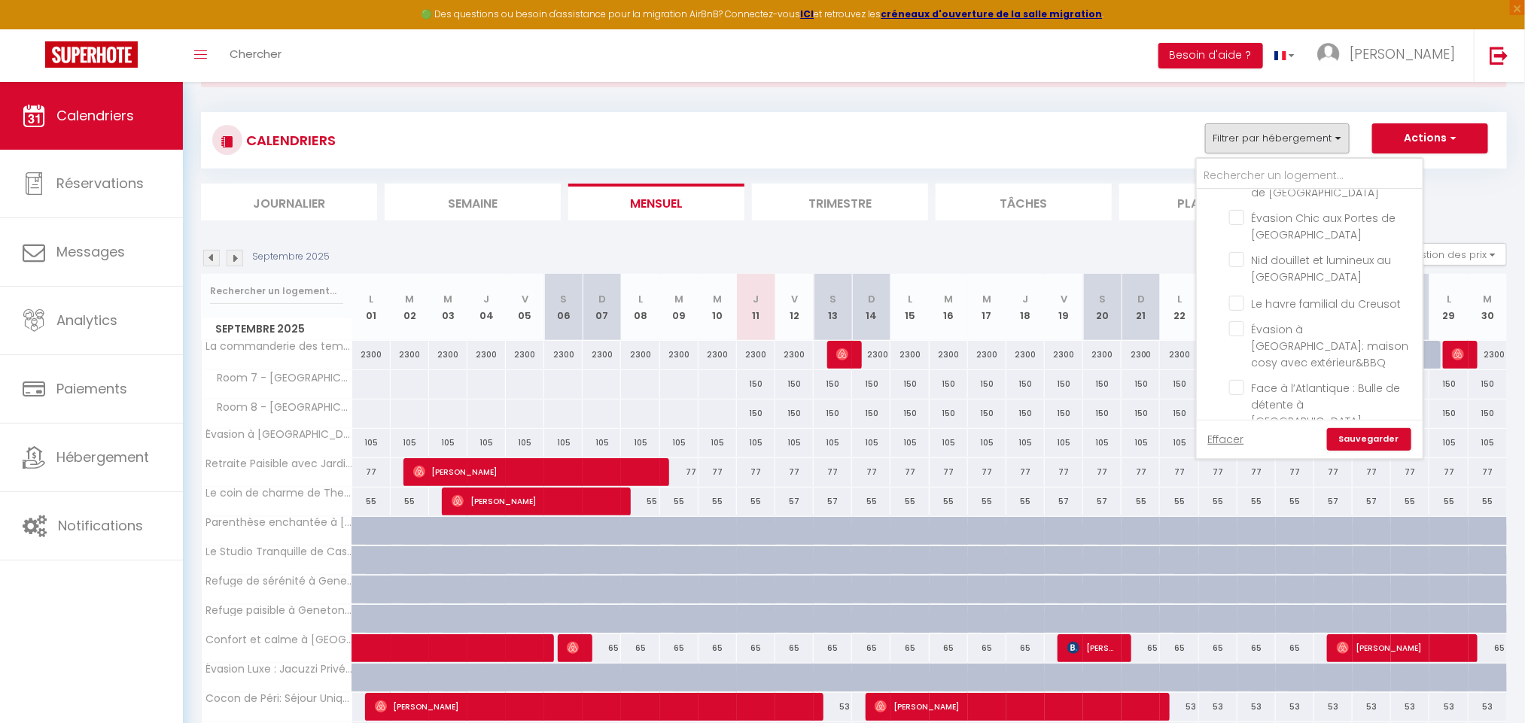
checkbox input "false"
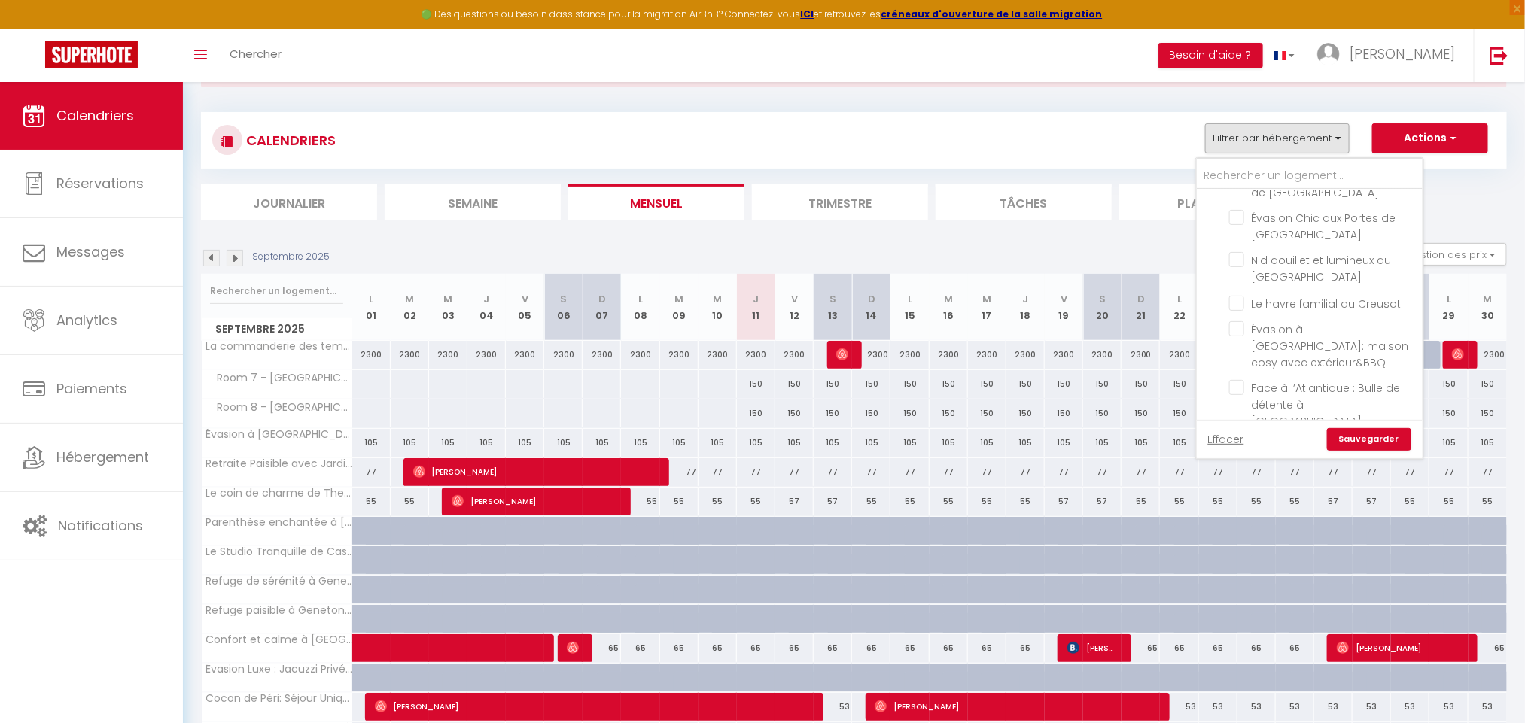
checkbox input "false"
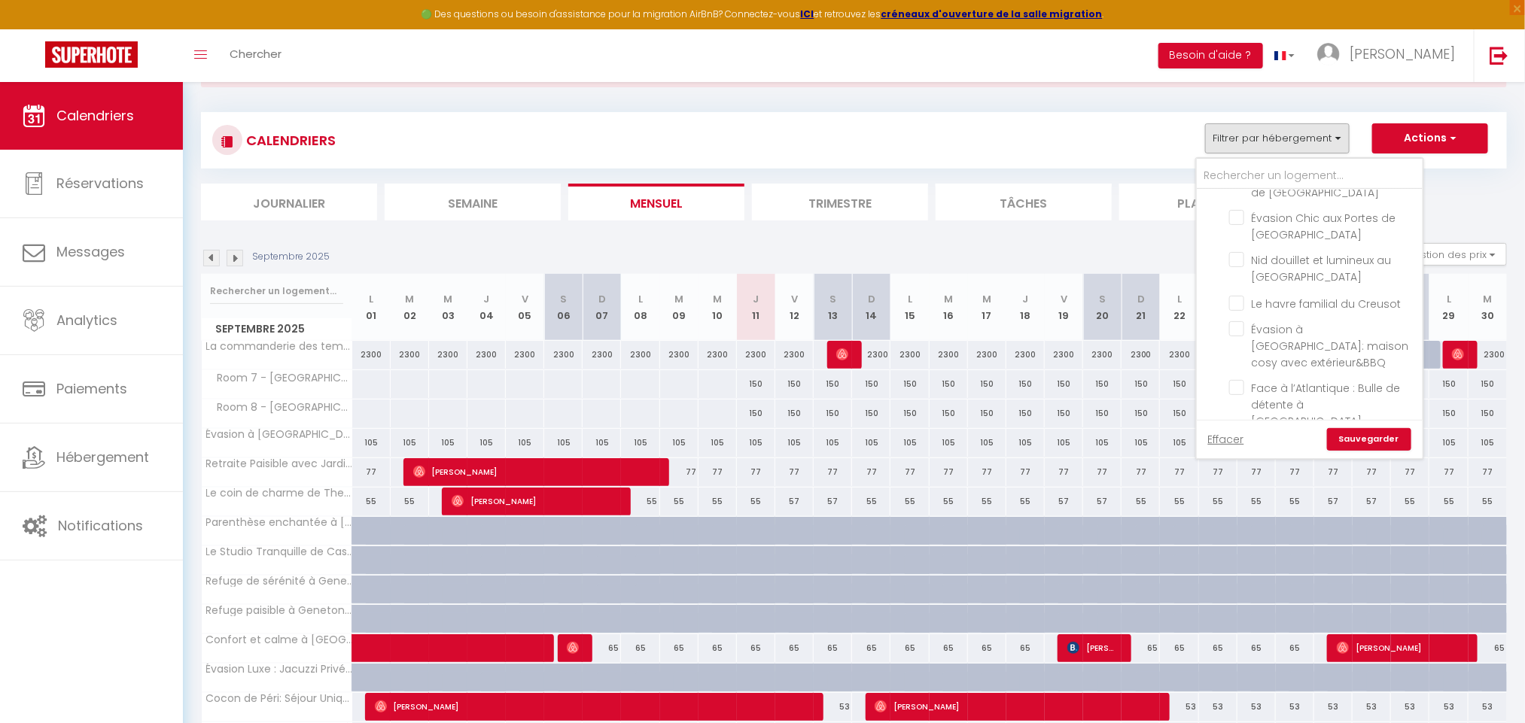
checkbox input "false"
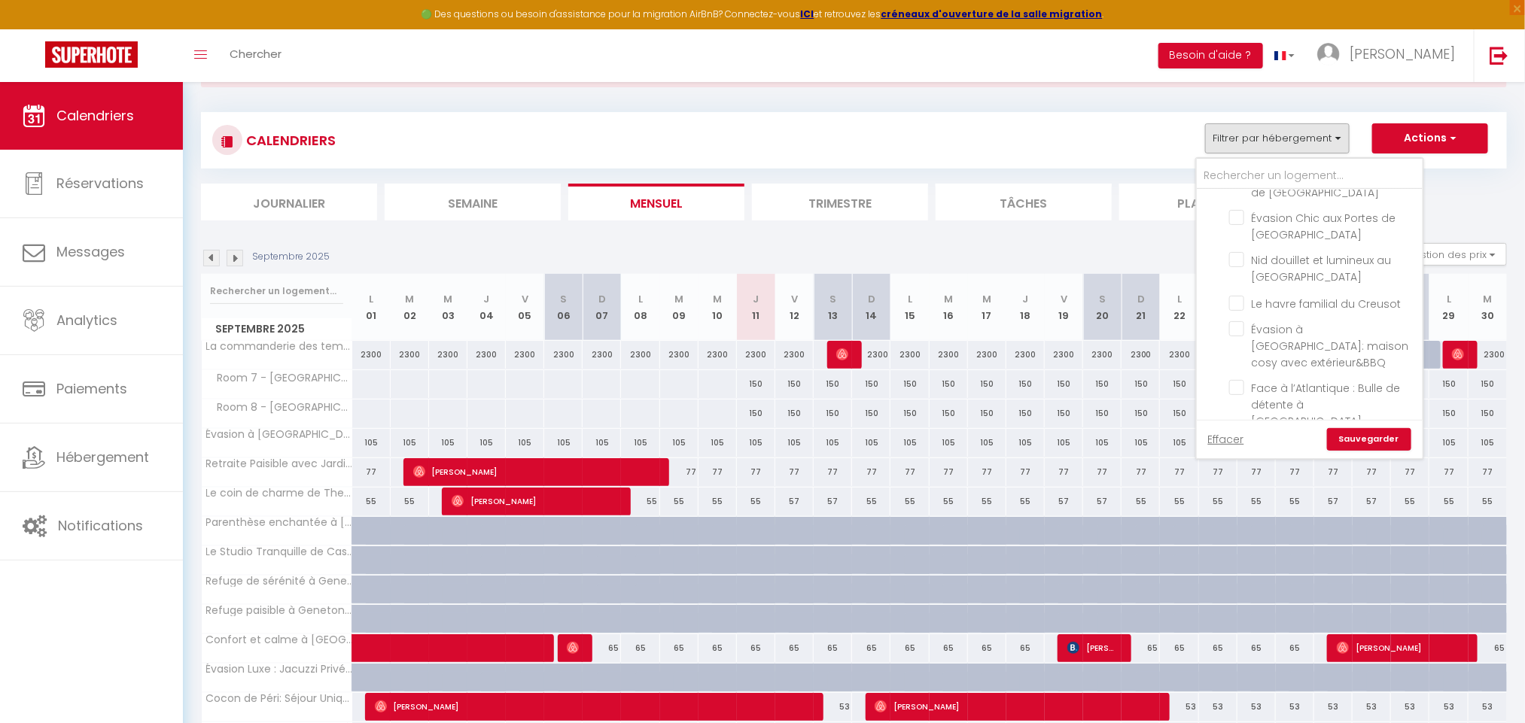
checkbox input "false"
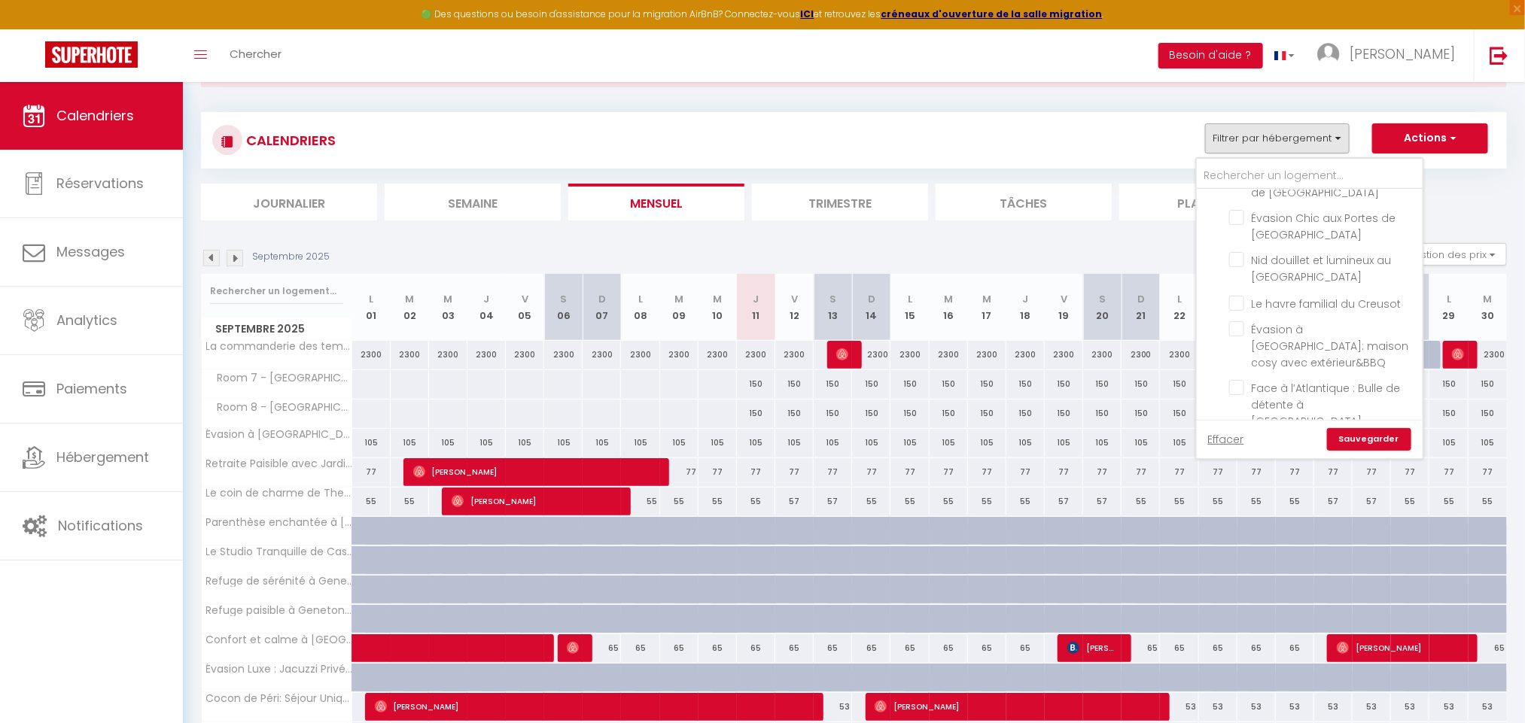
checkbox input "false"
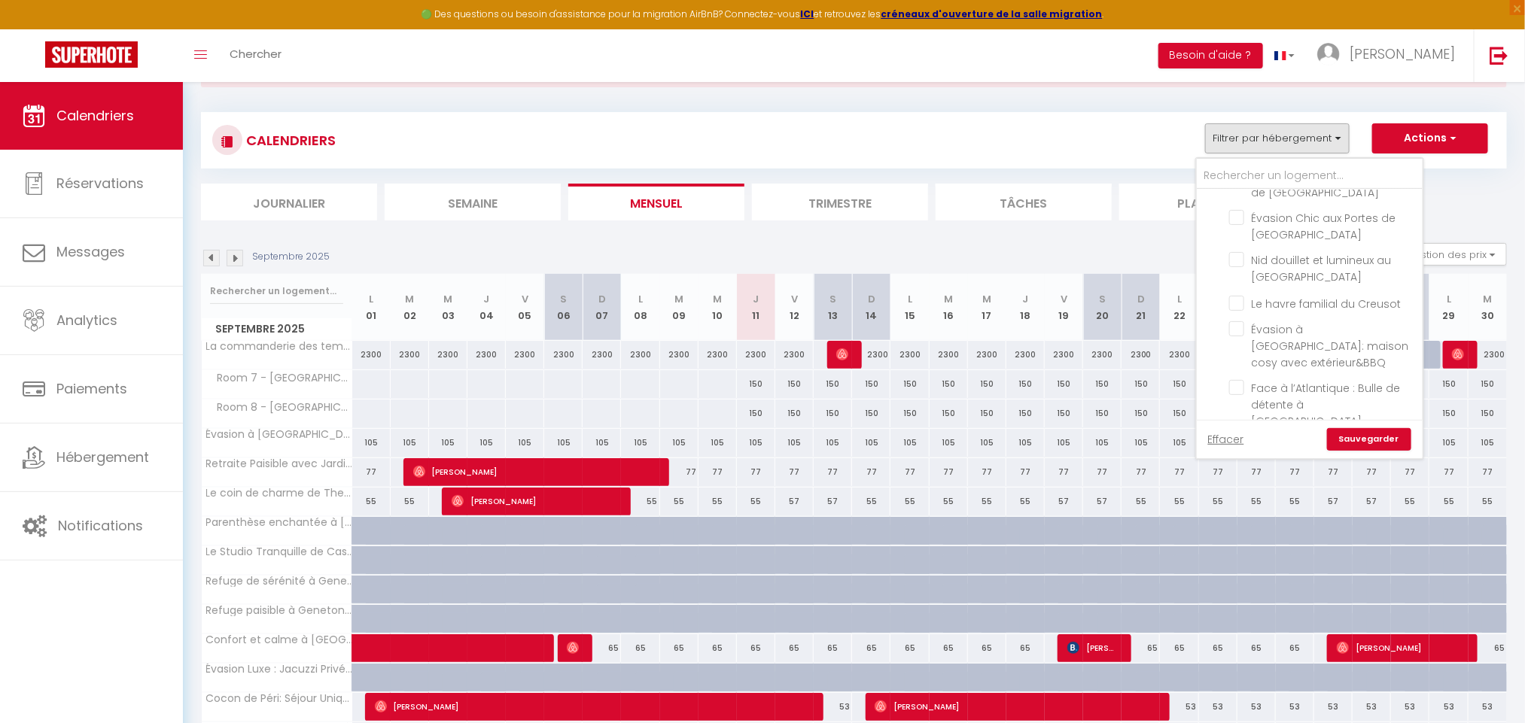
checkbox input "false"
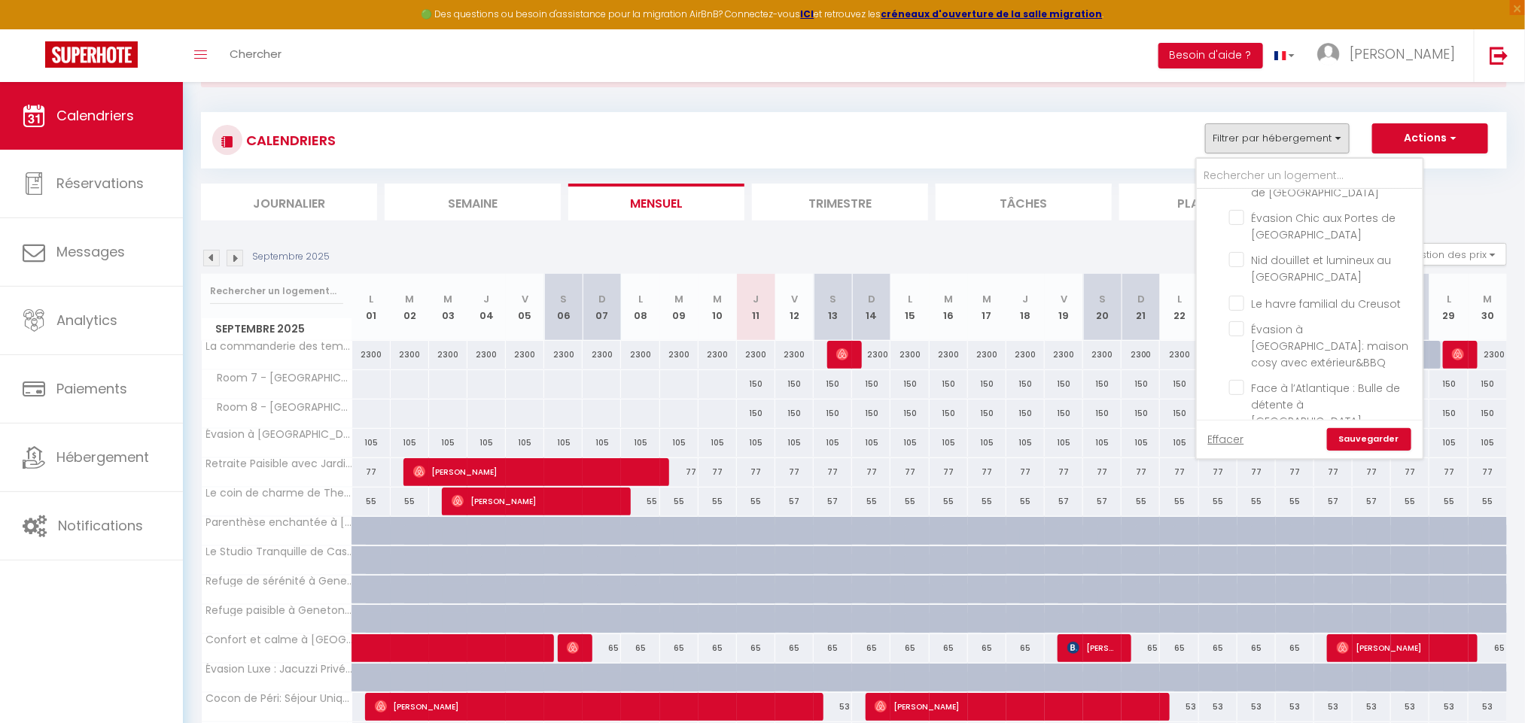
checkbox input "false"
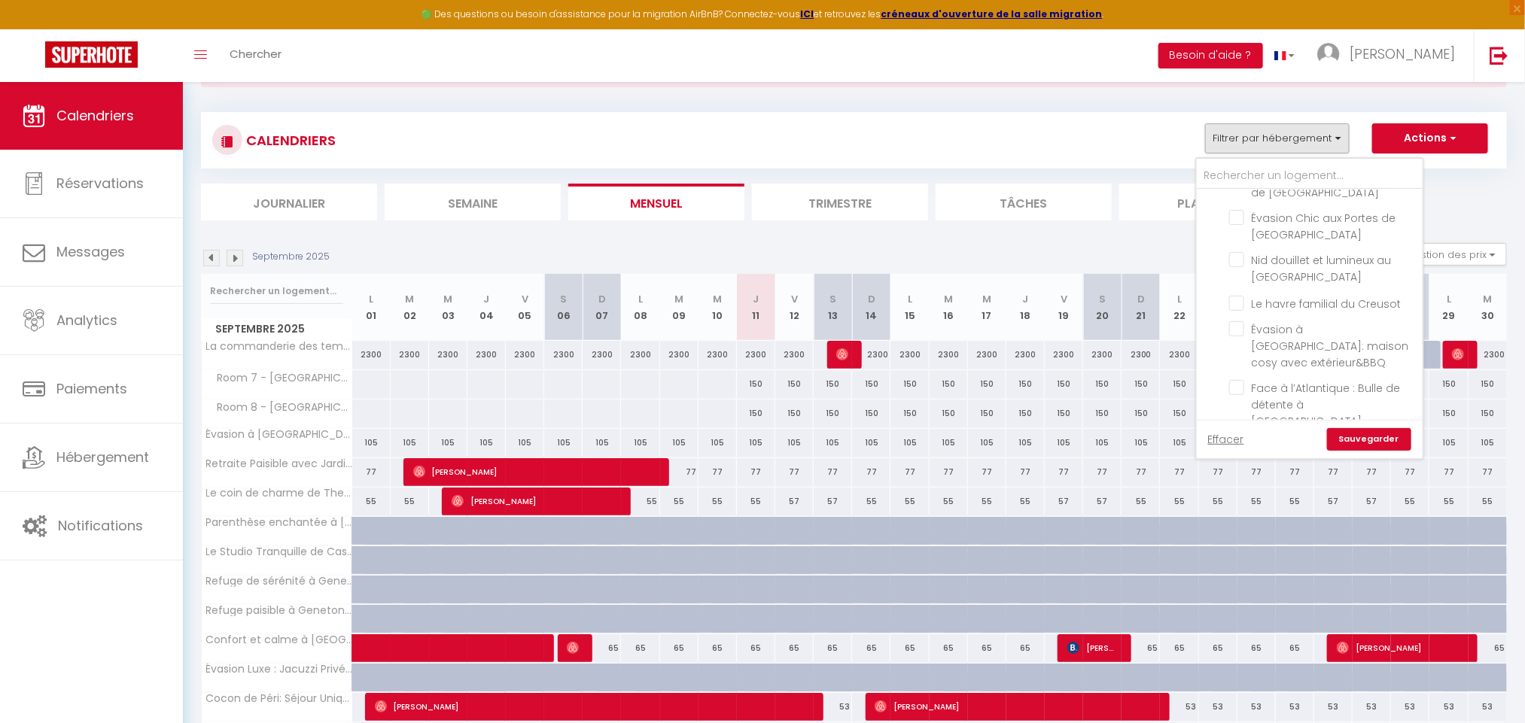
checkbox input "false"
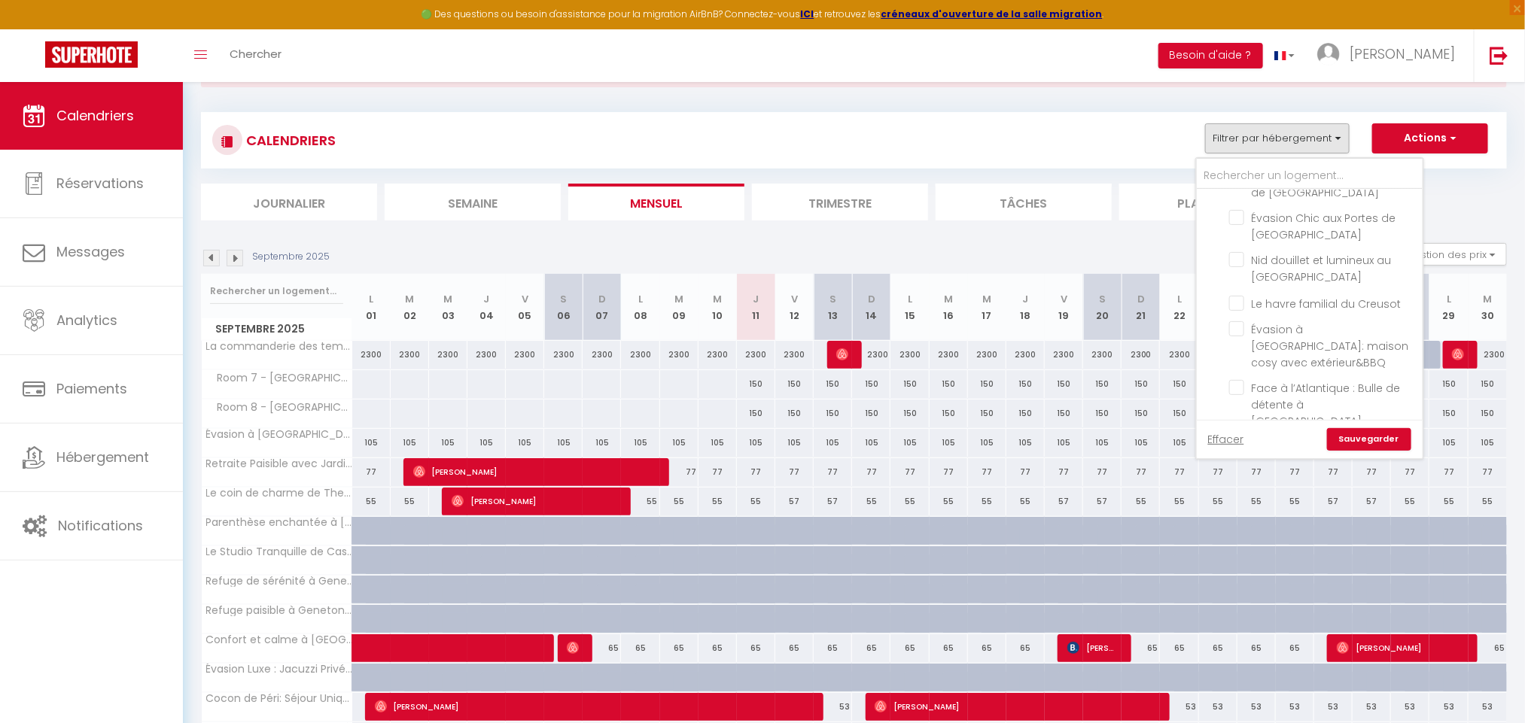
checkbox input "false"
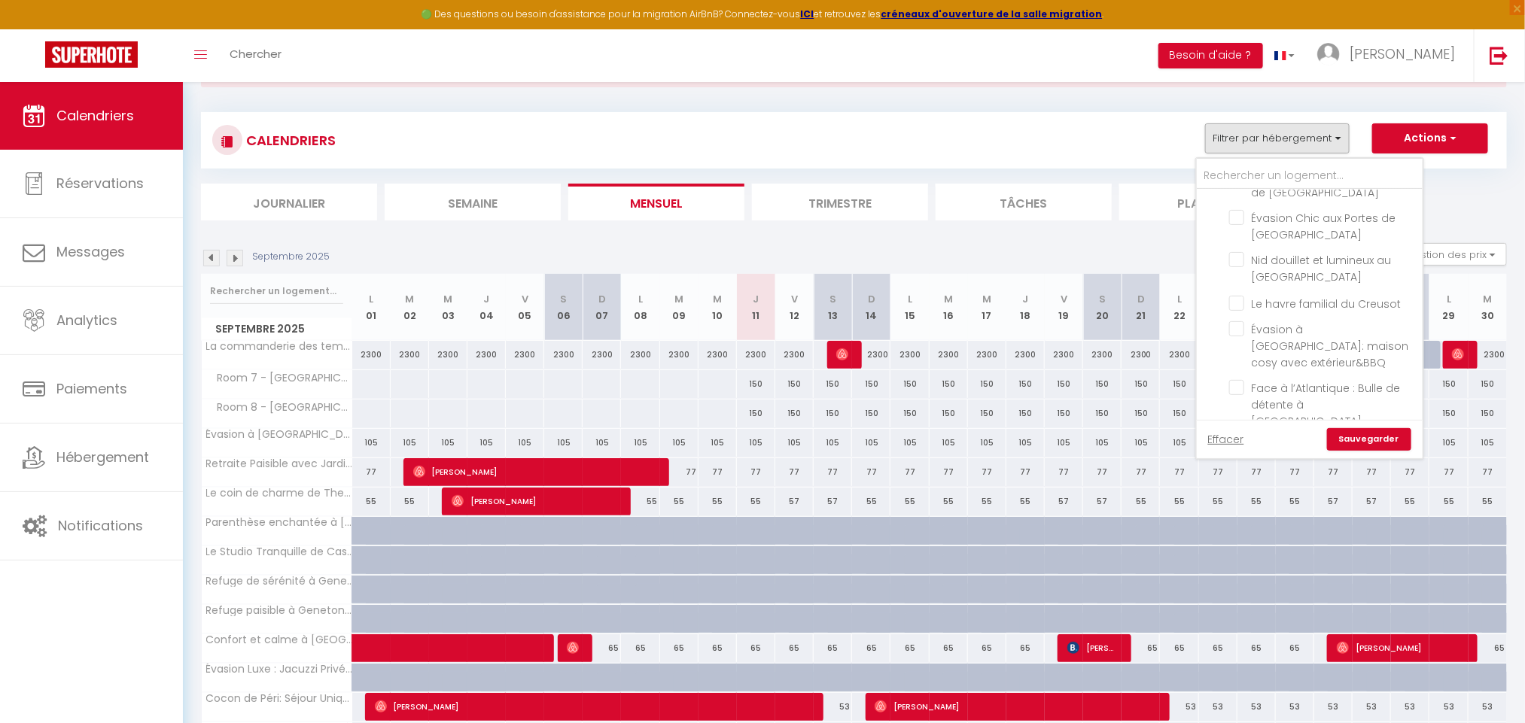
checkbox input "false"
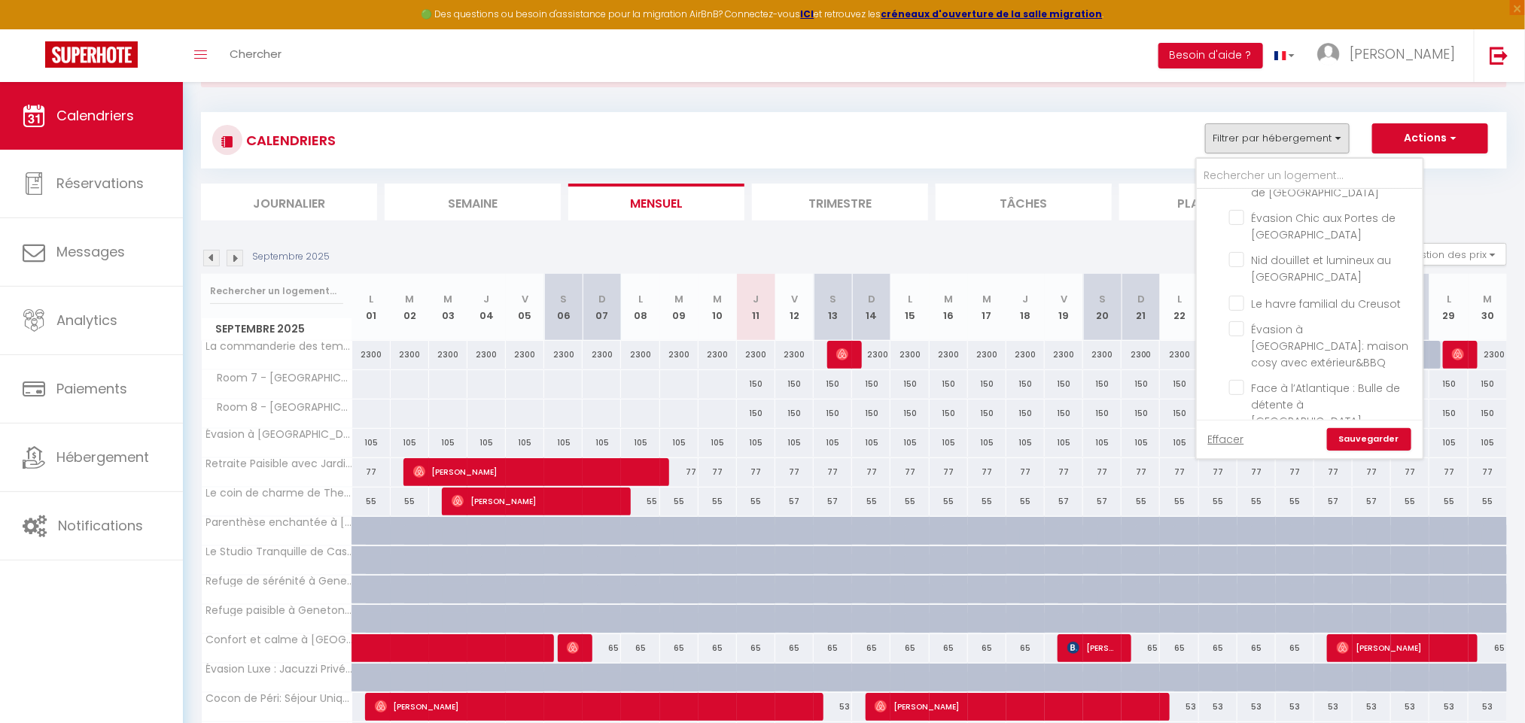
checkbox input "false"
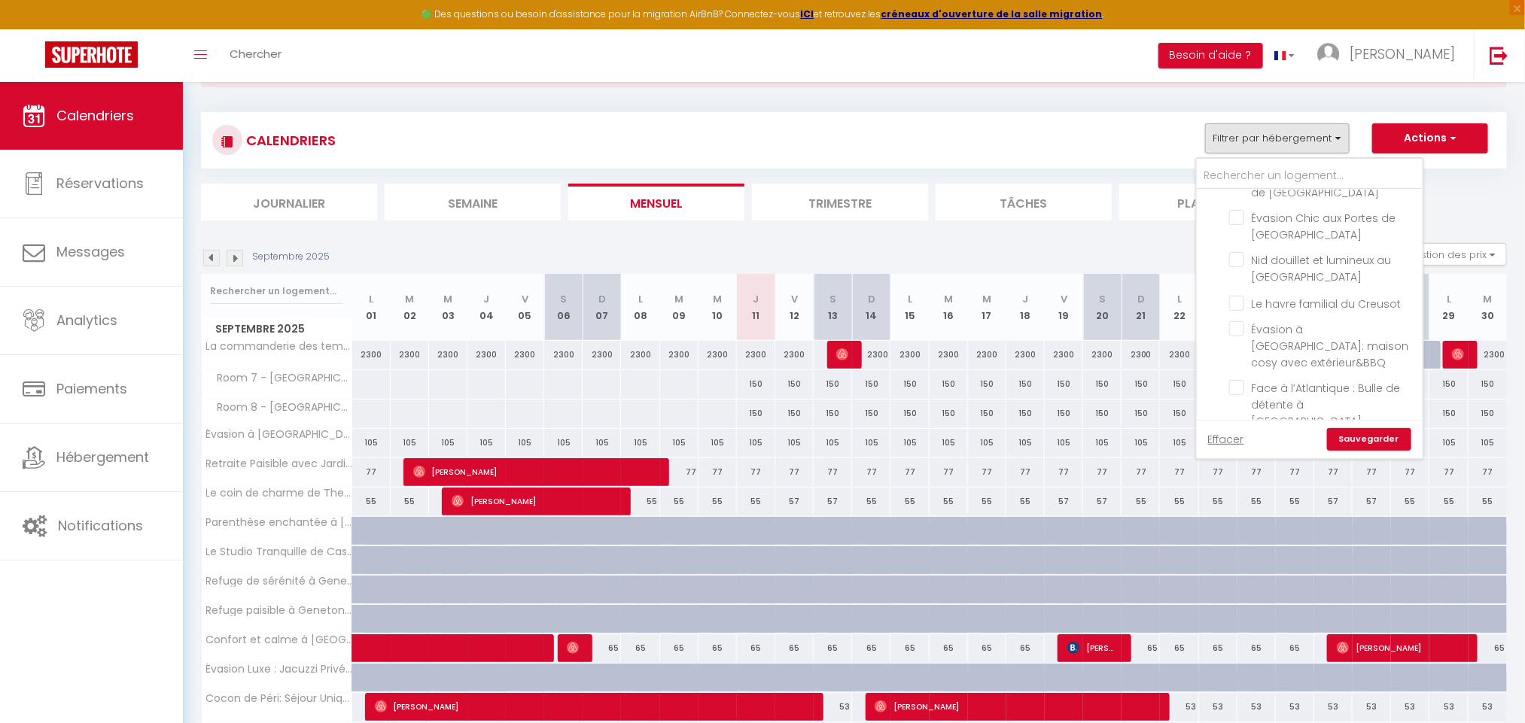
checkbox input "false"
click at [1382, 436] on link "Sauvegarder" at bounding box center [1369, 439] width 84 height 23
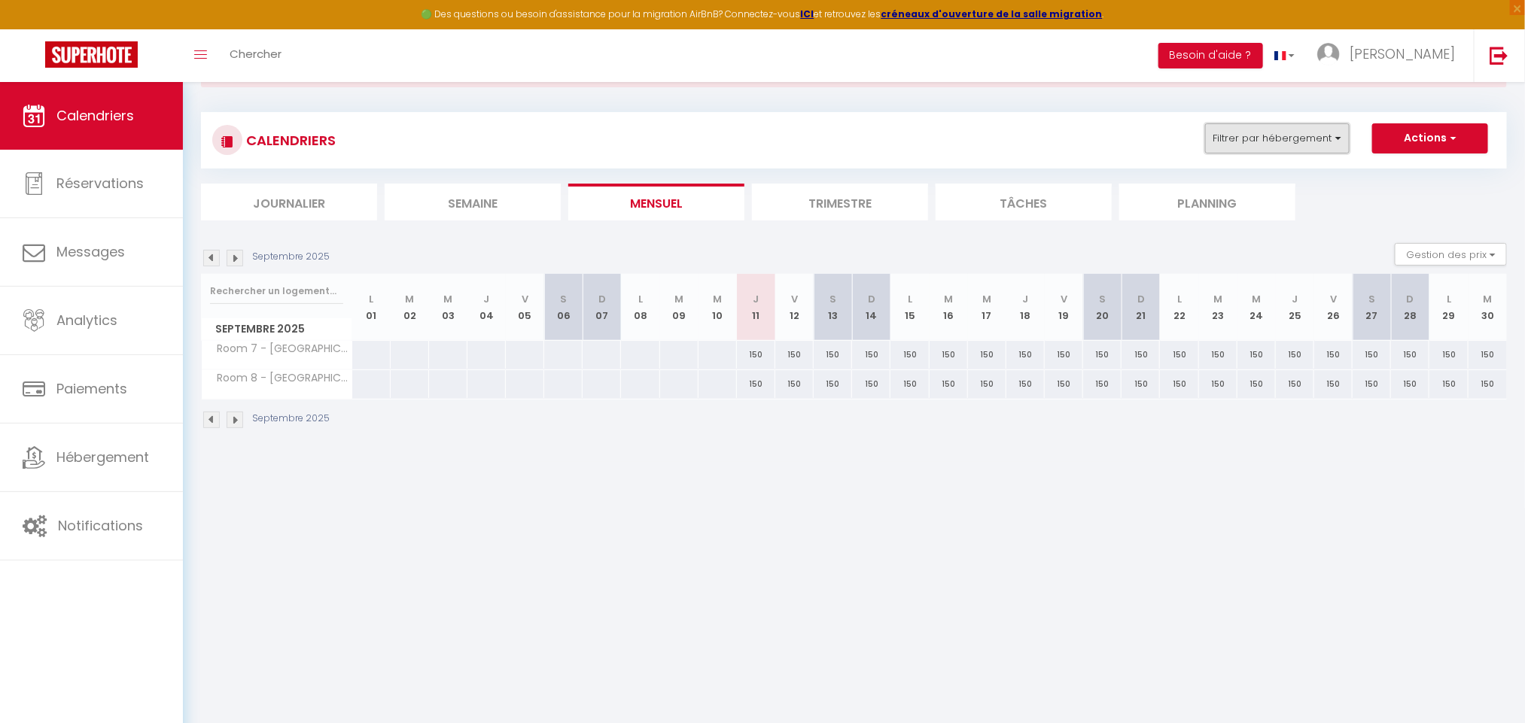
click at [1288, 134] on button "Filtrer par hébergement" at bounding box center [1277, 138] width 145 height 30
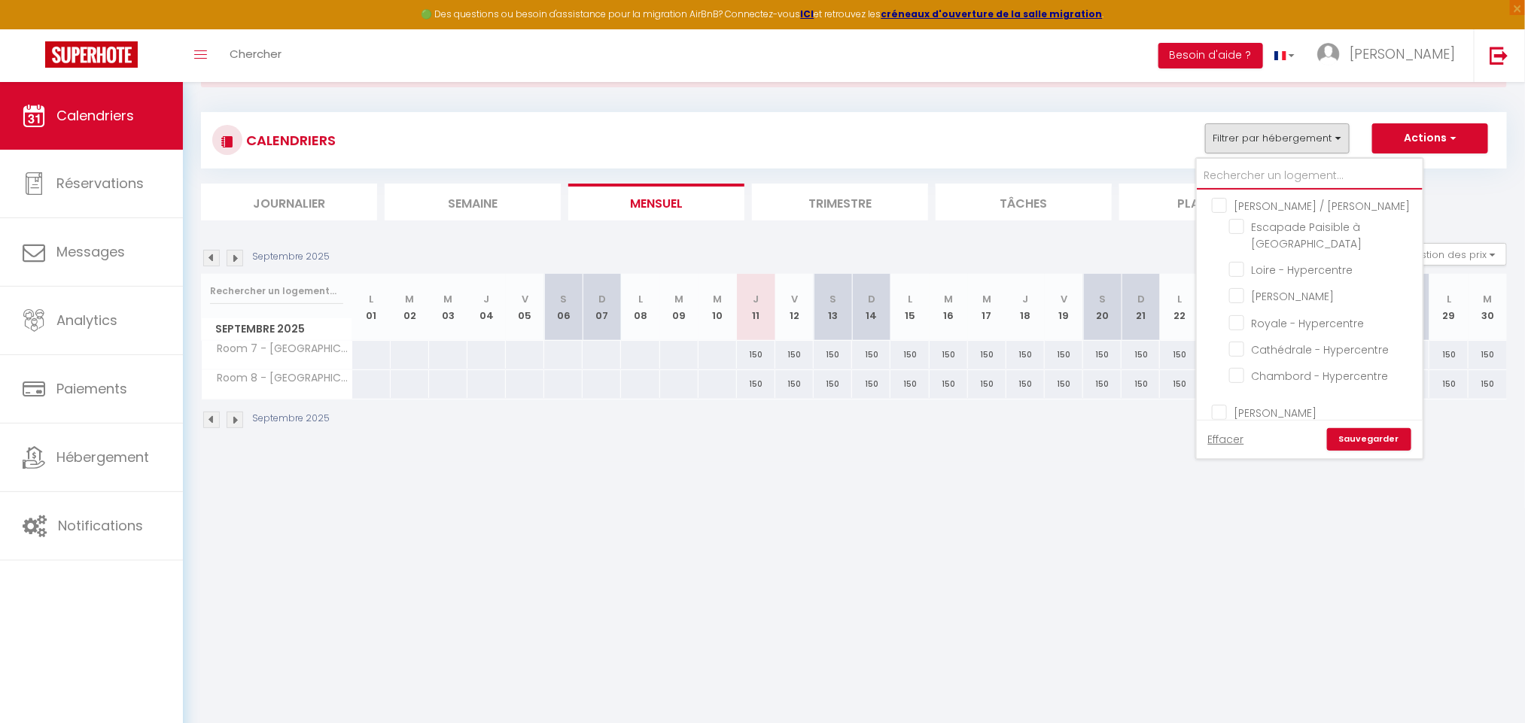
click at [1299, 169] on input "text" at bounding box center [1310, 176] width 226 height 27
type input "cham"
checkbox input "false"
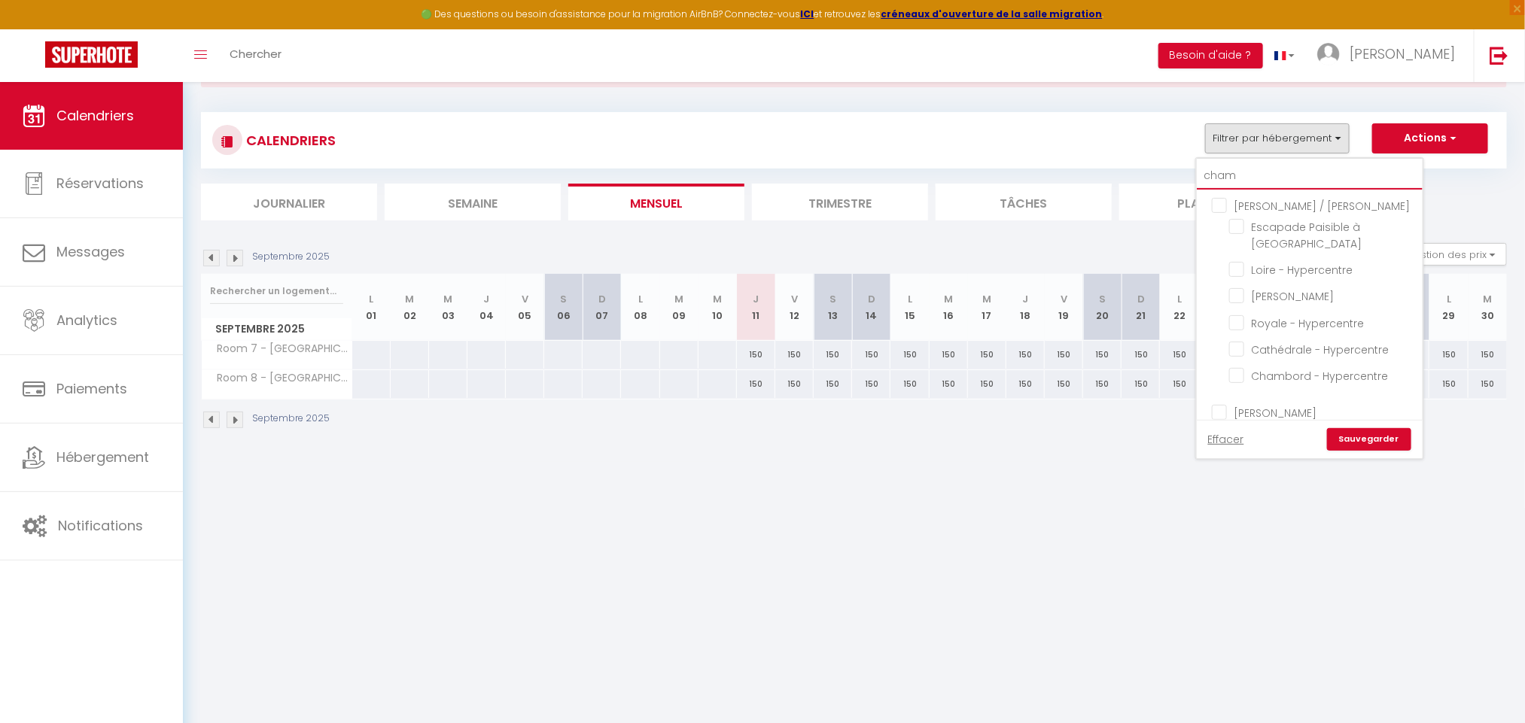
checkbox input "false"
type input "chambr"
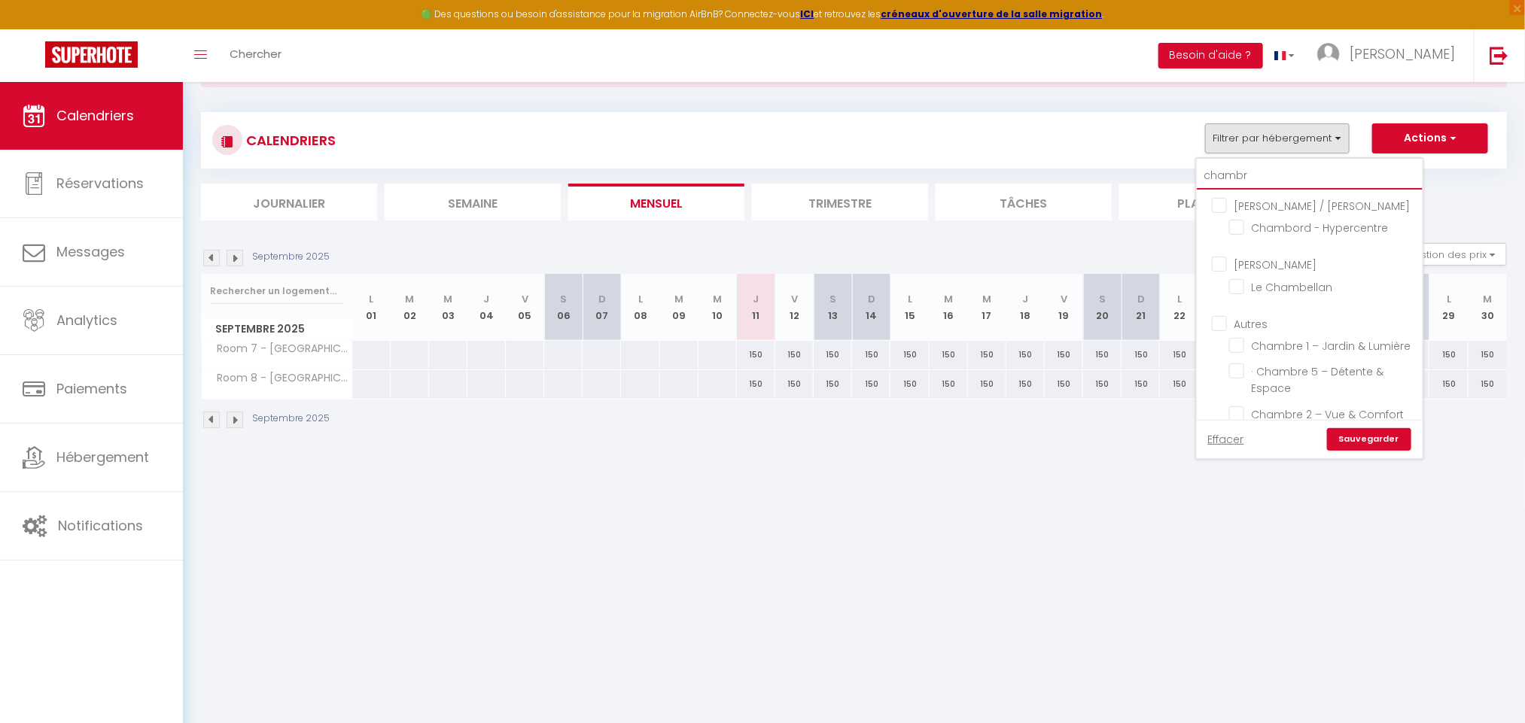
checkbox input "false"
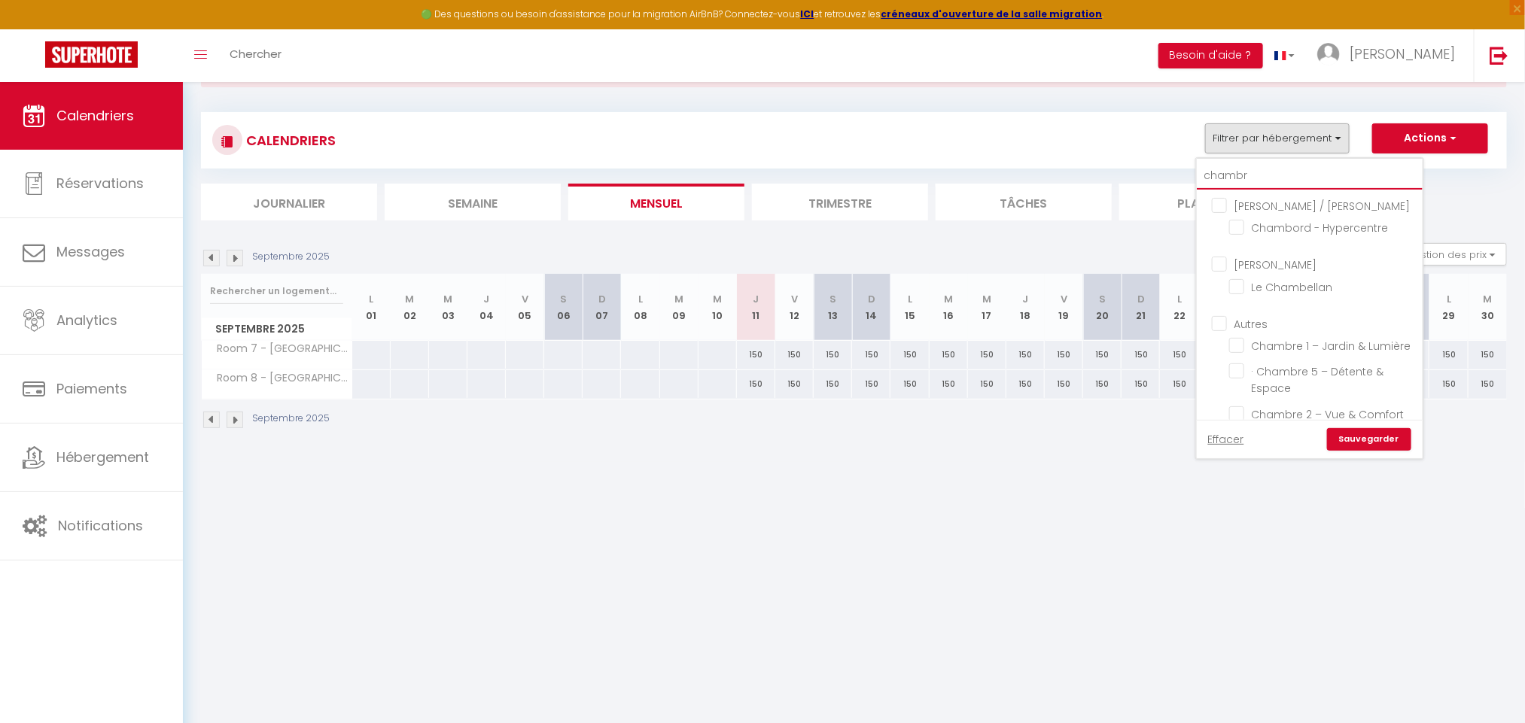
checkbox input "false"
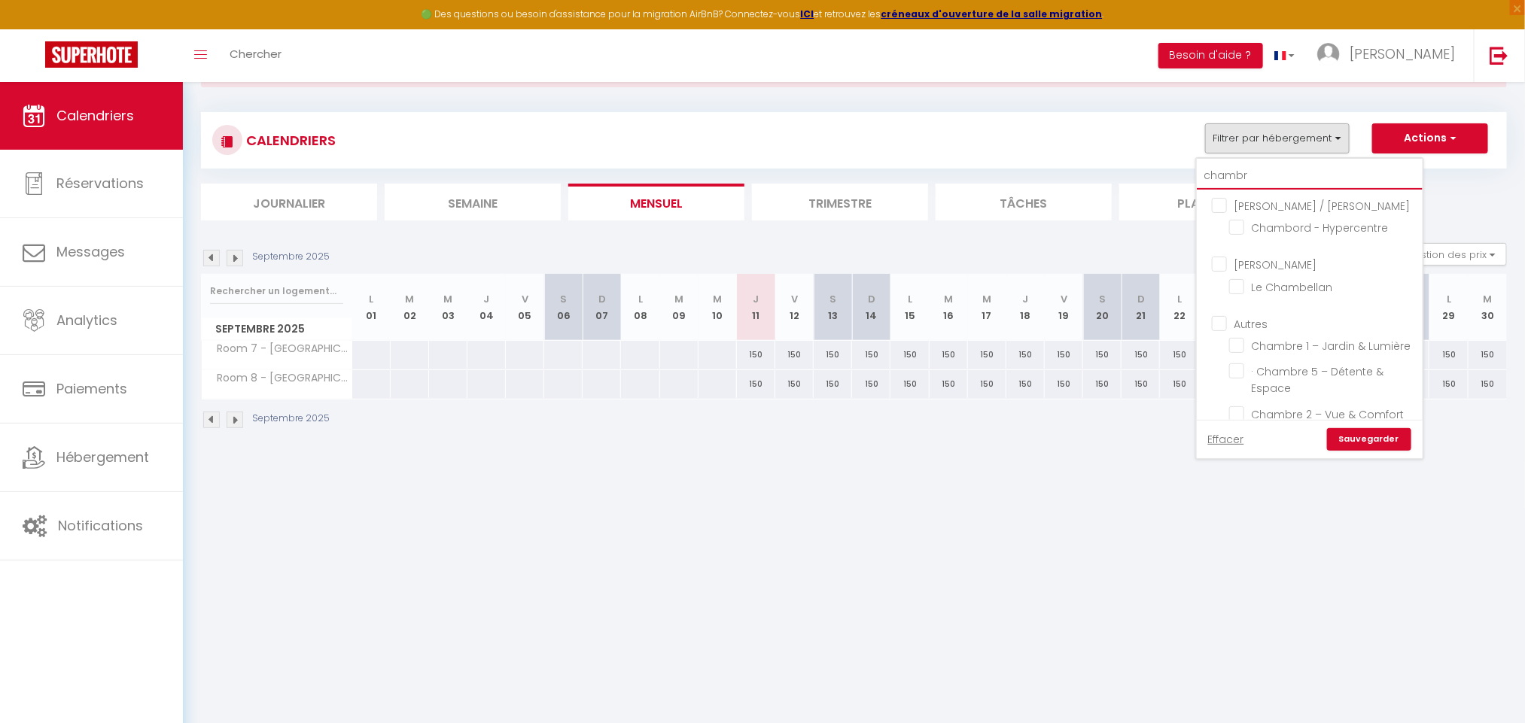
checkbox input "false"
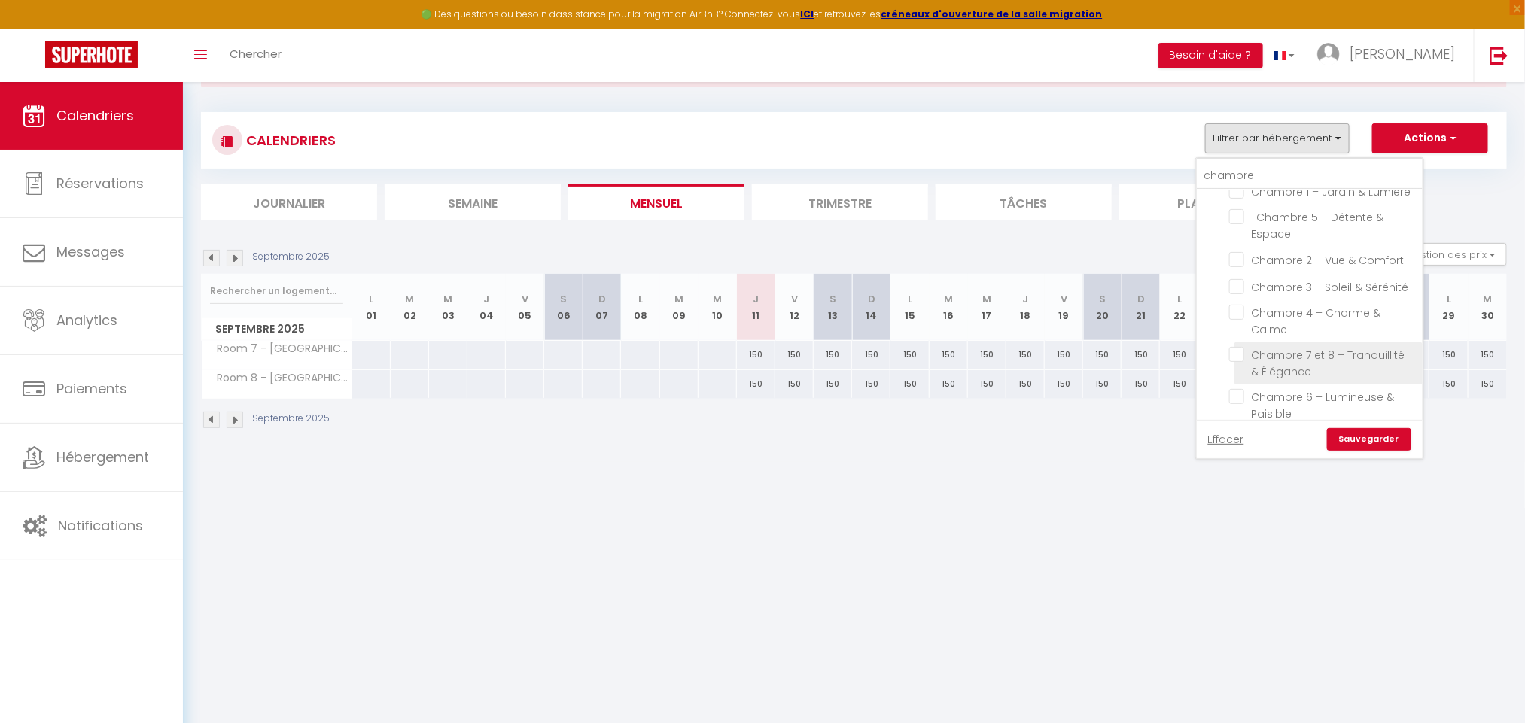
click at [1241, 362] on input "Chambre 7 et 8 – Tranquillité & Élégance" at bounding box center [1323, 354] width 188 height 15
click at [1353, 437] on link "Sauvegarder" at bounding box center [1369, 439] width 84 height 23
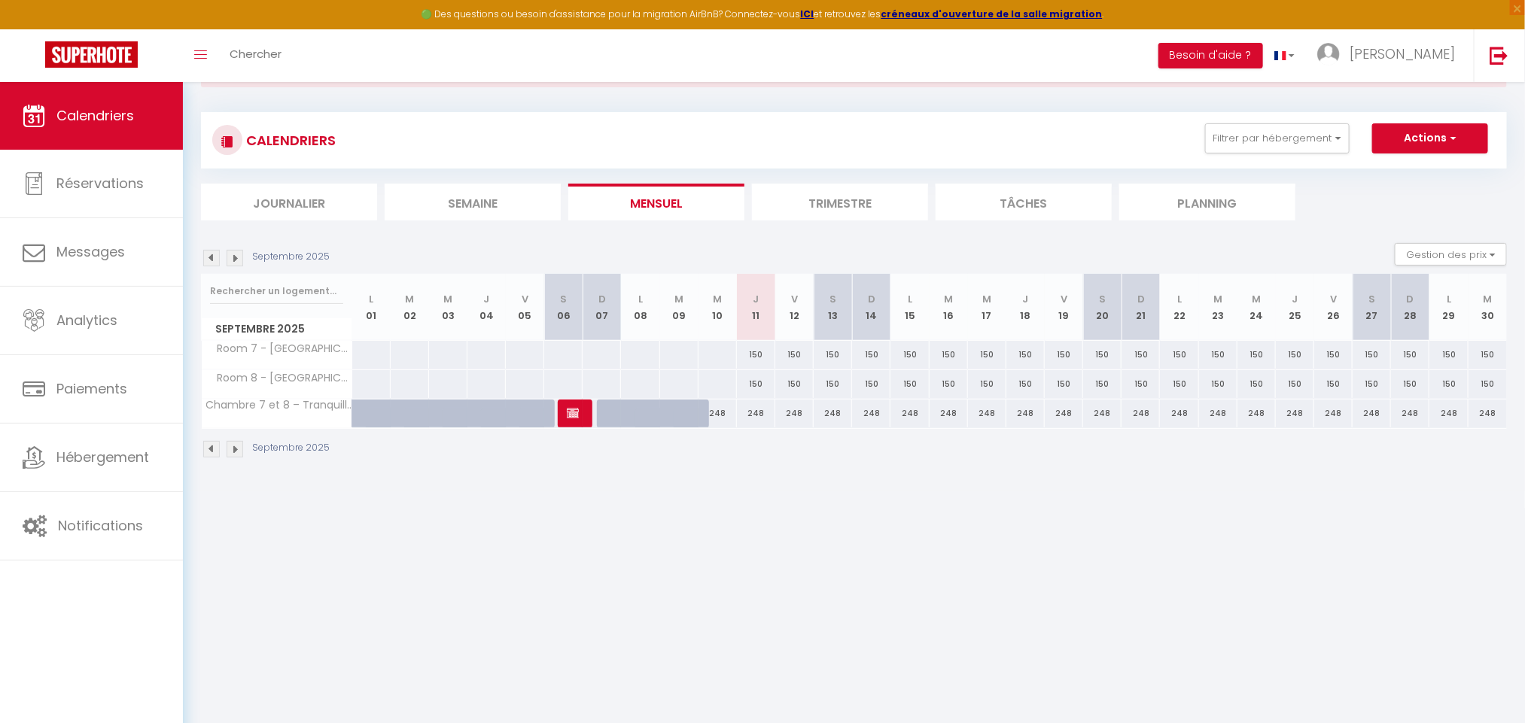
click at [757, 353] on div "150" at bounding box center [756, 355] width 38 height 28
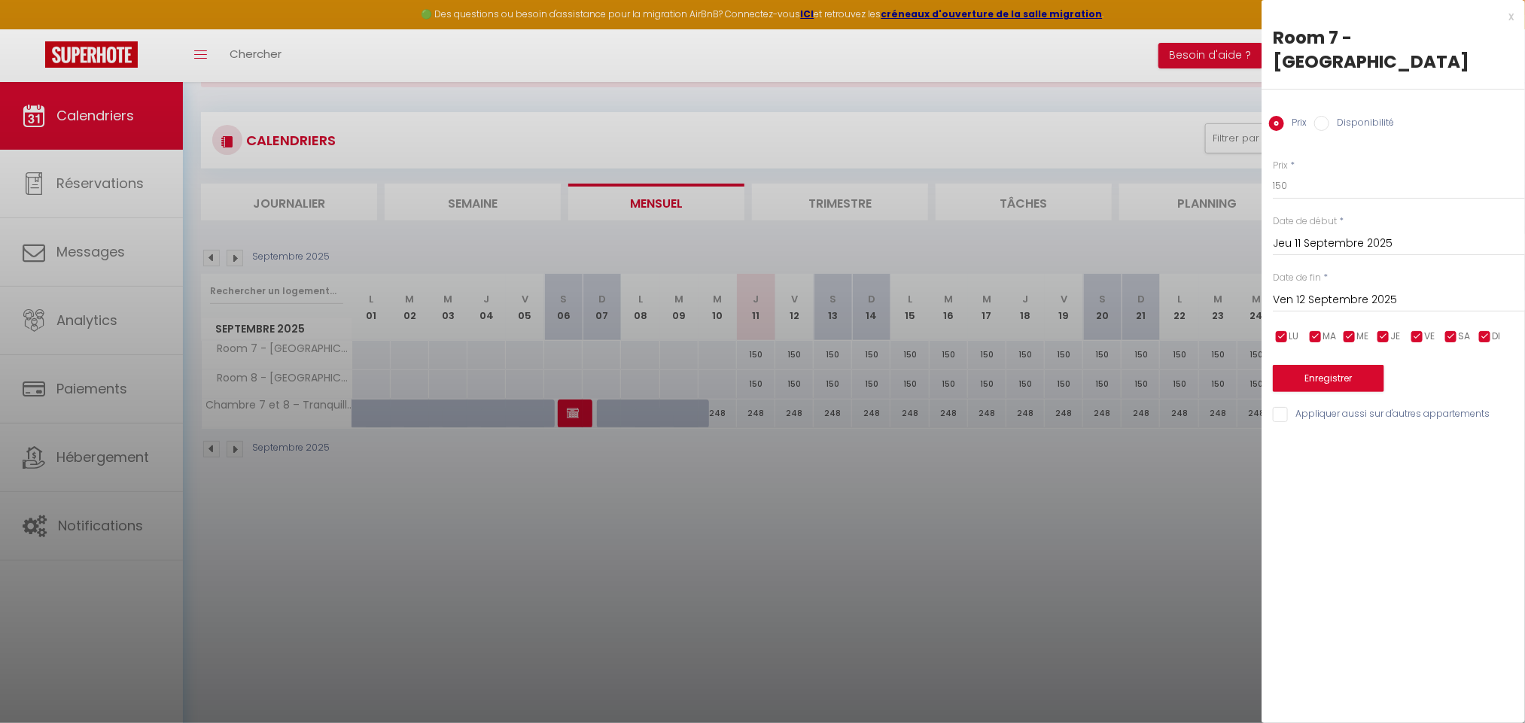
click at [1415, 291] on input "Ven 12 Septembre 2025" at bounding box center [1399, 301] width 252 height 20
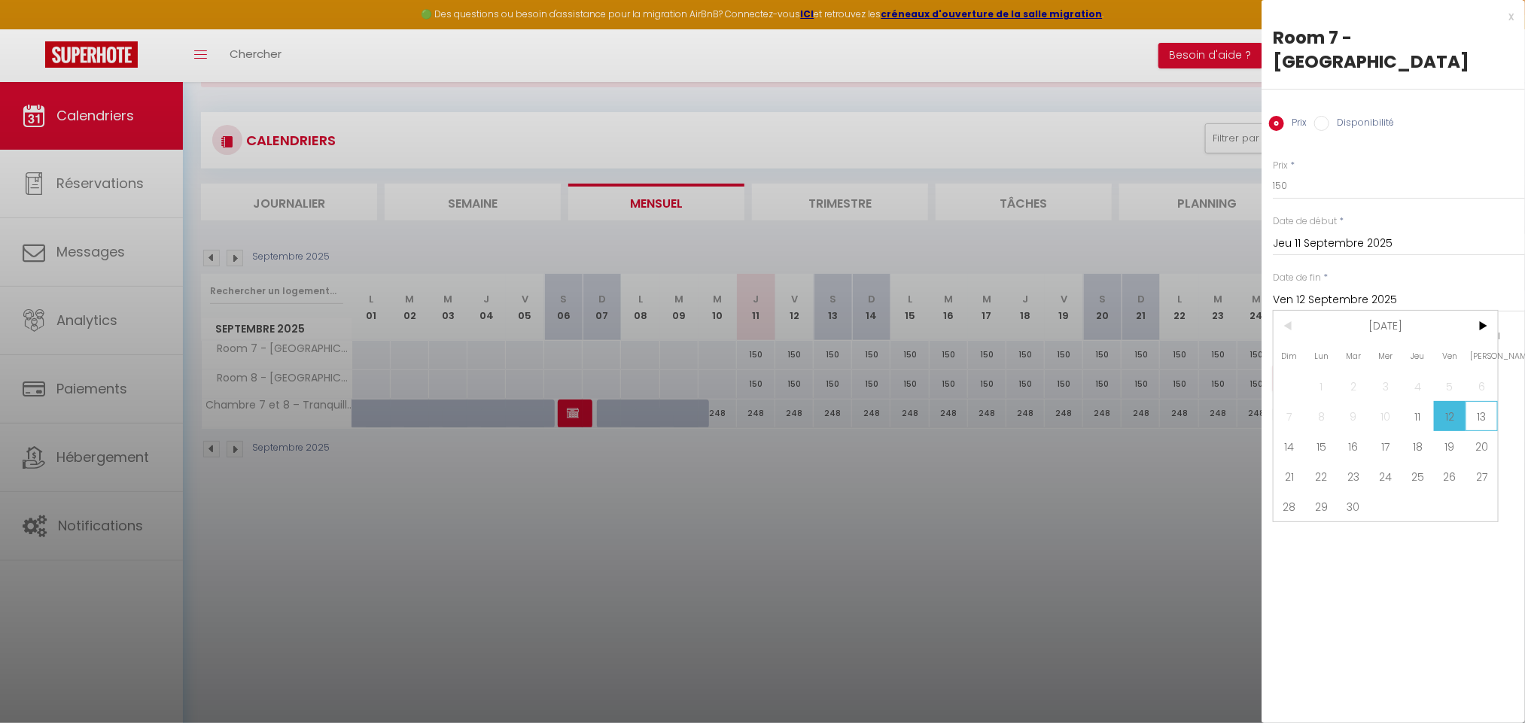
click at [1479, 401] on span "13" at bounding box center [1482, 416] width 32 height 30
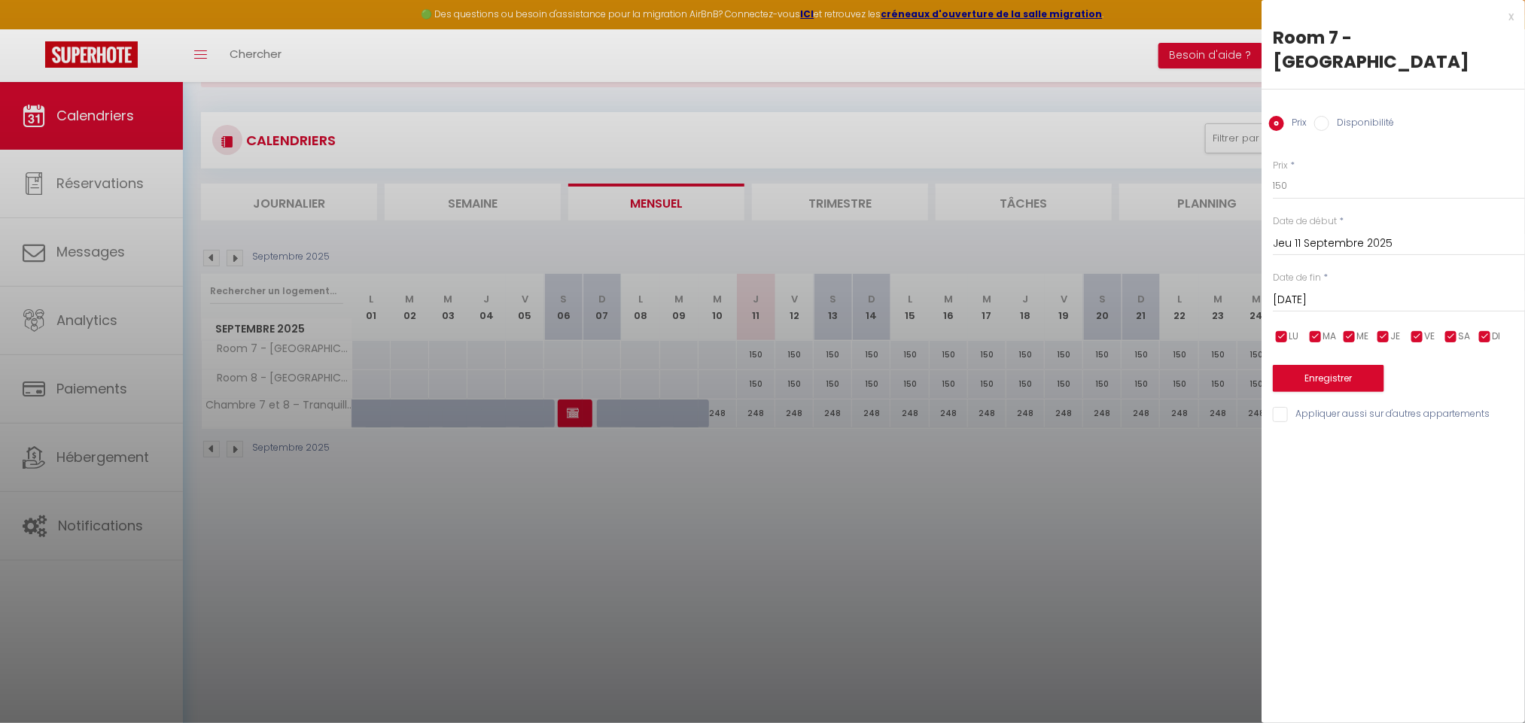
click at [1322, 116] on input "Disponibilité" at bounding box center [1321, 123] width 15 height 15
click at [1360, 172] on select "Disponible Indisponible" at bounding box center [1399, 186] width 252 height 29
click at [1273, 172] on select "Disponible Indisponible" at bounding box center [1399, 186] width 252 height 29
click at [1351, 367] on button "Enregistrer" at bounding box center [1328, 380] width 111 height 27
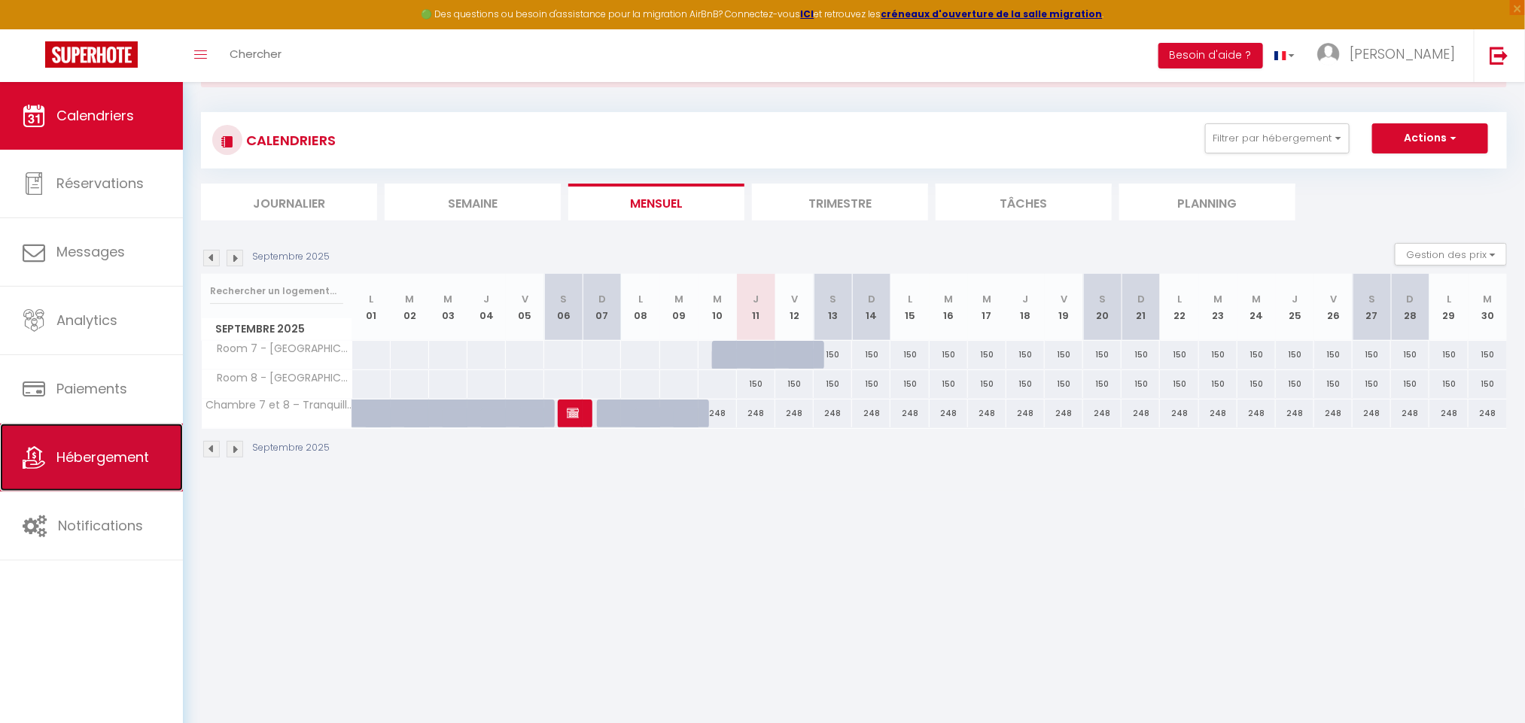
click at [120, 449] on span "Hébergement" at bounding box center [102, 457] width 93 height 19
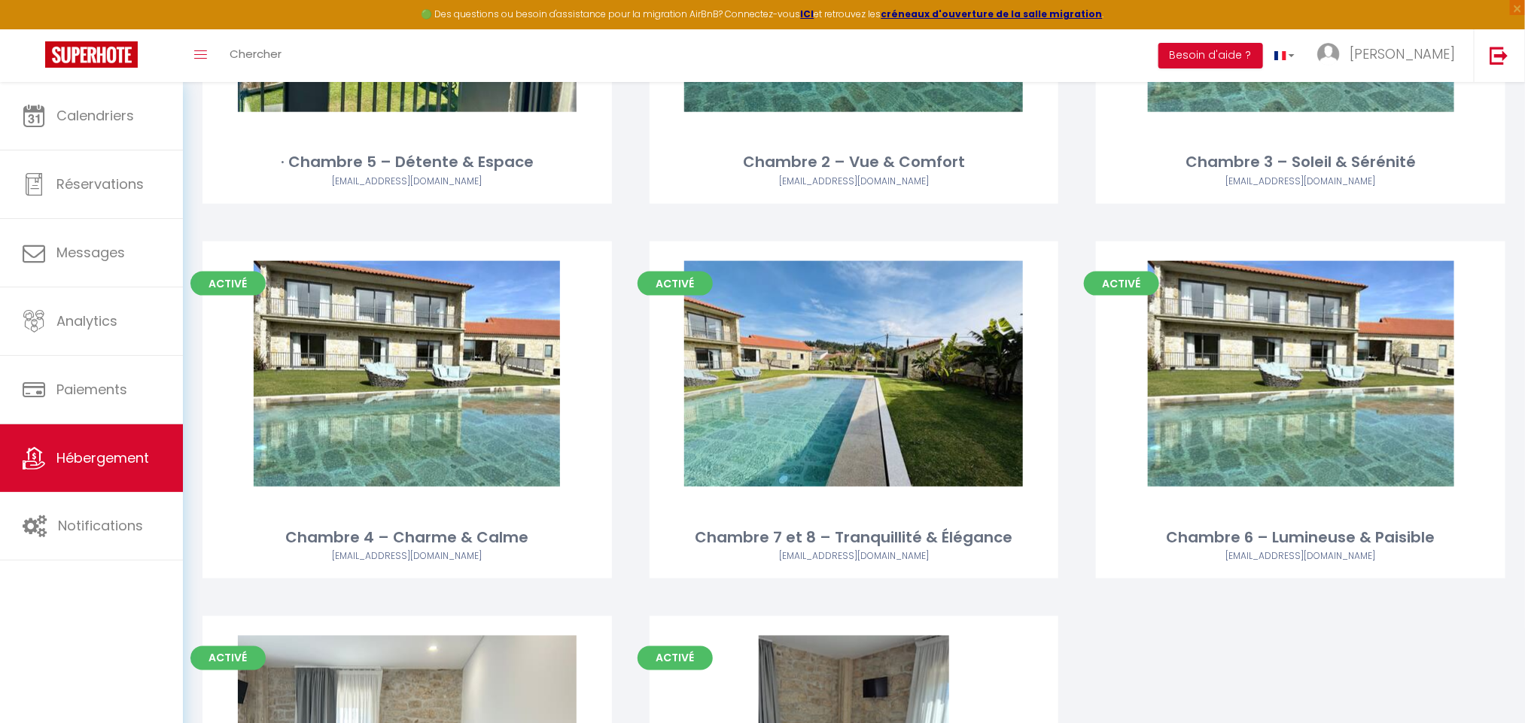
scroll to position [10121, 0]
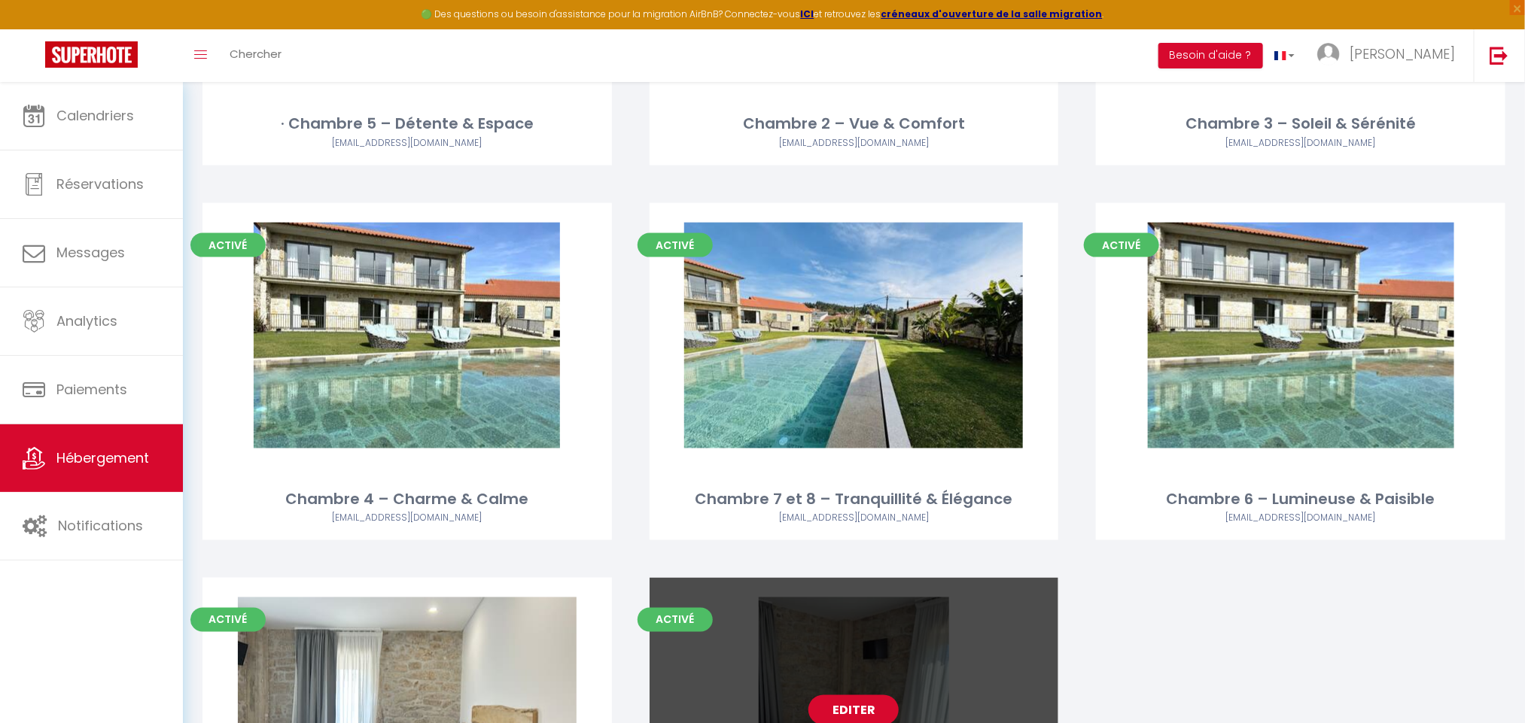
click at [879, 696] on link "Editer" at bounding box center [854, 711] width 90 height 30
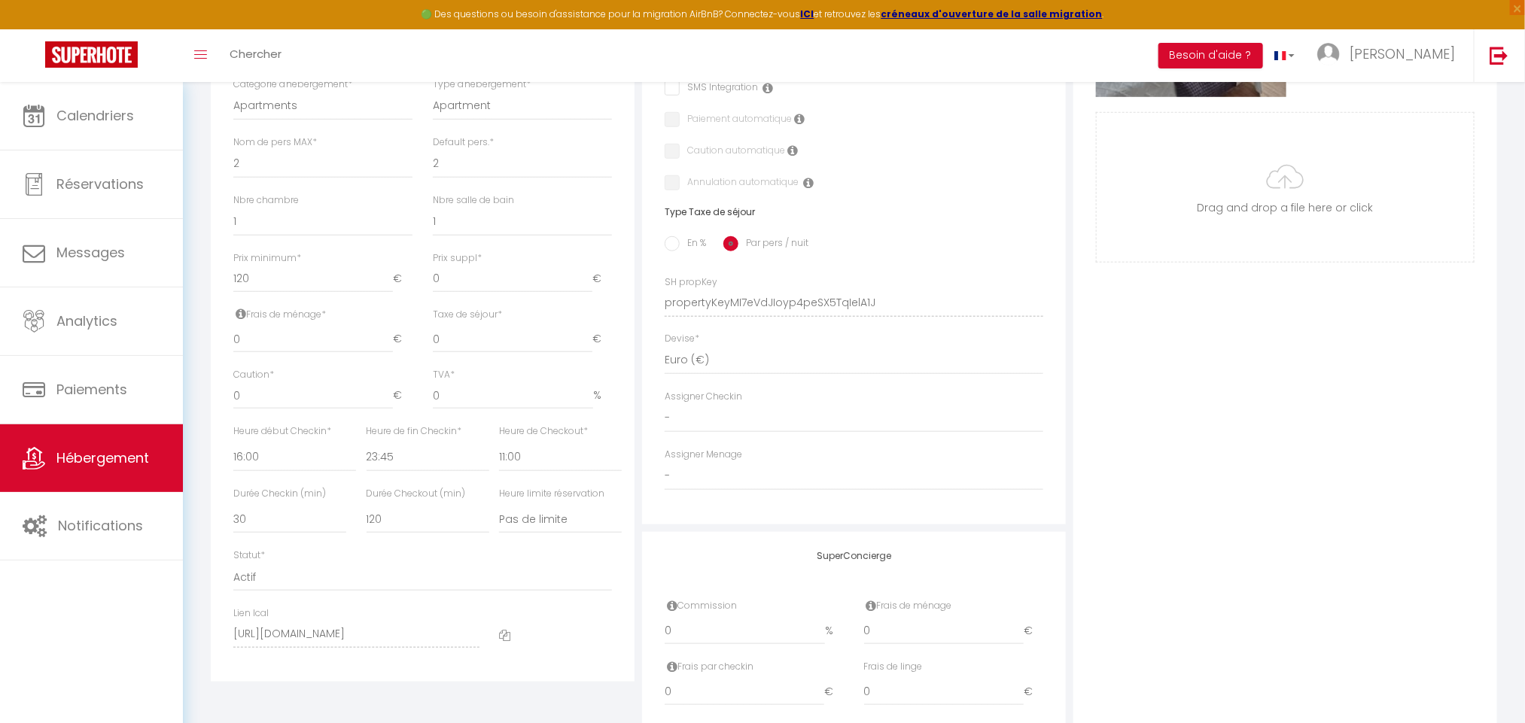
scroll to position [685, 0]
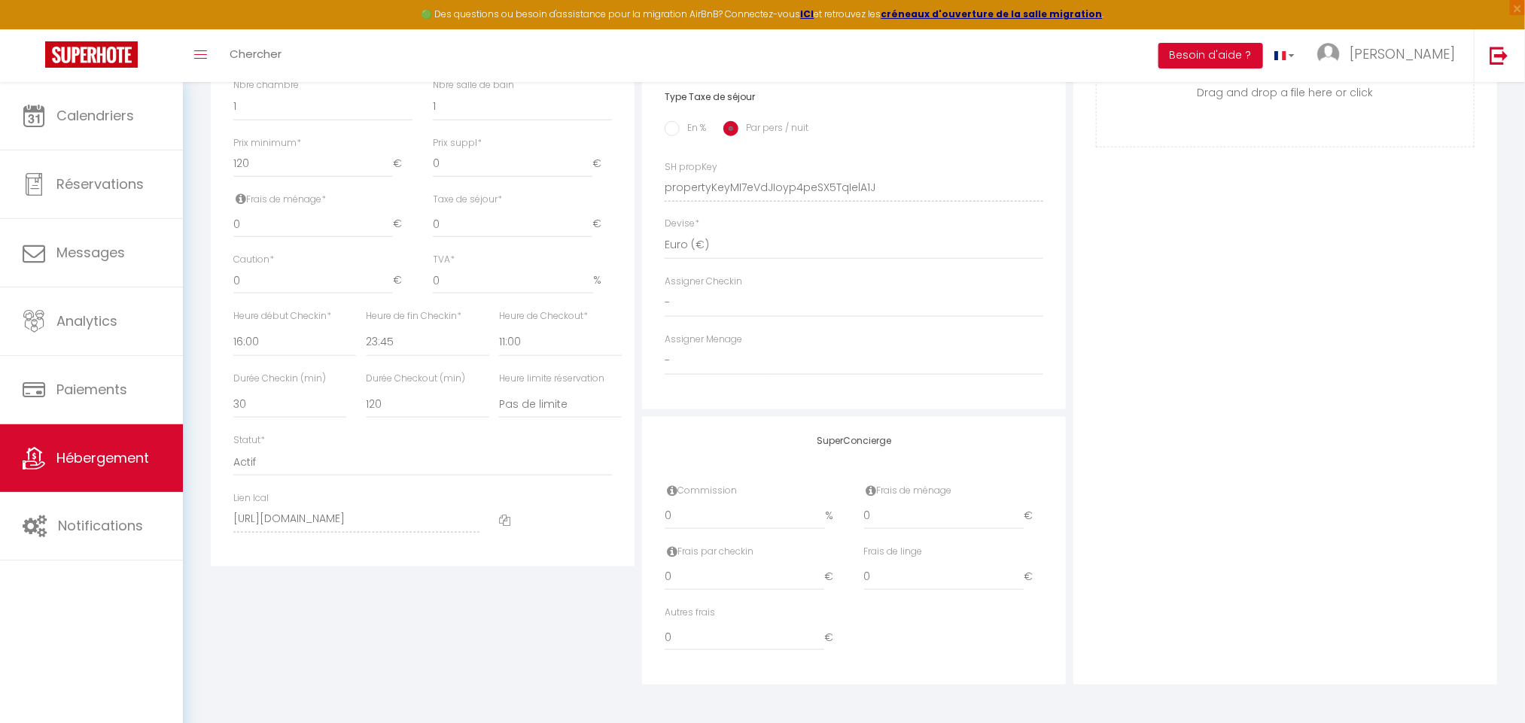
click at [504, 520] on icon at bounding box center [504, 520] width 11 height 11
click at [499, 522] on icon at bounding box center [504, 520] width 11 height 11
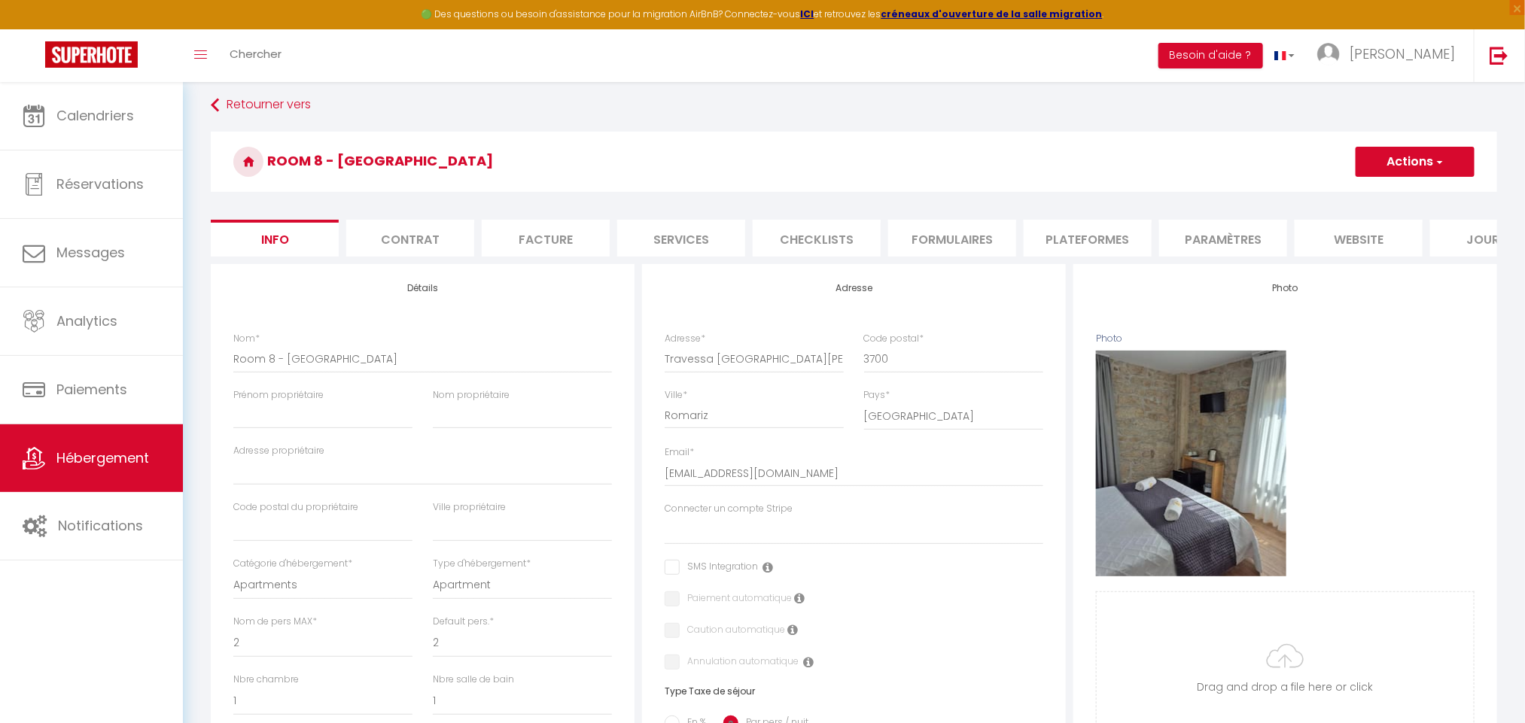
scroll to position [0, 0]
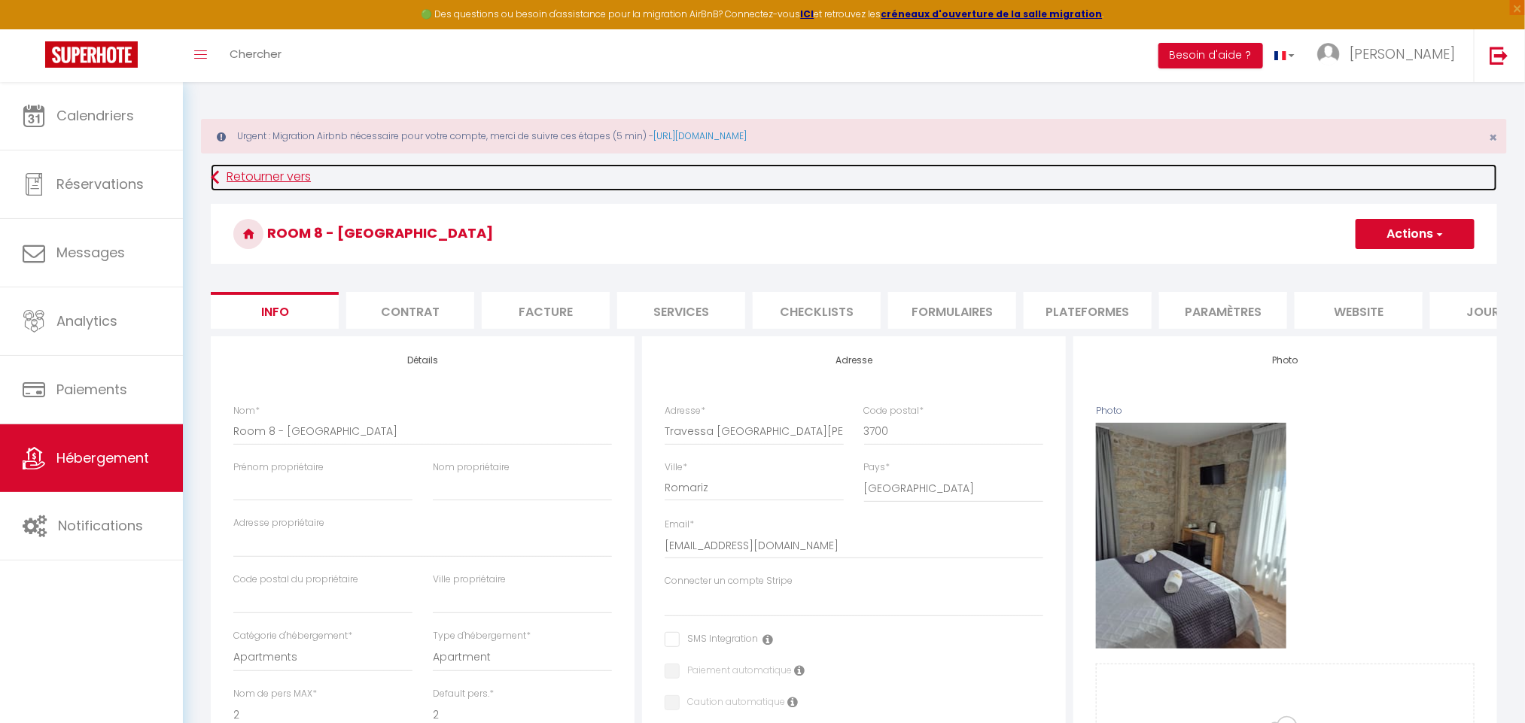
click at [294, 178] on link "Retourner vers" at bounding box center [854, 177] width 1287 height 27
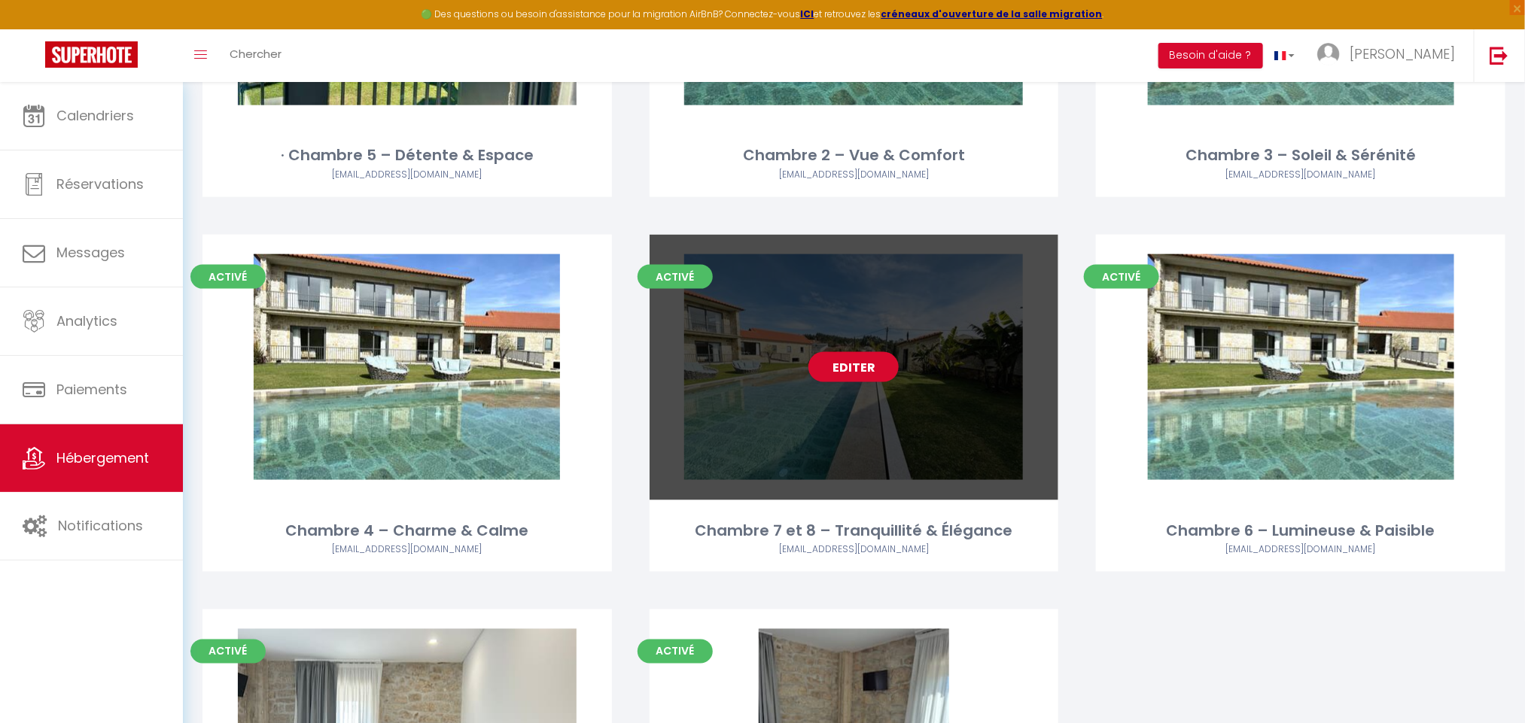
scroll to position [10121, 0]
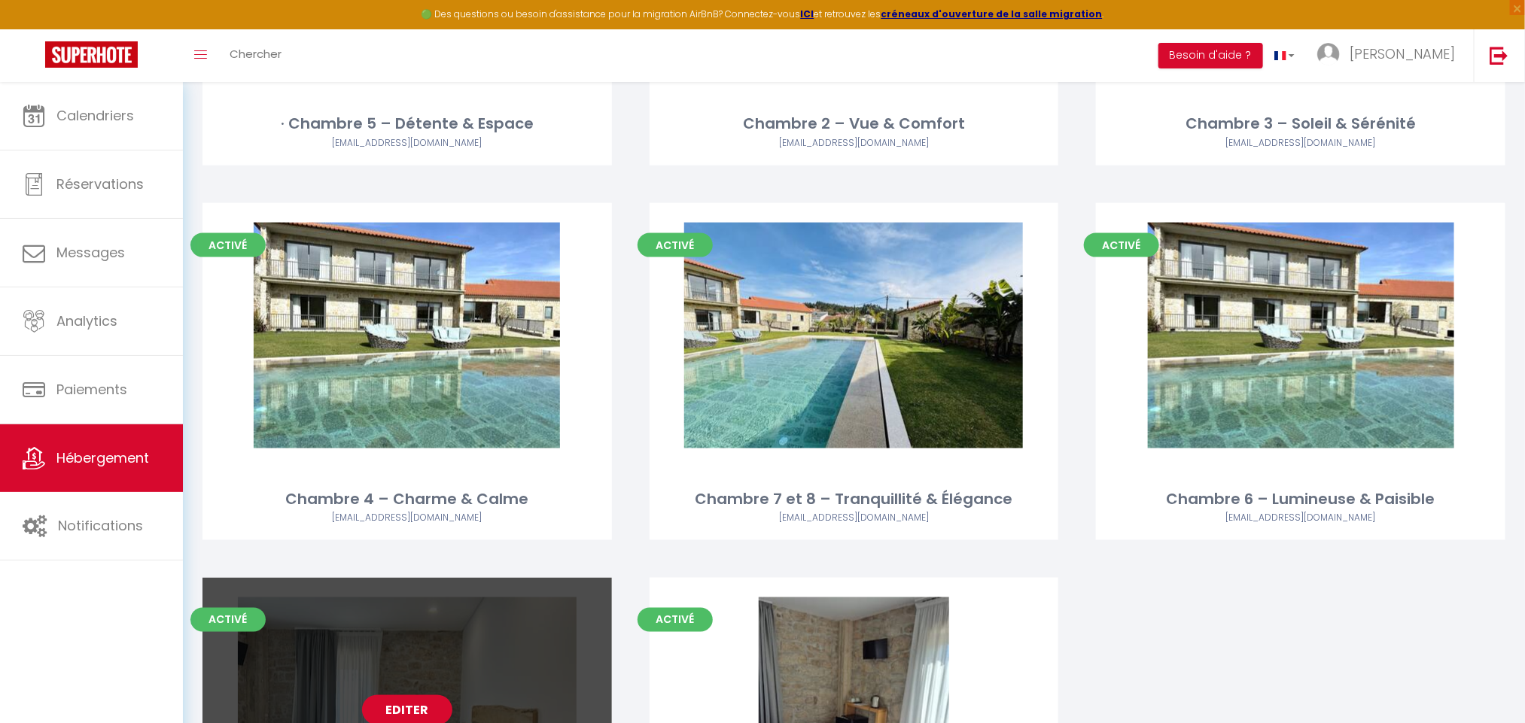
click at [428, 578] on div "Editer" at bounding box center [408, 711] width 410 height 266
click at [432, 696] on link "Editer" at bounding box center [407, 711] width 90 height 30
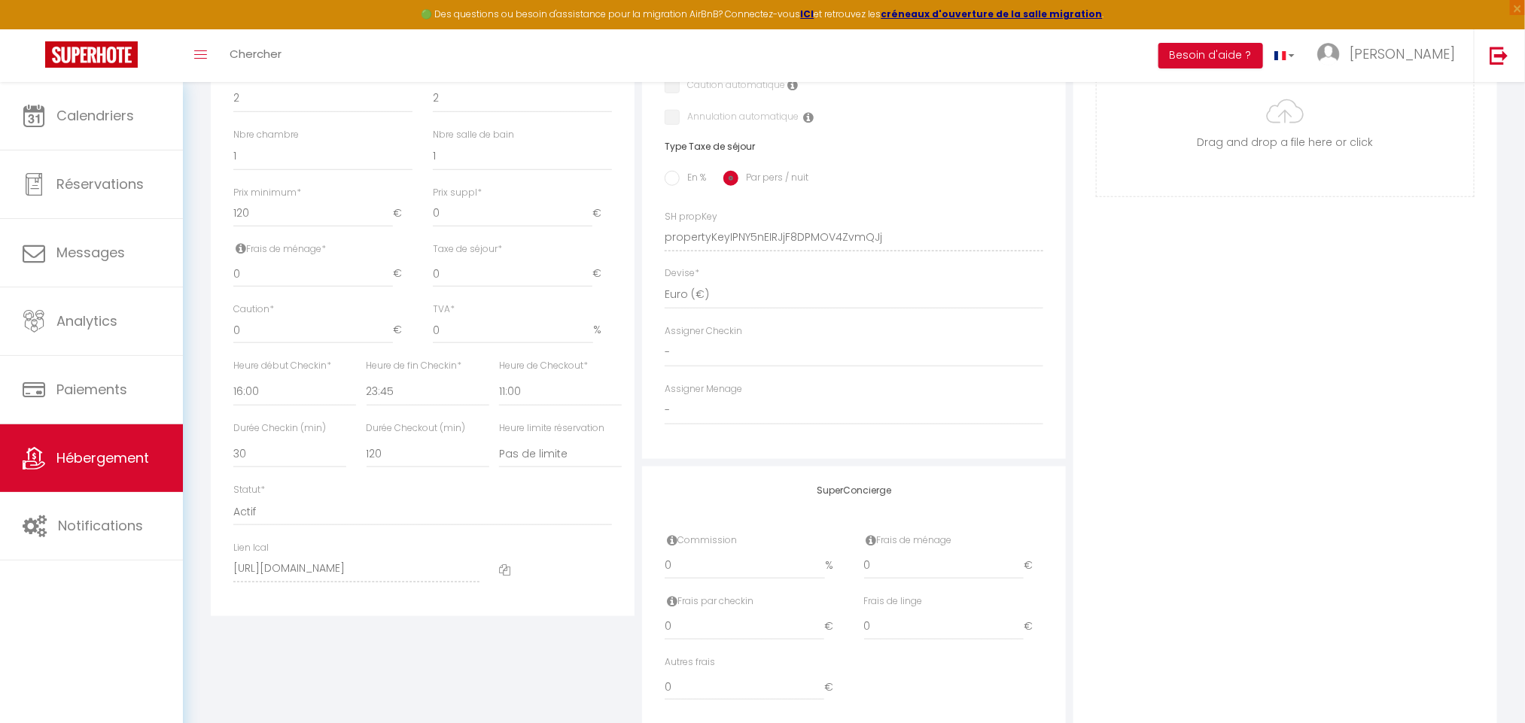
scroll to position [685, 0]
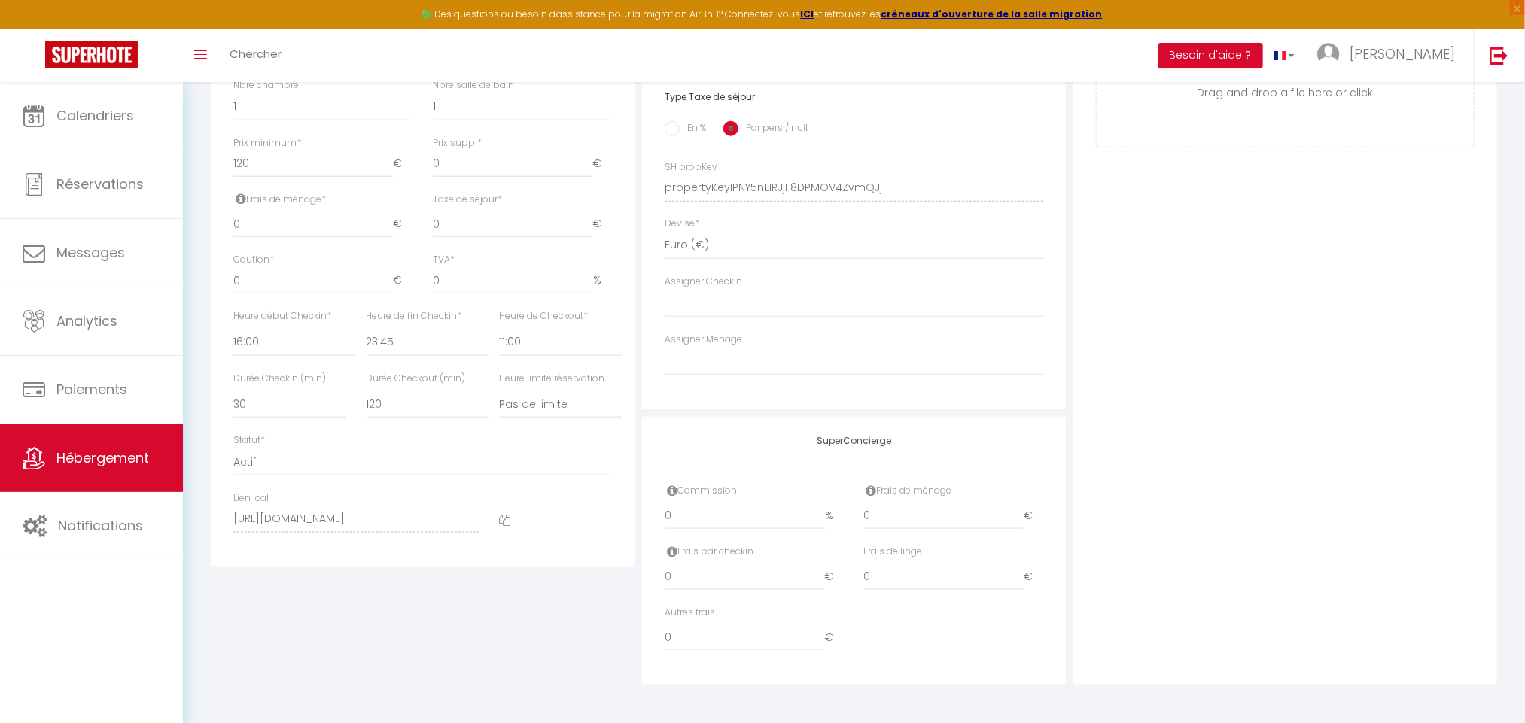
click at [501, 522] on icon at bounding box center [504, 520] width 11 height 11
